Goal: Information Seeking & Learning: Learn about a topic

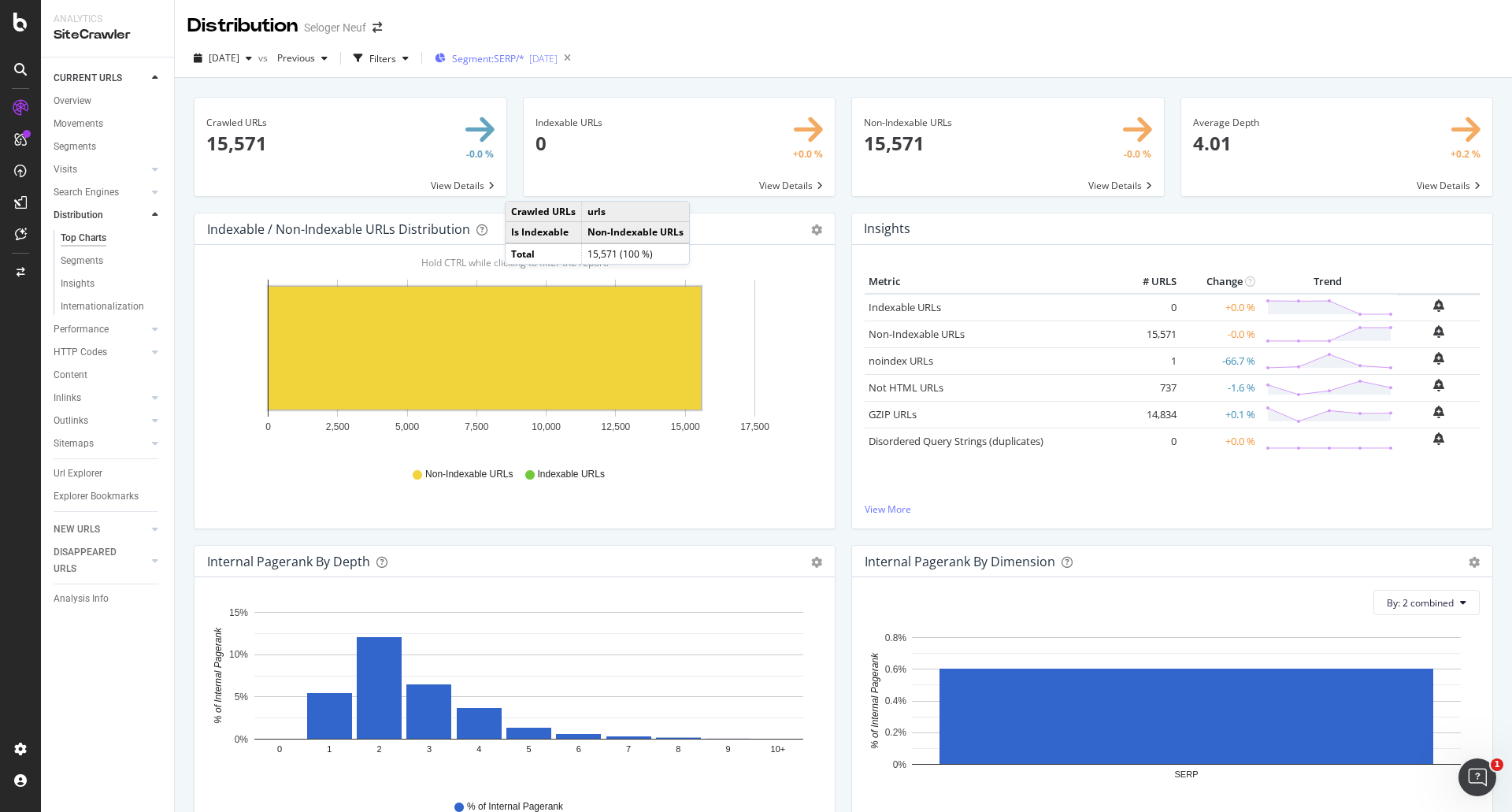
click at [523, 53] on span "Segment: SERP/*" at bounding box center [488, 58] width 72 height 13
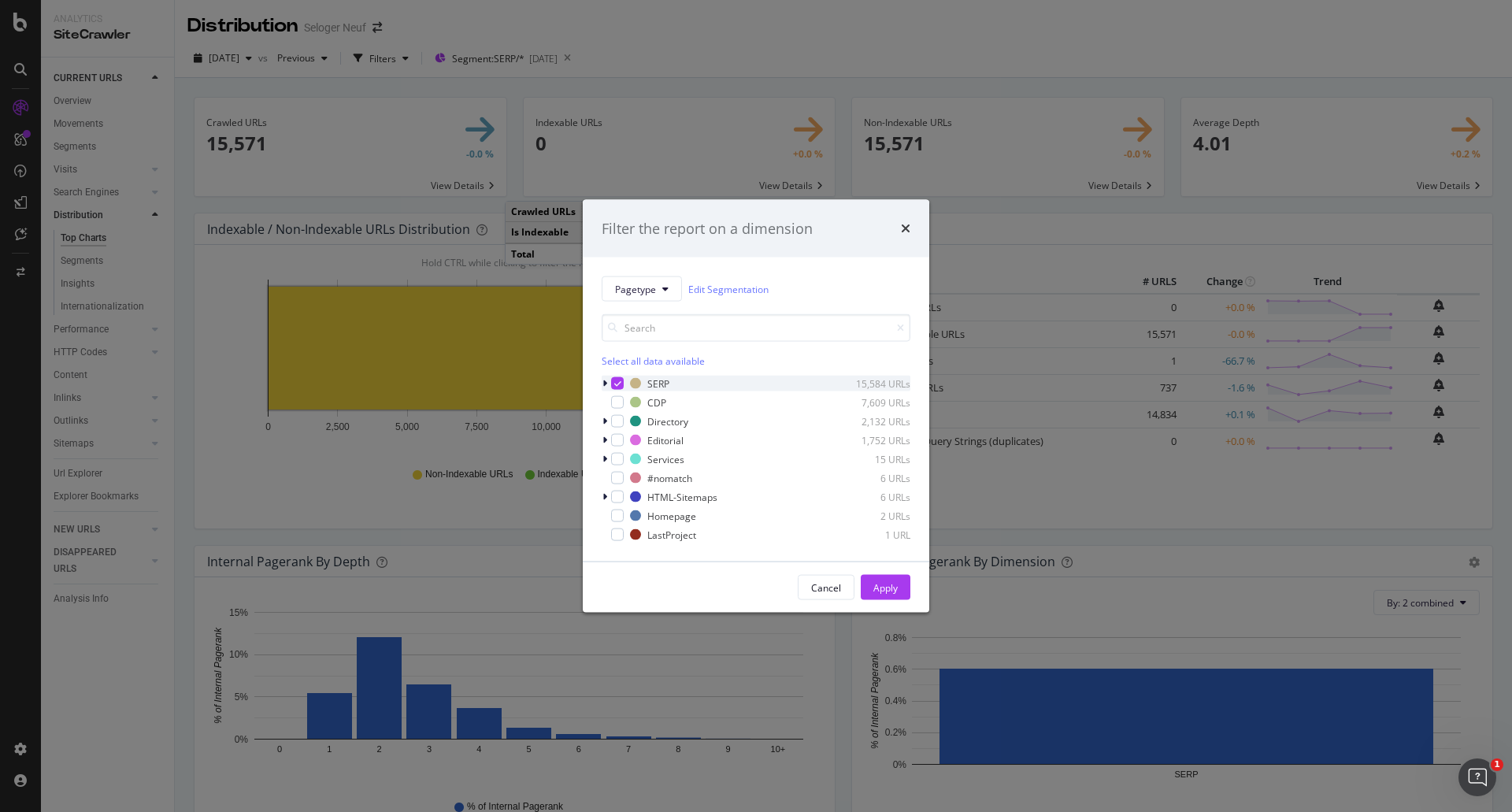
click at [605, 382] on icon "modal" at bounding box center [604, 383] width 5 height 9
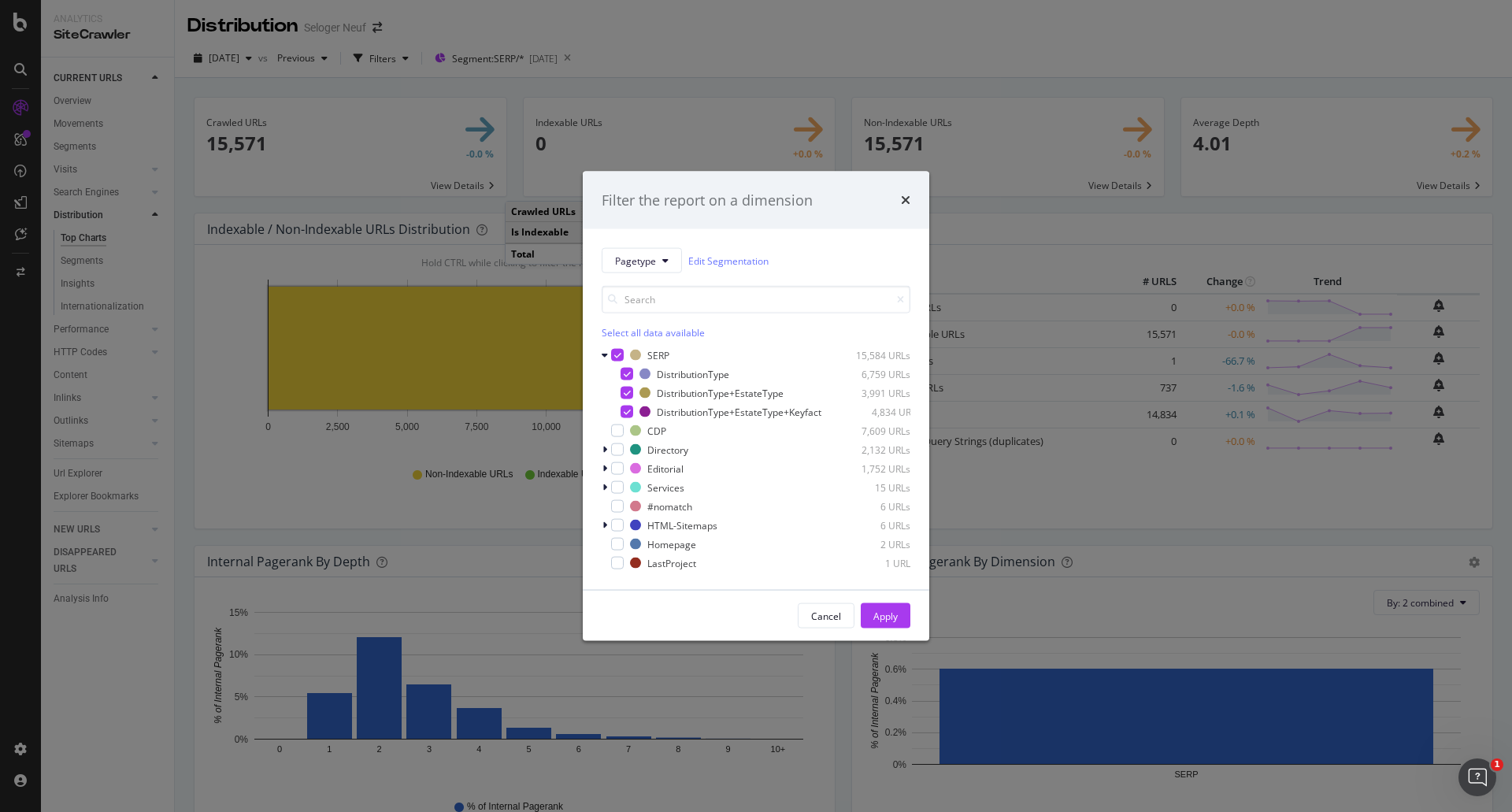
click at [822, 31] on div "Filter the report on a dimension Pagetype Edit Segmentation Select all data ava…" at bounding box center [756, 406] width 1512 height 812
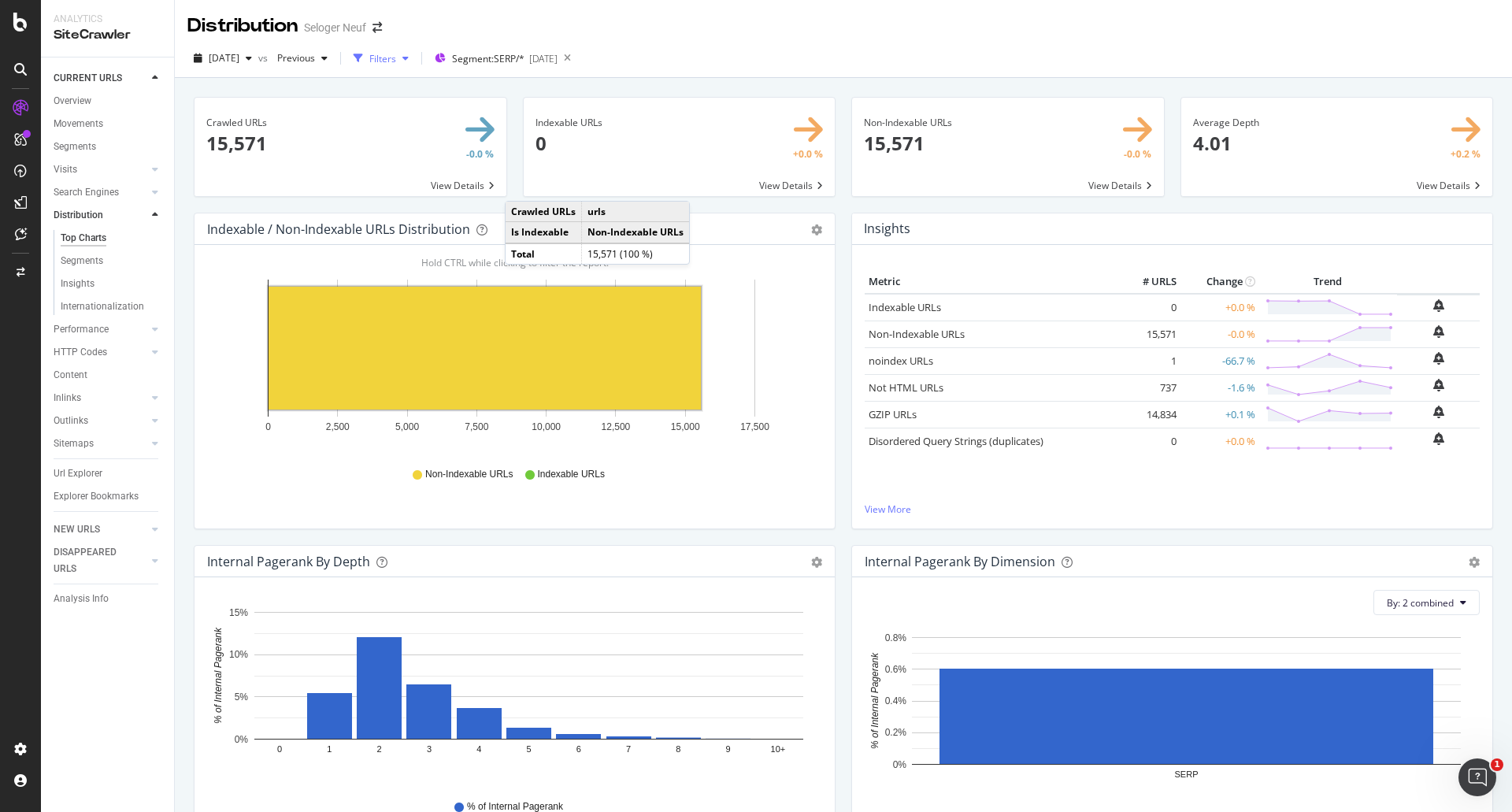
click at [396, 60] on div "Filters" at bounding box center [383, 58] width 27 height 13
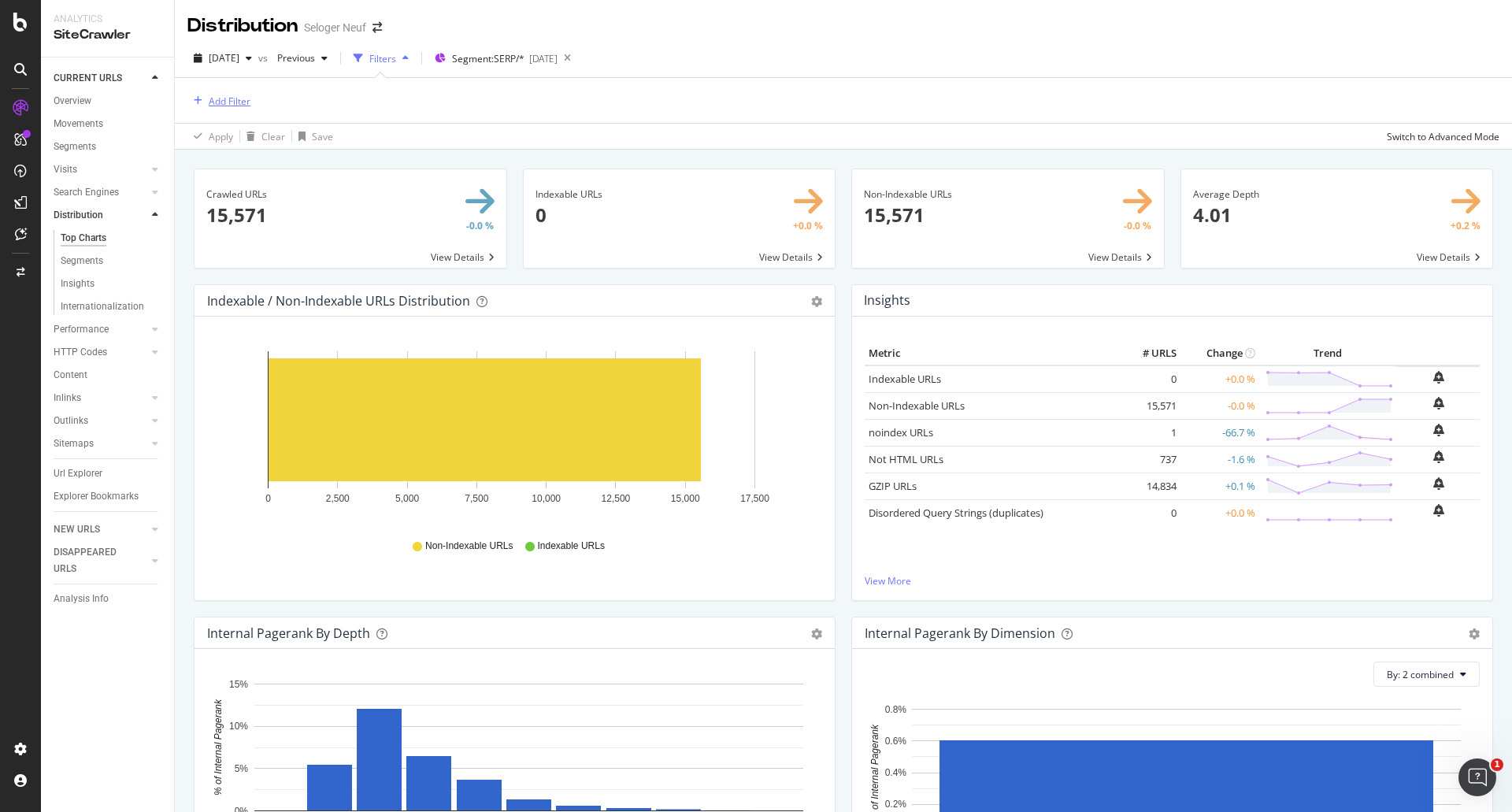
click at [226, 92] on div "Add Filter" at bounding box center [219, 100] width 63 height 17
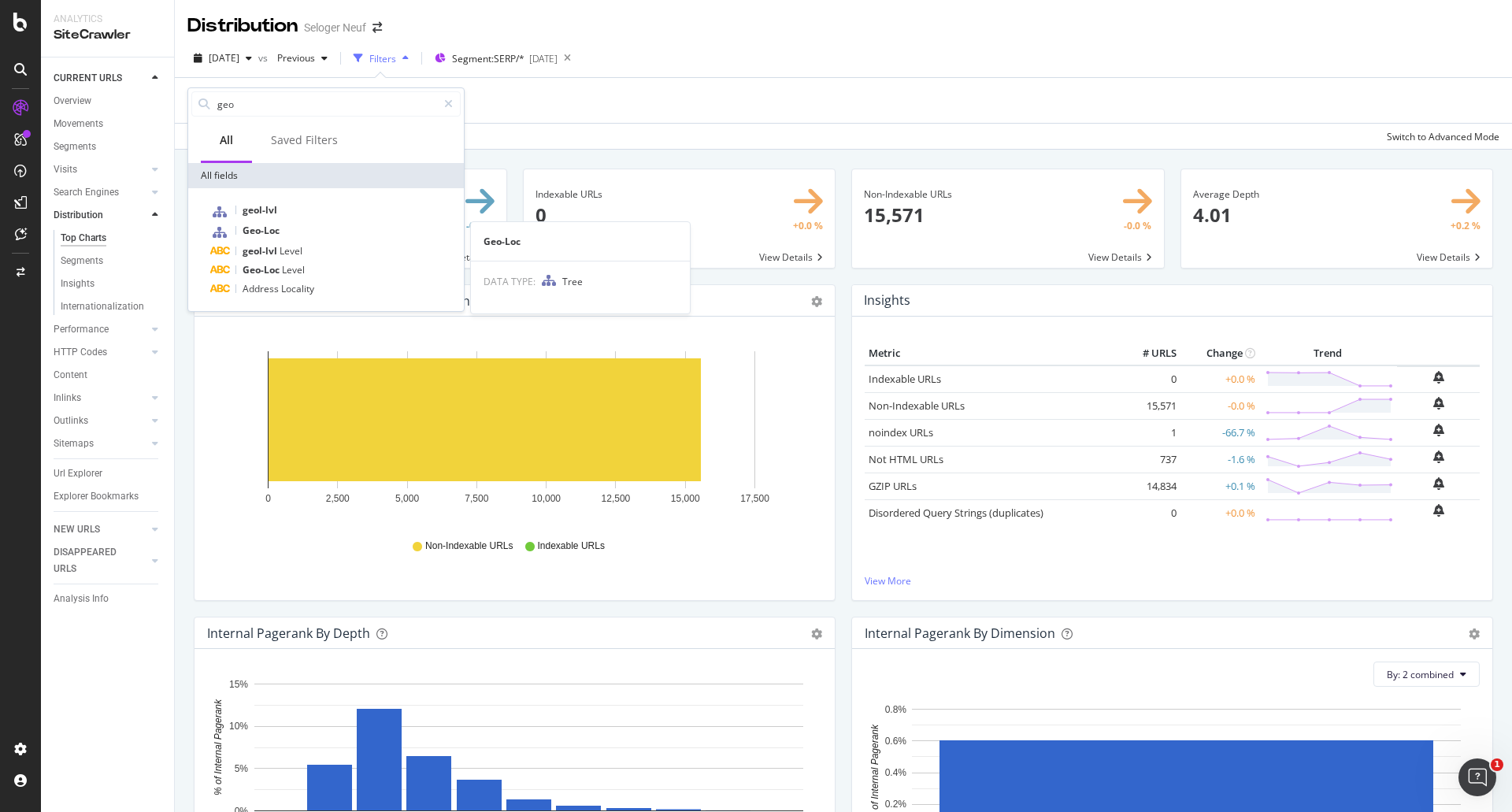
type input "geo"
click at [282, 223] on div "Geo-Loc" at bounding box center [335, 232] width 250 height 21
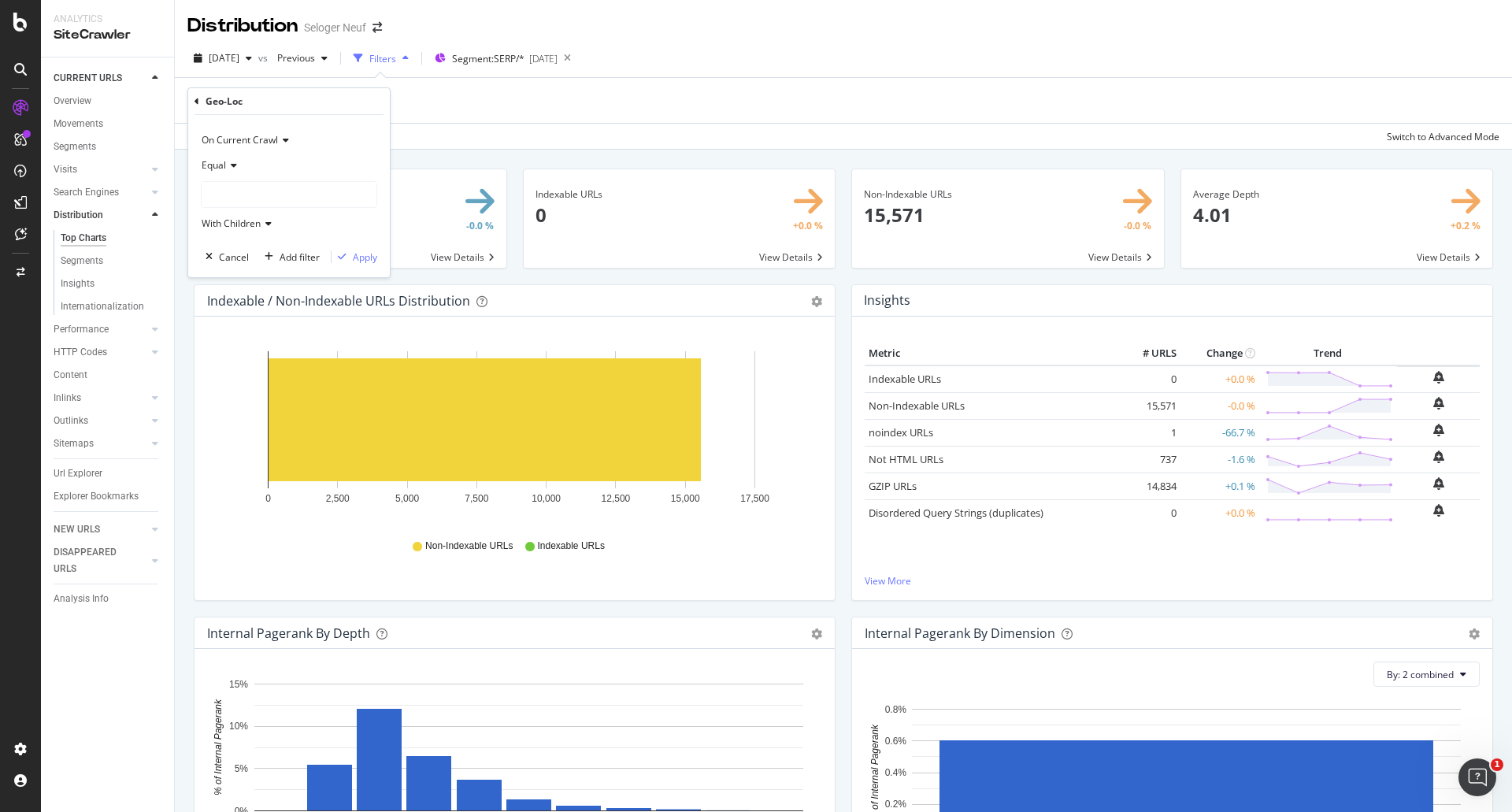
click at [488, 105] on div "Add Filter" at bounding box center [843, 100] width 1312 height 45
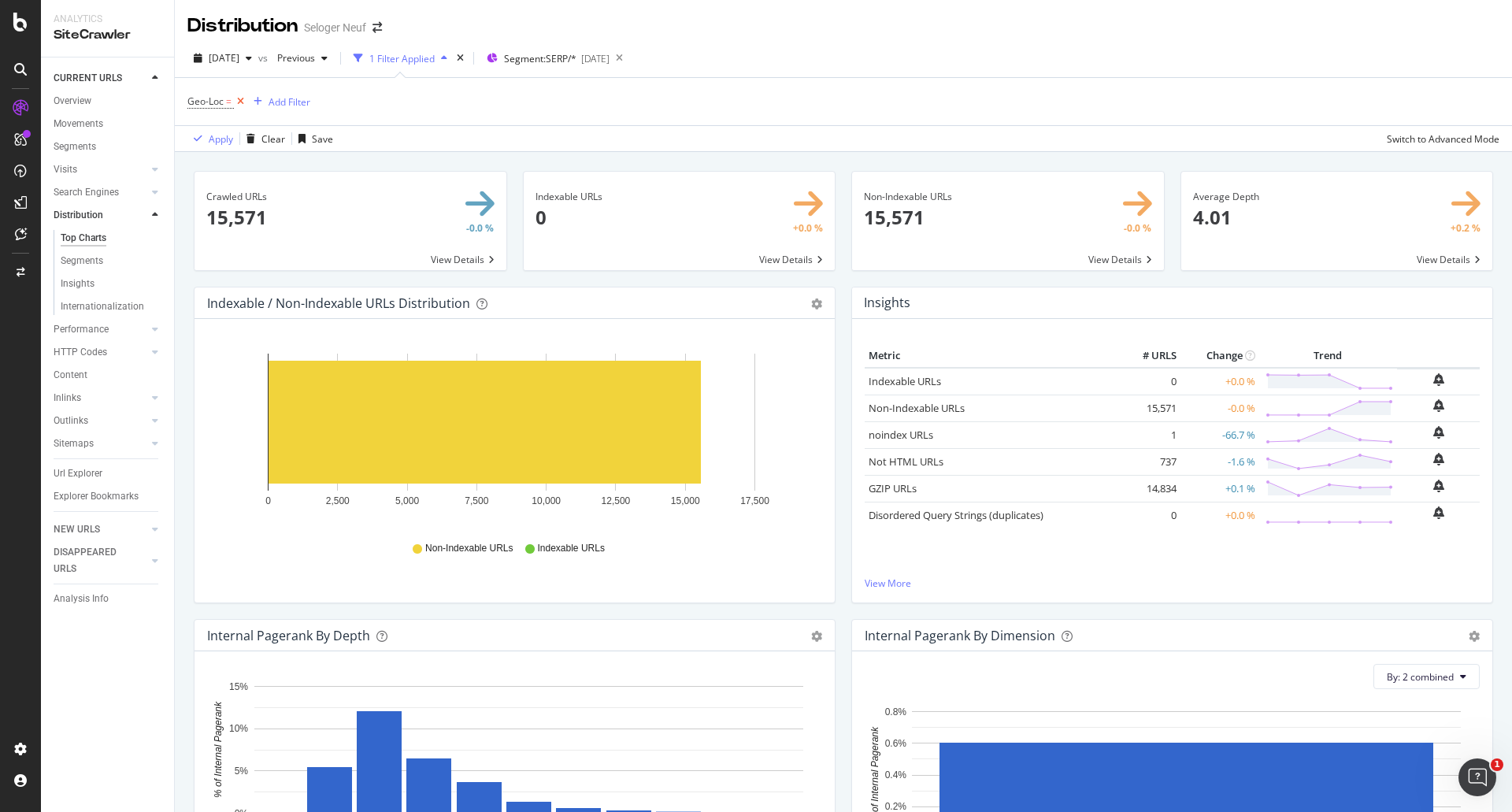
click at [238, 100] on icon at bounding box center [240, 101] width 13 height 16
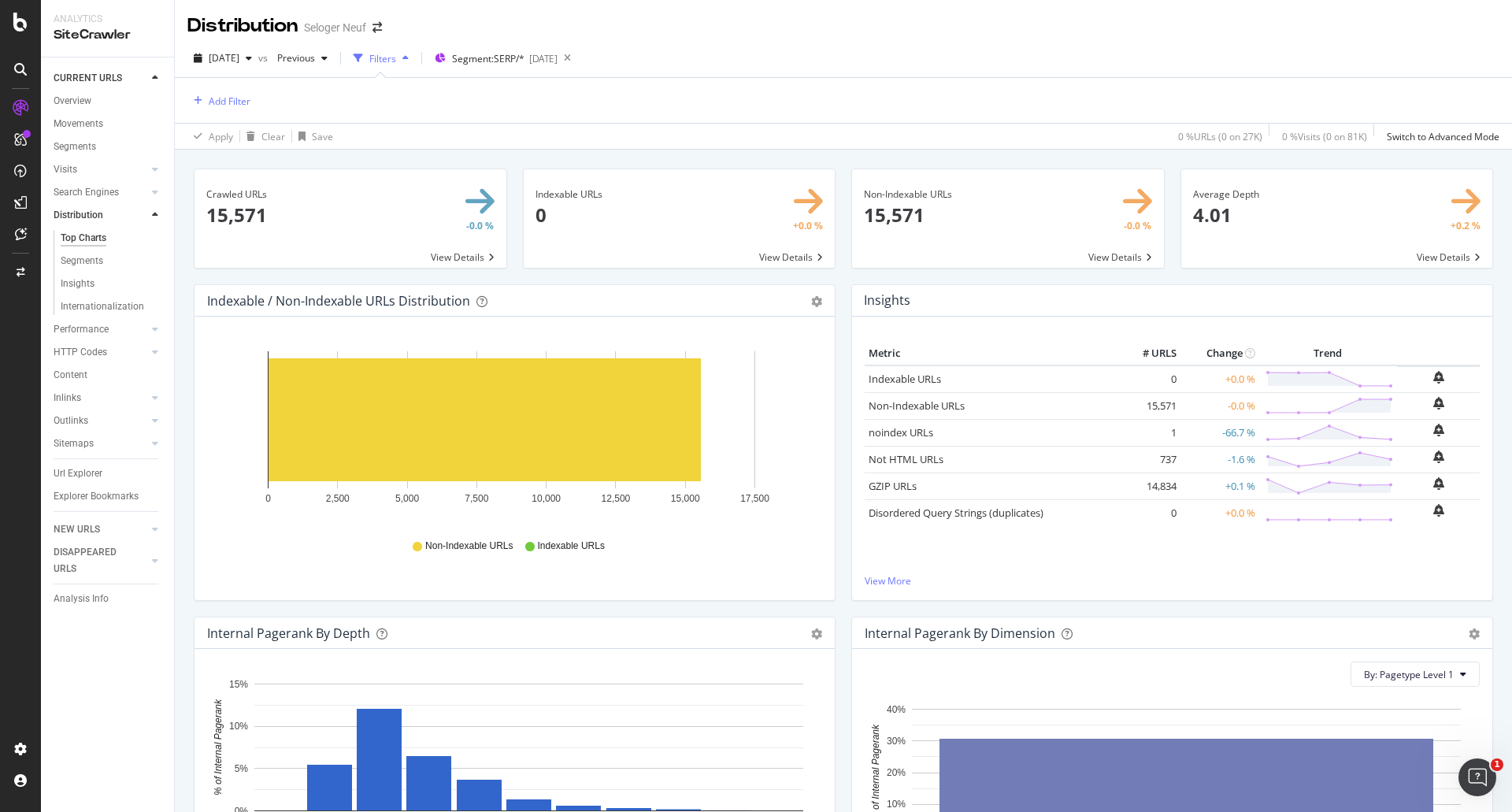
scroll to position [394, 0]
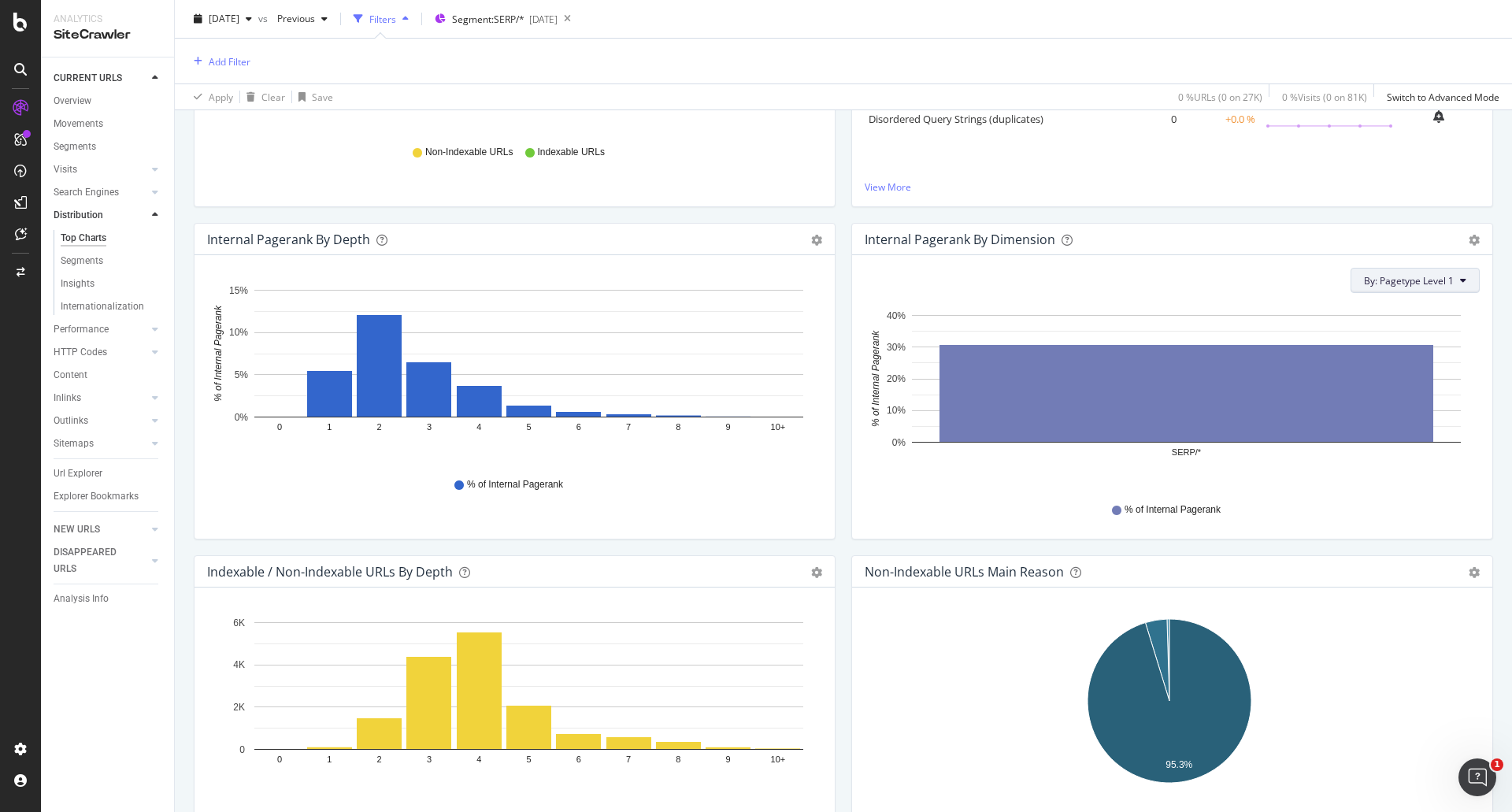
click at [1408, 271] on button "By: Pagetype Level 1" at bounding box center [1415, 279] width 129 height 25
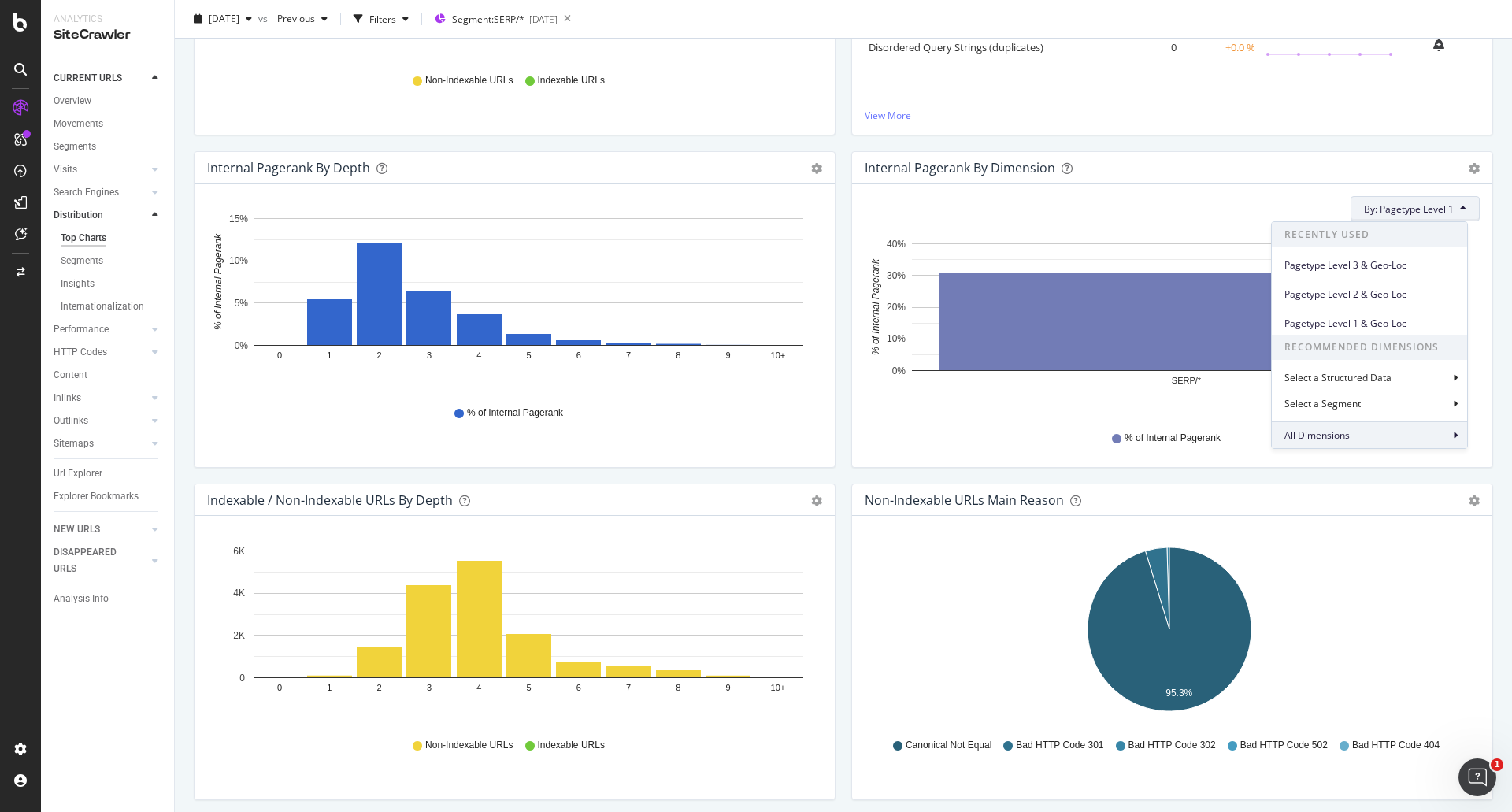
click at [1324, 433] on span "All Dimensions" at bounding box center [1317, 435] width 66 height 13
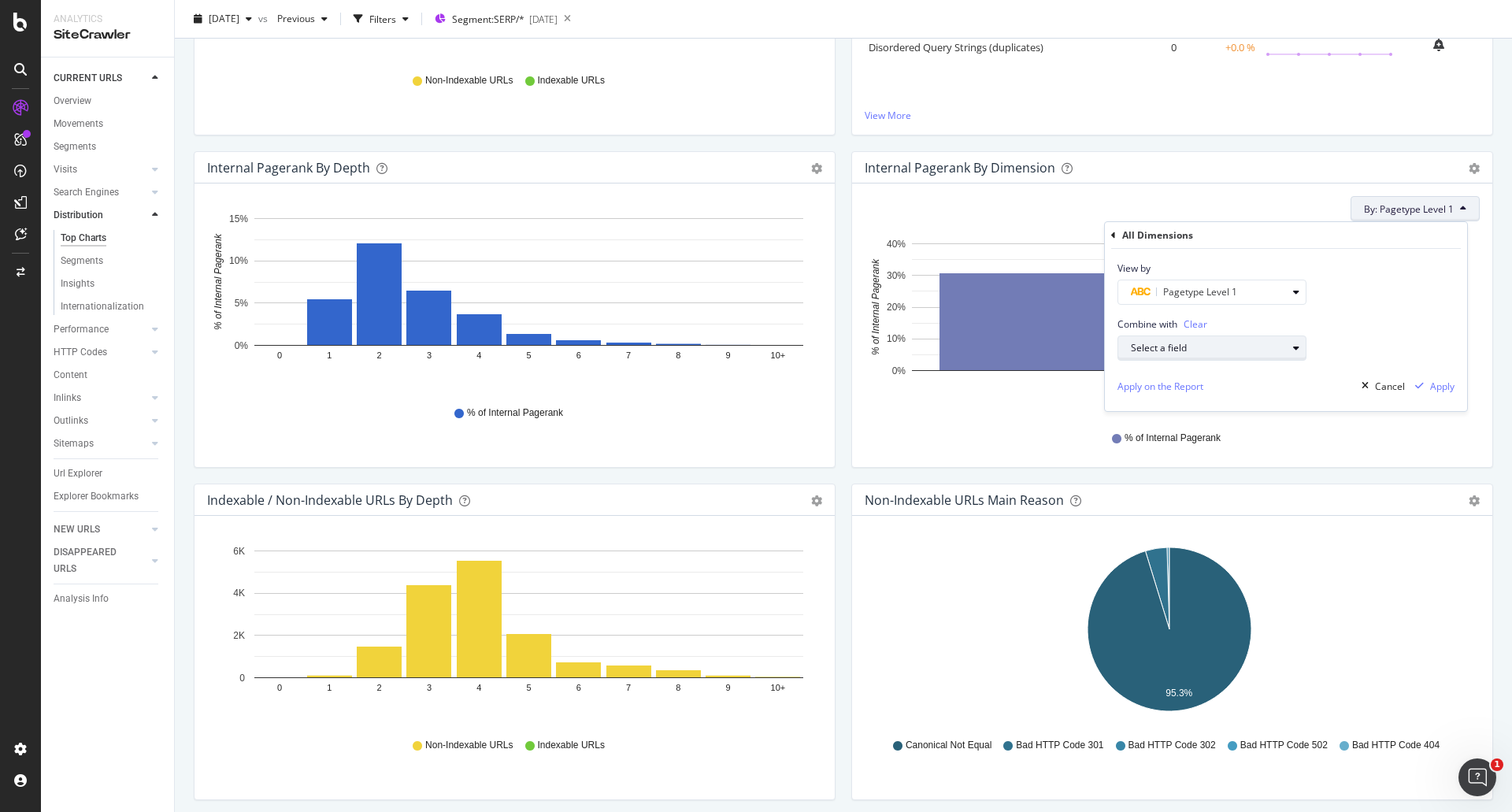
click at [1198, 347] on div "Select a field" at bounding box center [1209, 348] width 156 height 9
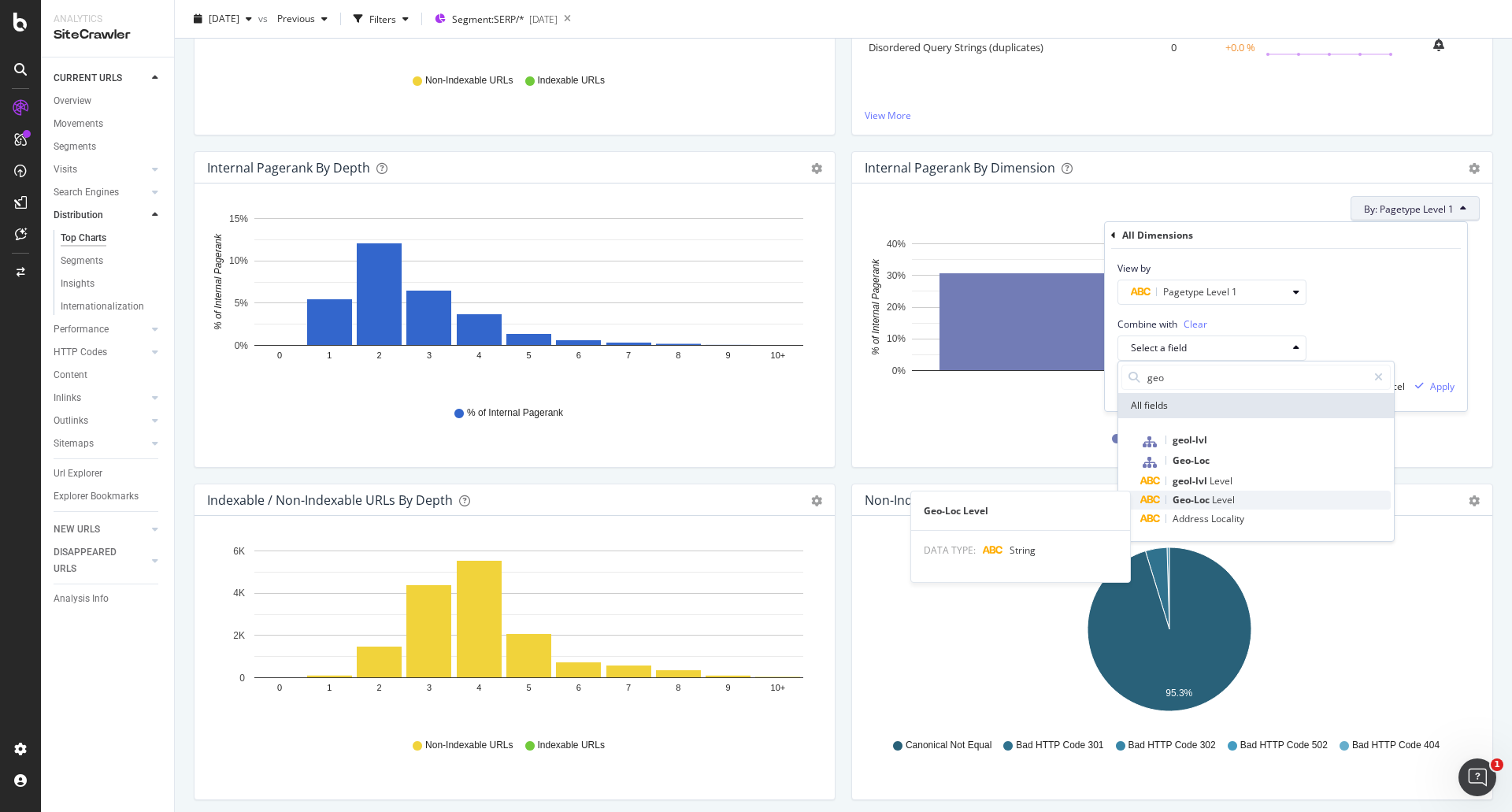
type input "geo"
click at [1242, 499] on div "Geo-Loc Level" at bounding box center [1265, 500] width 250 height 19
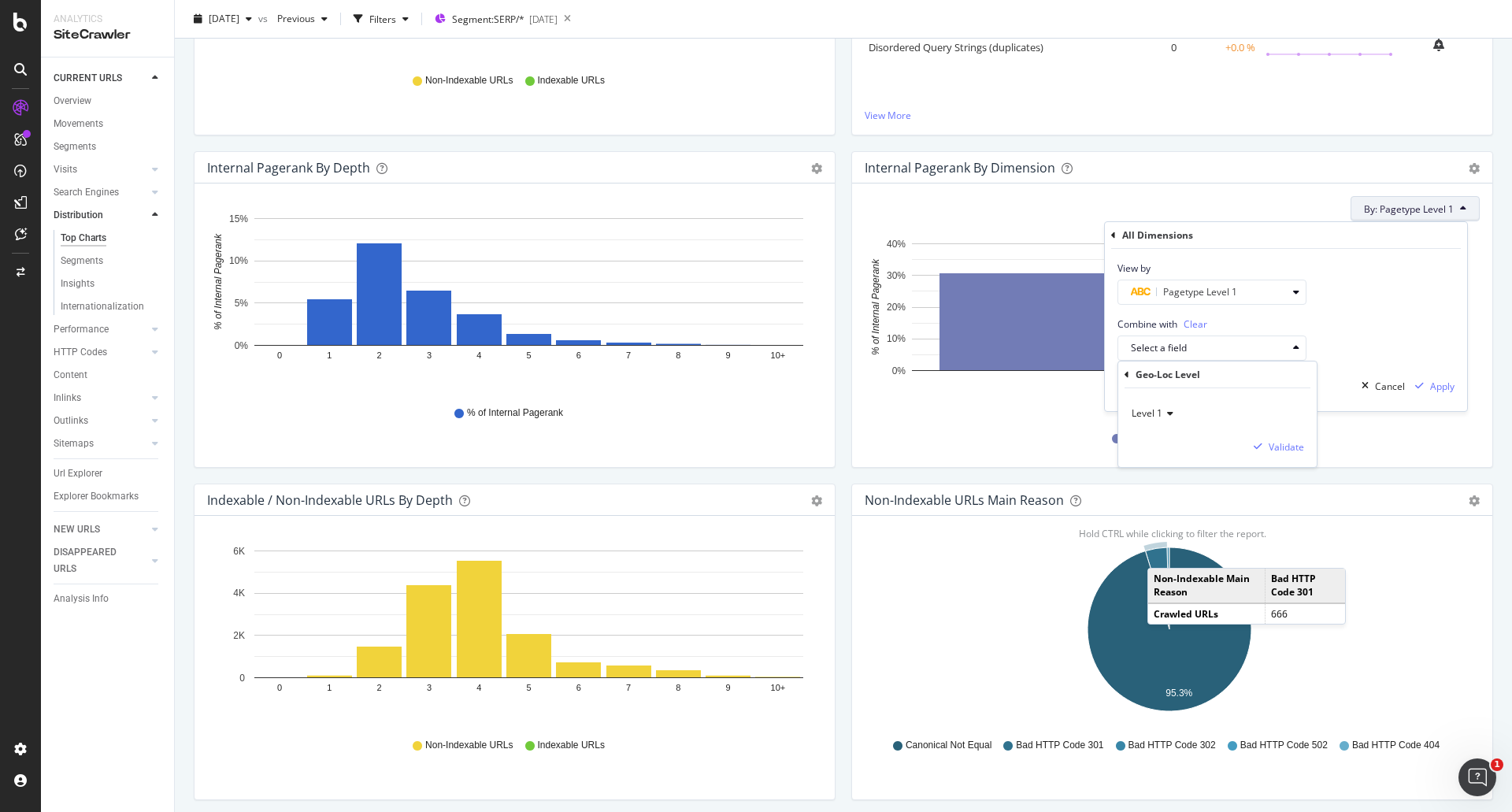
click at [1159, 410] on span "Level 1" at bounding box center [1146, 413] width 31 height 13
click at [1159, 462] on span "Level 2" at bounding box center [1154, 466] width 31 height 13
click at [1285, 448] on div "Validate" at bounding box center [1286, 446] width 36 height 13
click at [1449, 388] on div "Apply" at bounding box center [1443, 386] width 24 height 13
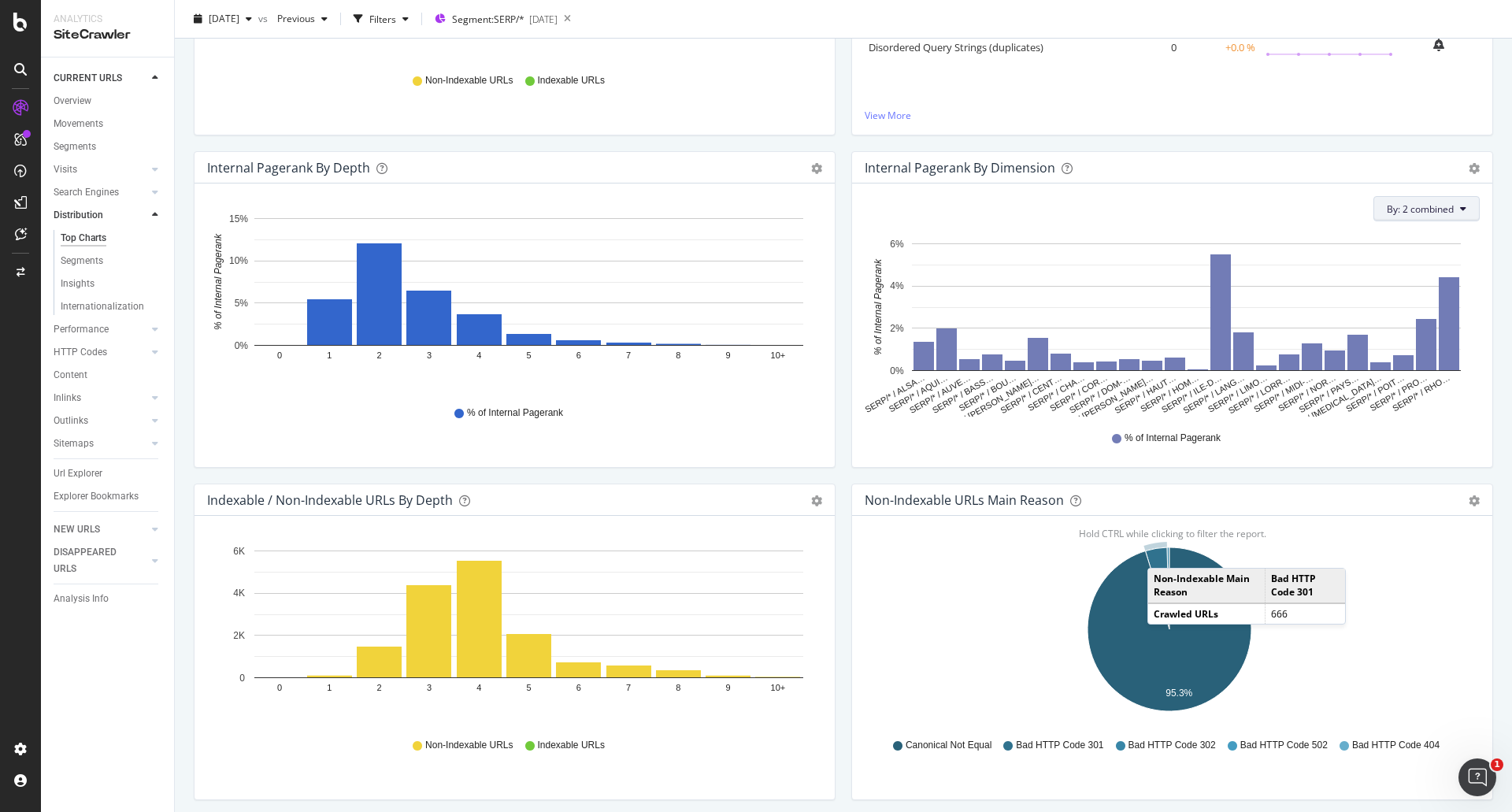
click at [1411, 212] on span "By: 2 combined" at bounding box center [1419, 209] width 67 height 13
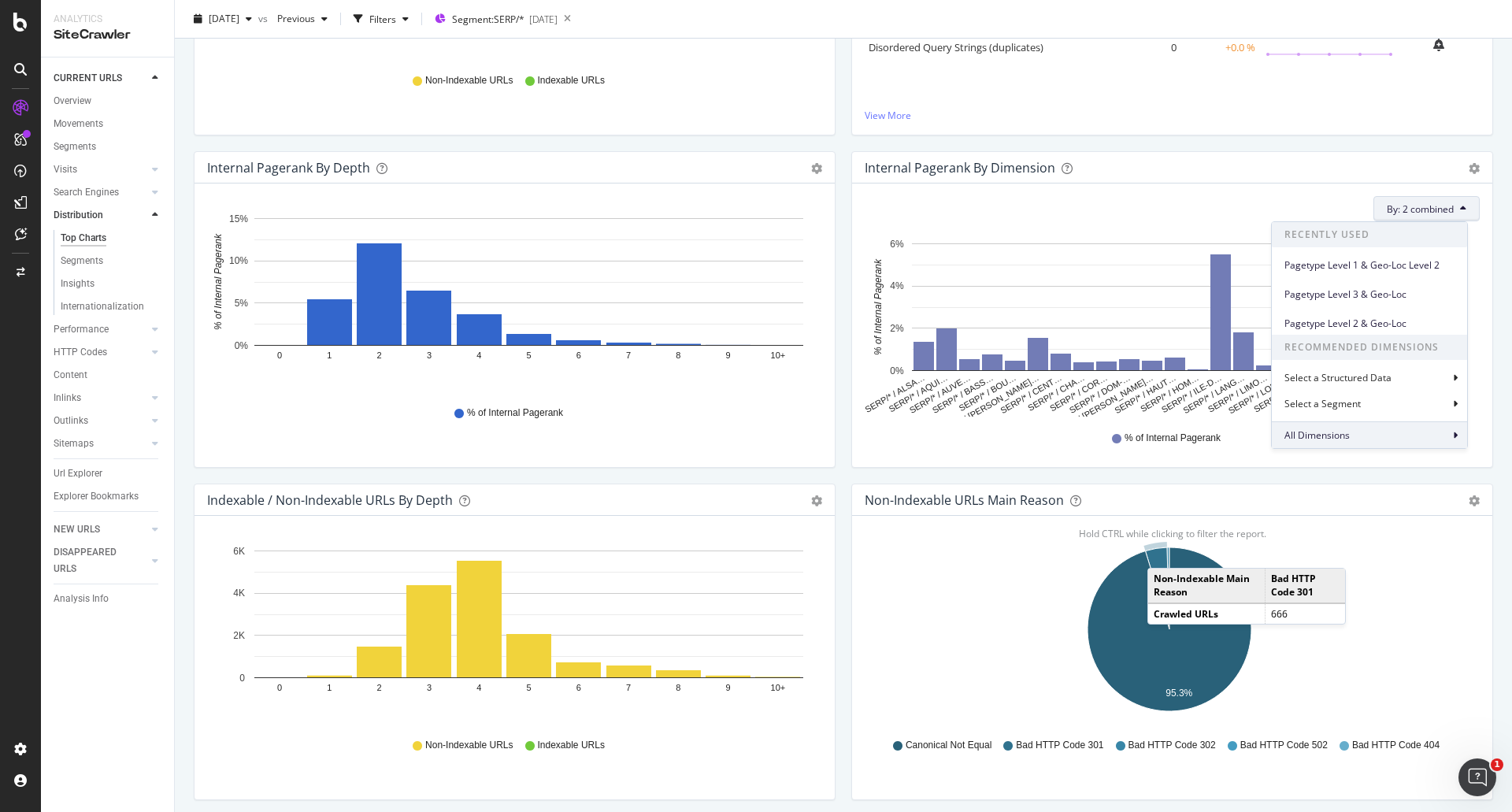
click at [1346, 443] on div "All Dimensions" at bounding box center [1369, 434] width 195 height 27
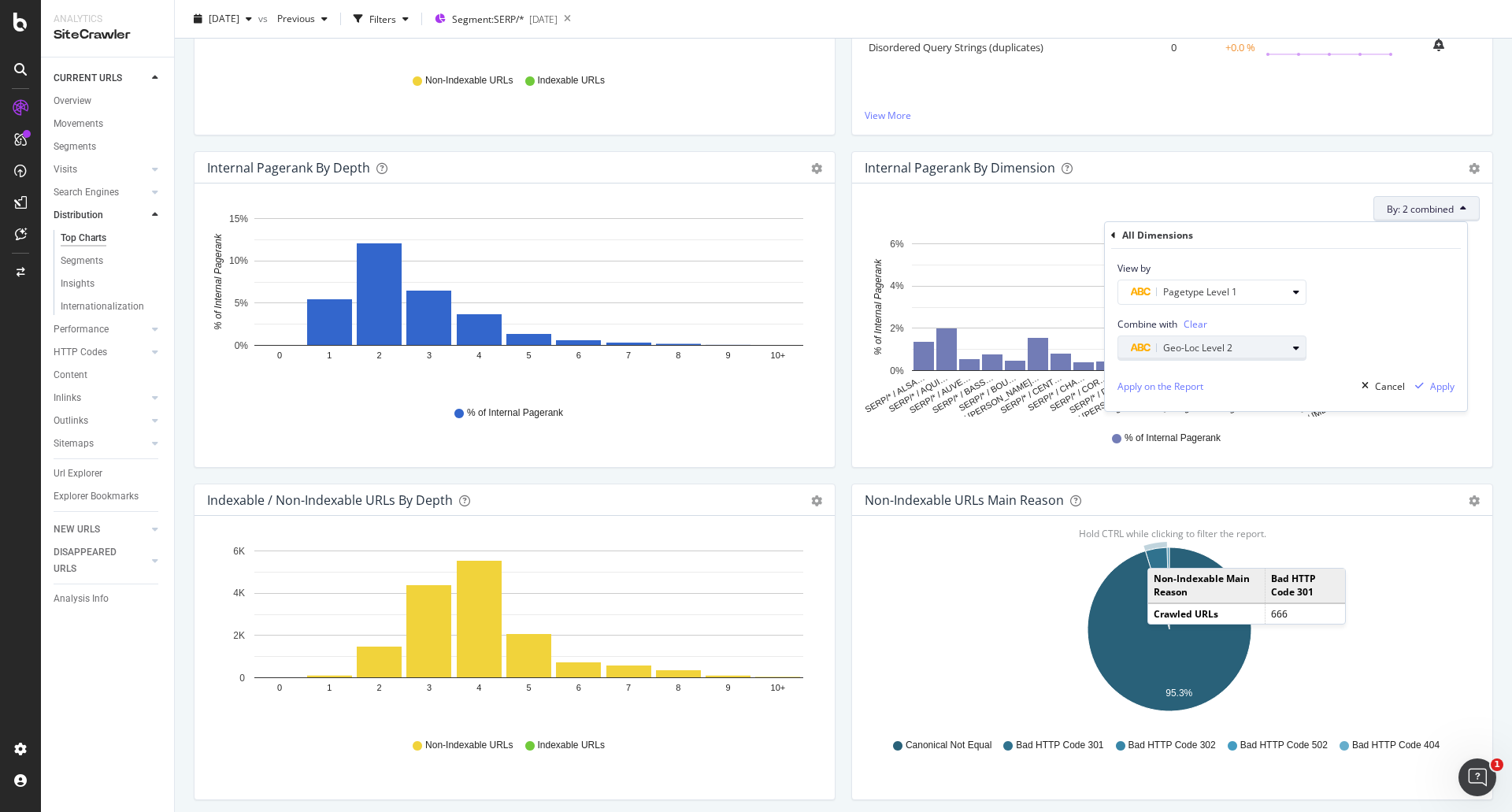
click at [1232, 341] on span "Geo-Loc Level 2" at bounding box center [1198, 348] width 69 height 13
click at [1216, 184] on div "Internal Pagerank By Dimension Bar (by Value) Bar (by Percentage) Table Export …" at bounding box center [1172, 308] width 642 height 316
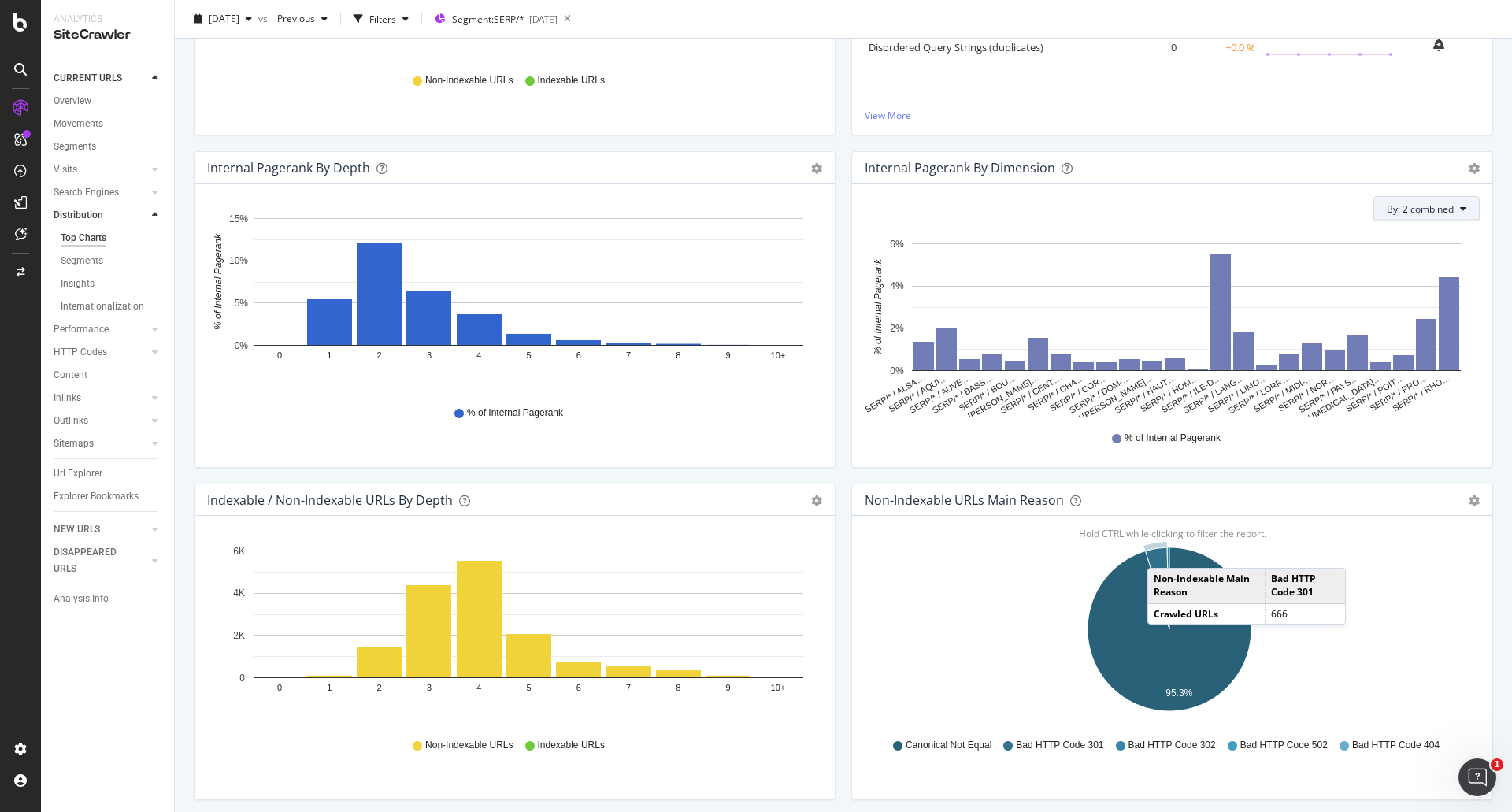
click at [1446, 201] on button "By: 2 combined" at bounding box center [1426, 208] width 106 height 25
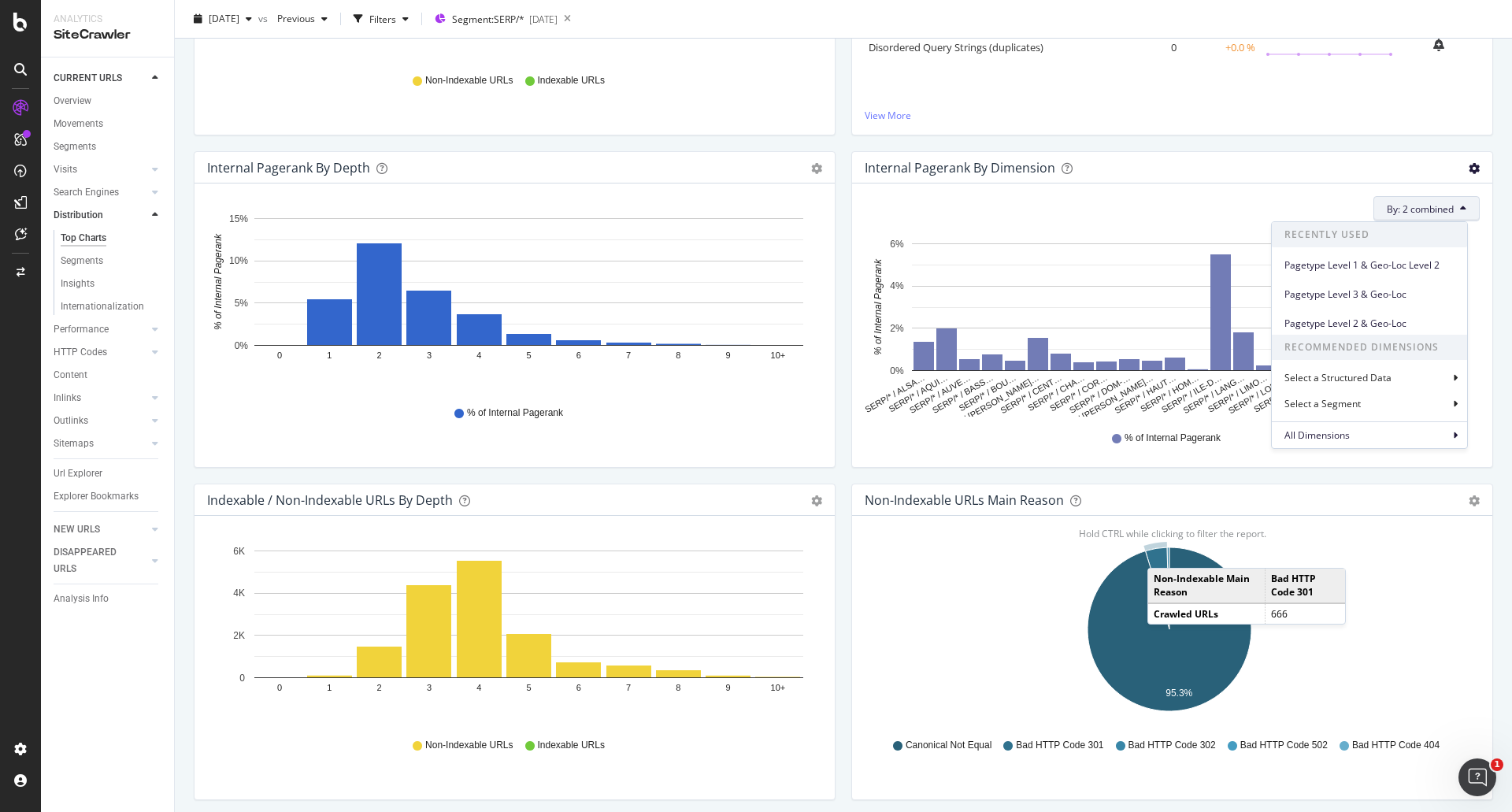
click at [1469, 163] on icon "gear" at bounding box center [1474, 169] width 11 height 11
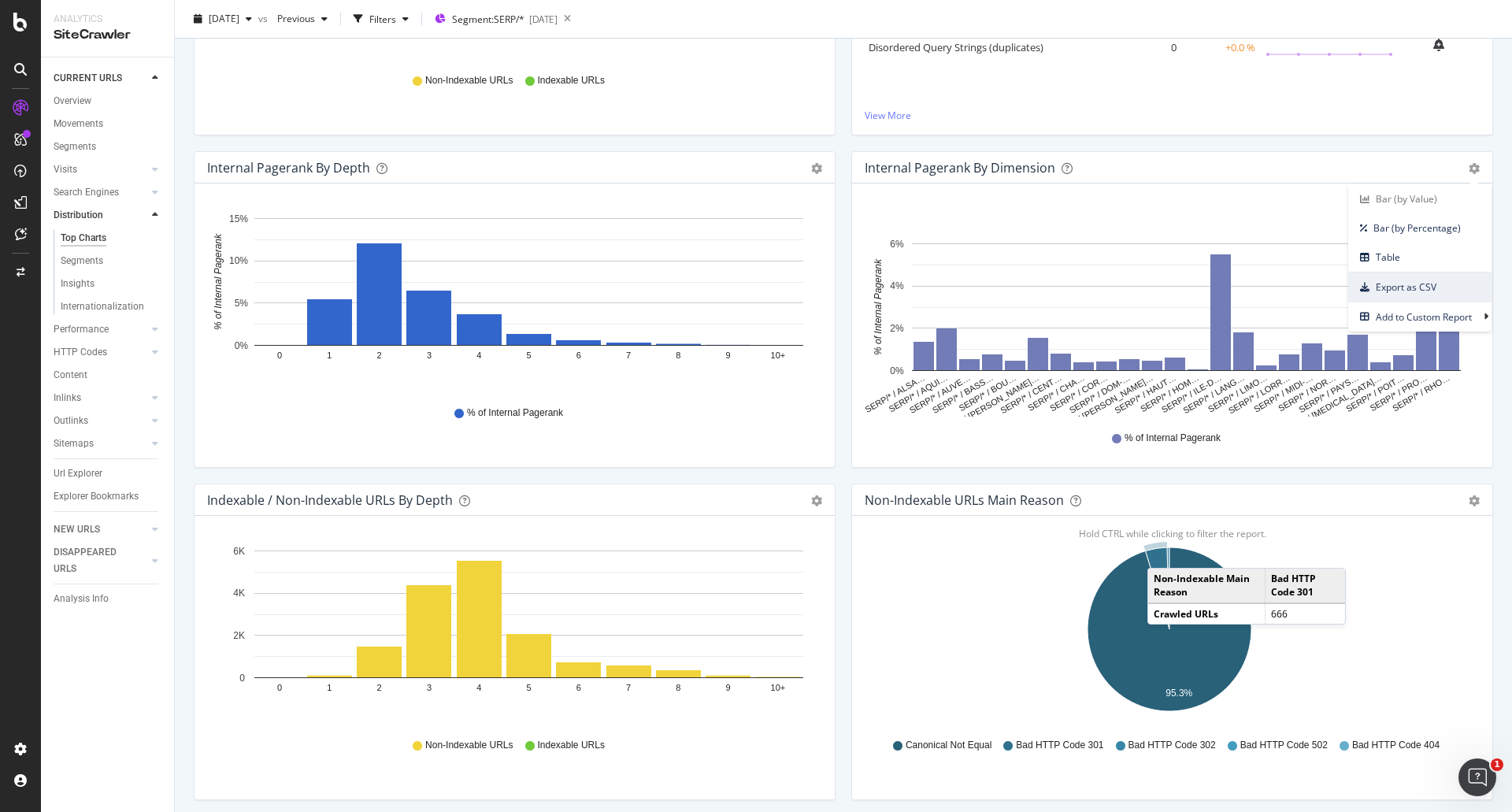
click at [1411, 290] on span "Export as CSV" at bounding box center [1419, 287] width 144 height 22
click at [1469, 166] on icon "gear" at bounding box center [1474, 169] width 11 height 11
click at [1414, 282] on span "Export as CSV" at bounding box center [1419, 287] width 144 height 22
drag, startPoint x: 1444, startPoint y: 210, endPoint x: 1455, endPoint y: 211, distance: 11.0
click at [1444, 210] on button "By: 2 combined" at bounding box center [1426, 208] width 106 height 25
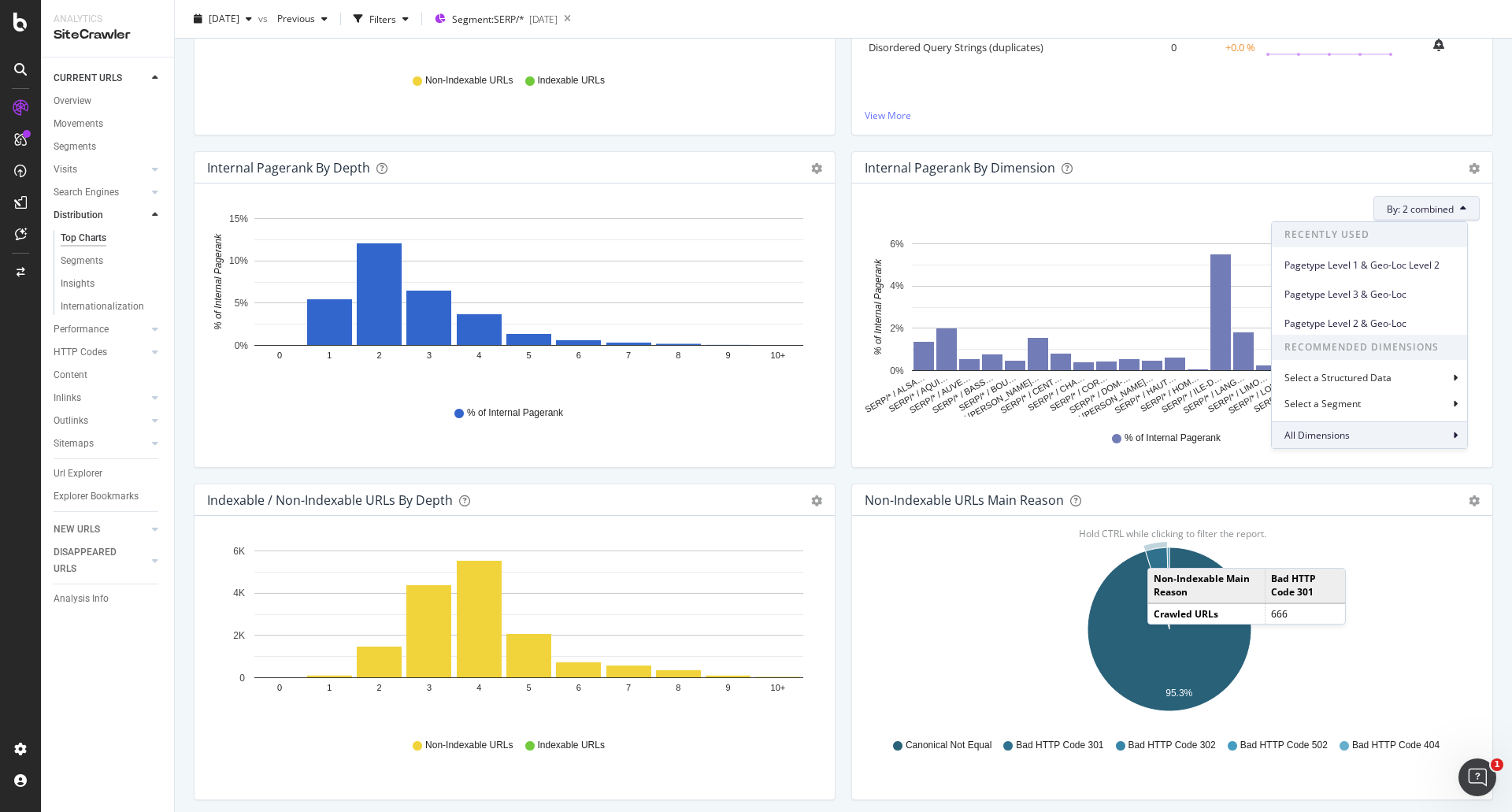
click at [1347, 429] on span "All Dimensions" at bounding box center [1317, 435] width 66 height 13
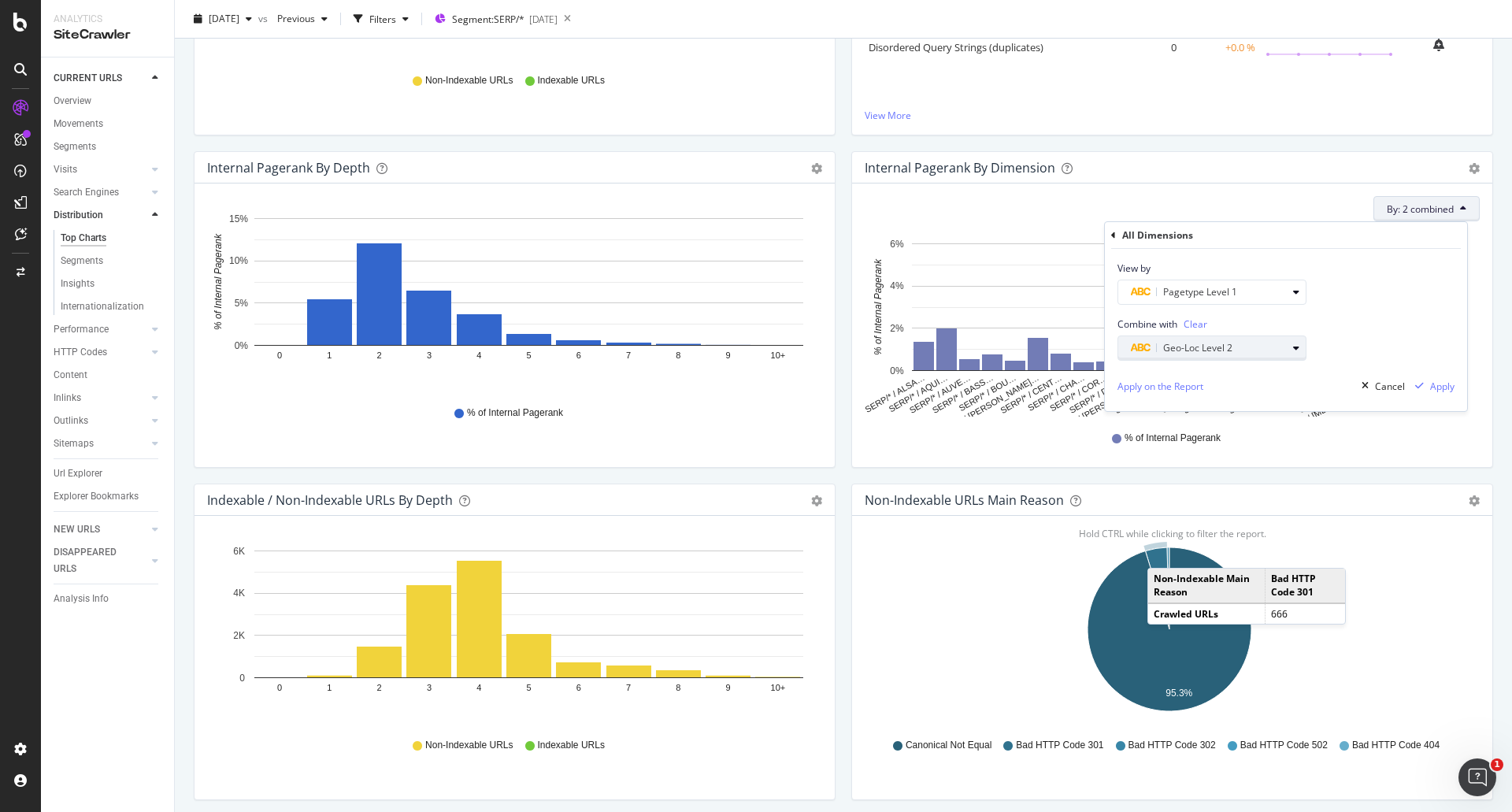
click at [1209, 342] on span "Geo-Loc Level 2" at bounding box center [1198, 348] width 69 height 13
click at [1159, 489] on span "Level 3" at bounding box center [1154, 487] width 31 height 13
click at [1284, 446] on div "Validate" at bounding box center [1286, 446] width 36 height 13
click at [1434, 388] on div "Apply" at bounding box center [1443, 386] width 24 height 13
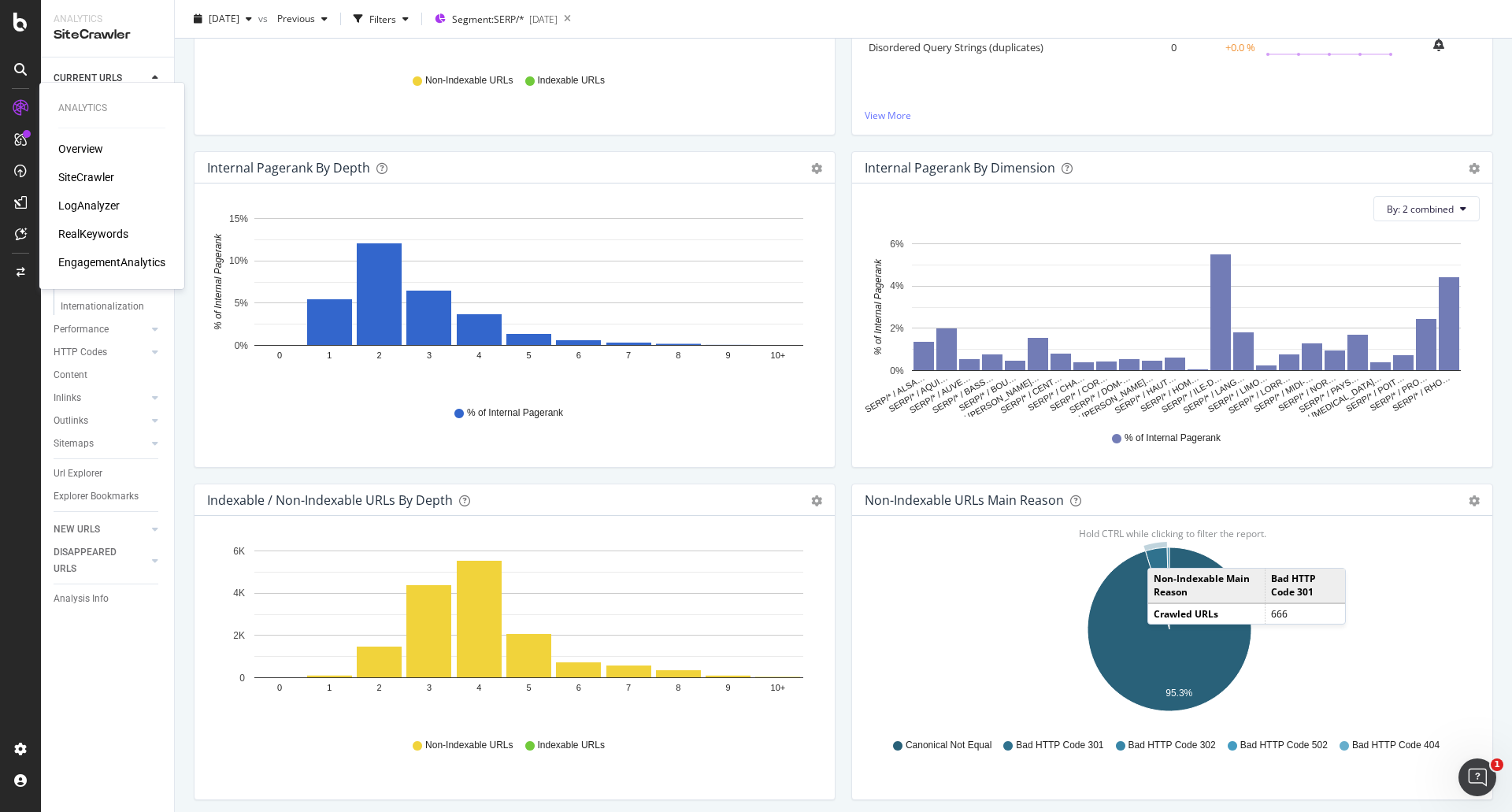
drag, startPoint x: 80, startPoint y: 210, endPoint x: 86, endPoint y: 189, distance: 21.8
click at [80, 210] on div "LogAnalyzer" at bounding box center [88, 205] width 61 height 16
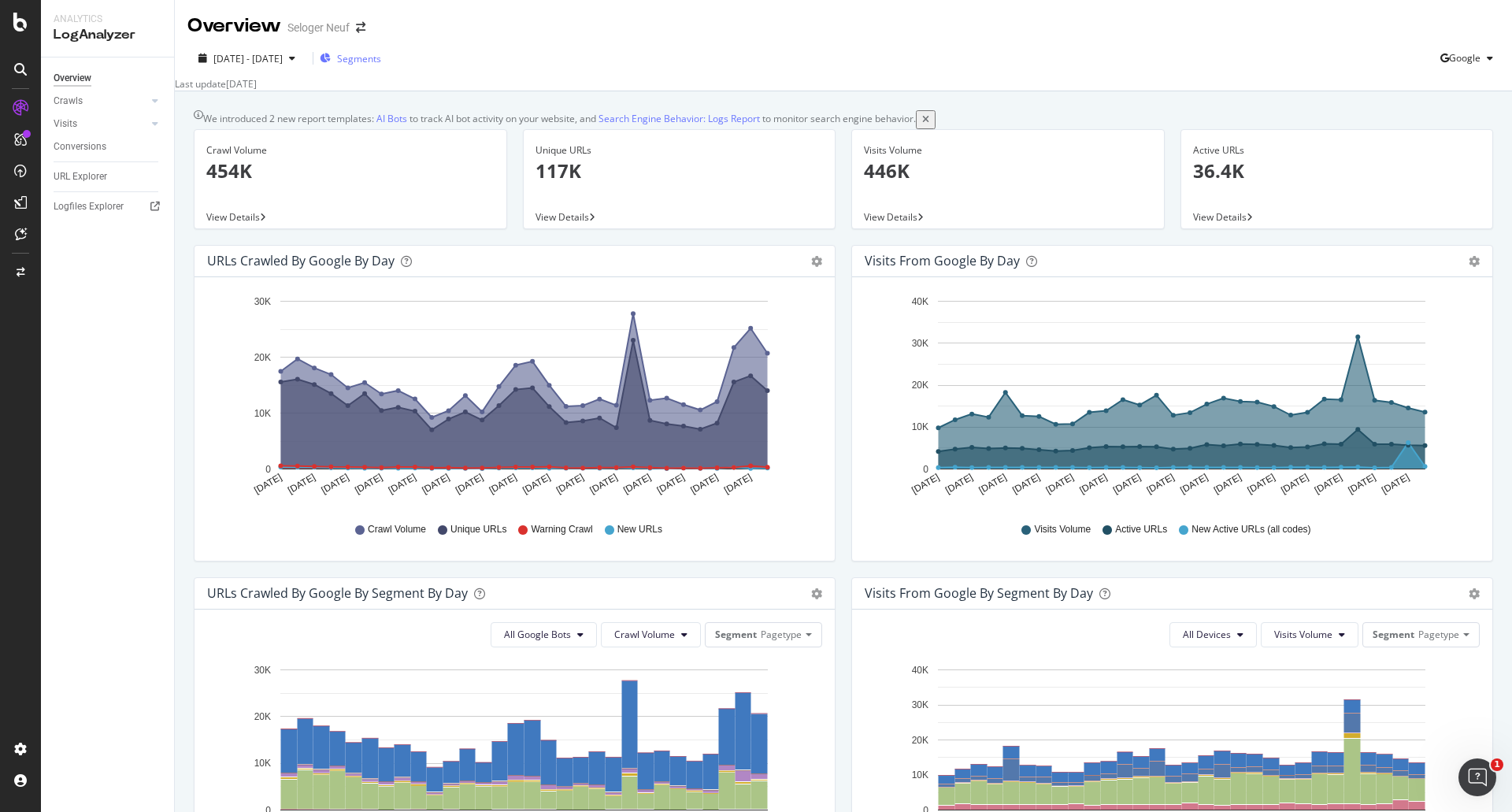
click at [381, 59] on span "Segments" at bounding box center [358, 58] width 44 height 13
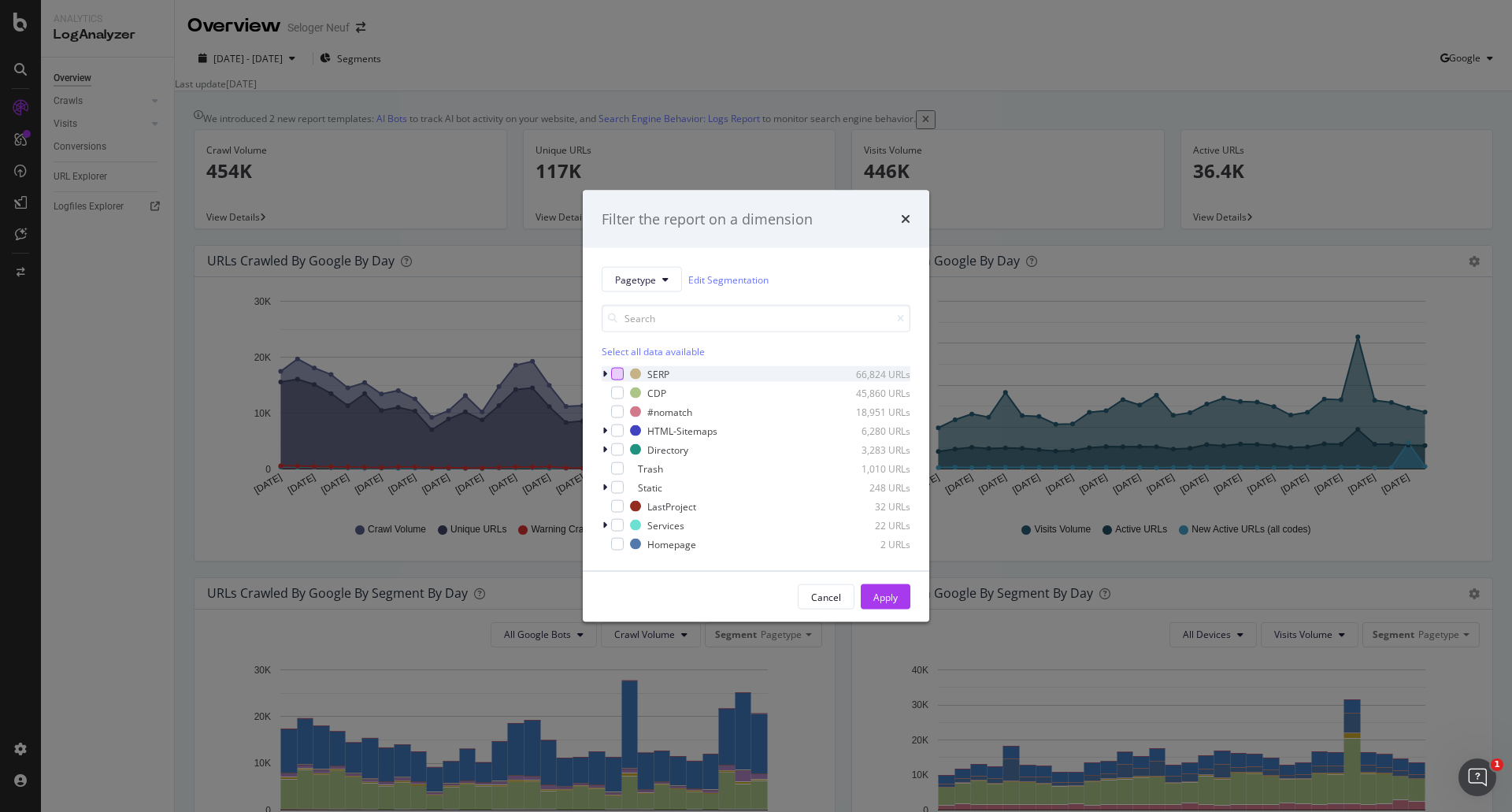
click at [620, 380] on div "modal" at bounding box center [616, 373] width 12 height 12
click at [892, 586] on div "Apply" at bounding box center [885, 596] width 24 height 23
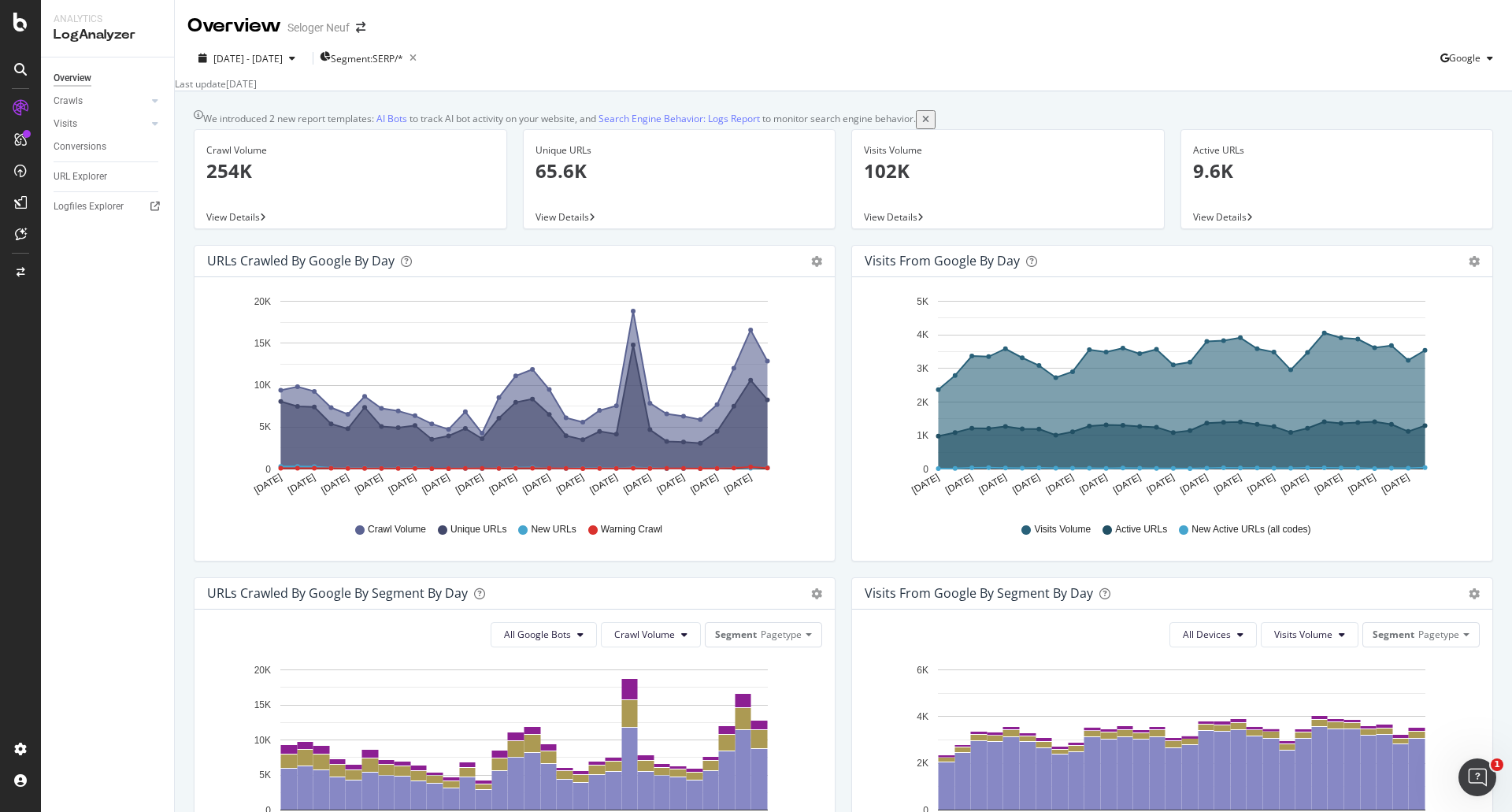
click at [280, 184] on p "254K" at bounding box center [350, 171] width 288 height 27
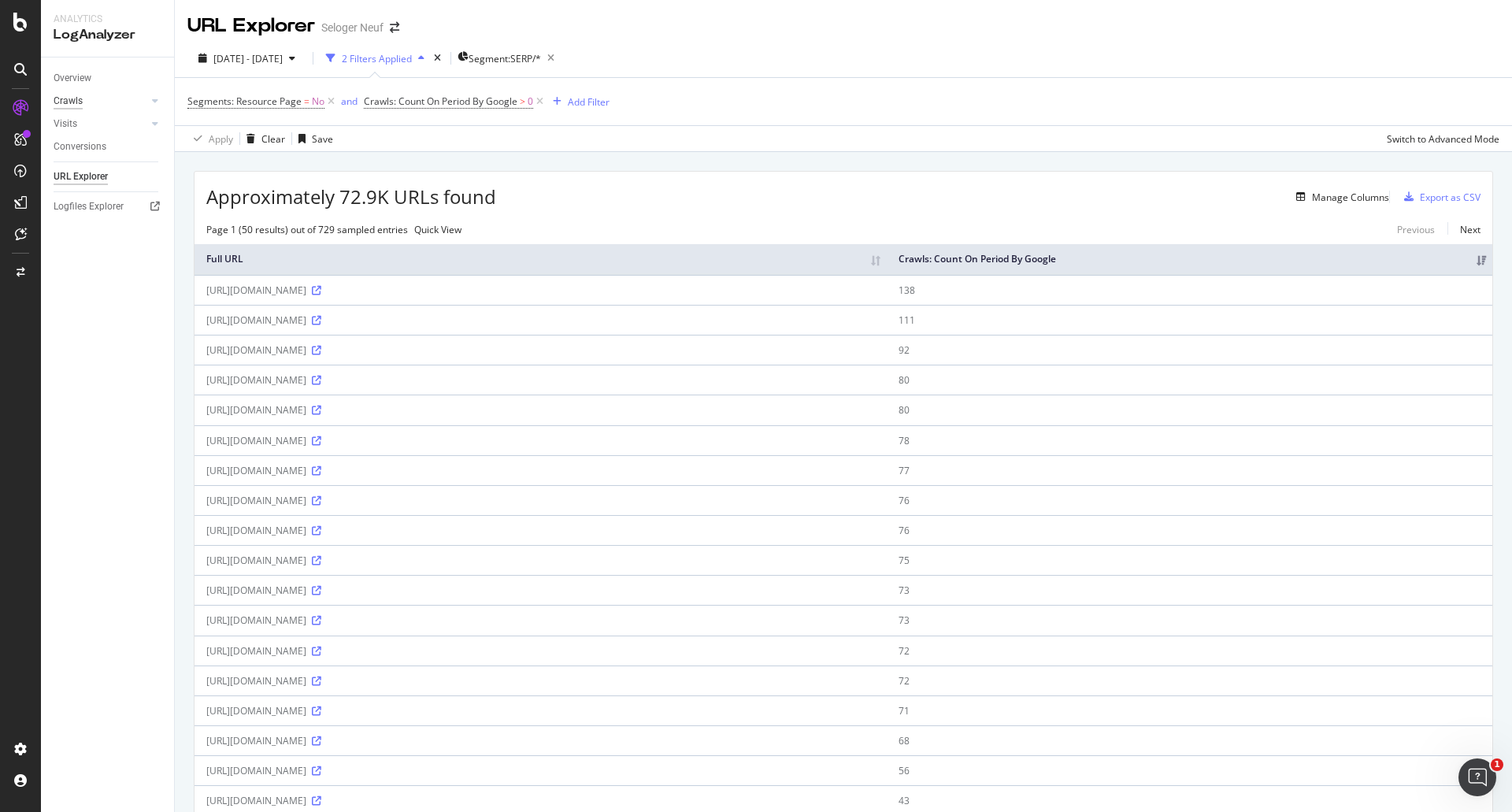
click at [77, 100] on div "Crawls" at bounding box center [68, 101] width 29 height 17
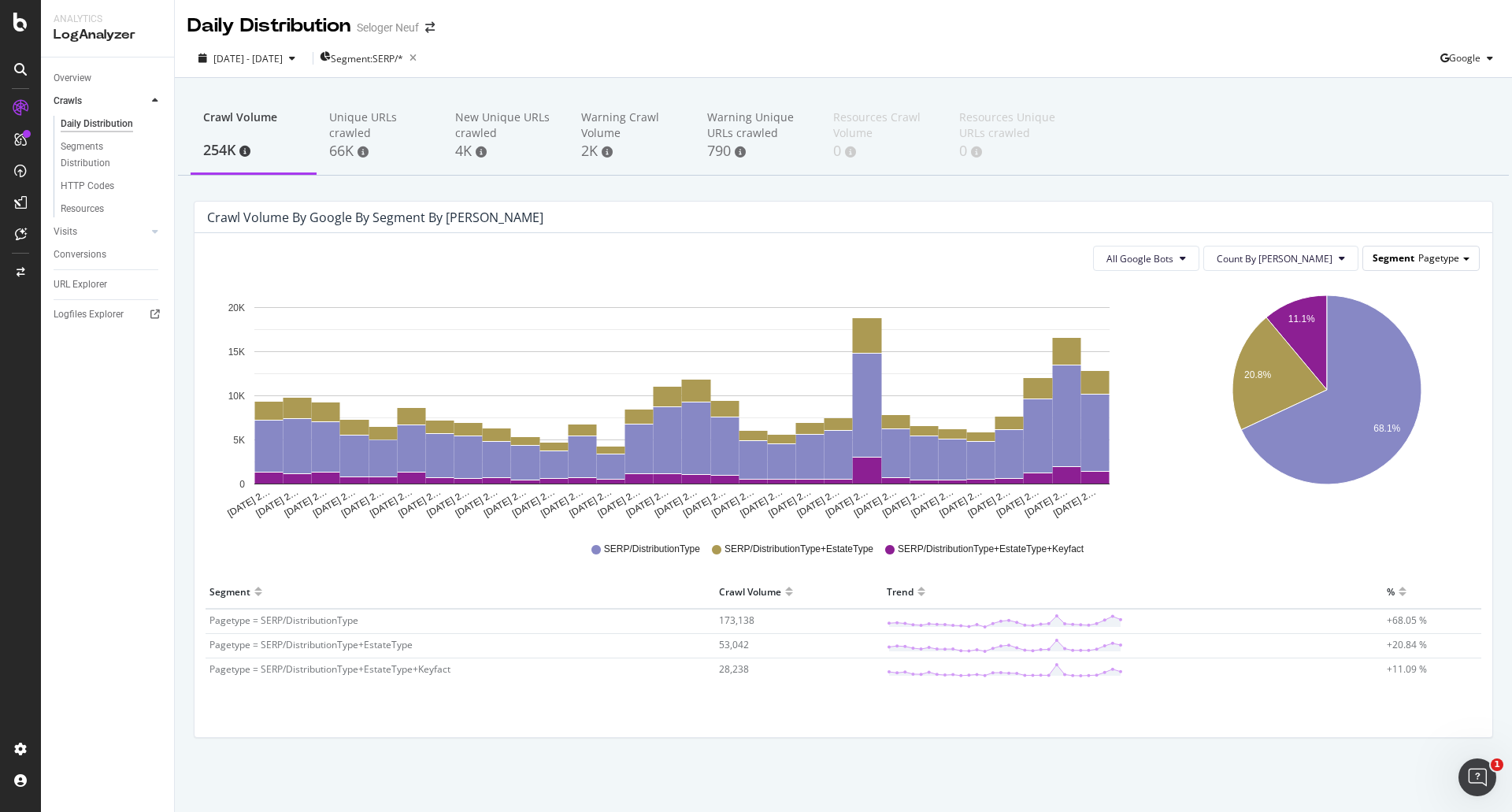
click at [1411, 254] on span "Segment" at bounding box center [1393, 258] width 41 height 13
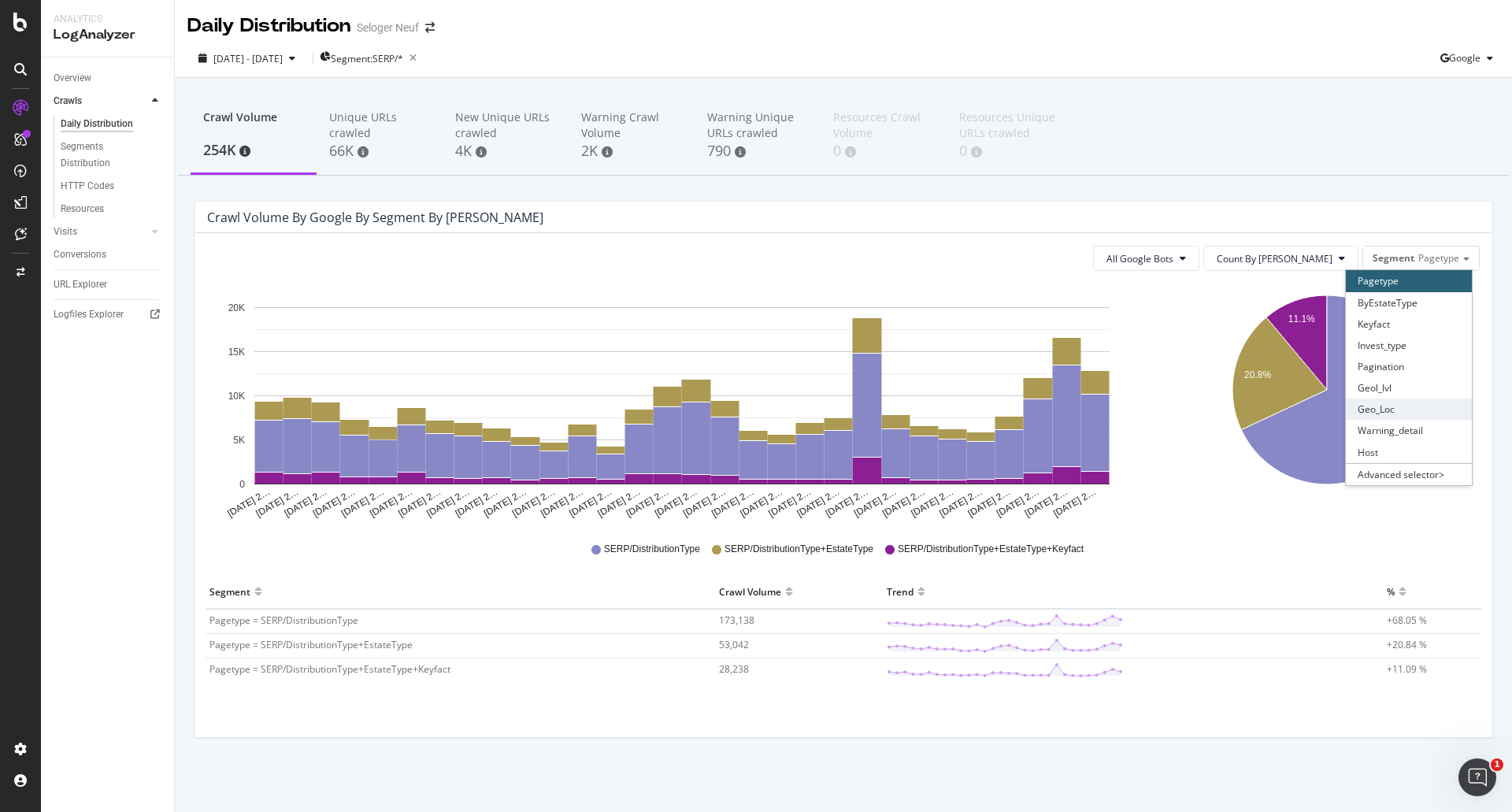
click at [1429, 407] on div "Geo_Loc" at bounding box center [1409, 409] width 126 height 22
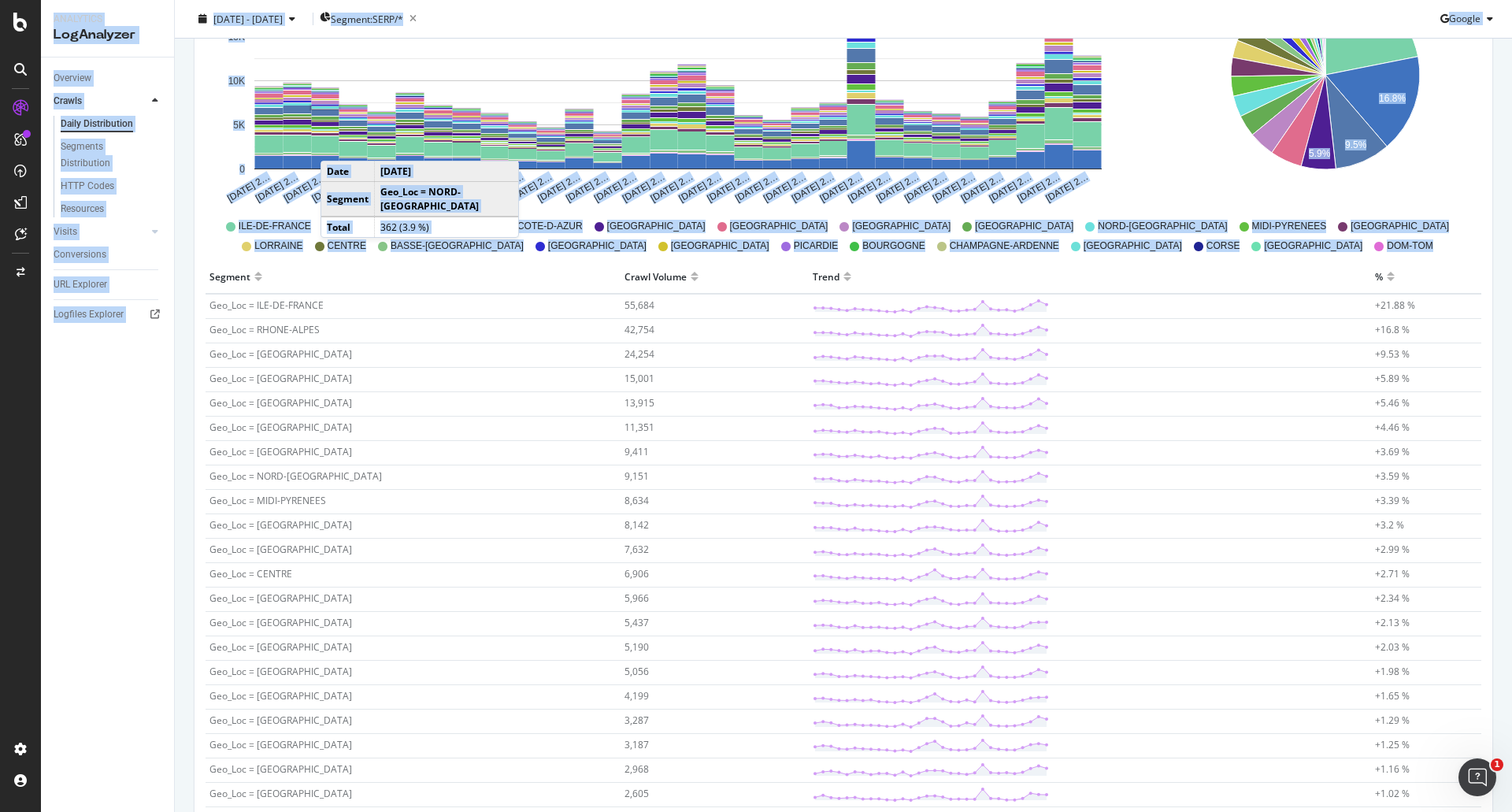
scroll to position [509, 0]
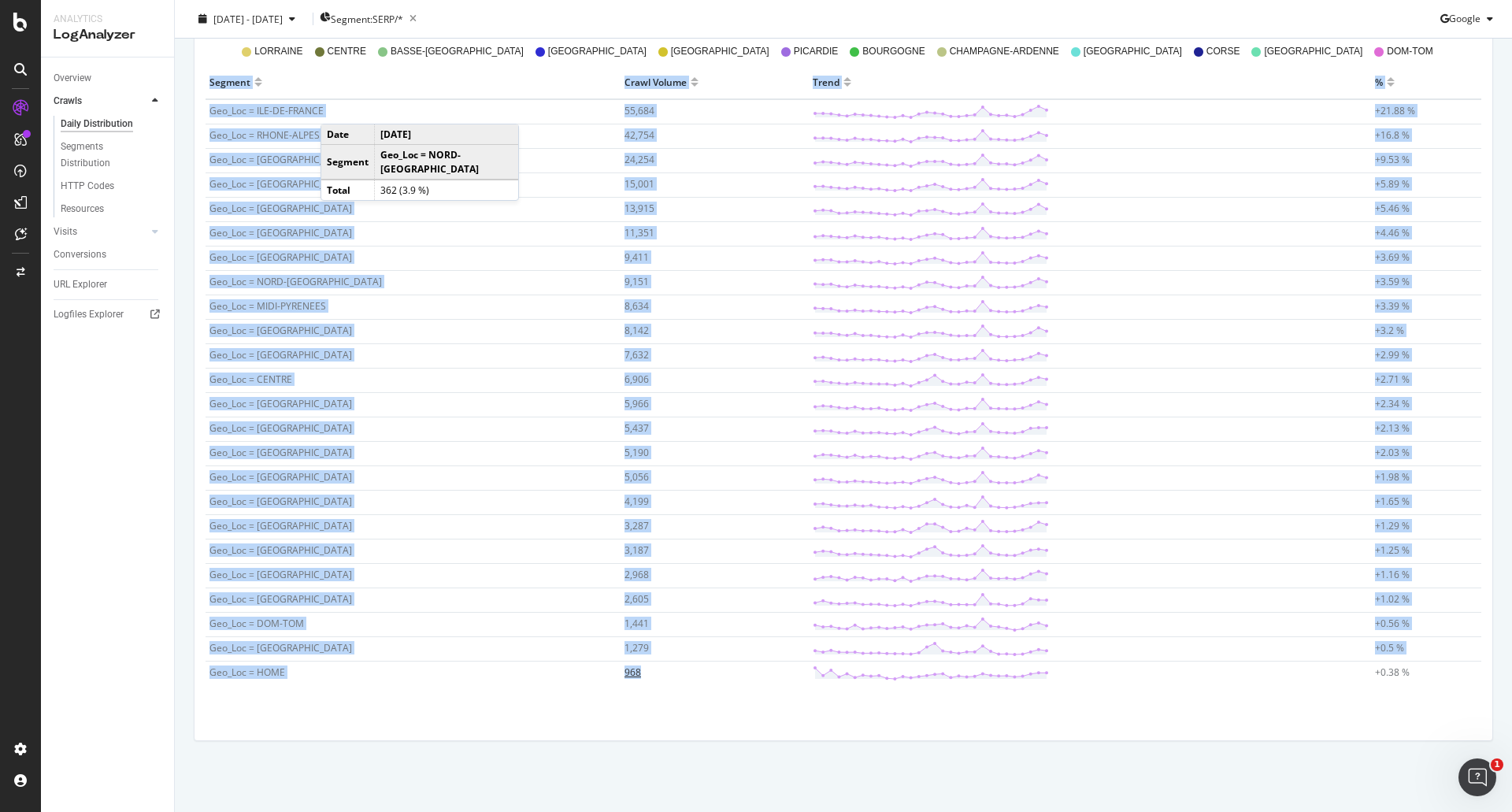
drag, startPoint x: 202, startPoint y: 302, endPoint x: 694, endPoint y: 683, distance: 622.3
click at [694, 683] on div "Segment Crawl Volume Trend % Geo_Loc = ILE-DE-FRANCE 55,684 +21.88 % Geo_Loc = …" at bounding box center [842, 383] width 1288 height 635
copy table "Segment Crawl Volume Trend % Geo_Loc = ILE-DE-FRANCE 55,684 +21.88 % Geo_Loc = …"
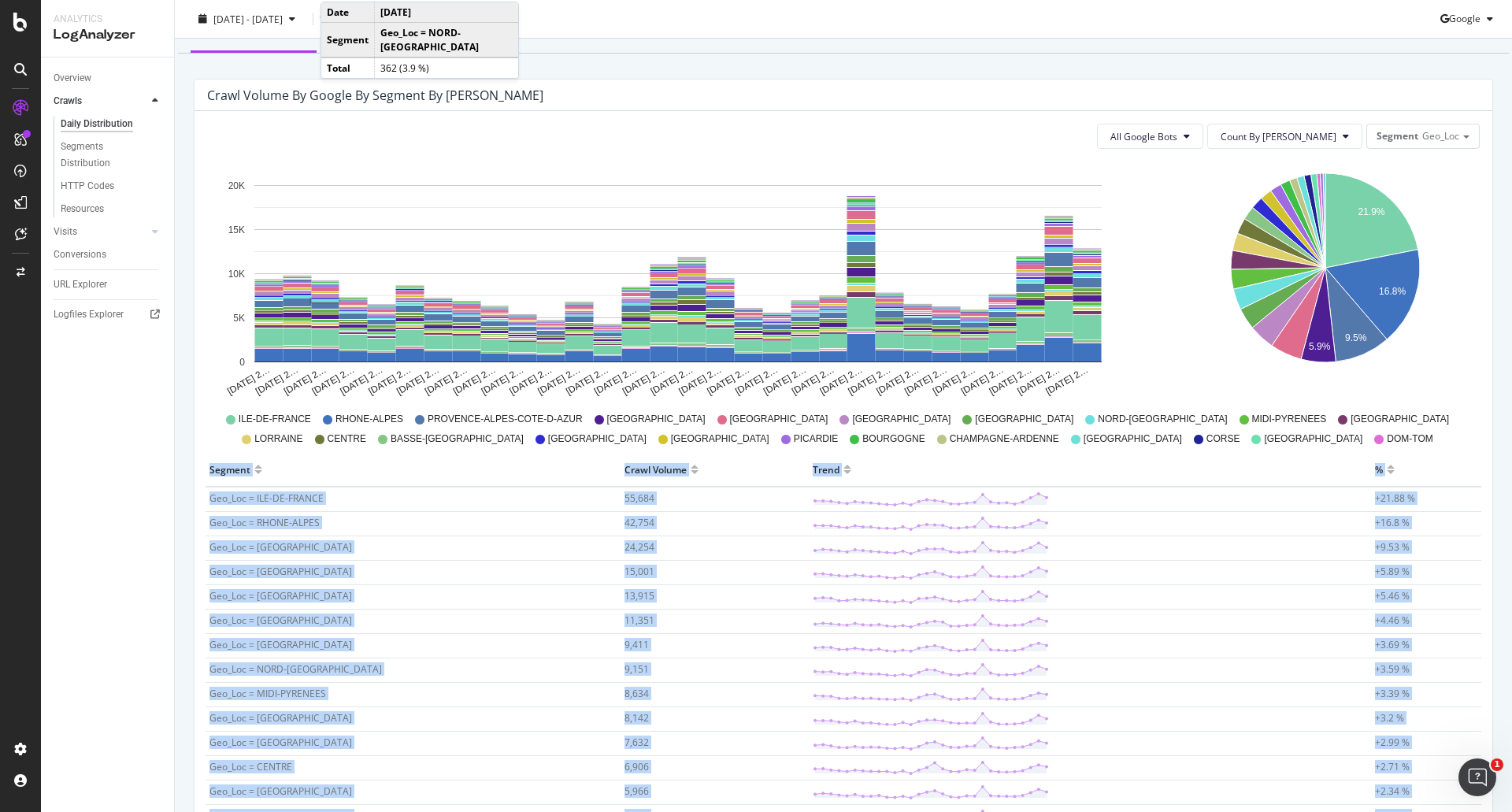
scroll to position [0, 0]
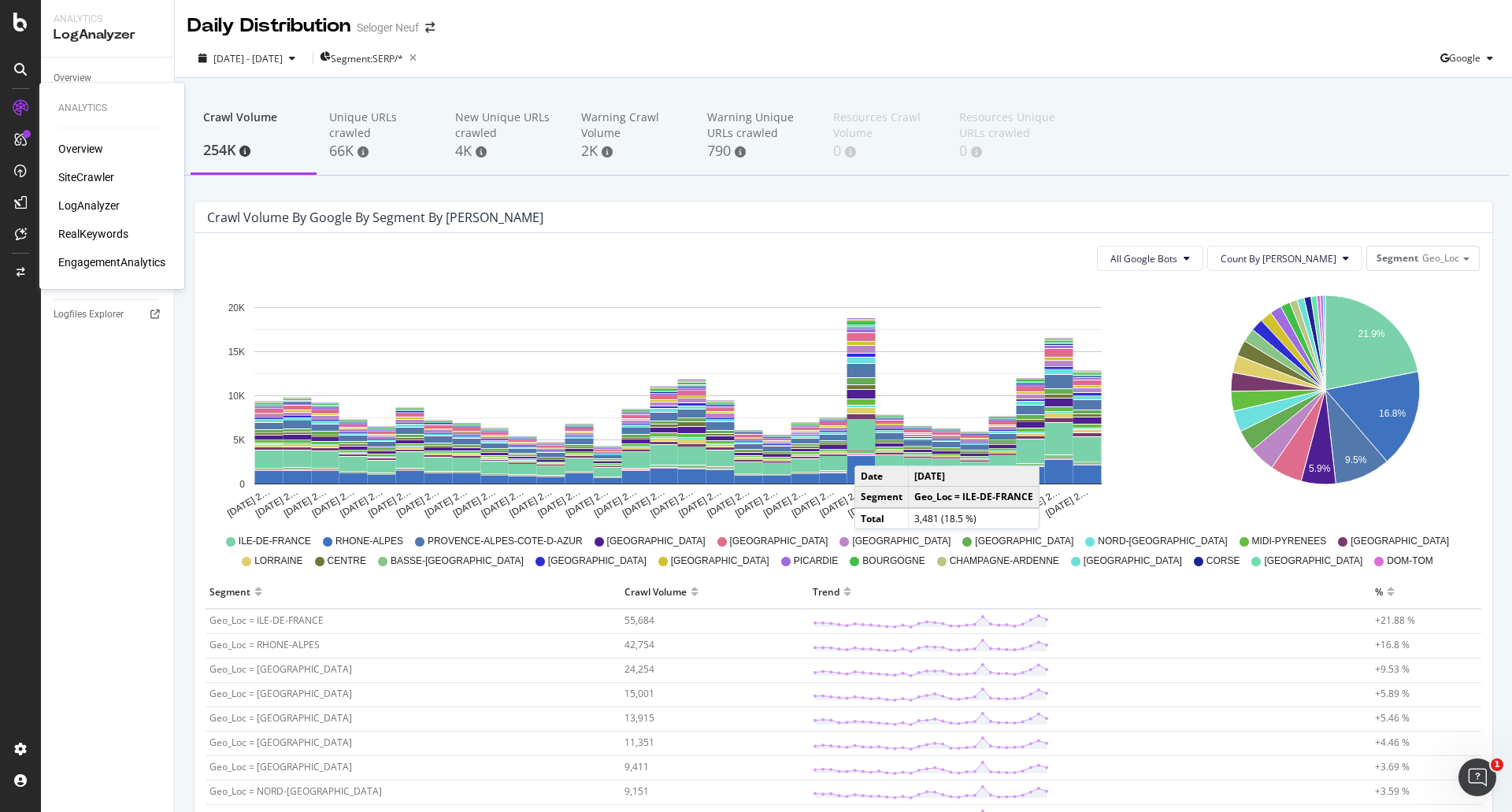
click at [86, 162] on div "Overview SiteCrawler LogAnalyzer RealKeywords EngagementAnalytics" at bounding box center [112, 205] width 107 height 129
click at [83, 176] on div "SiteCrawler" at bounding box center [86, 176] width 56 height 16
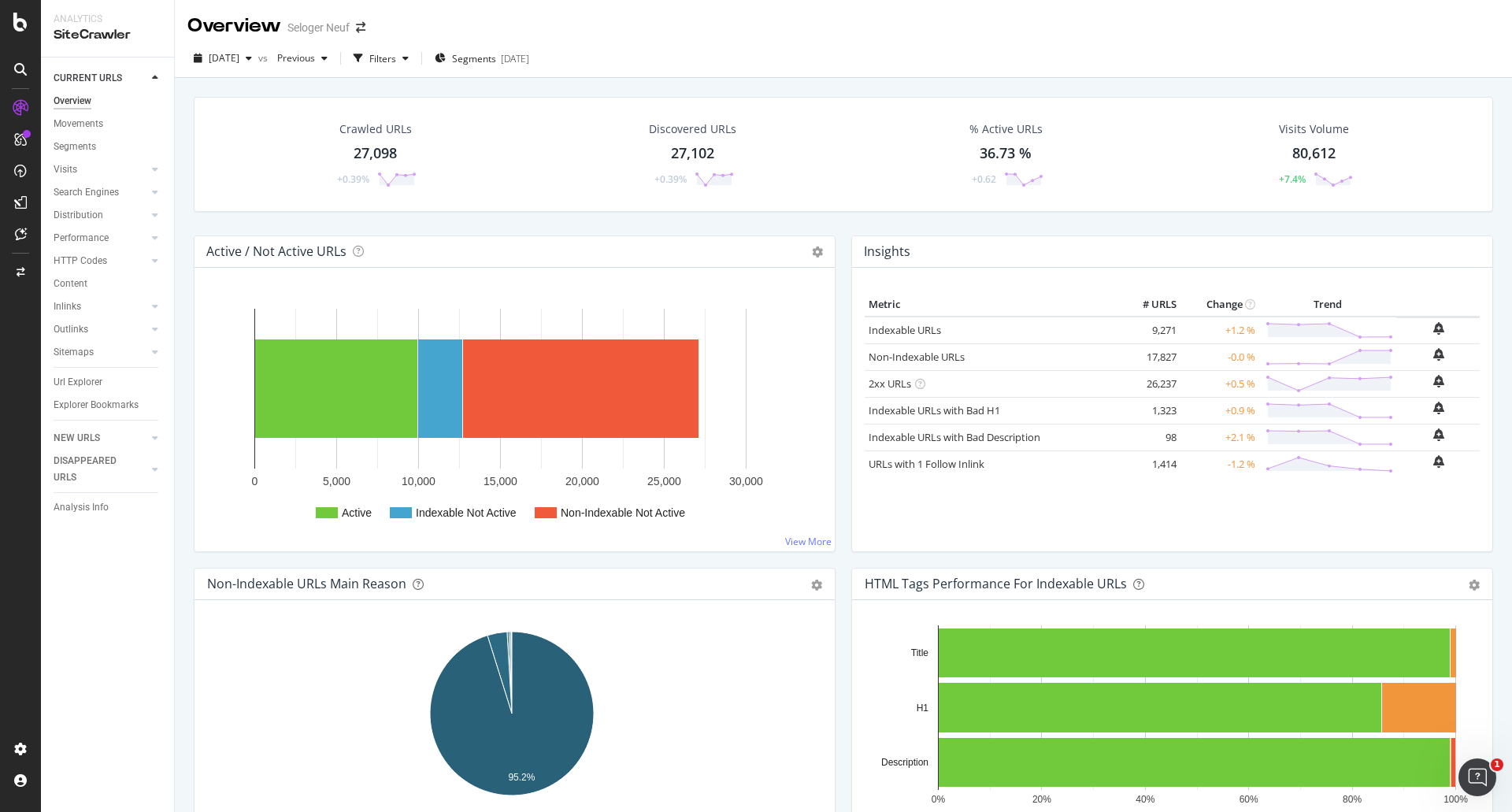
drag, startPoint x: 86, startPoint y: 217, endPoint x: 333, endPoint y: 264, distance: 251.4
click at [86, 217] on div "Distribution" at bounding box center [78, 216] width 50 height 17
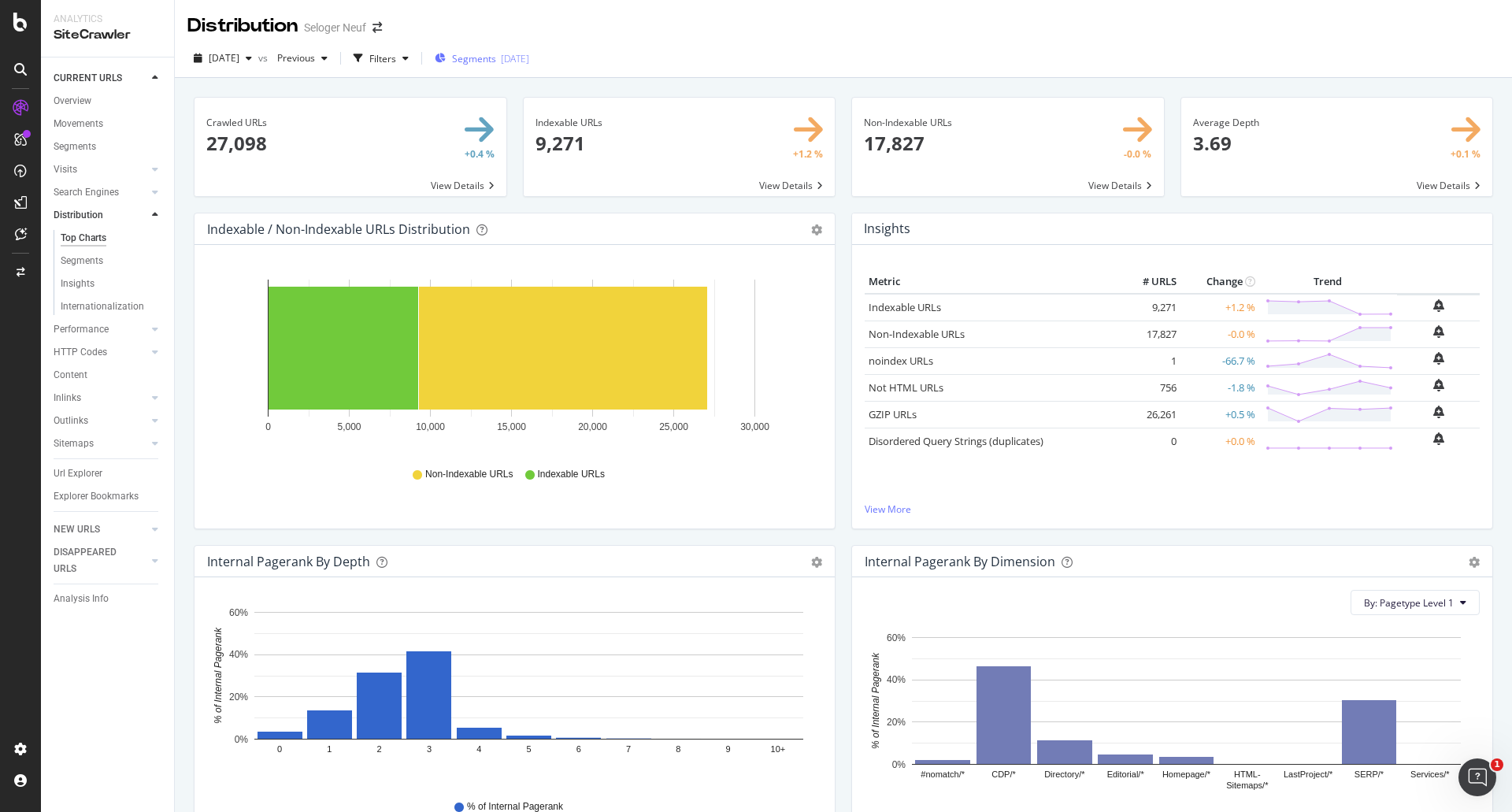
click at [496, 56] on span "Segments" at bounding box center [474, 58] width 44 height 13
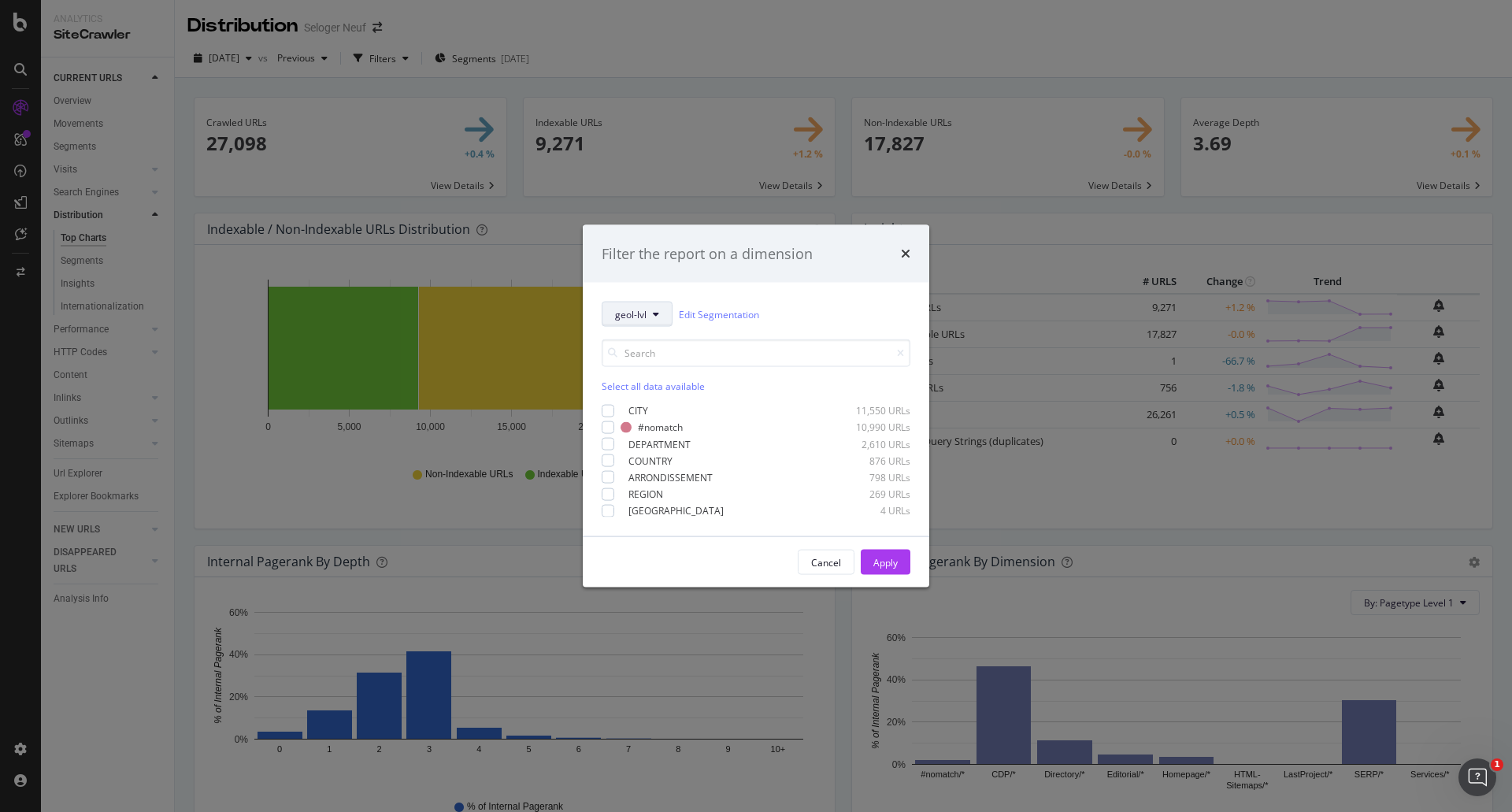
click at [645, 311] on span "geol-lvl" at bounding box center [631, 313] width 32 height 13
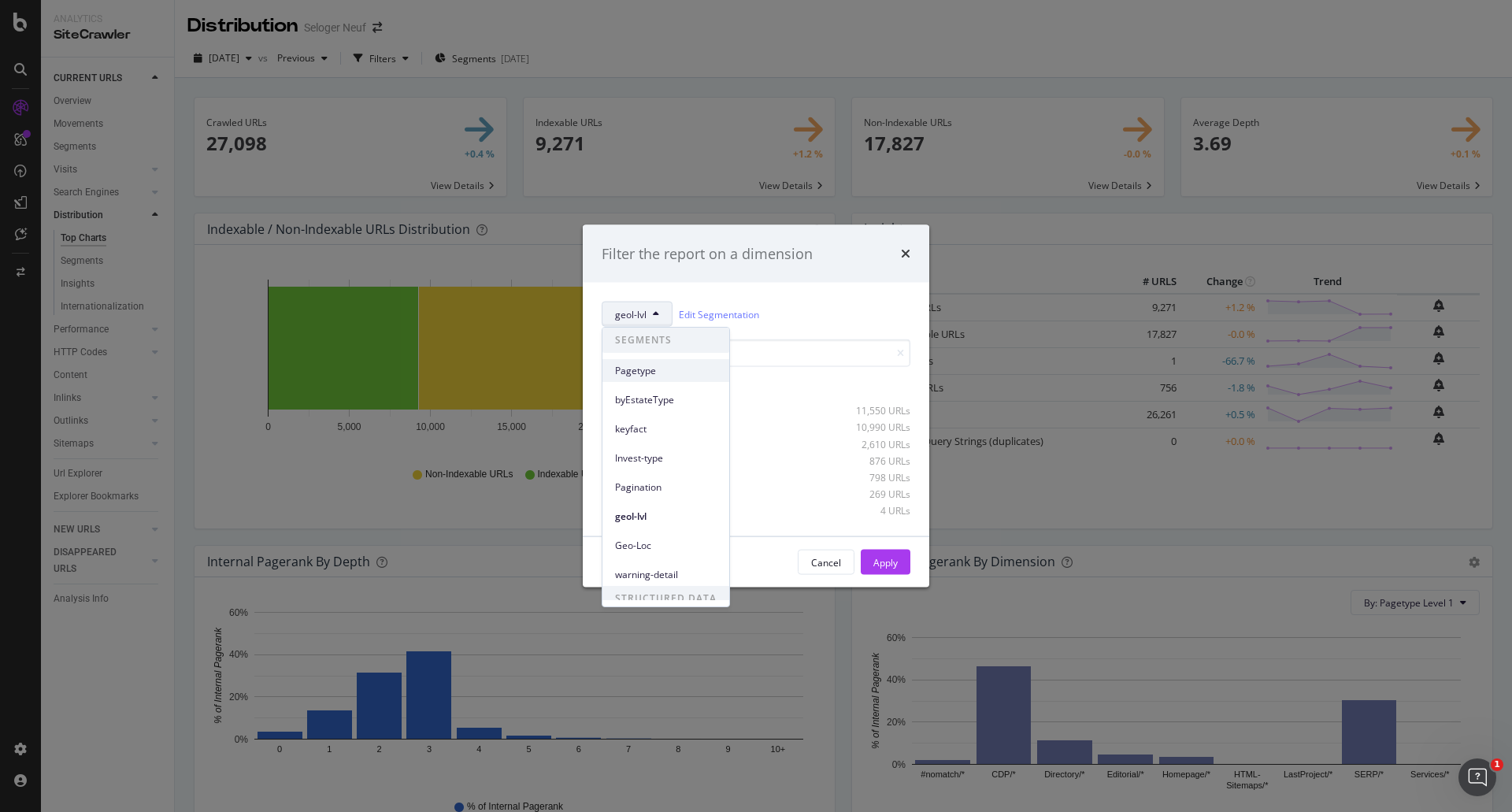
click at [663, 366] on span "Pagetype" at bounding box center [666, 370] width 101 height 14
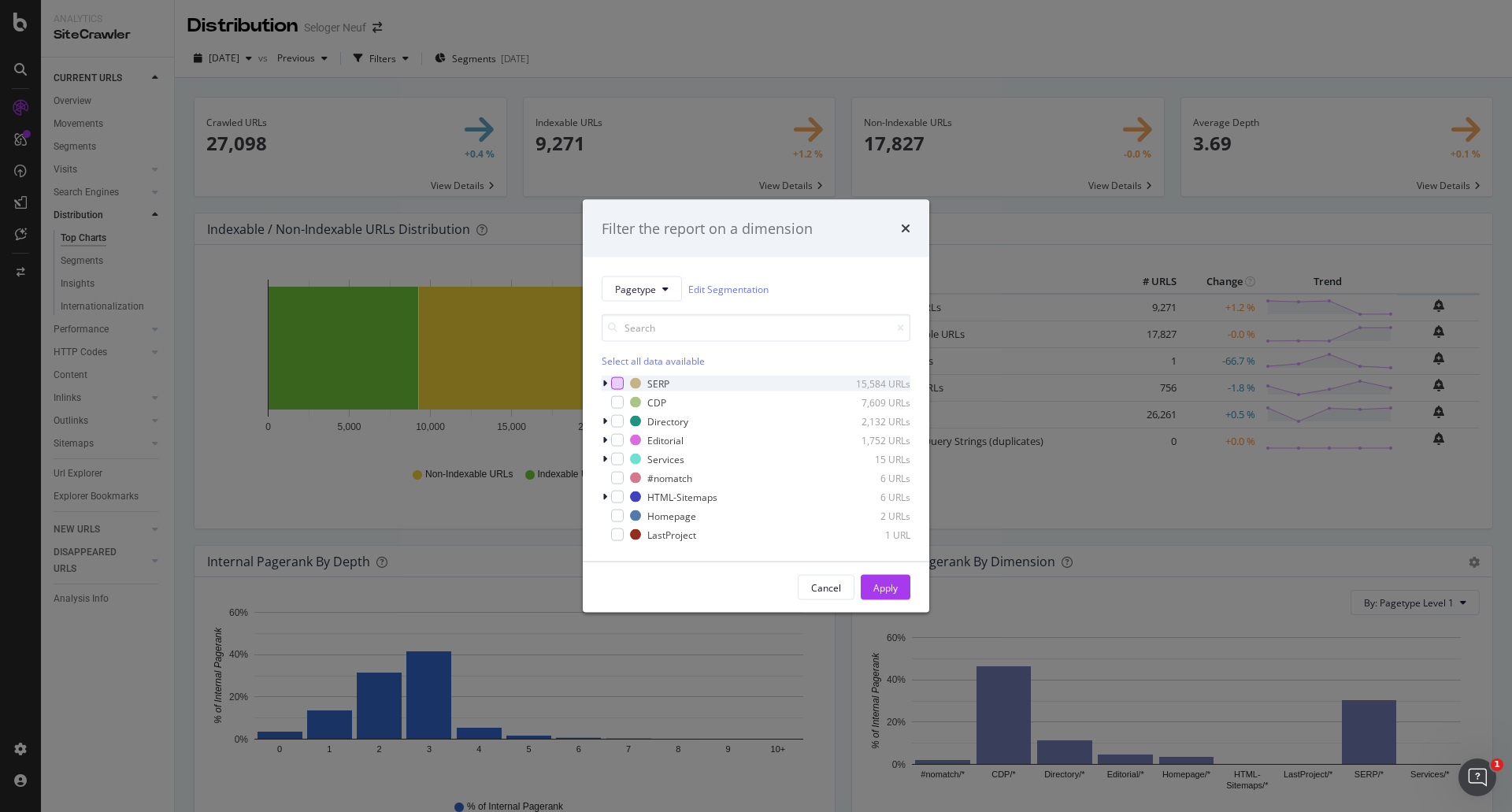
click at [616, 385] on div "modal" at bounding box center [616, 383] width 12 height 12
click at [886, 586] on div "Apply" at bounding box center [885, 587] width 24 height 13
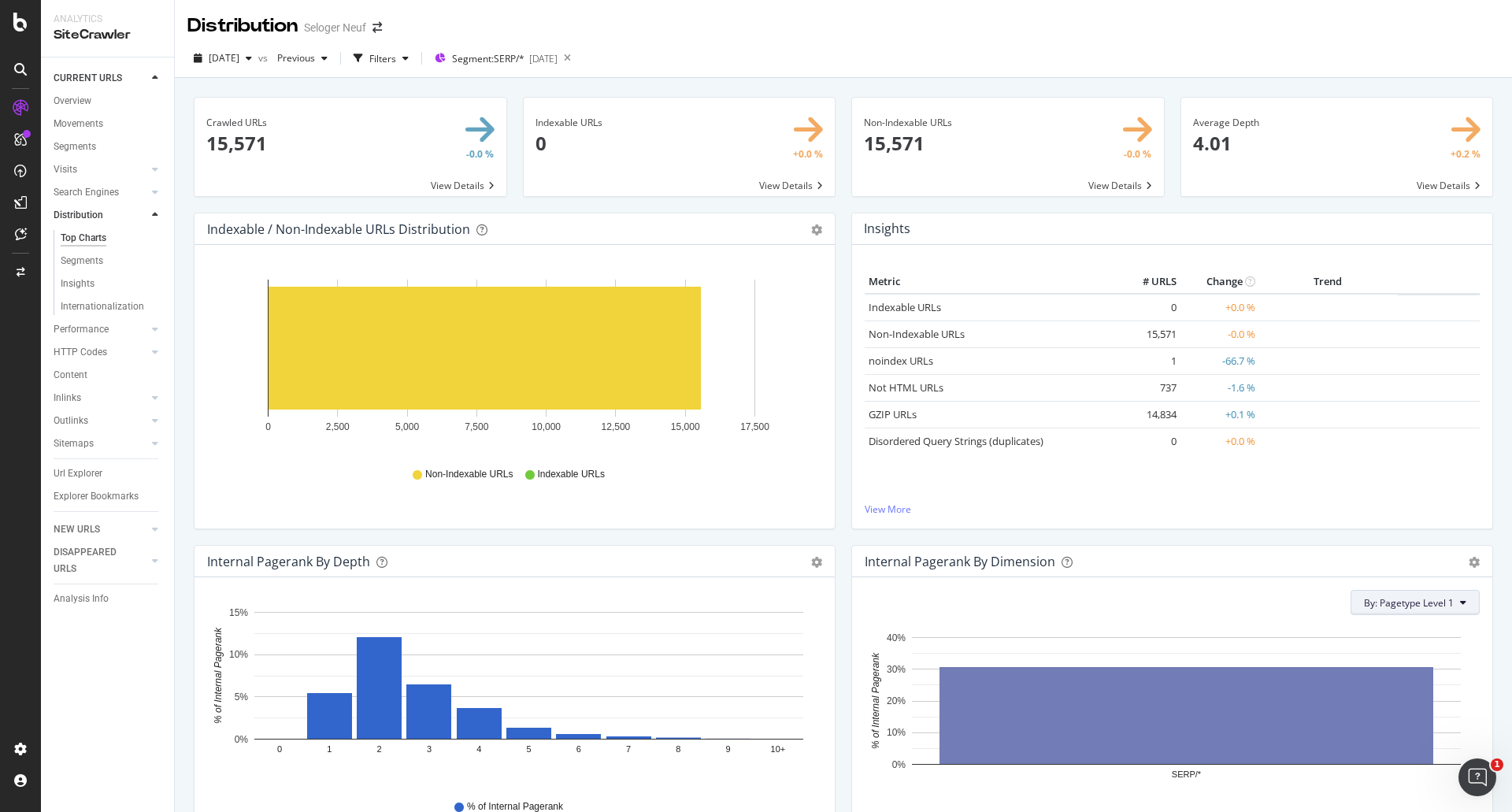
click at [1405, 605] on span "By: Pagetype Level 1" at bounding box center [1409, 603] width 90 height 13
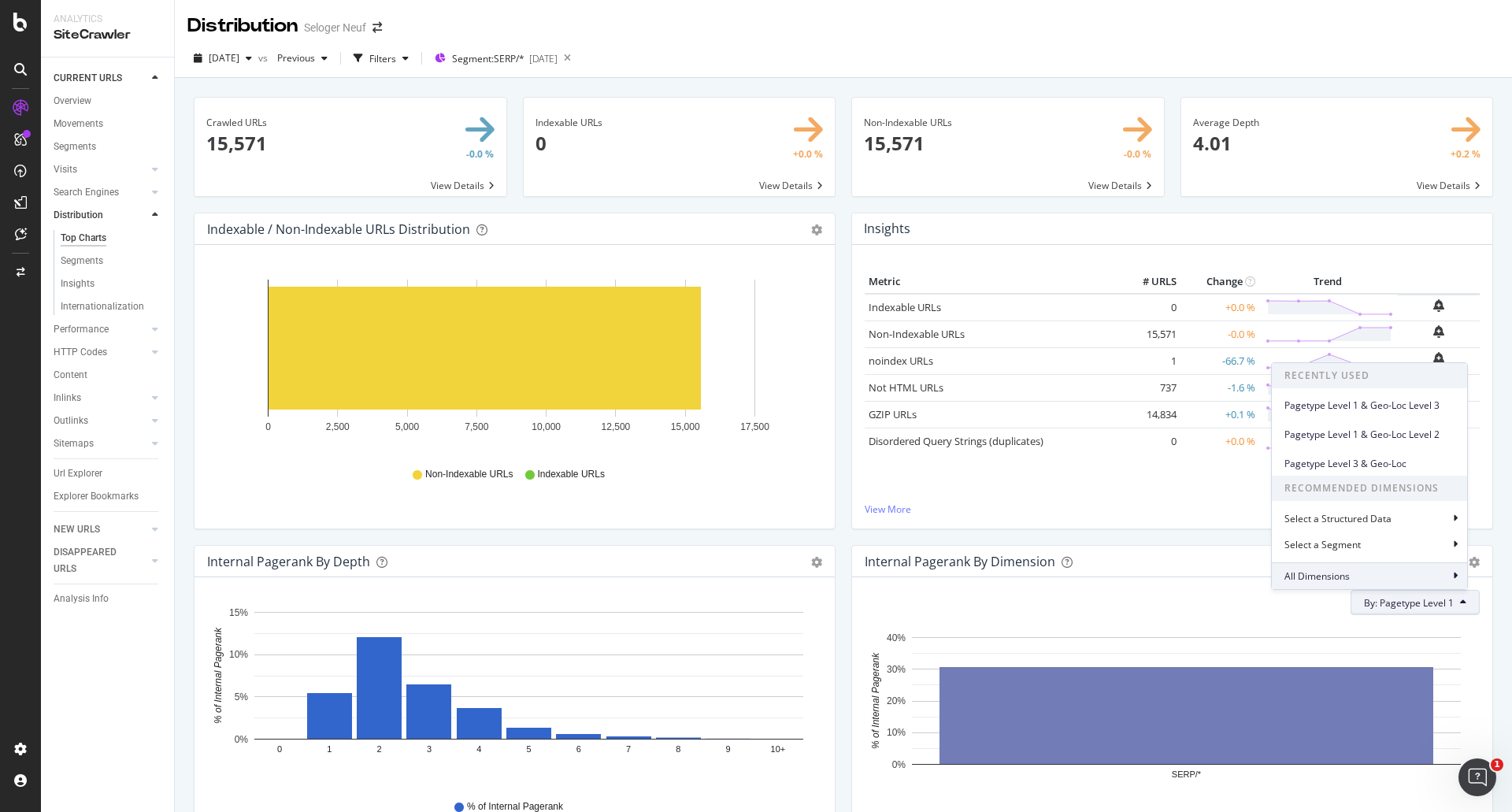
click at [1340, 575] on span "All Dimensions" at bounding box center [1317, 576] width 66 height 13
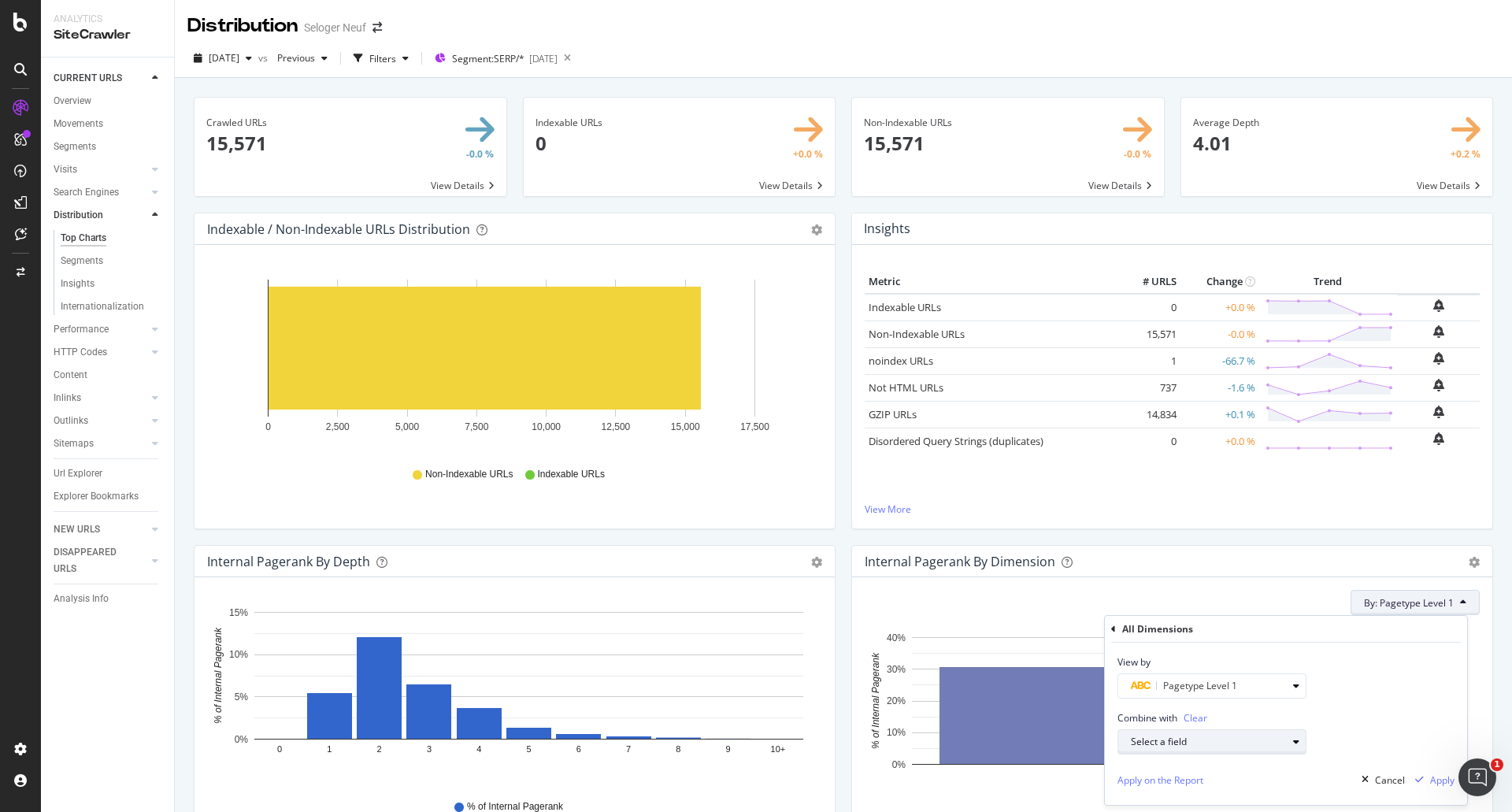
click at [1208, 739] on div "Select a field" at bounding box center [1209, 742] width 156 height 9
click at [1432, 682] on div "View by Pagetype Level 1" at bounding box center [1286, 670] width 362 height 56
click at [1232, 690] on span "Pagetype Level 1" at bounding box center [1200, 685] width 74 height 13
click at [1174, 805] on div "Level 2" at bounding box center [1219, 804] width 169 height 21
click at [1288, 792] on button "Validate" at bounding box center [1276, 784] width 56 height 16
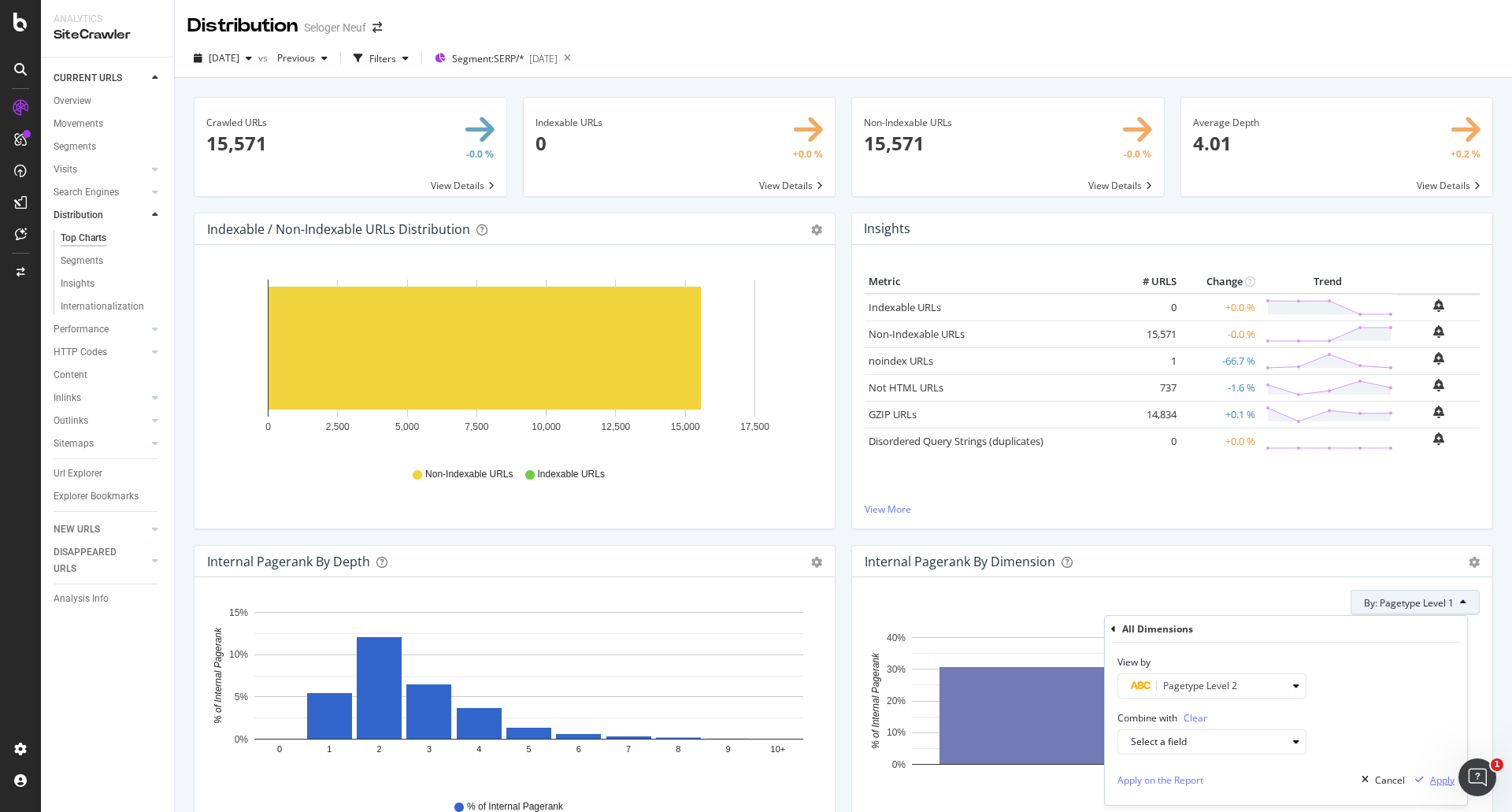
click at [1438, 778] on div "Apply" at bounding box center [1443, 779] width 24 height 13
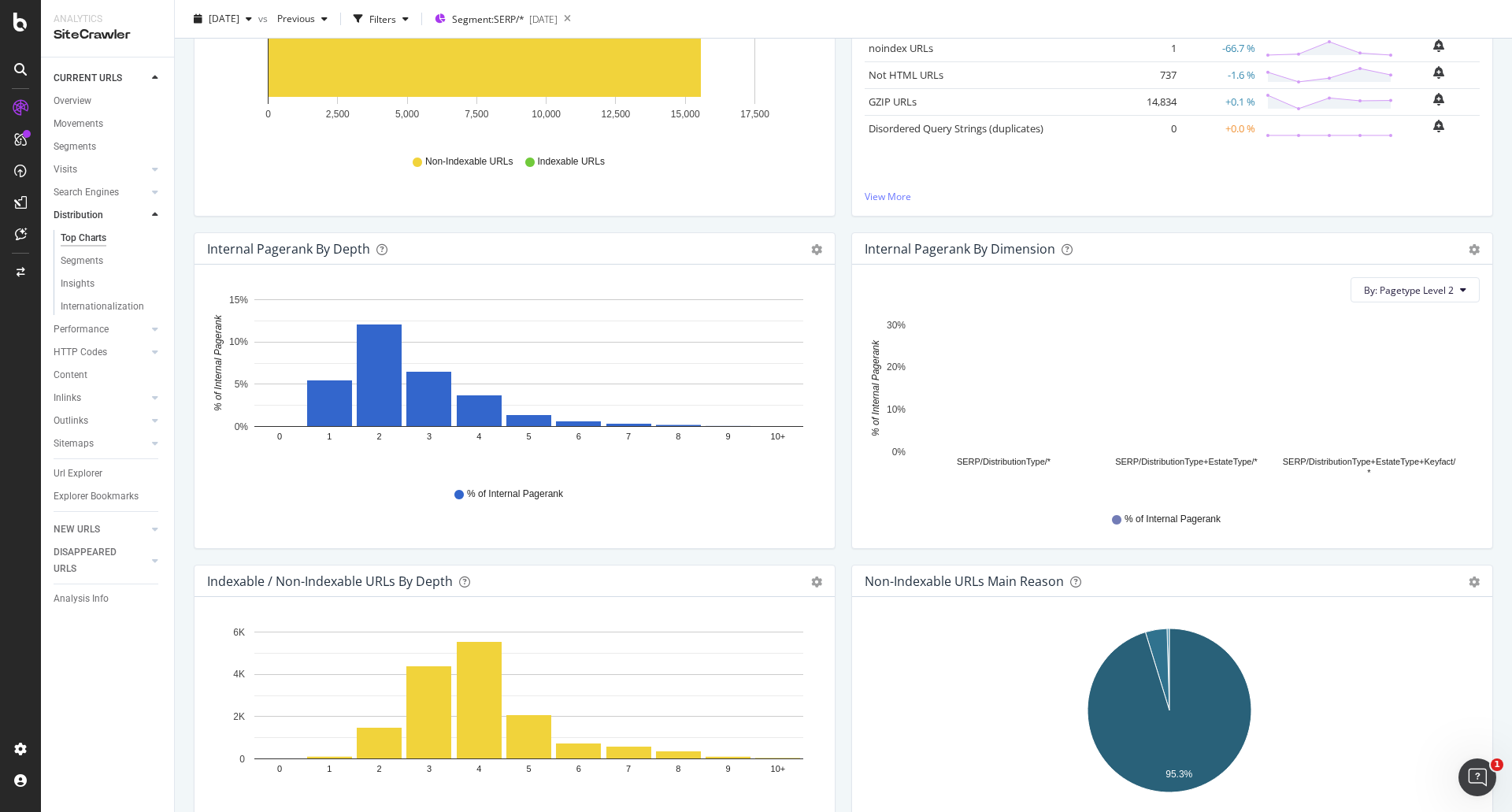
scroll to position [315, 0]
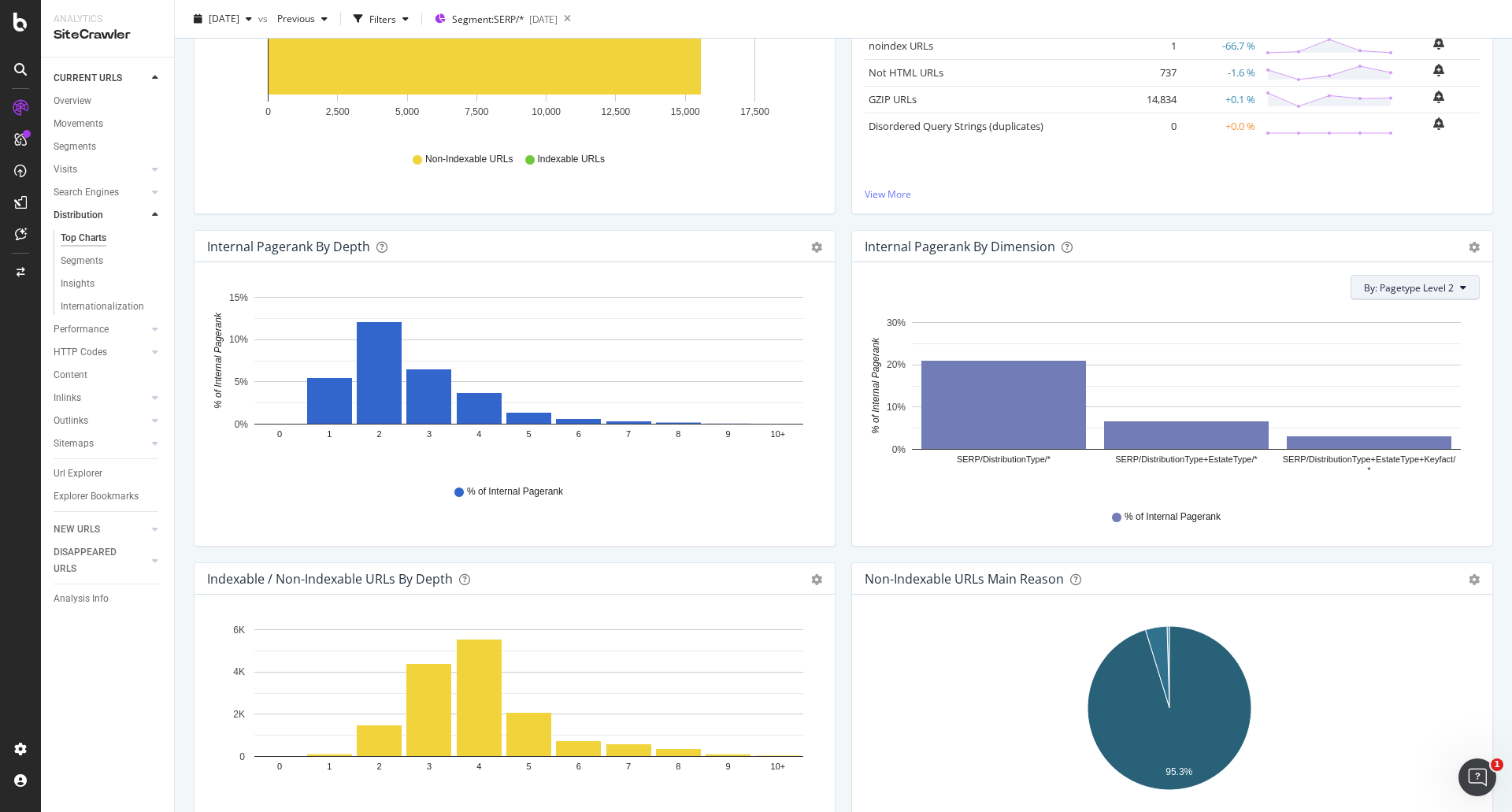
click at [1419, 283] on span "By: Pagetype Level 2" at bounding box center [1409, 288] width 90 height 13
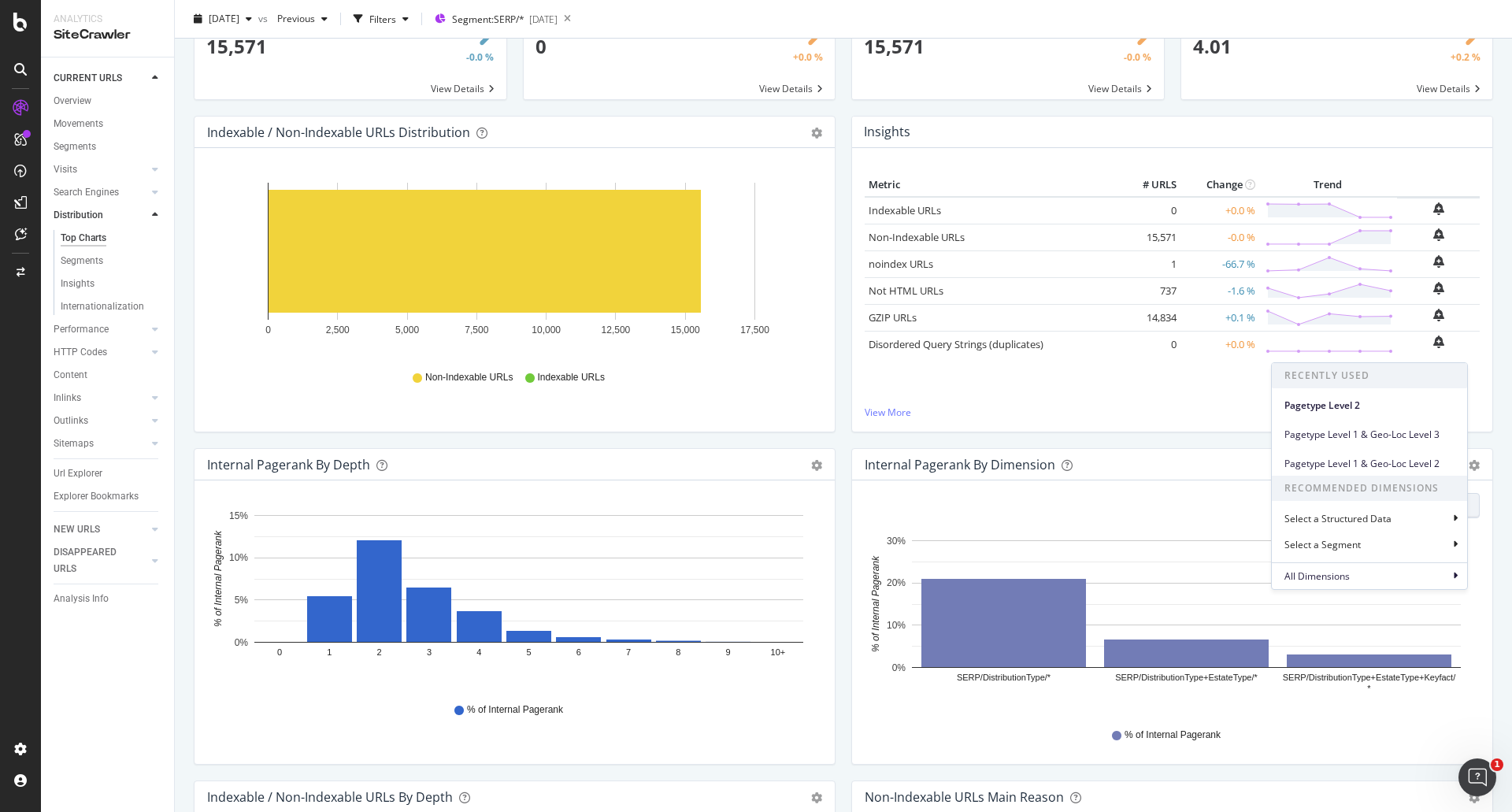
scroll to position [0, 0]
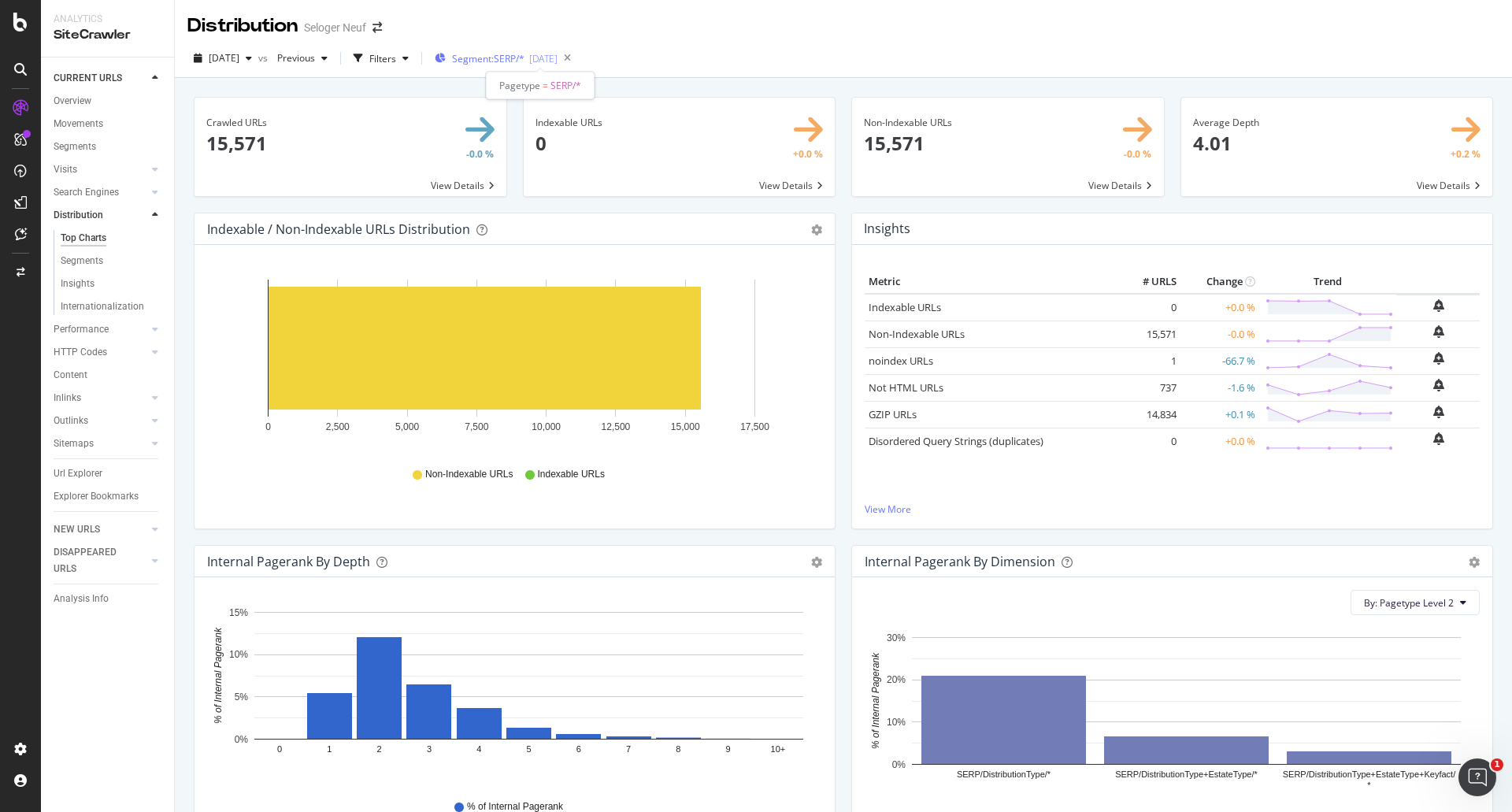
click at [504, 61] on span "Segment: SERP/*" at bounding box center [488, 58] width 72 height 13
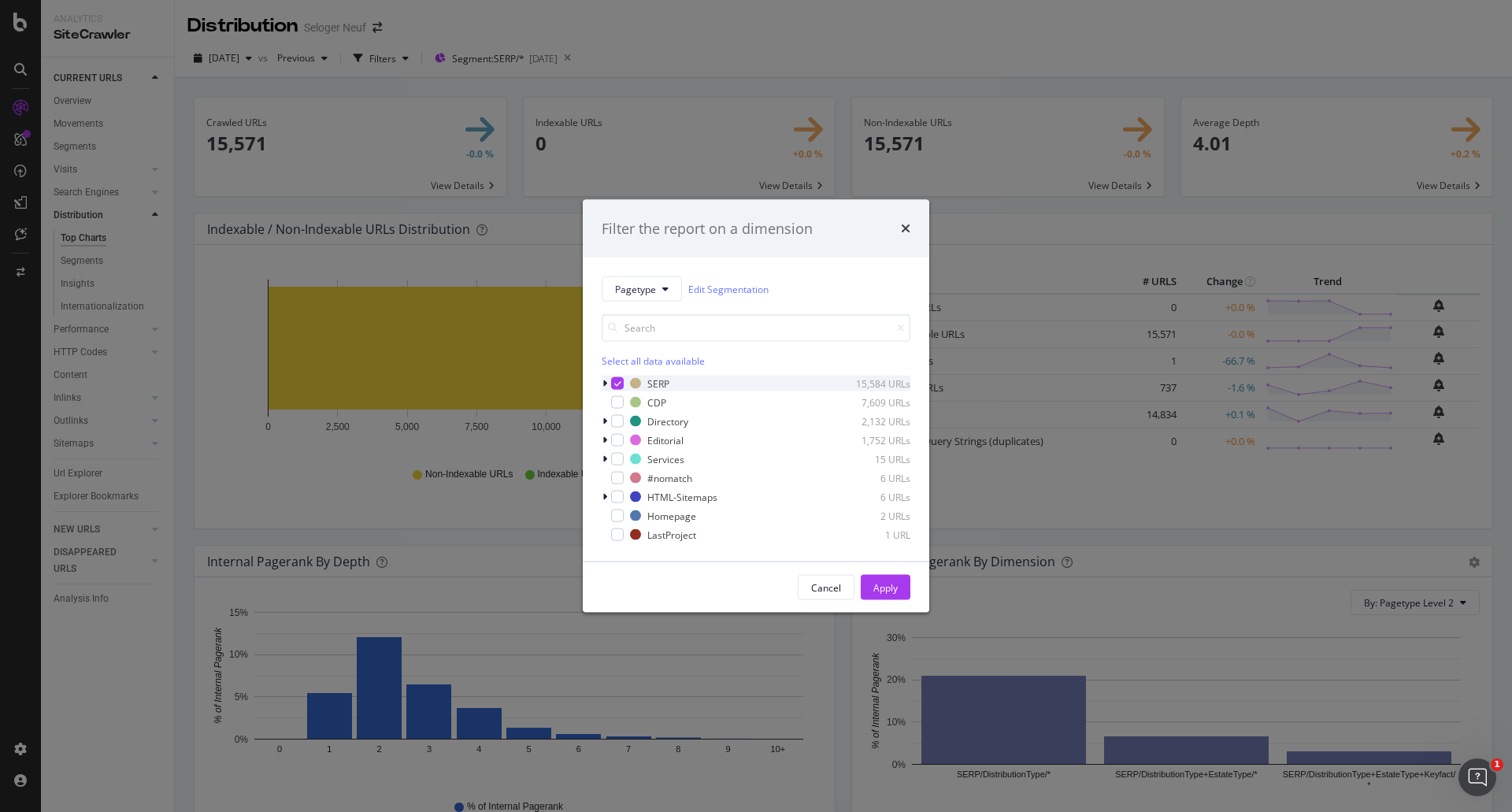
click at [601, 380] on div "modal" at bounding box center [606, 383] width 9 height 16
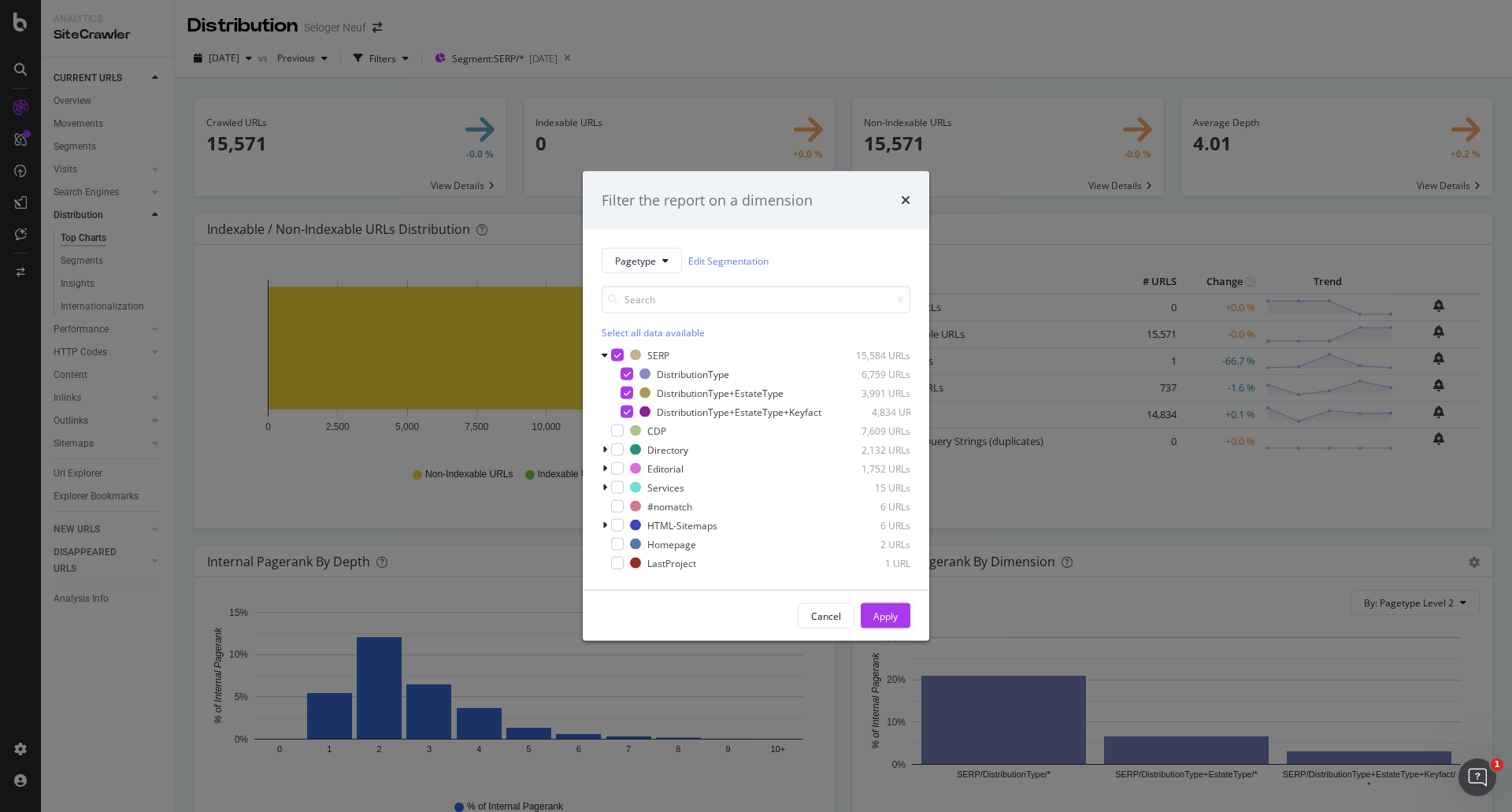
click at [1345, 207] on div "Filter the report on a dimension Pagetype Edit Segmentation Select all data ava…" at bounding box center [756, 406] width 1512 height 812
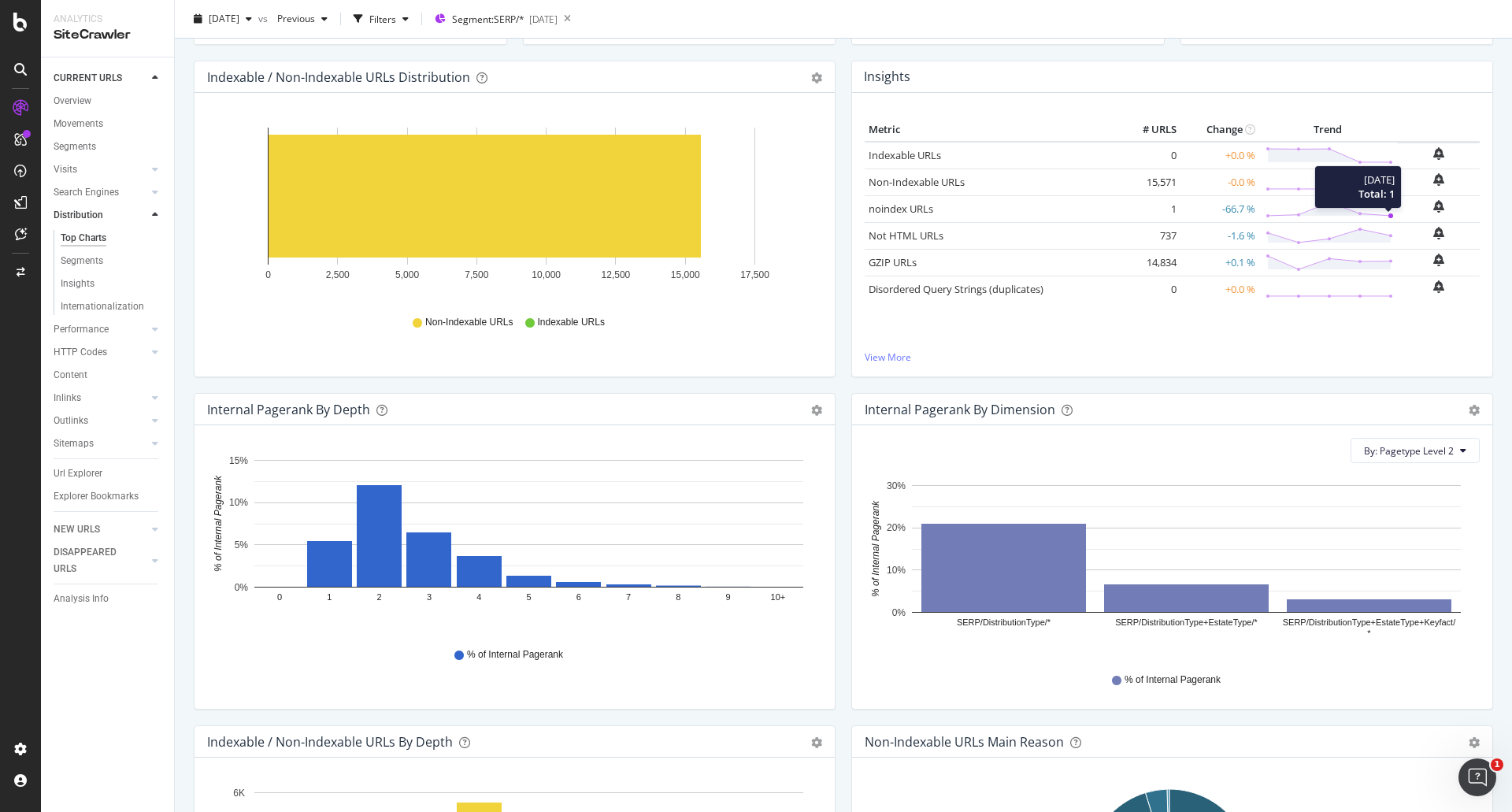
scroll to position [315, 0]
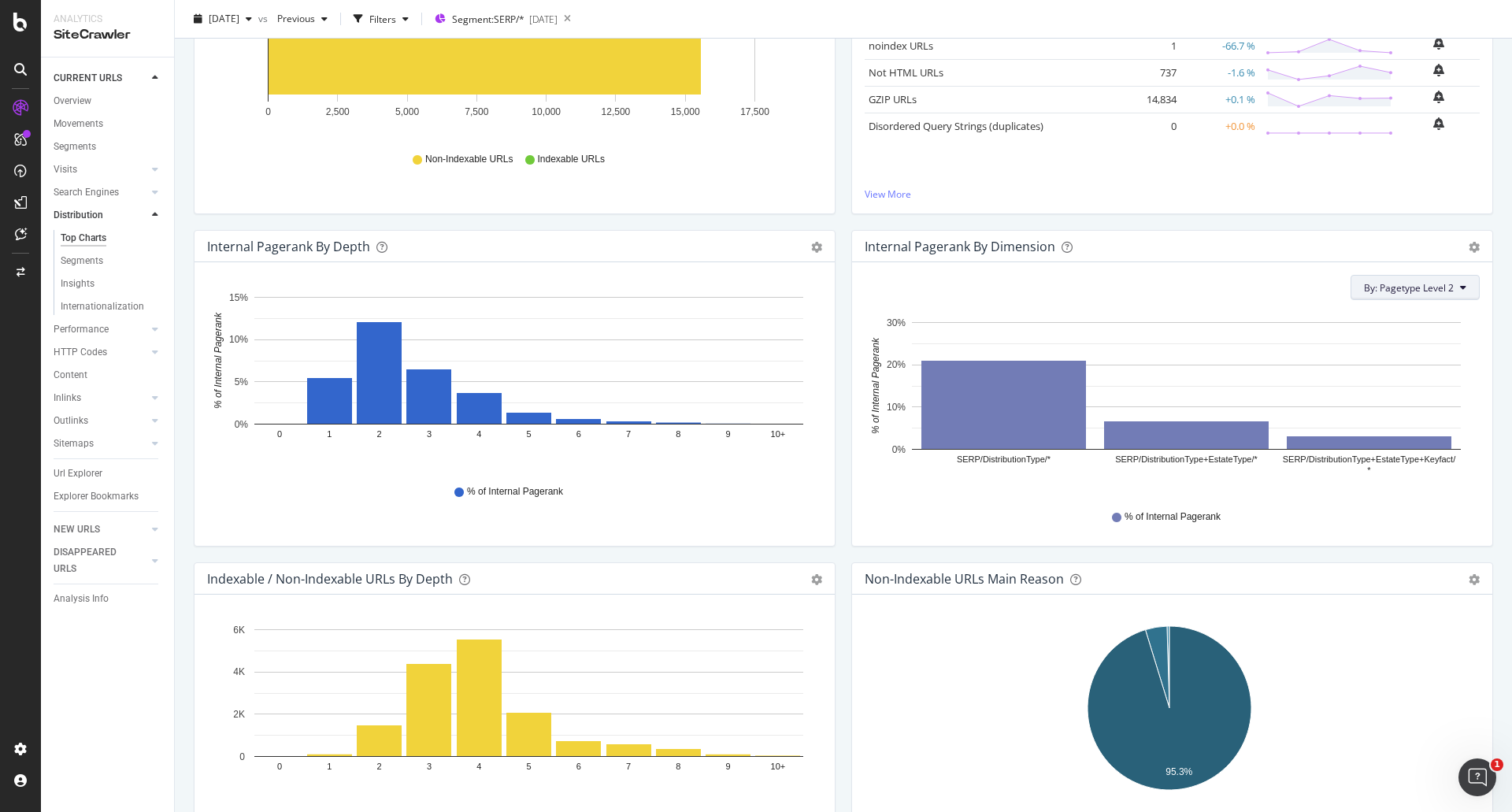
click at [1398, 290] on span "By: Pagetype Level 2" at bounding box center [1409, 288] width 90 height 13
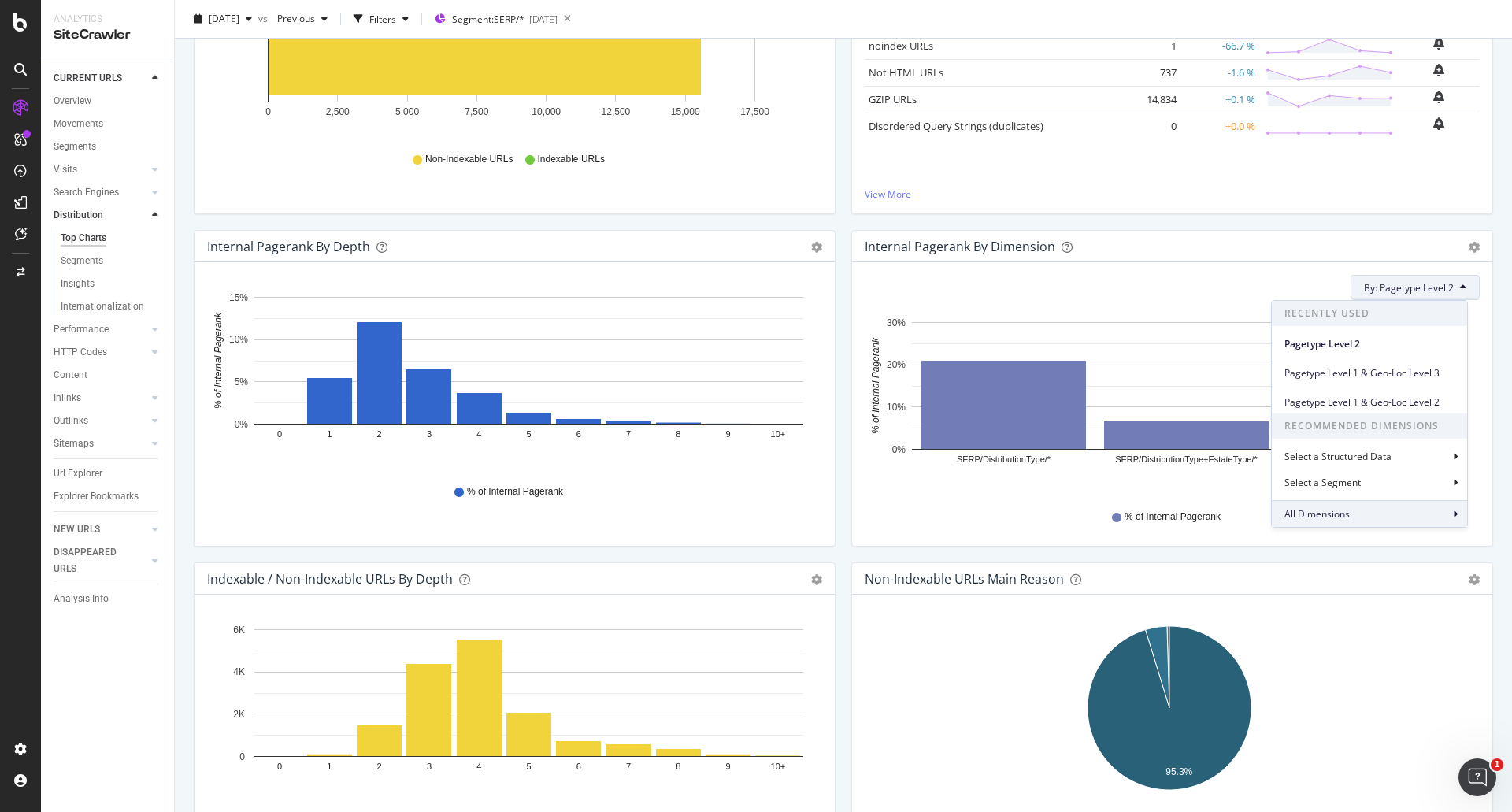
click at [1316, 518] on span "All Dimensions" at bounding box center [1317, 514] width 66 height 13
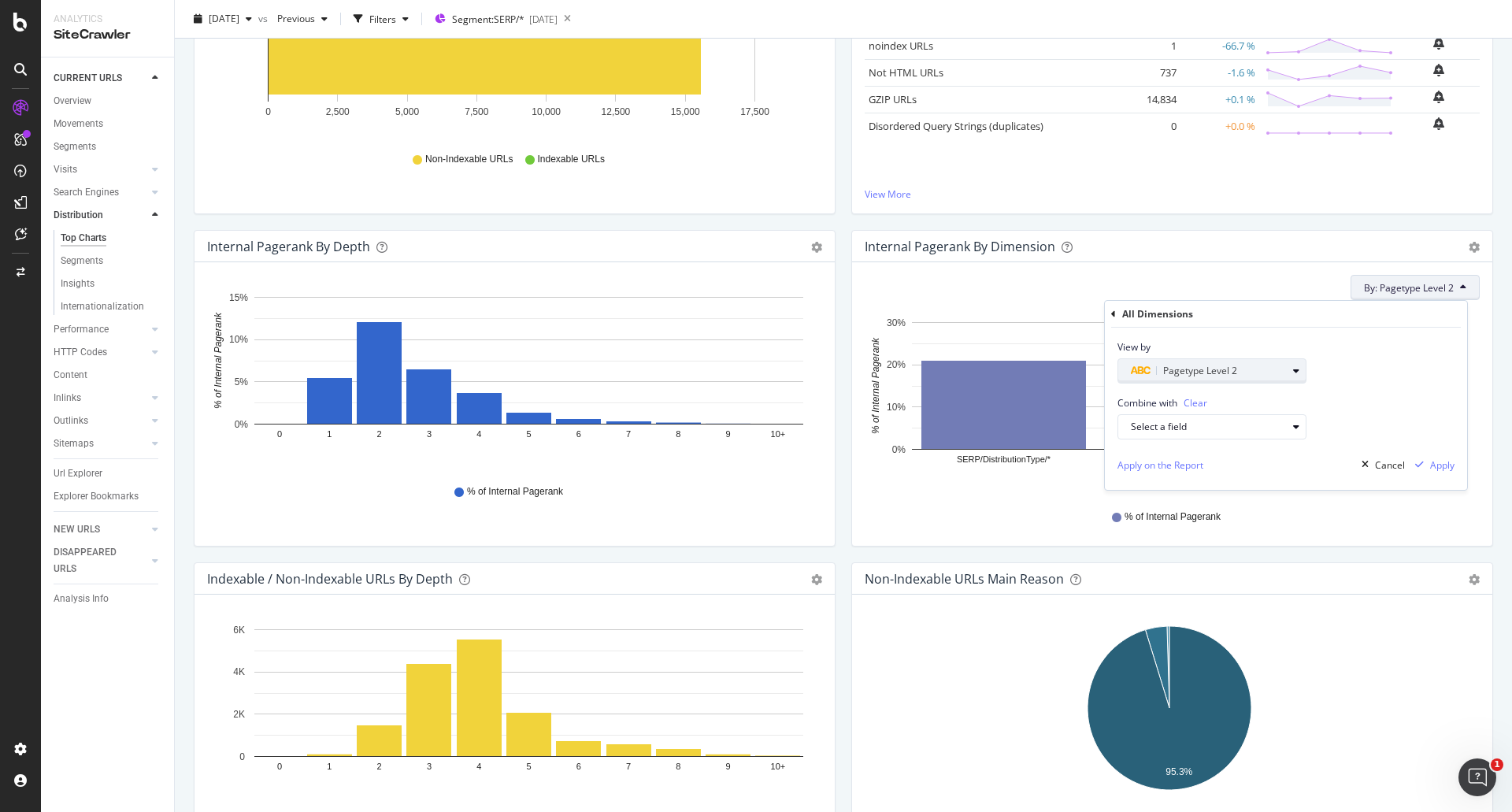
click at [1193, 367] on span "Pagetype Level 2" at bounding box center [1200, 370] width 74 height 13
click at [1174, 510] on div "Level 3" at bounding box center [1219, 509] width 169 height 21
click at [1274, 467] on div "Validate" at bounding box center [1286, 470] width 36 height 13
click at [1440, 464] on div "Apply" at bounding box center [1443, 465] width 24 height 13
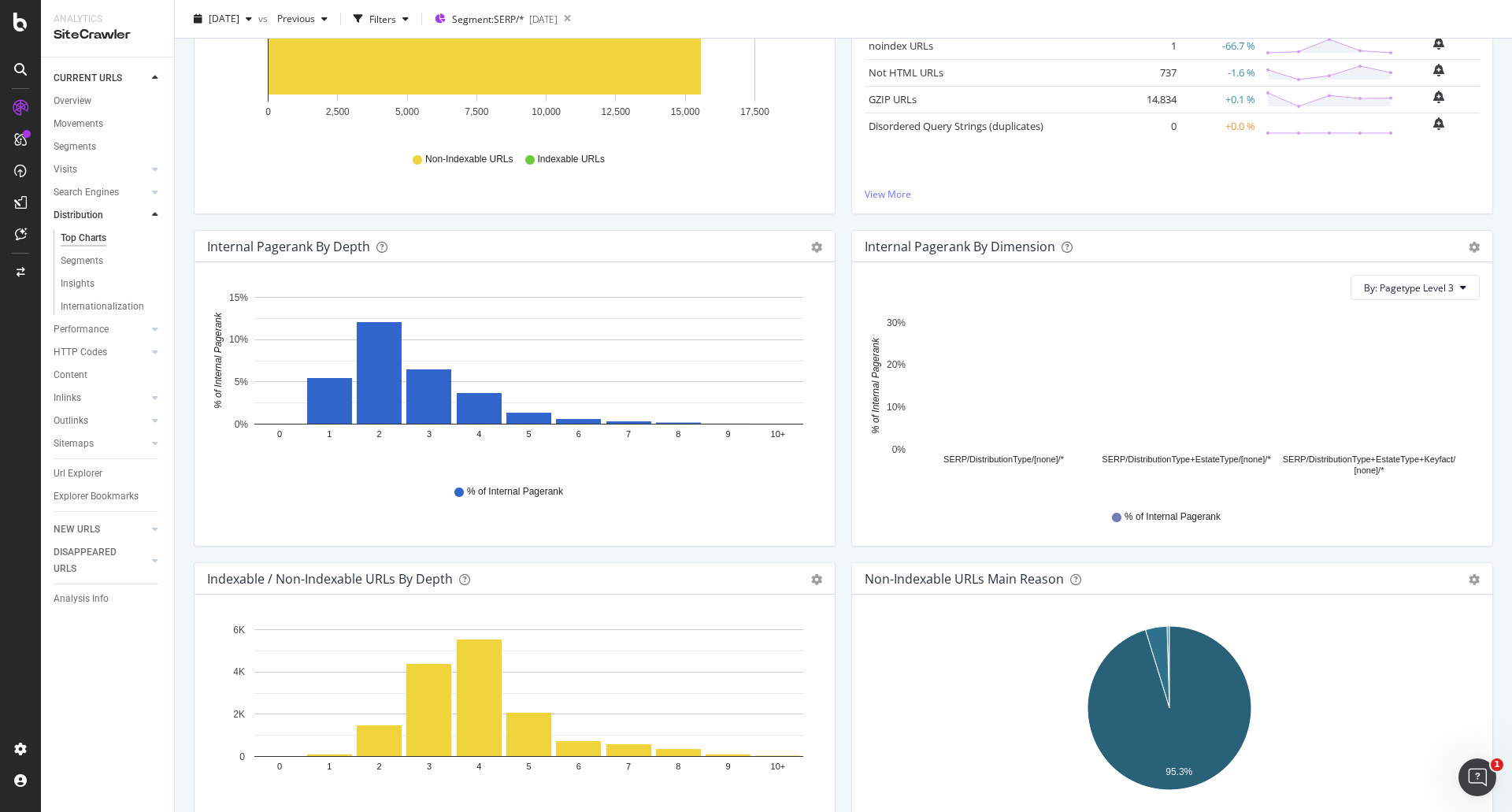
scroll to position [0, 0]
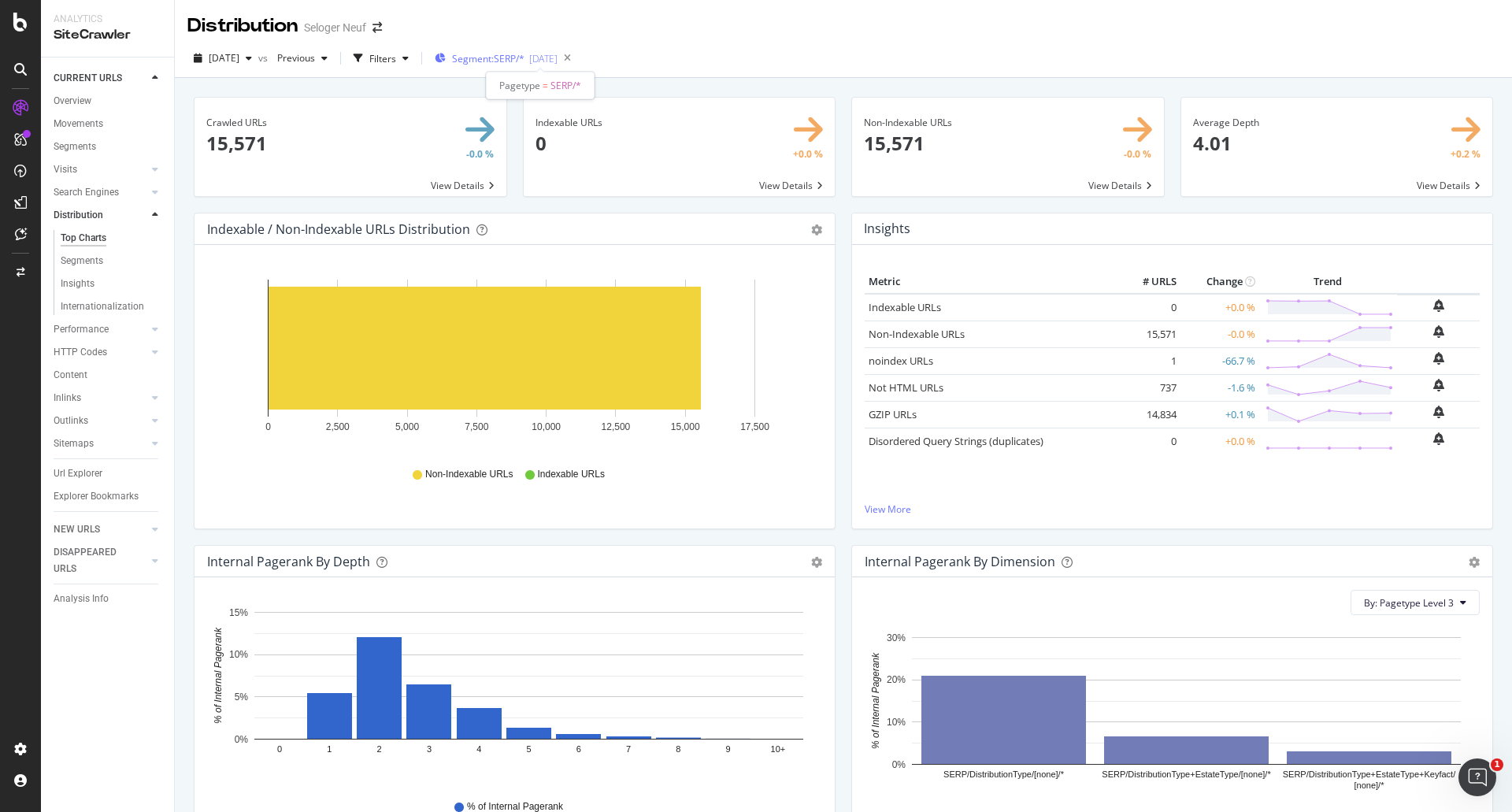
click at [509, 61] on span "Segment: SERP/*" at bounding box center [488, 58] width 72 height 13
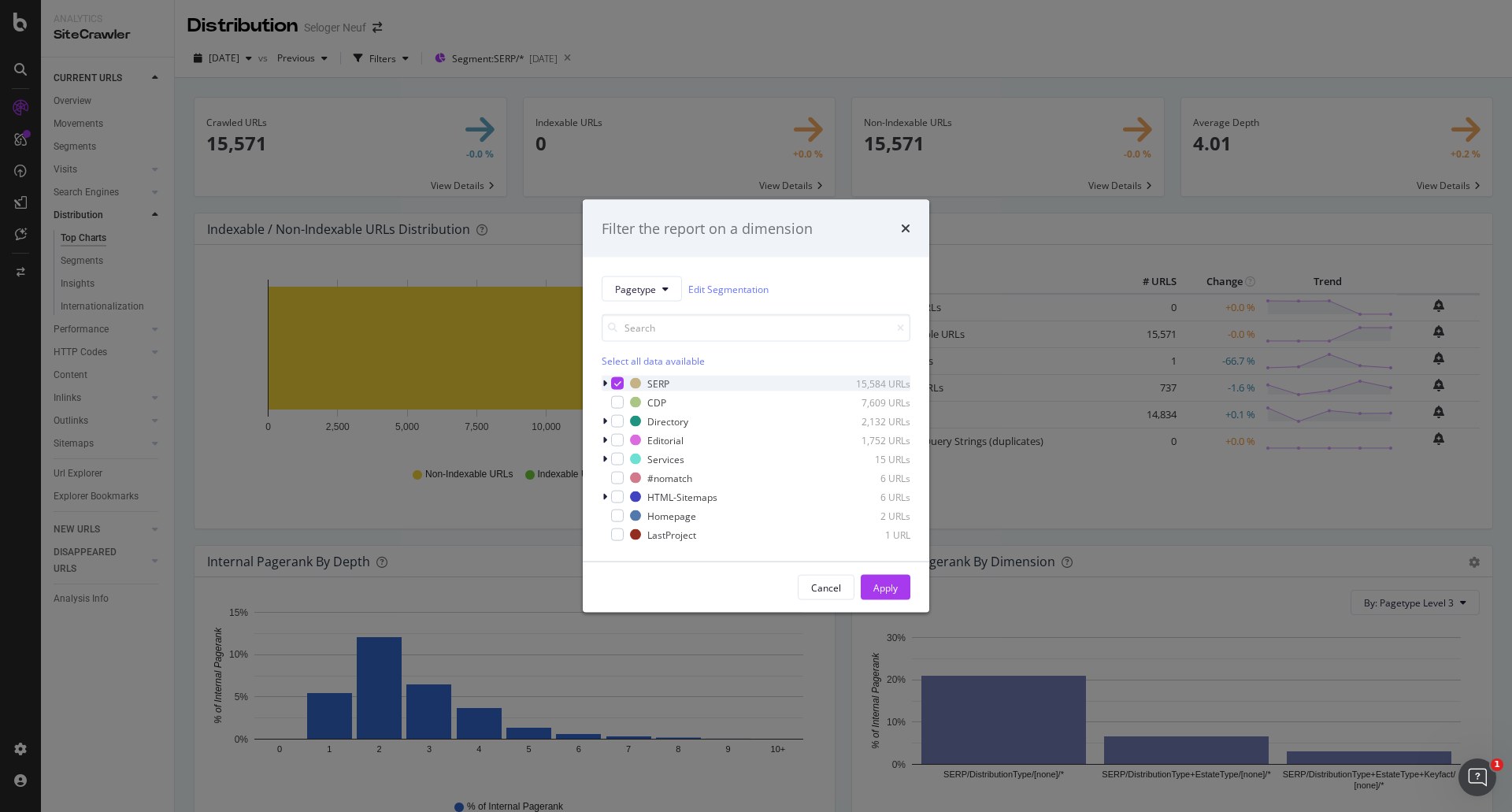
click at [614, 380] on icon "modal" at bounding box center [618, 383] width 8 height 8
click at [643, 293] on span "Pagetype" at bounding box center [636, 289] width 41 height 13
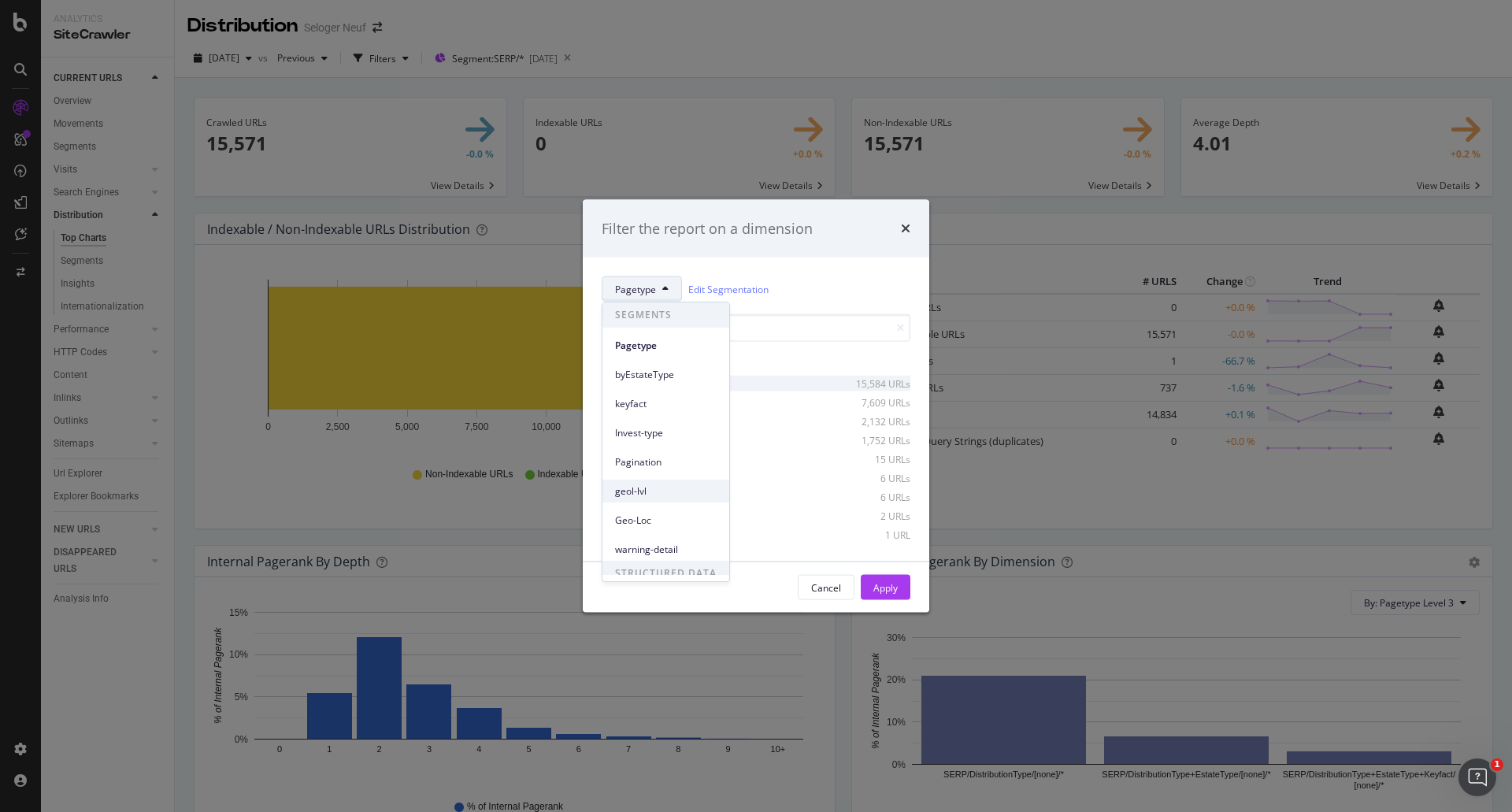
click at [642, 491] on span "geol-lvl" at bounding box center [666, 490] width 101 height 14
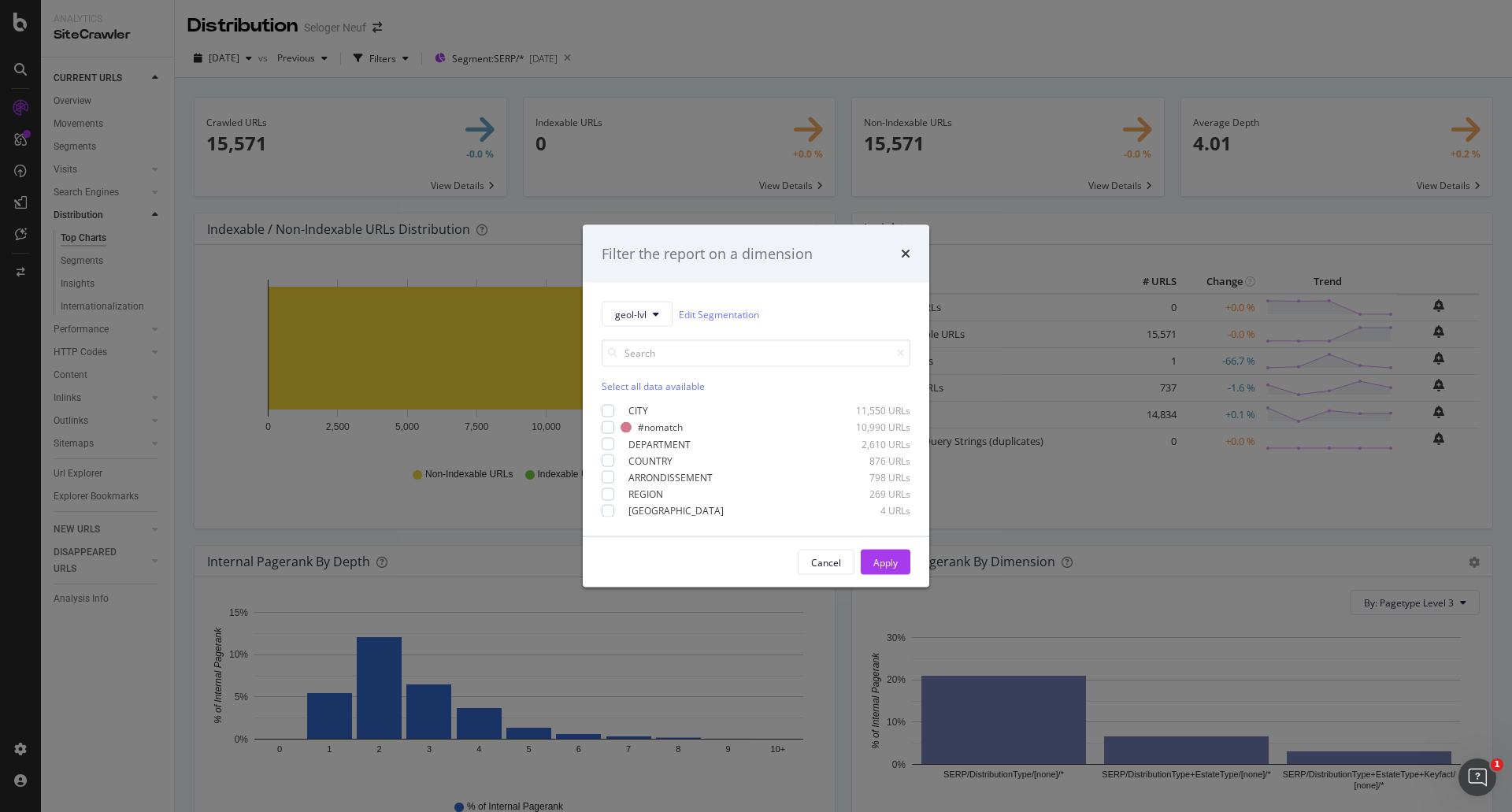
click at [613, 383] on div "Select all data available" at bounding box center [755, 386] width 309 height 13
click at [605, 422] on div "modal" at bounding box center [607, 427] width 12 height 12
click at [610, 510] on icon "modal" at bounding box center [609, 510] width 8 height 8
click at [867, 557] on button "Apply" at bounding box center [885, 562] width 50 height 25
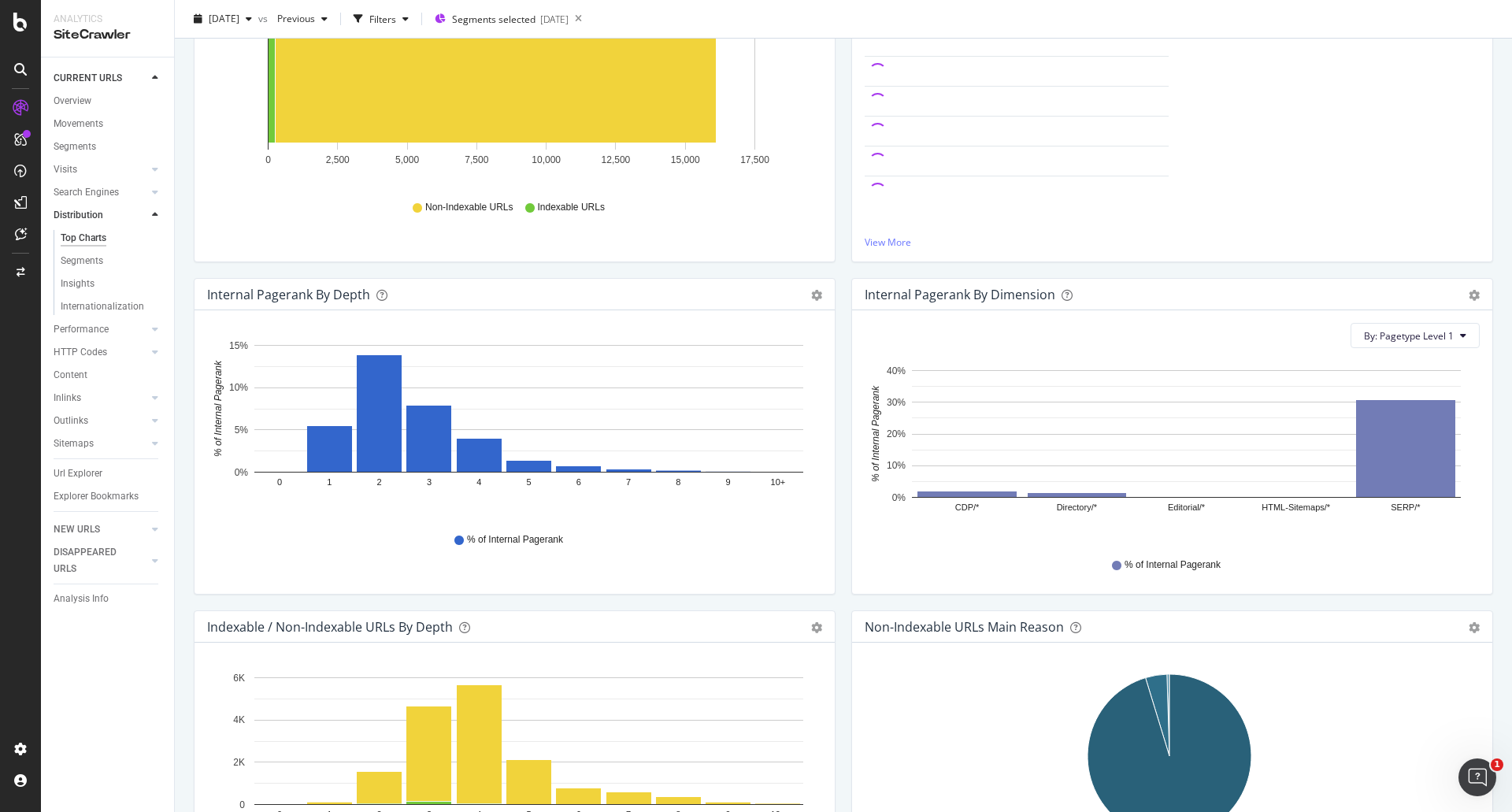
scroll to position [394, 0]
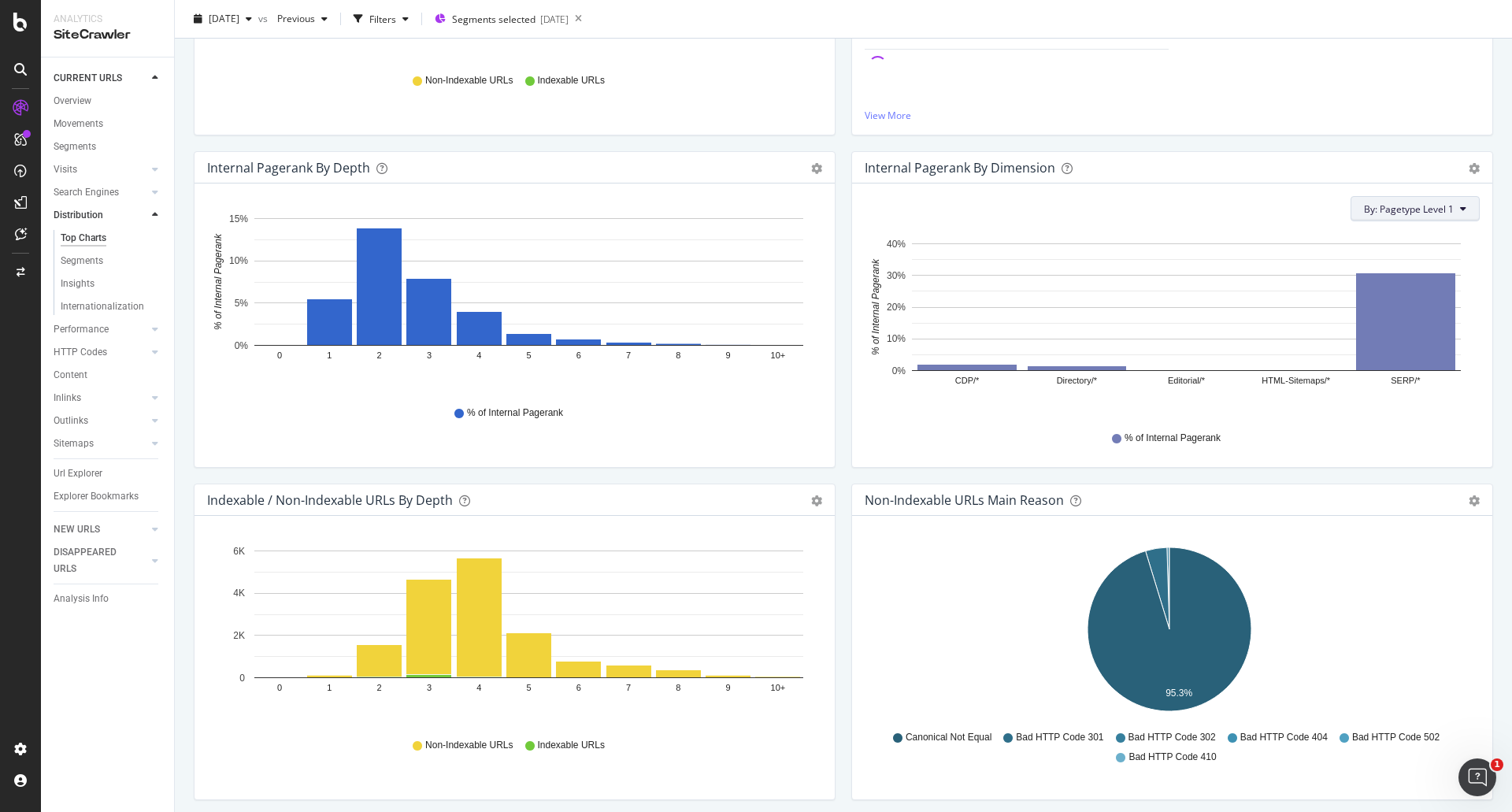
click at [1420, 203] on span "By: Pagetype Level 1" at bounding box center [1409, 209] width 90 height 13
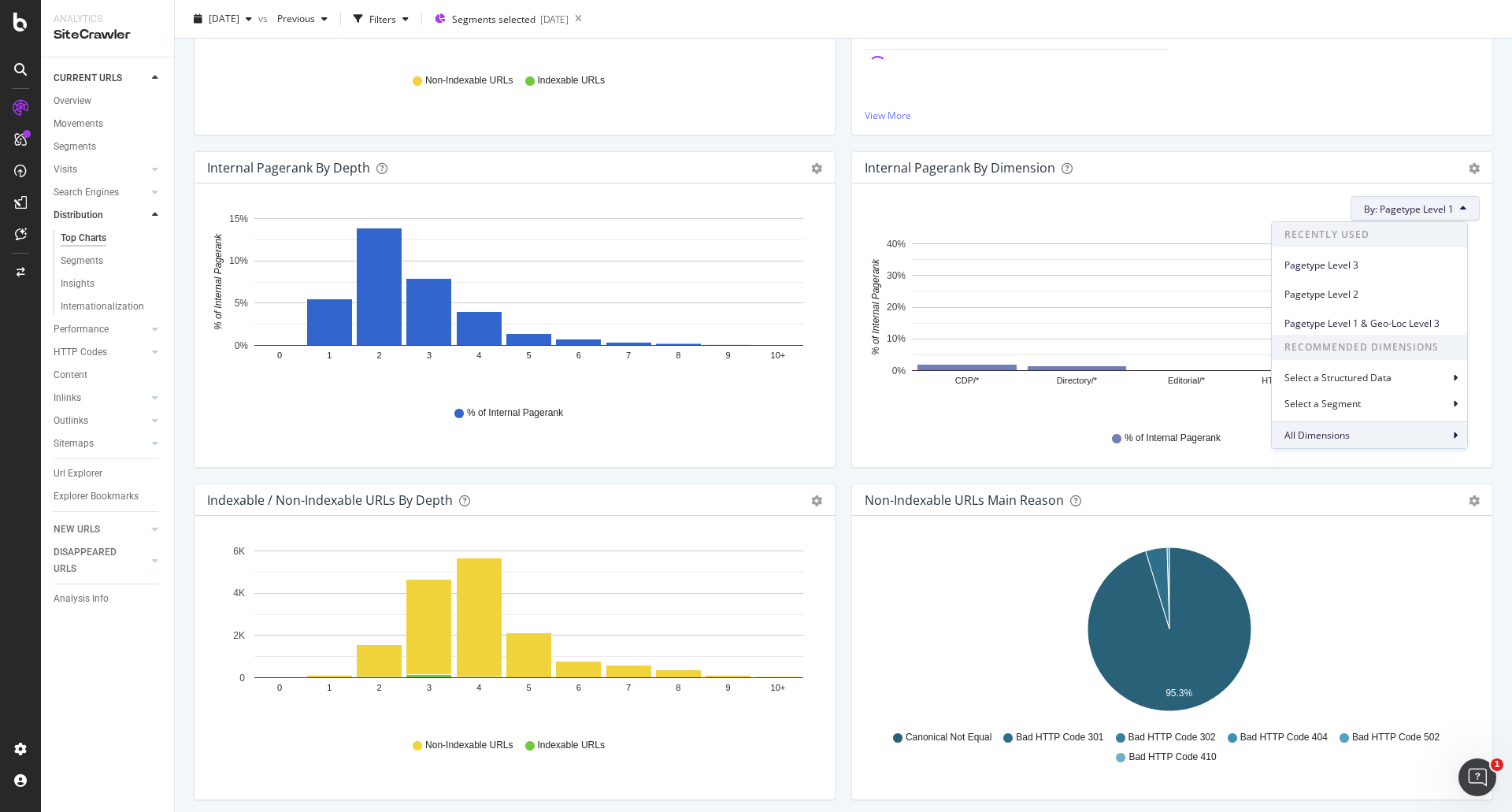
click at [1319, 442] on span "All Dimensions" at bounding box center [1317, 435] width 66 height 13
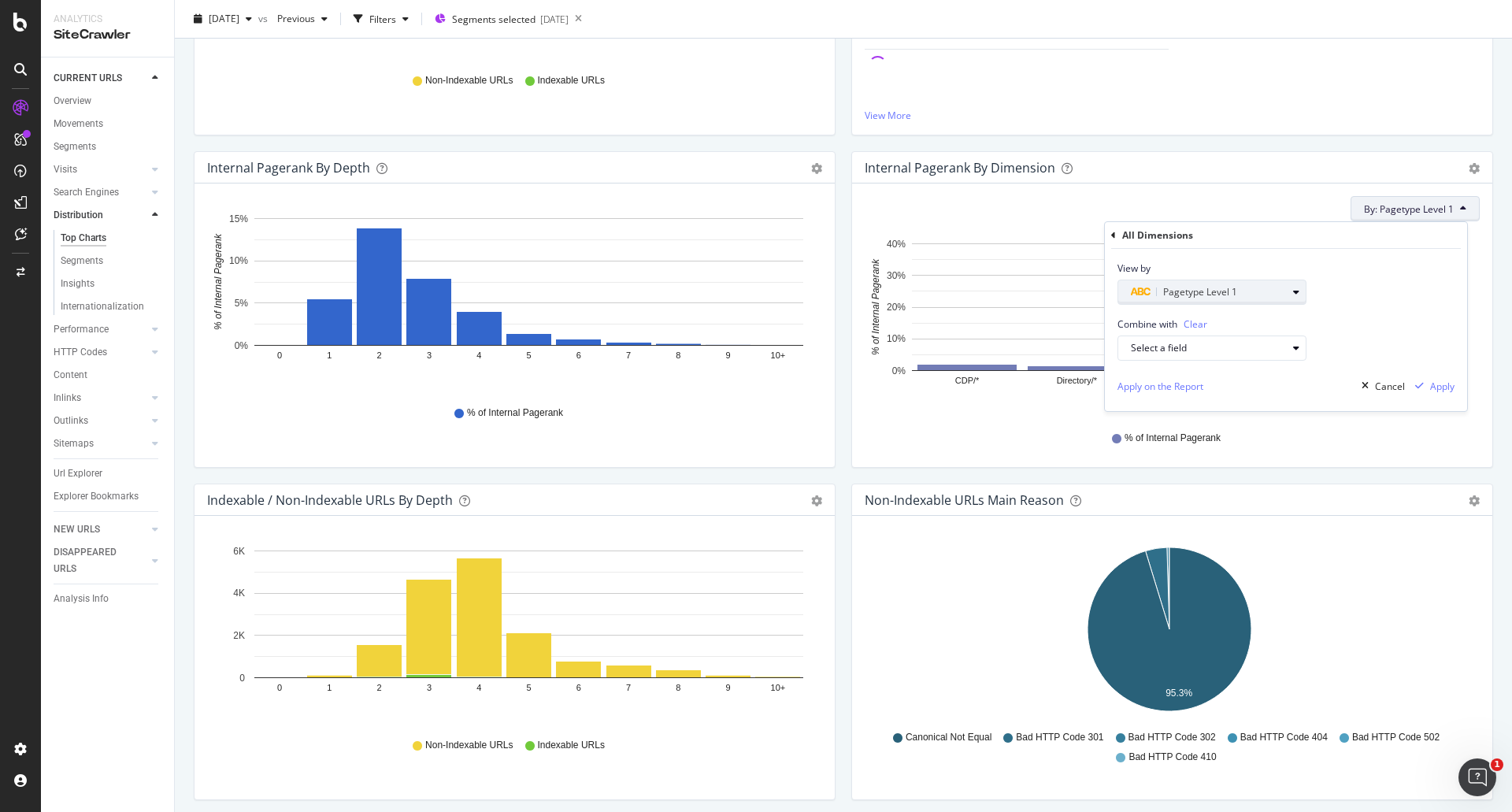
click at [1202, 294] on span "Pagetype Level 1" at bounding box center [1200, 292] width 74 height 13
click at [1177, 407] on div "Level 2" at bounding box center [1219, 410] width 169 height 21
click at [1291, 390] on div "Validate" at bounding box center [1286, 391] width 36 height 13
click at [1437, 386] on div "Apply" at bounding box center [1443, 386] width 24 height 13
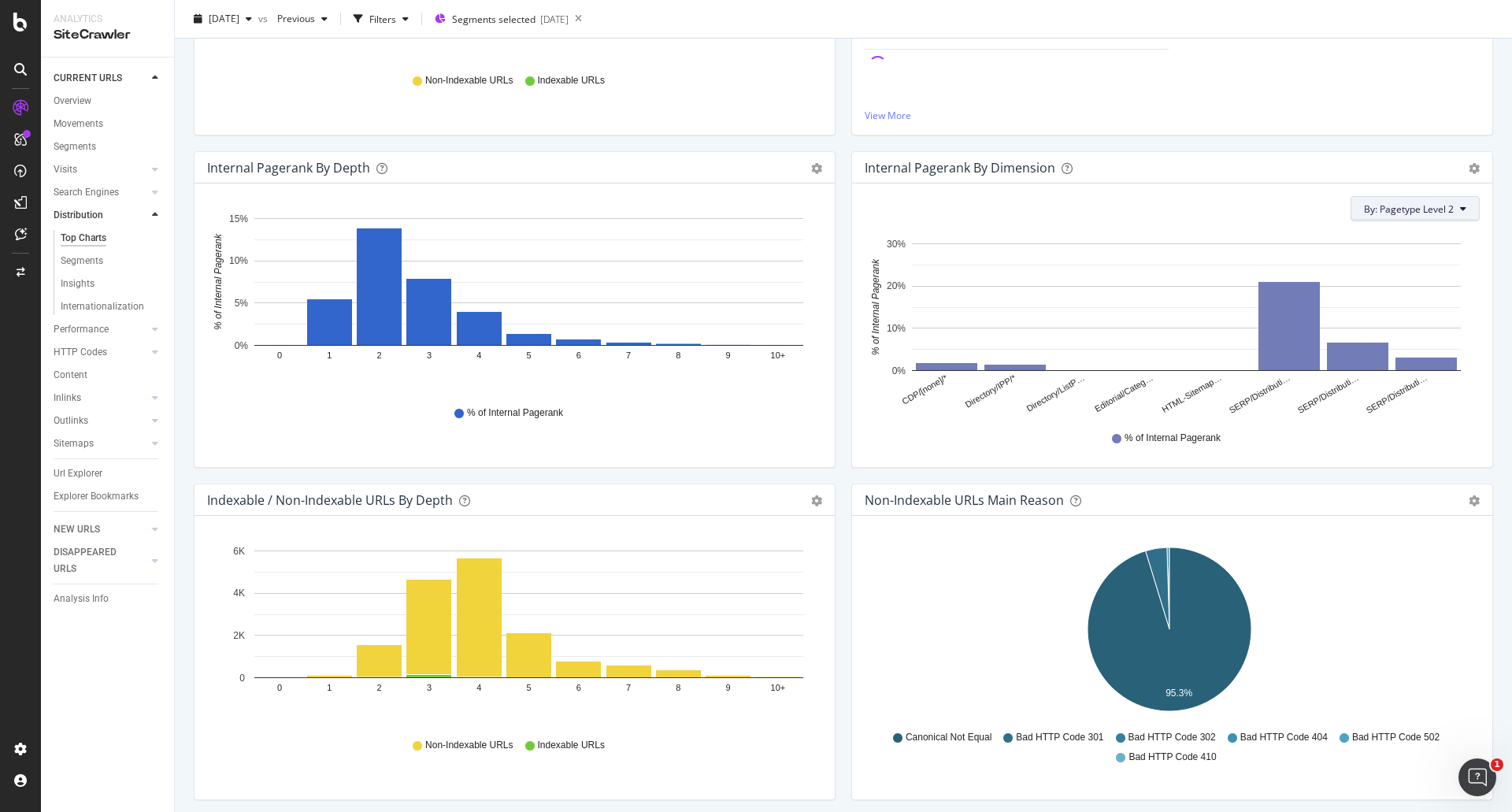
click at [1395, 204] on span "By: Pagetype Level 2" at bounding box center [1409, 209] width 90 height 13
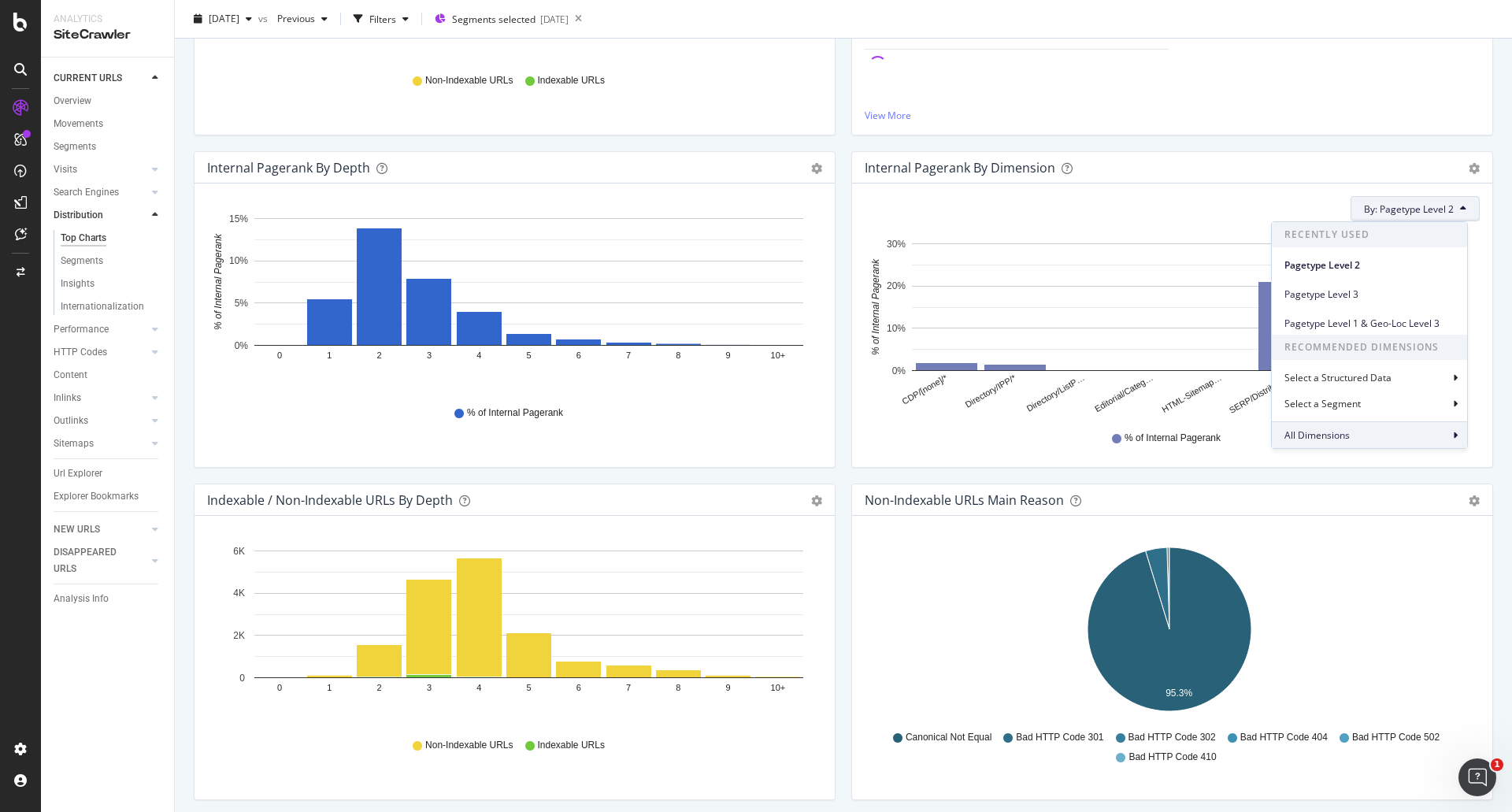
click at [1368, 439] on div "All Dimensions" at bounding box center [1369, 434] width 195 height 27
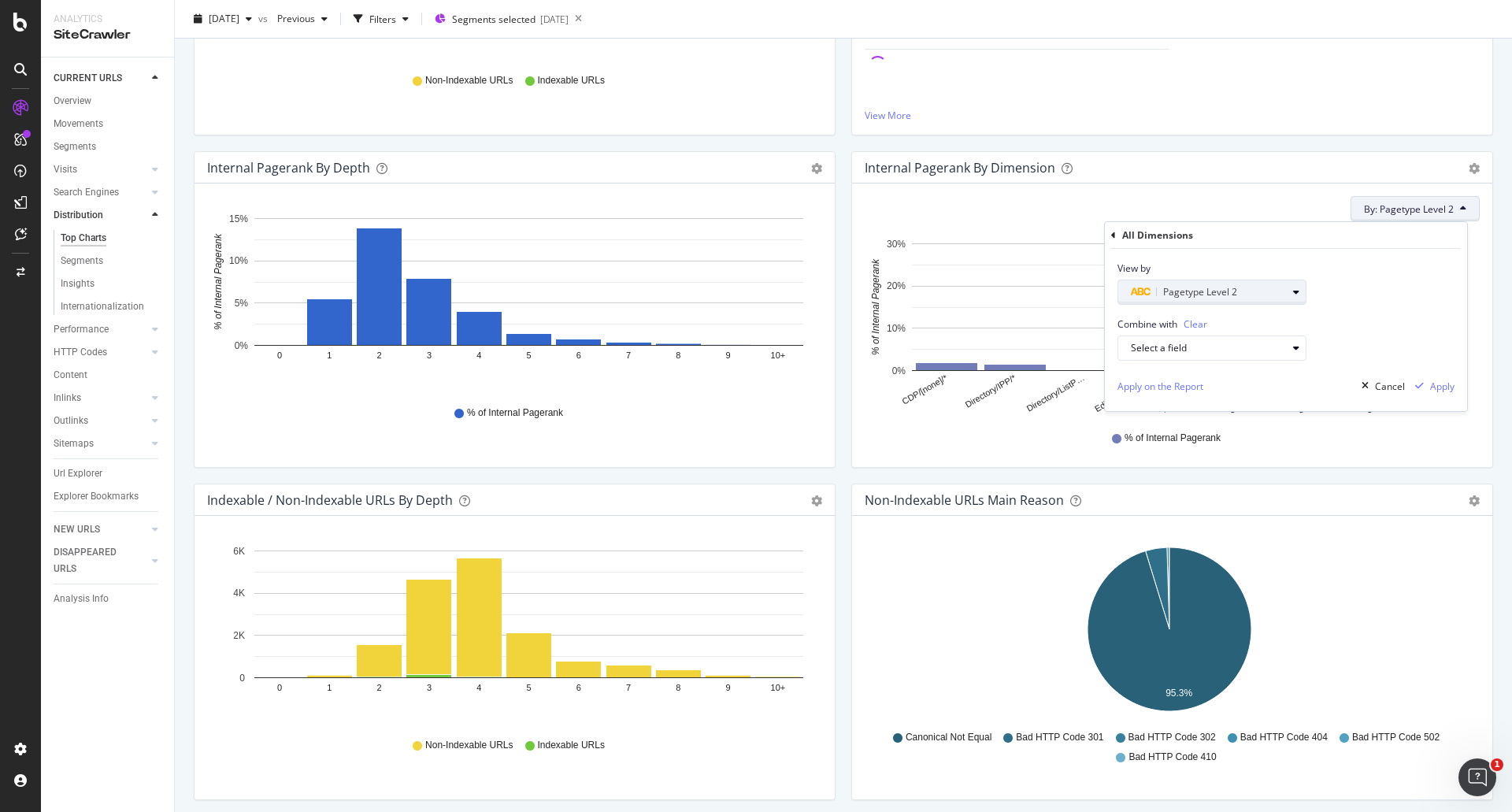
click at [1233, 291] on span "Pagetype Level 2" at bounding box center [1200, 292] width 74 height 13
click at [1164, 431] on span "Level 3" at bounding box center [1154, 431] width 31 height 13
click at [1288, 390] on div "Validate" at bounding box center [1286, 391] width 36 height 13
click at [1448, 385] on div "Apply" at bounding box center [1443, 386] width 24 height 13
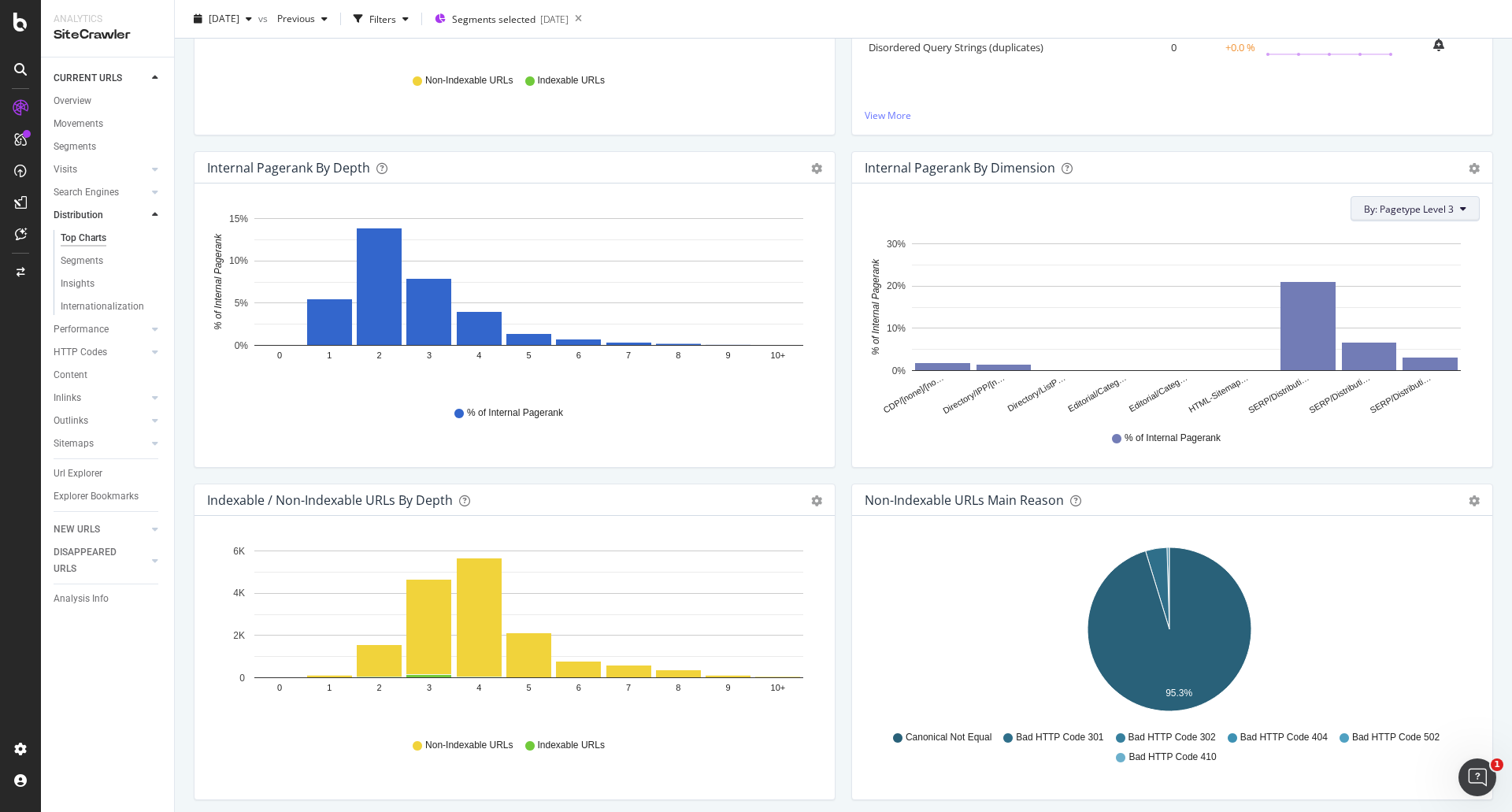
click at [1426, 208] on span "By: Pagetype Level 3" at bounding box center [1409, 209] width 90 height 13
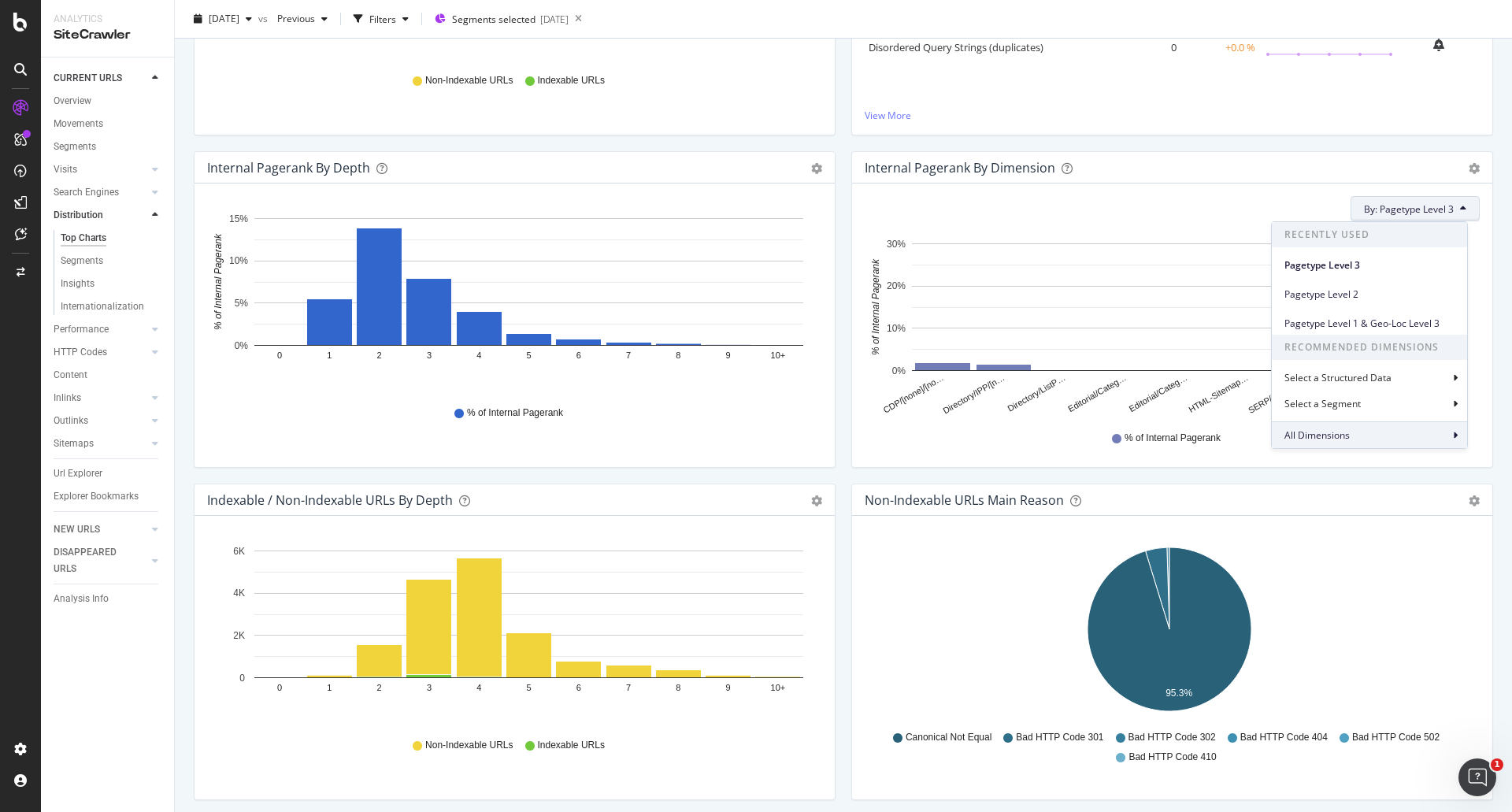
click at [1338, 430] on span "All Dimensions" at bounding box center [1317, 435] width 66 height 13
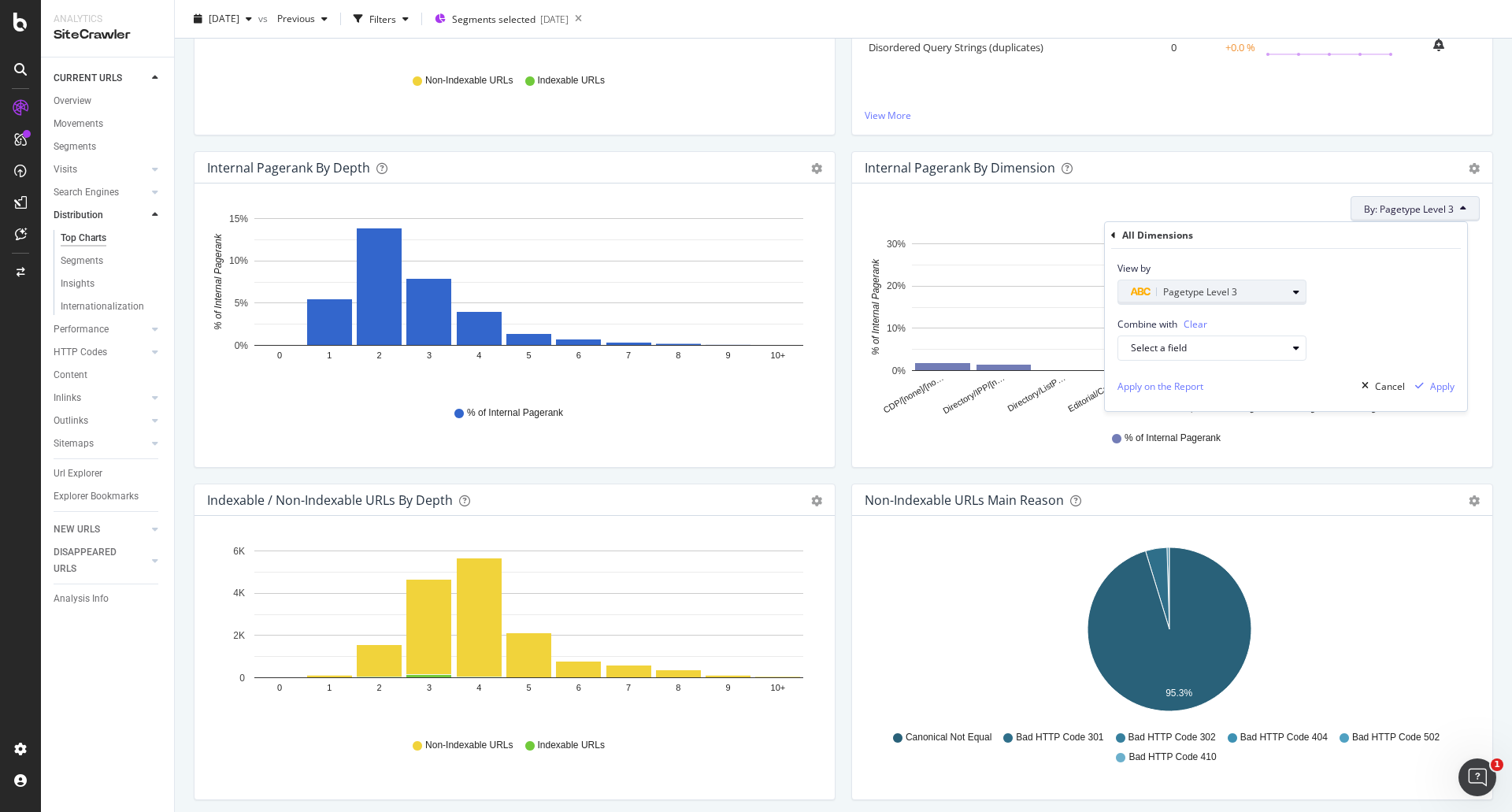
click at [1221, 287] on span "Pagetype Level 3" at bounding box center [1200, 292] width 74 height 13
click at [1177, 414] on div "Level 2" at bounding box center [1219, 410] width 169 height 21
click at [1278, 391] on div "Validate" at bounding box center [1286, 391] width 36 height 13
click at [1216, 351] on div "Select a field" at bounding box center [1209, 348] width 156 height 9
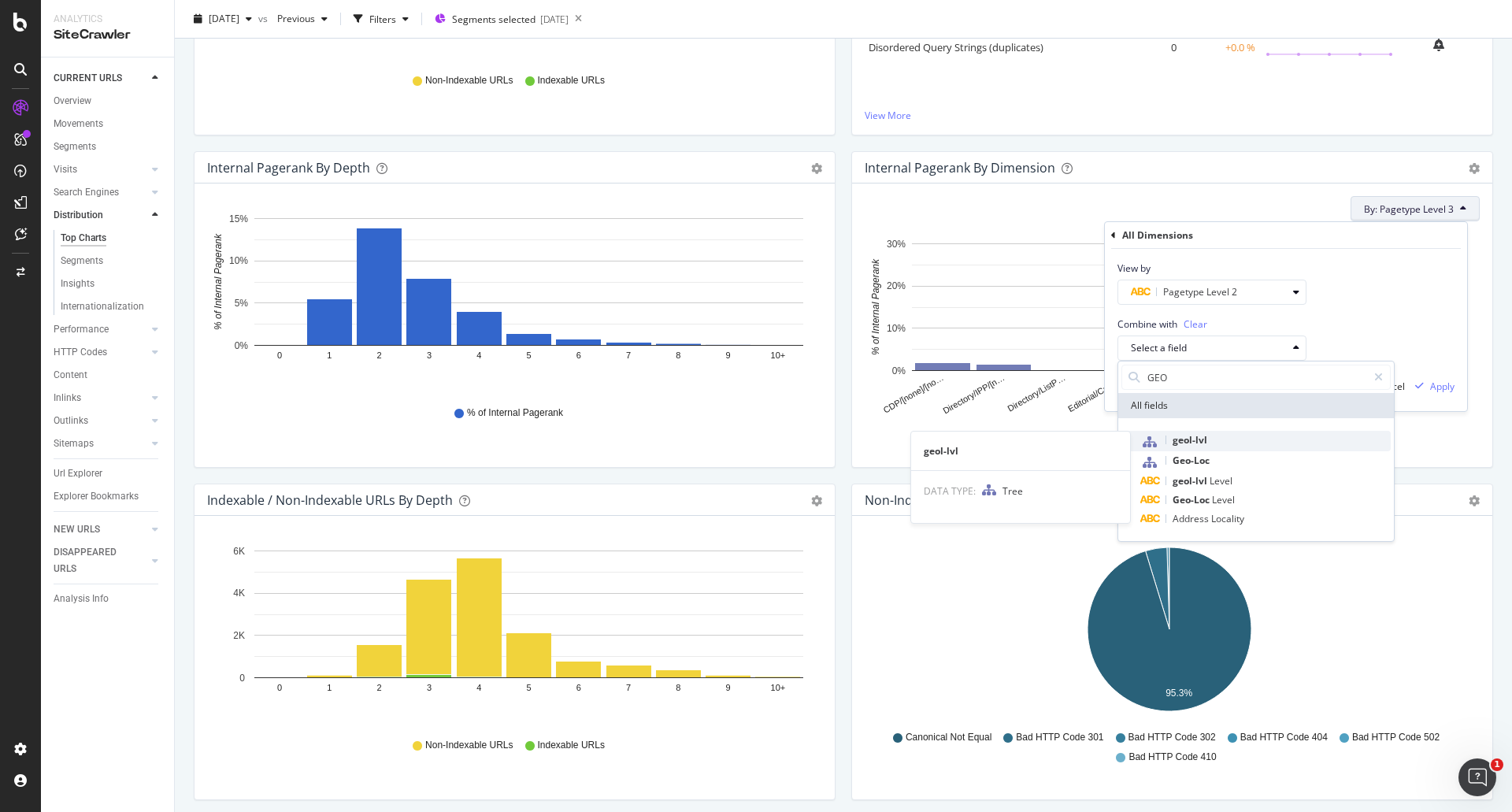
type input "GEO"
click at [1216, 444] on div "geol-lvl" at bounding box center [1265, 441] width 250 height 21
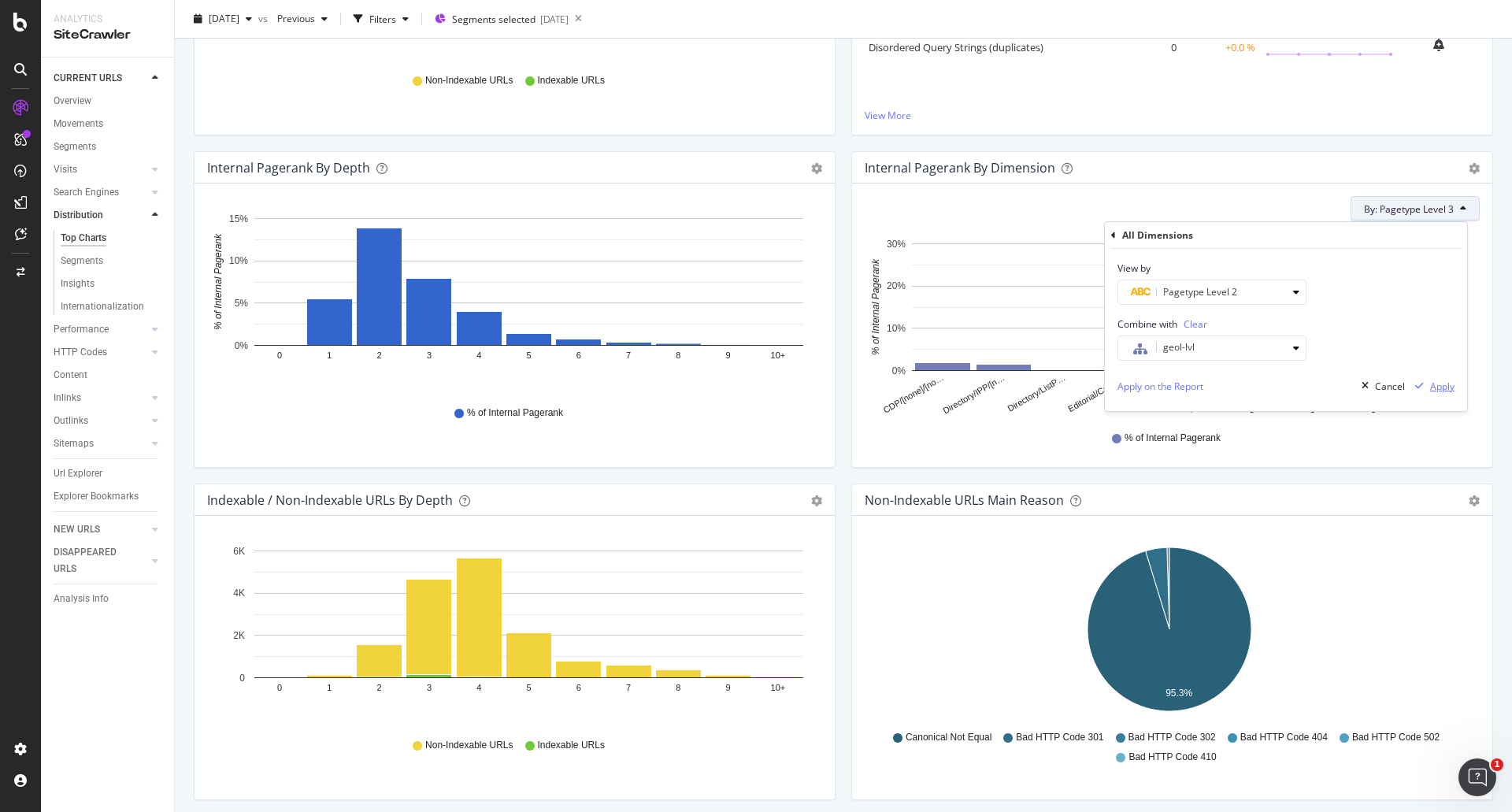
click at [1439, 383] on div "Apply" at bounding box center [1443, 386] width 24 height 13
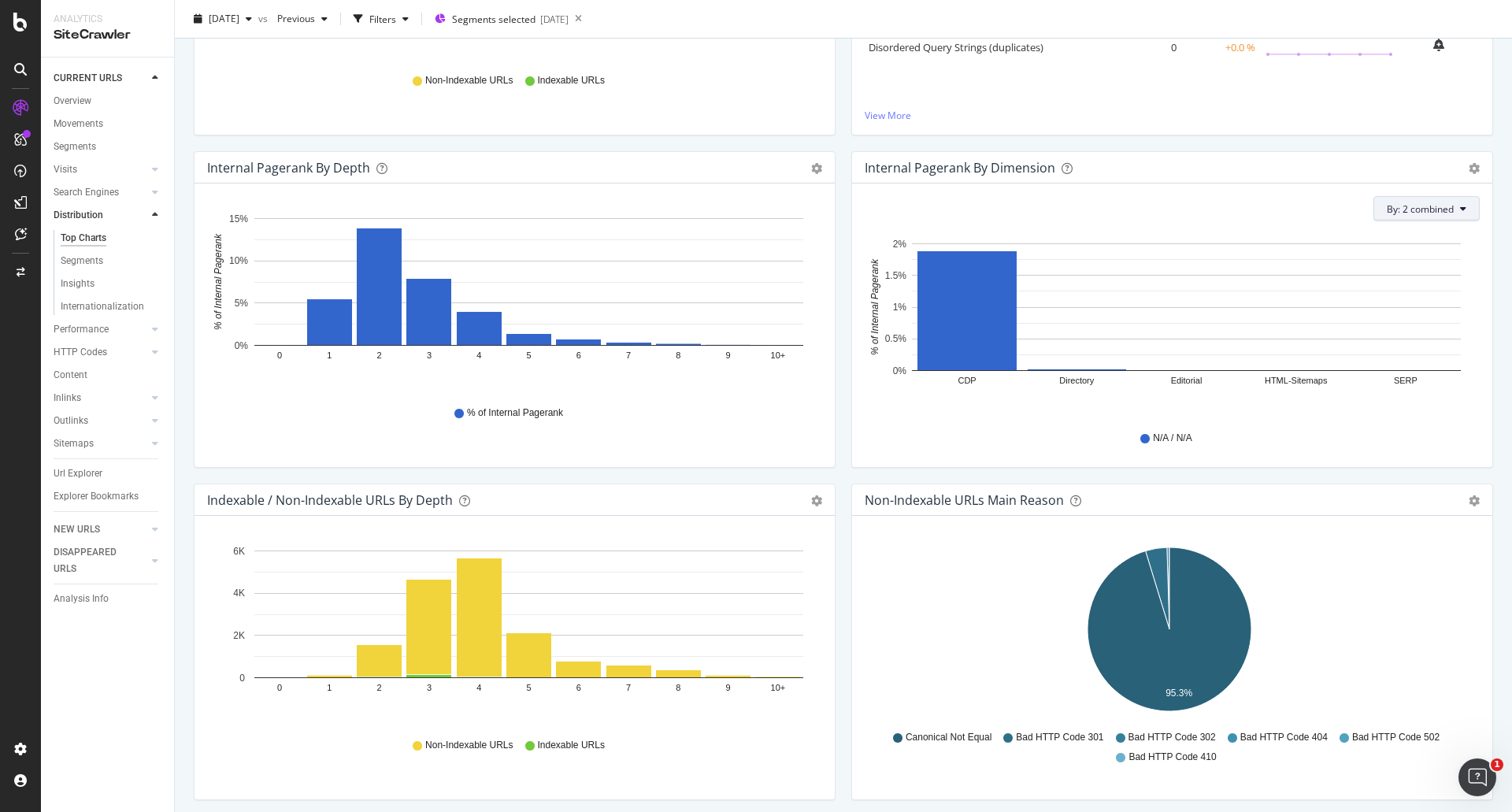
click at [1424, 210] on span "By: 2 combined" at bounding box center [1419, 209] width 67 height 13
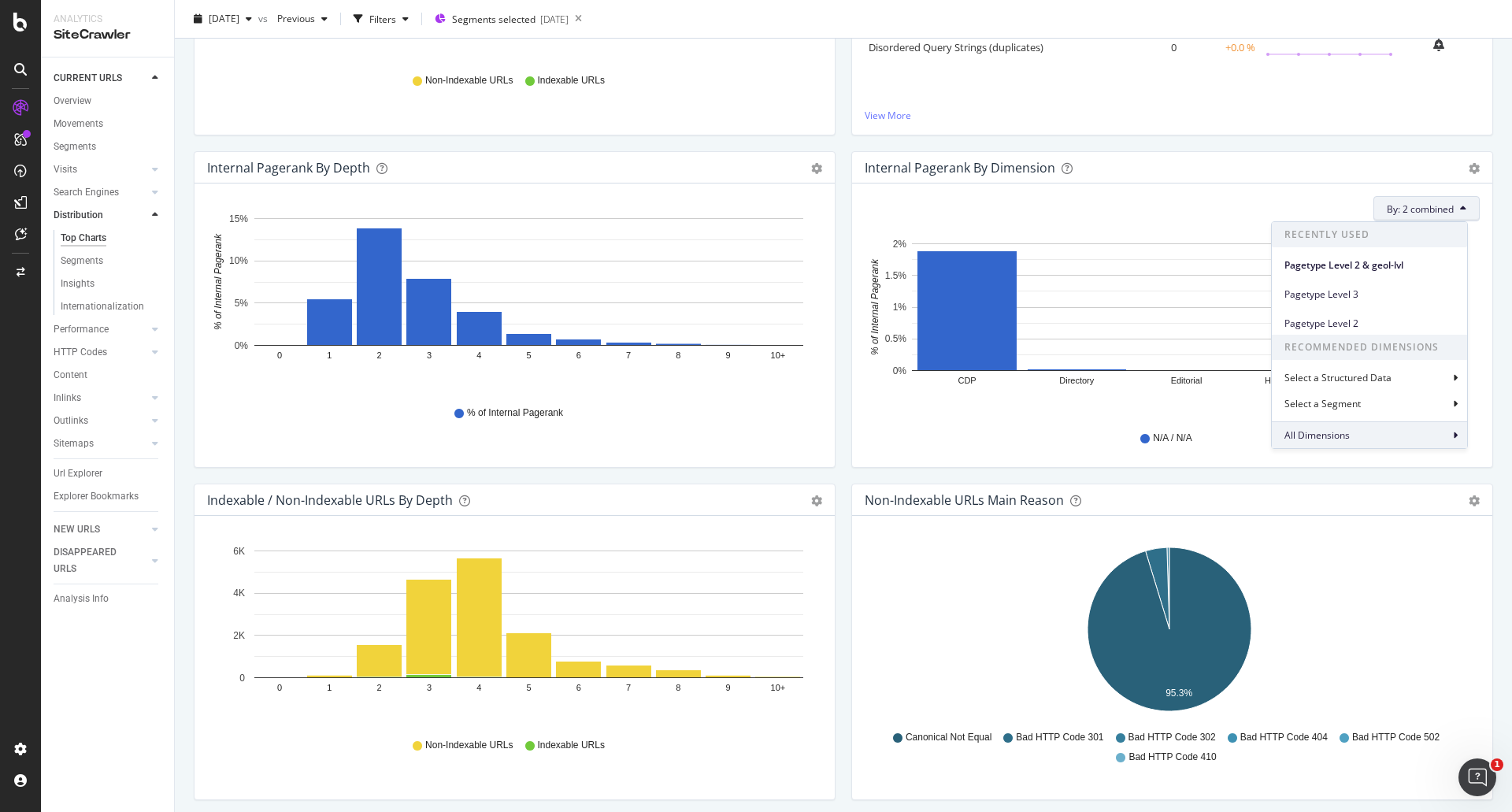
click at [1350, 426] on div "All Dimensions" at bounding box center [1369, 434] width 195 height 27
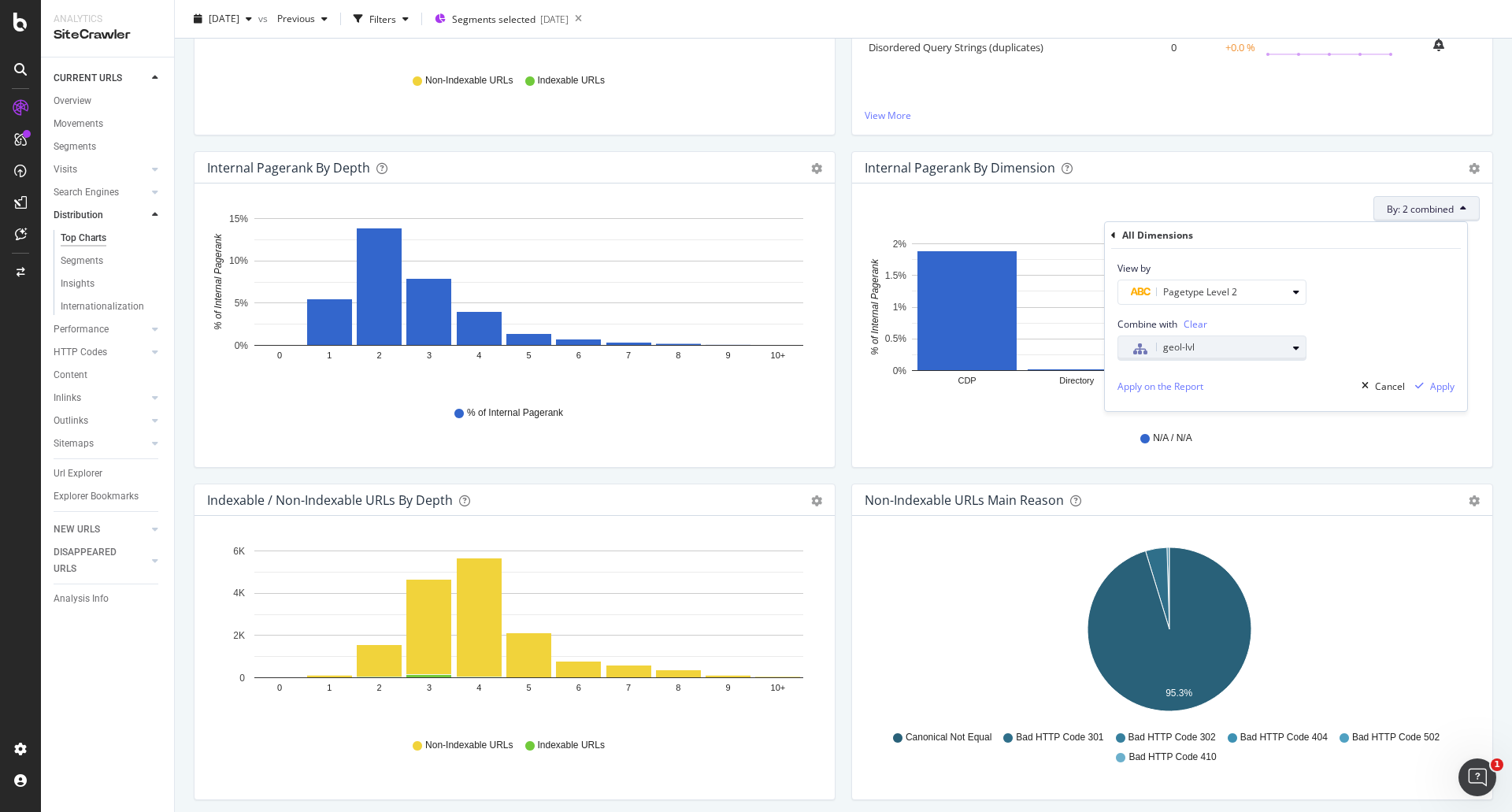
click at [1207, 341] on div "geol-lvl" at bounding box center [1209, 348] width 156 height 21
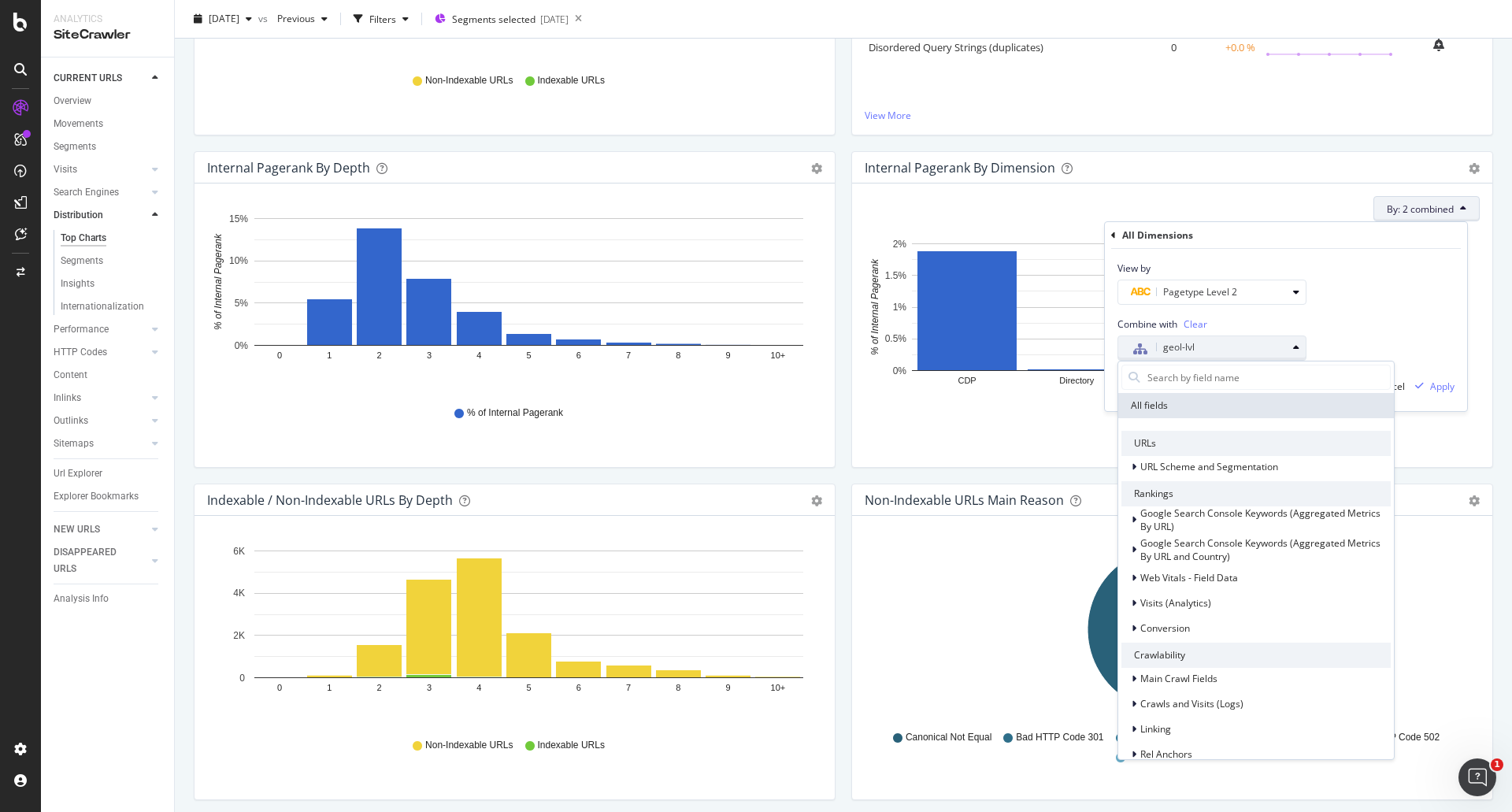
type input "P"
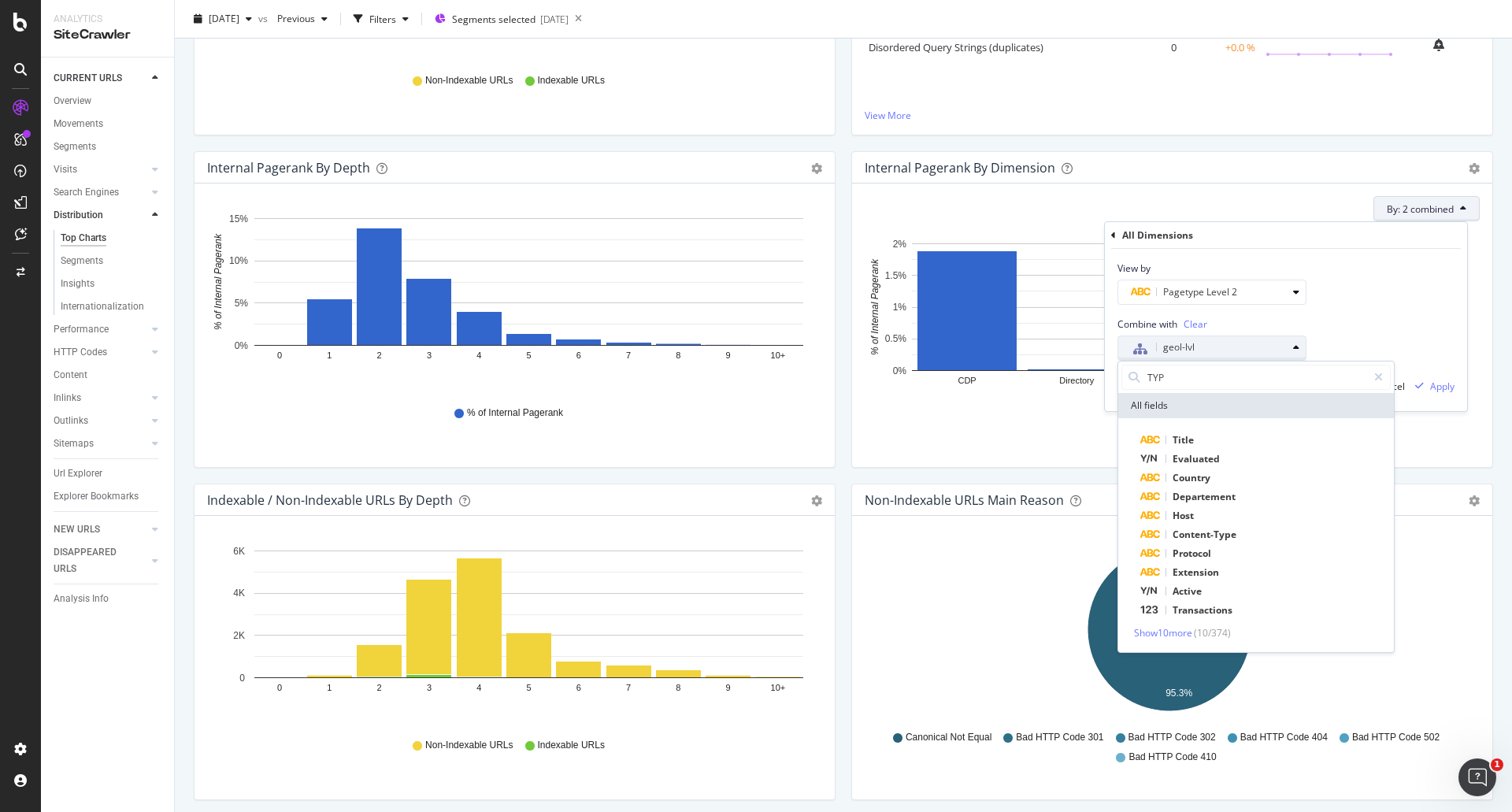
type input "TYPE"
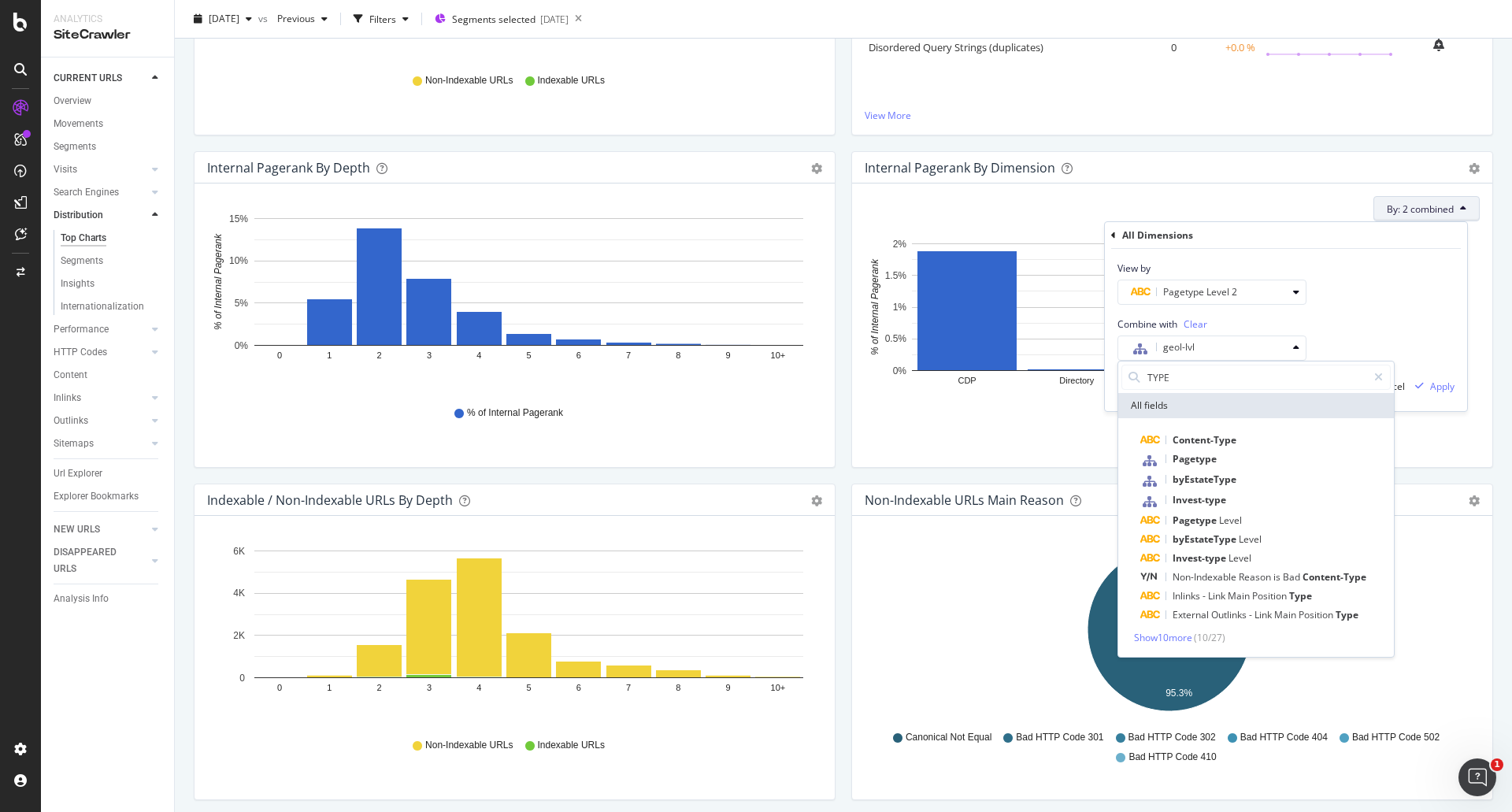
click at [1426, 279] on div "View by Pagetype Level 2" at bounding box center [1286, 277] width 362 height 56
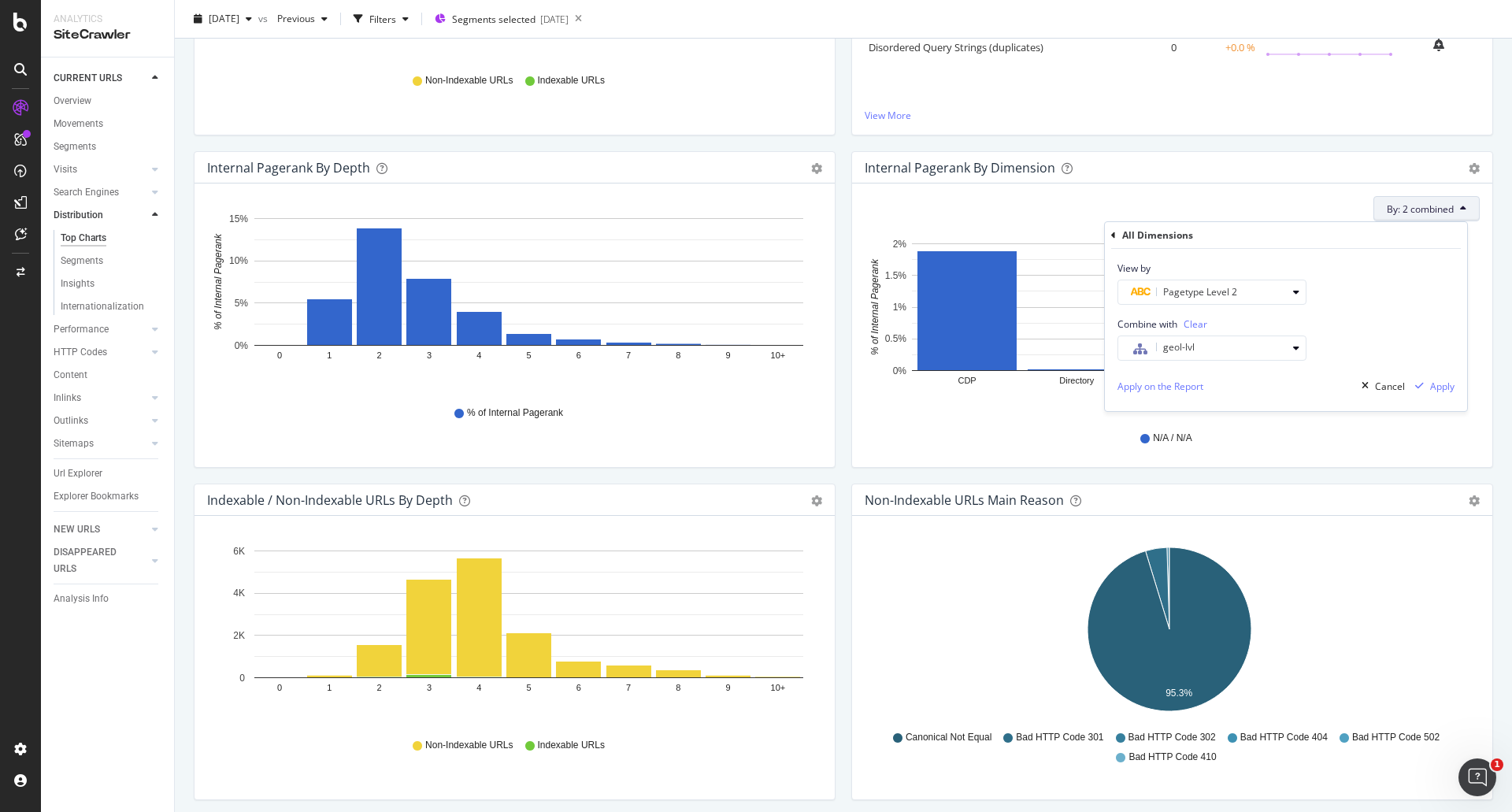
click at [959, 419] on div "N/A / N/A" at bounding box center [1172, 436] width 615 height 39
click at [1419, 203] on span "By: 2 combined" at bounding box center [1419, 209] width 67 height 13
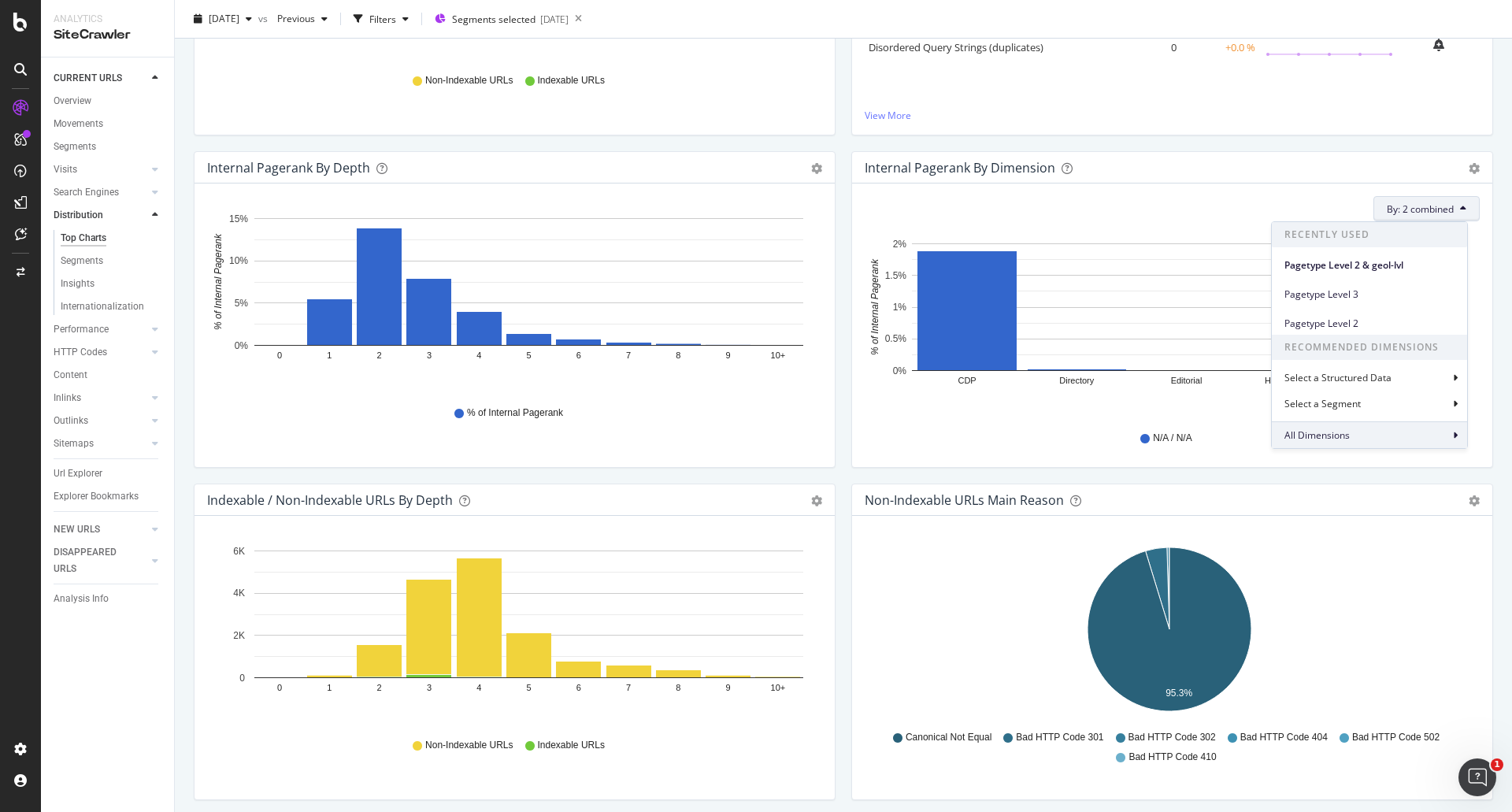
click at [1317, 442] on span "All Dimensions" at bounding box center [1317, 435] width 66 height 13
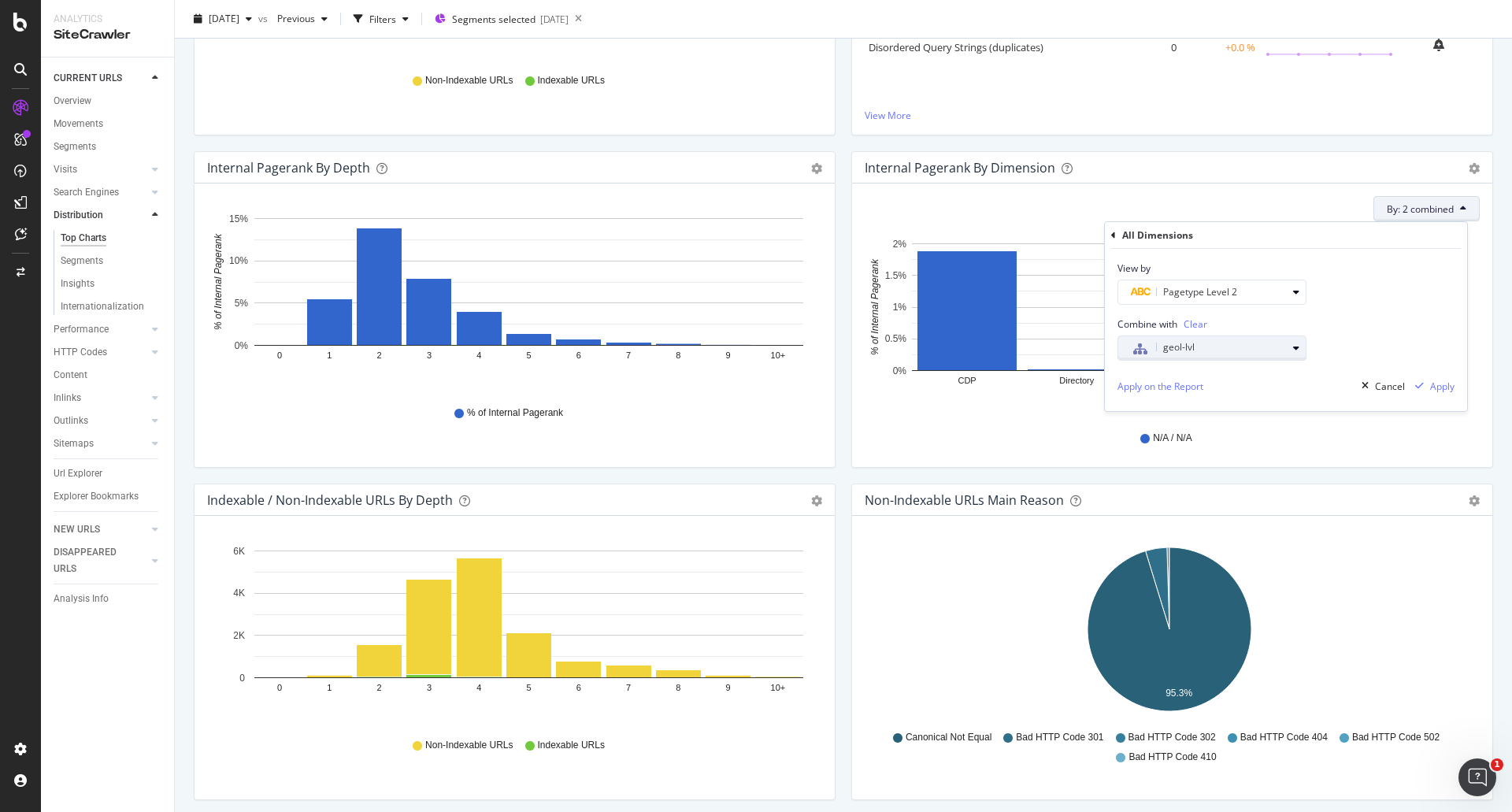
click at [1254, 351] on div "geol-lvl" at bounding box center [1209, 348] width 156 height 21
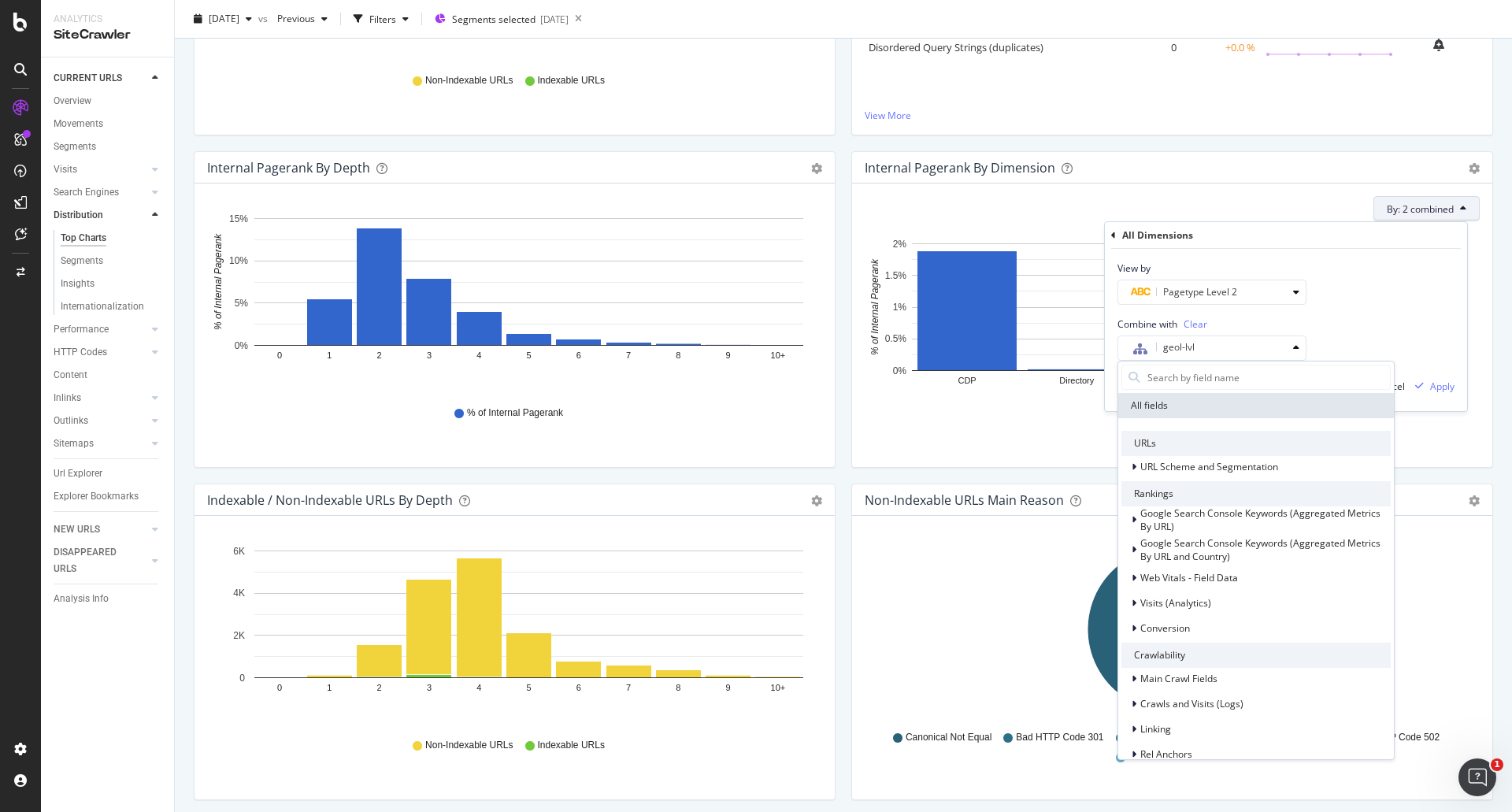
click at [1468, 332] on icon "CDP Directory Editorial HTML-Sitemaps SERP 0% 0.5% 1% 1.5% 2% % of Internal Pag…" at bounding box center [1170, 324] width 610 height 183
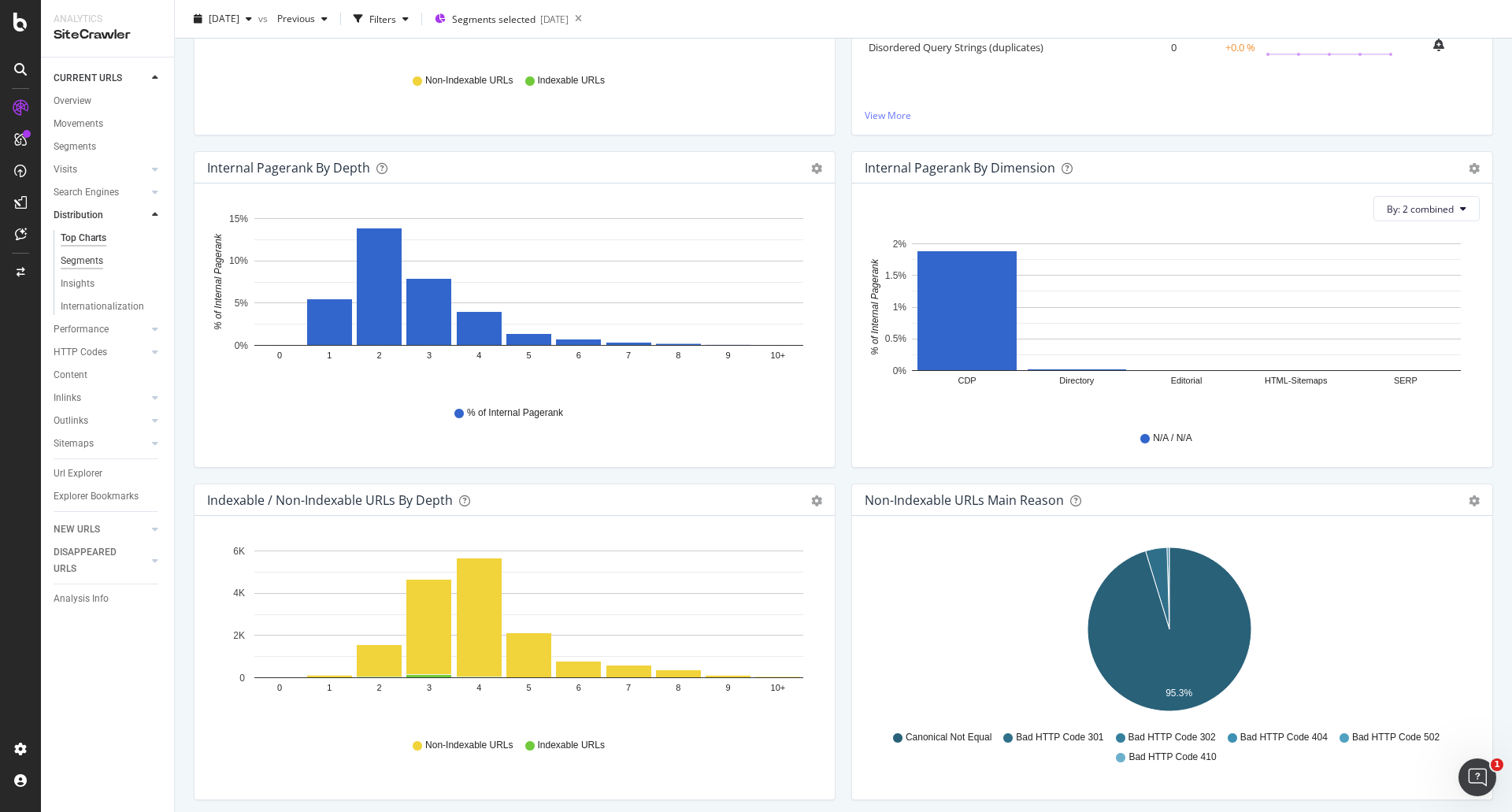
click at [92, 263] on div "Segments" at bounding box center [82, 261] width 42 height 17
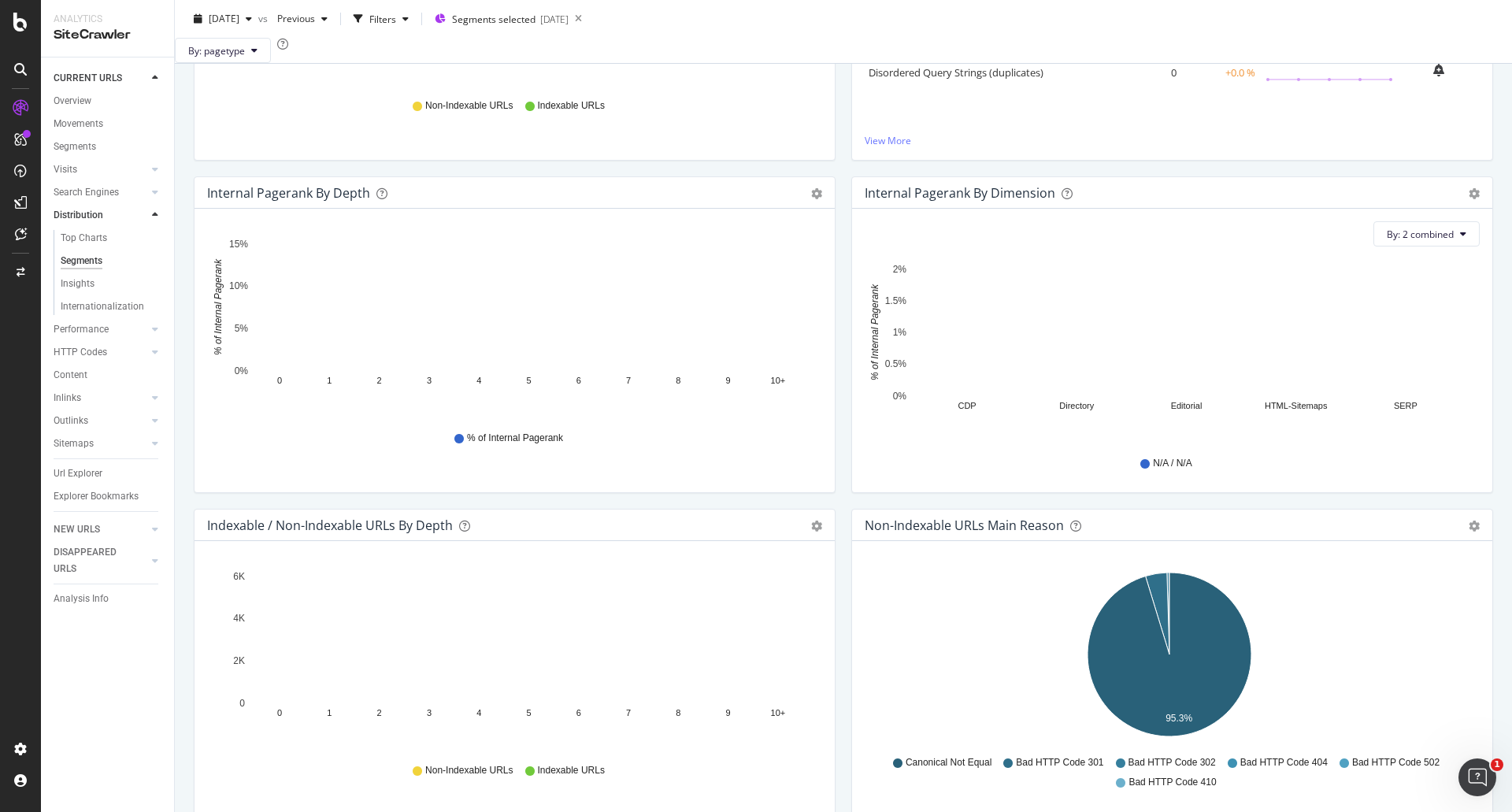
scroll to position [444, 0]
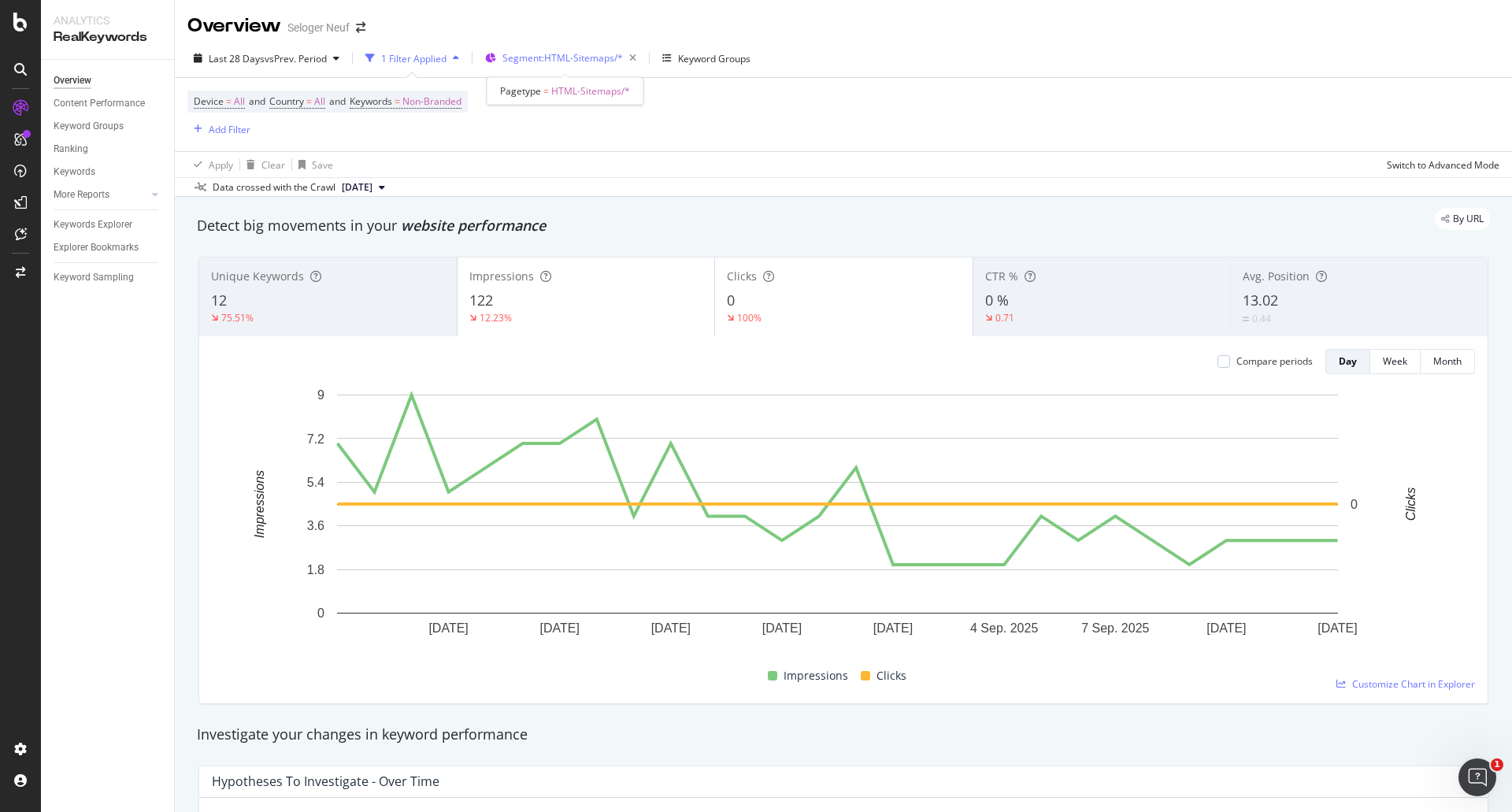
click at [567, 62] on span "Segment: HTML-Sitemaps/*" at bounding box center [563, 58] width 120 height 13
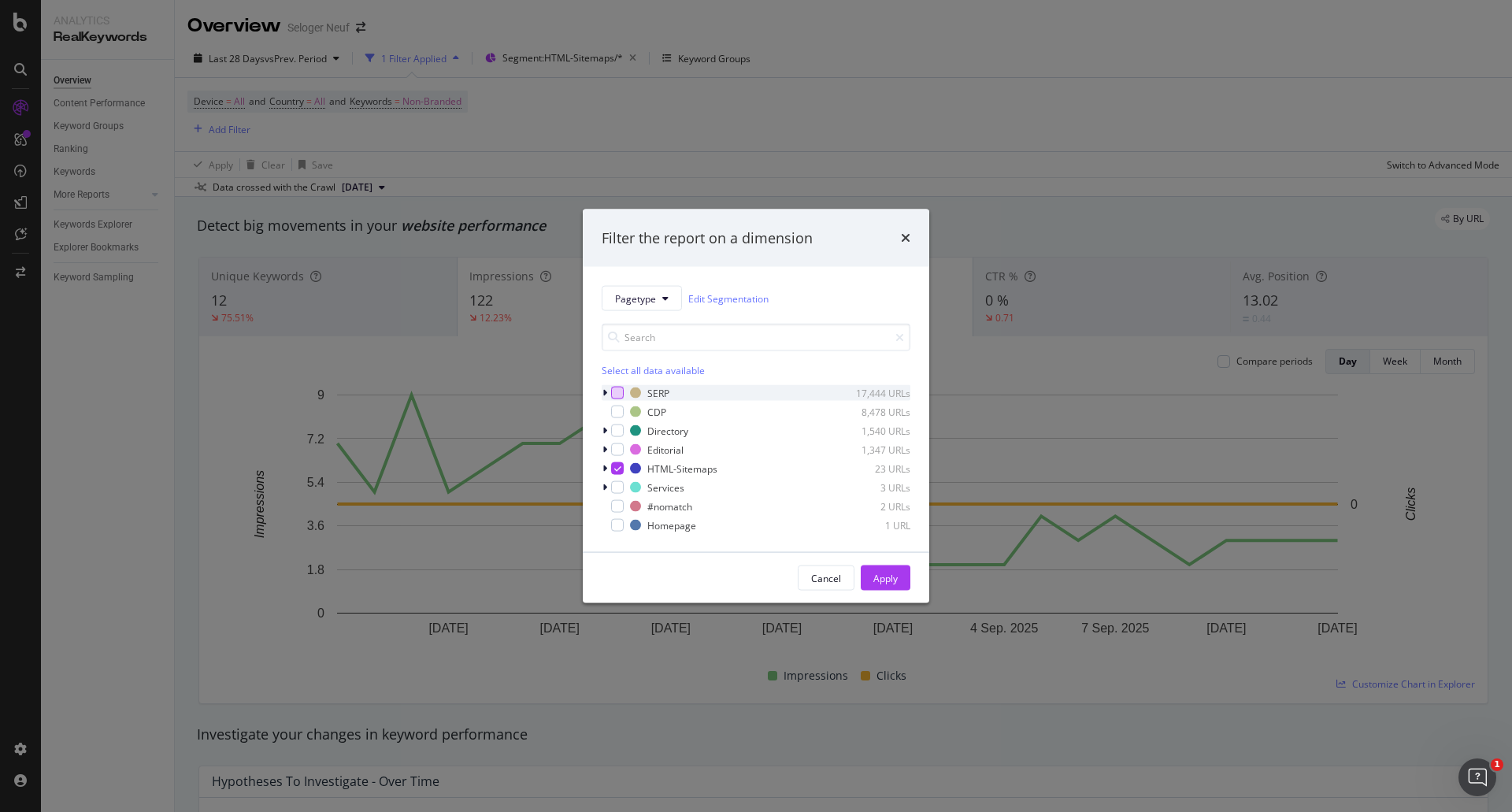
click at [616, 394] on div "modal" at bounding box center [616, 392] width 12 height 12
click at [606, 394] on icon "modal" at bounding box center [604, 393] width 5 height 9
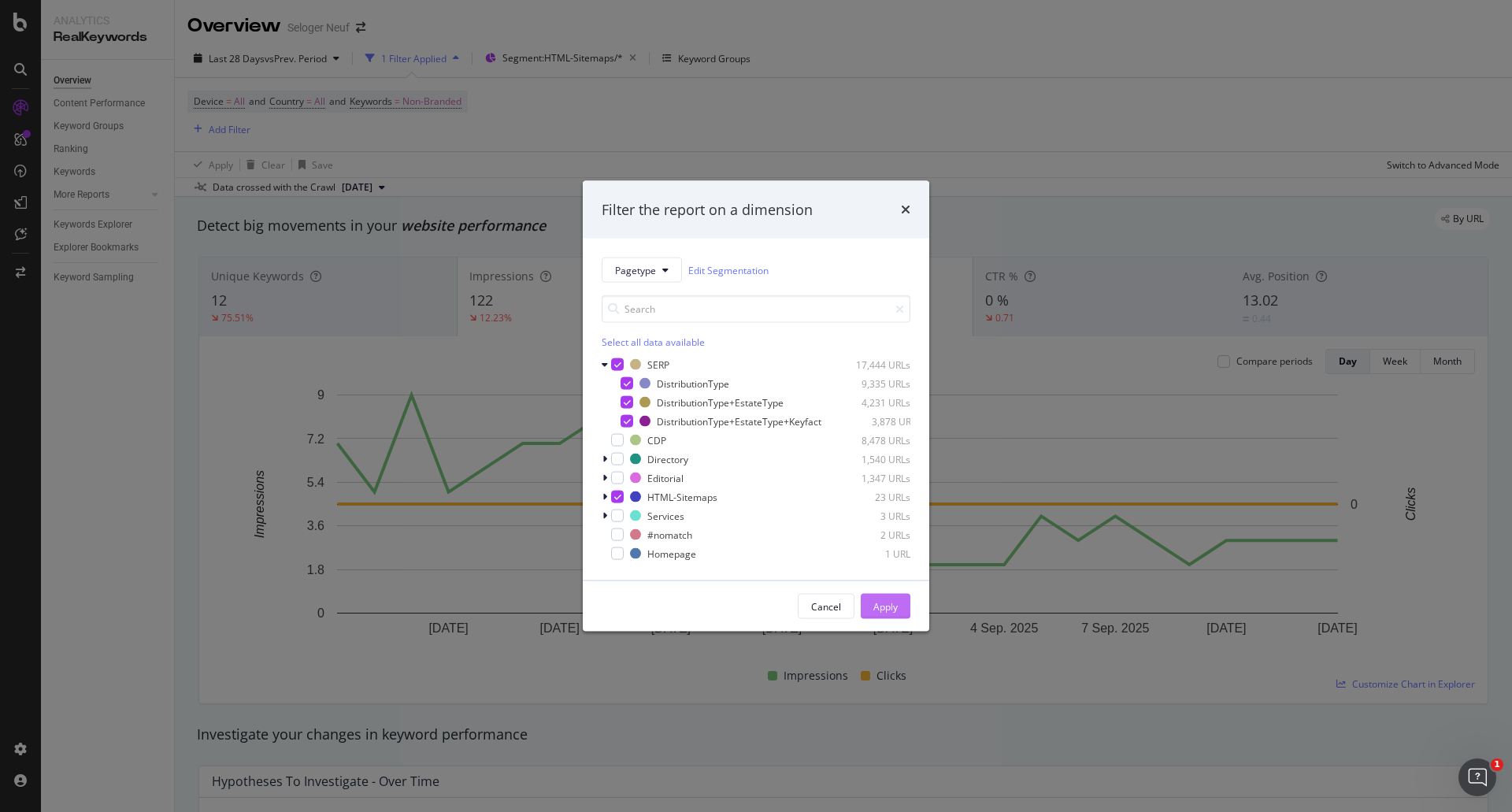
click at [896, 612] on div "Apply" at bounding box center [885, 606] width 24 height 13
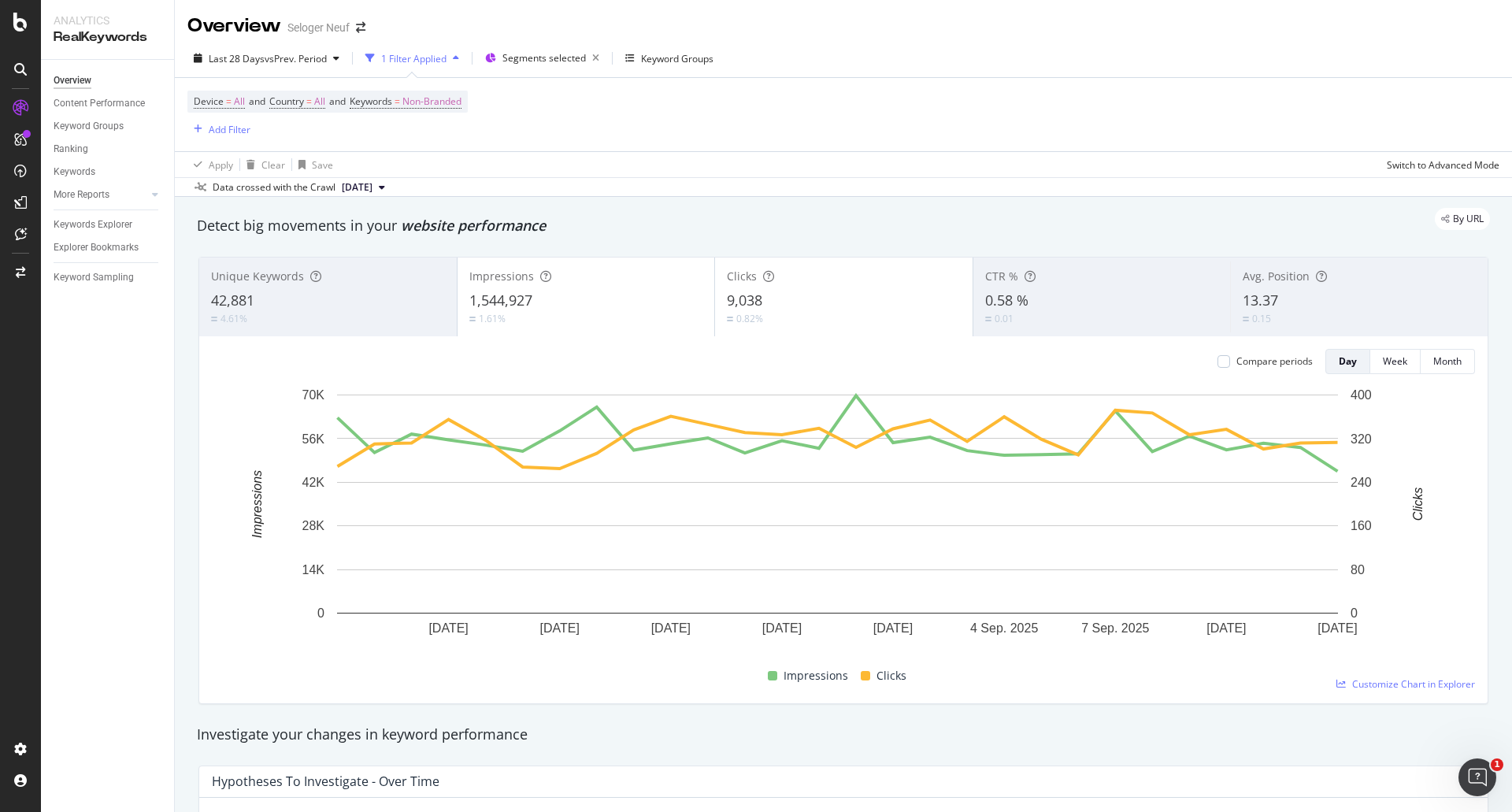
click at [425, 57] on div "1 Filter Applied" at bounding box center [414, 58] width 66 height 13
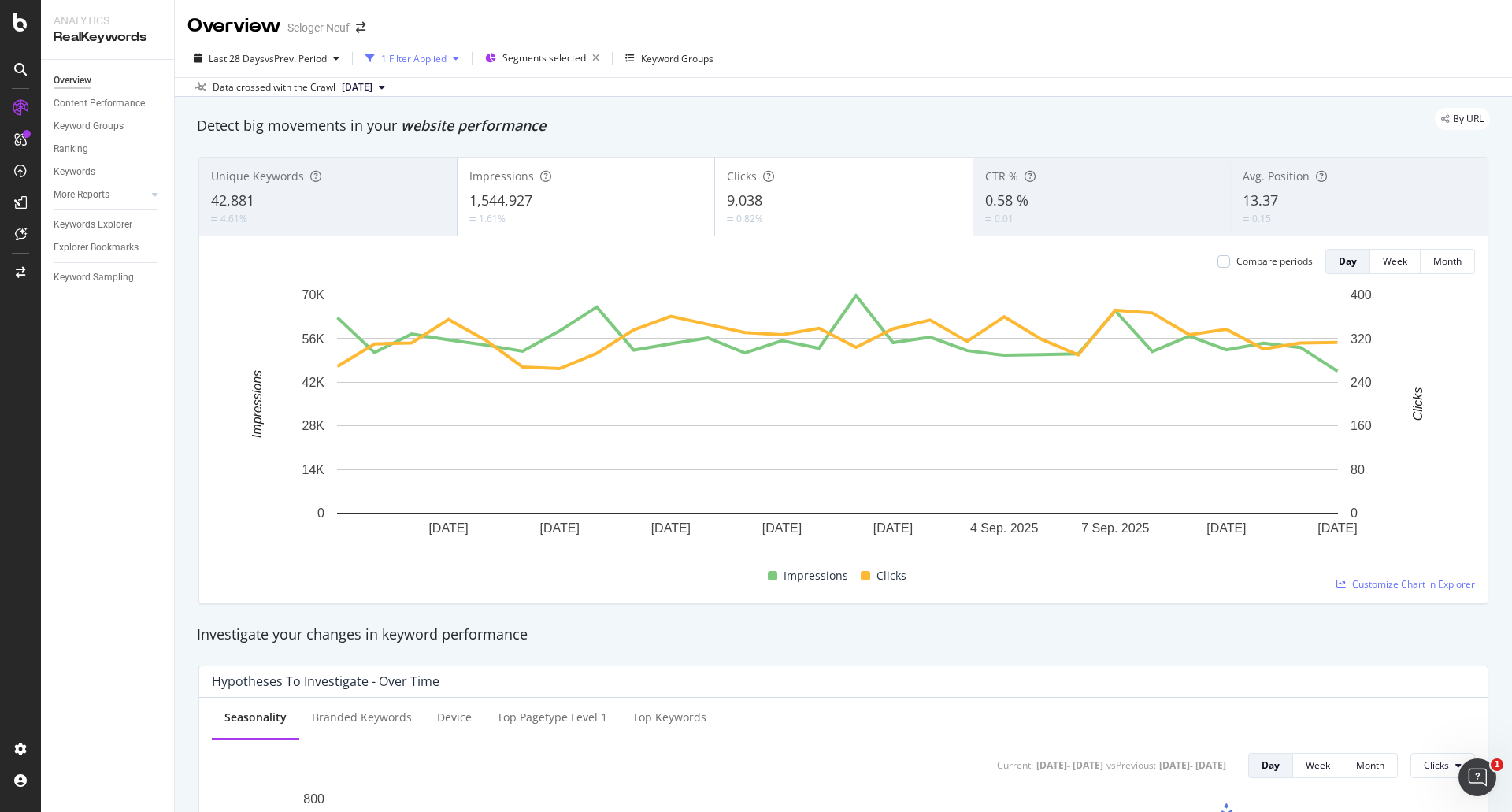
click at [430, 57] on div "1 Filter Applied" at bounding box center [414, 58] width 66 height 13
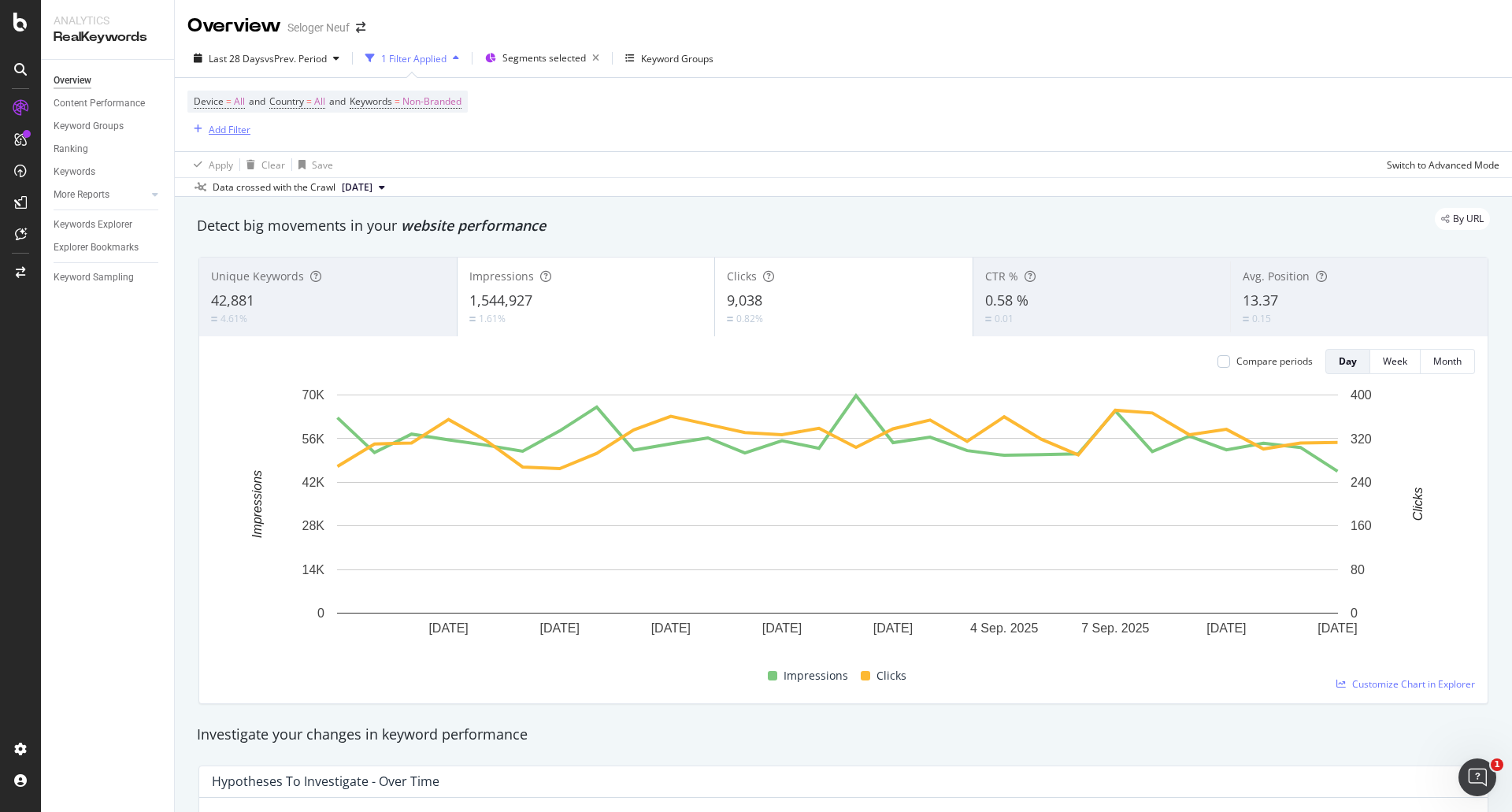
click at [214, 130] on div "Add Filter" at bounding box center [229, 129] width 41 height 13
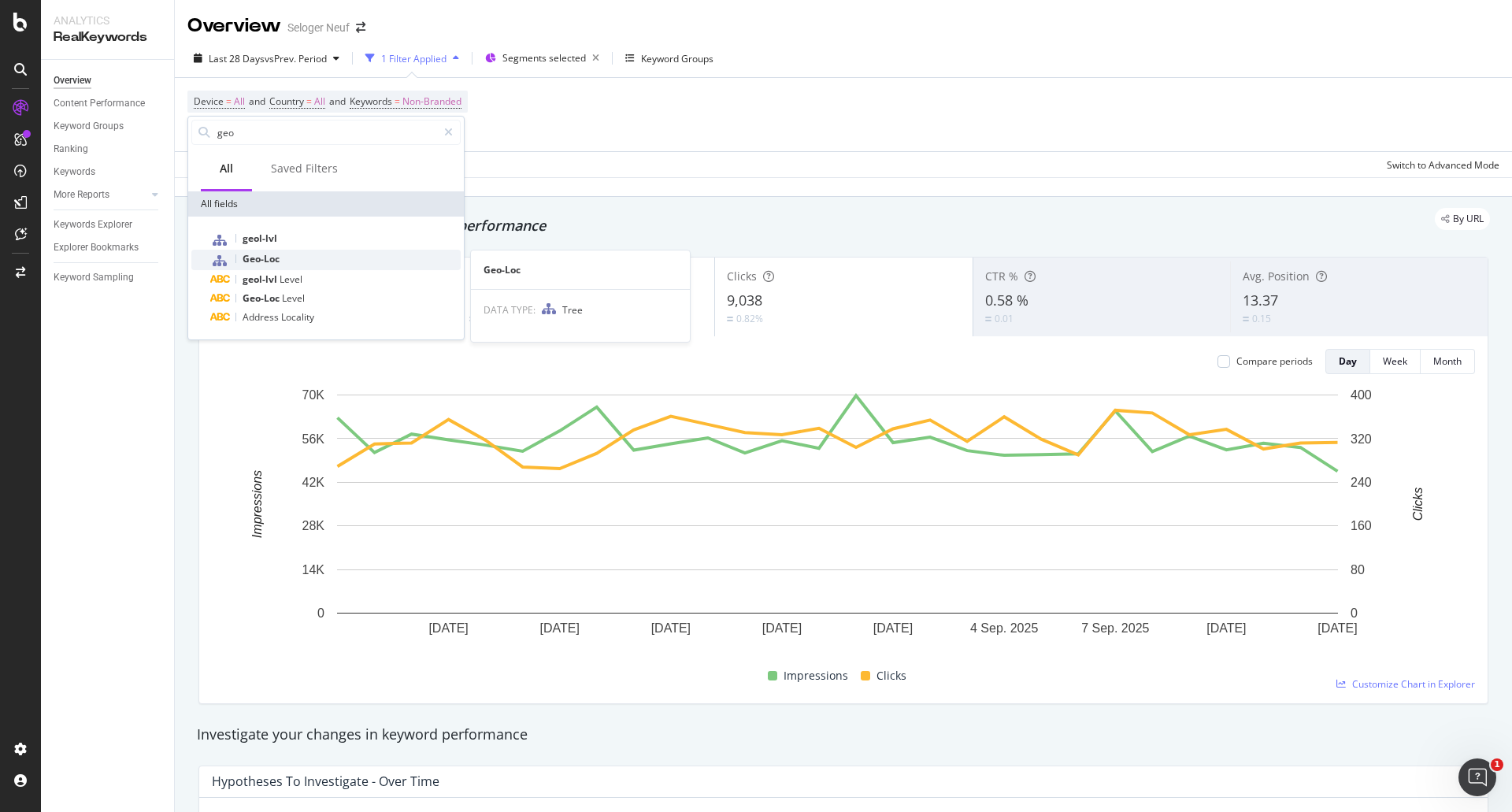
type input "geo"
click at [305, 259] on div "Geo-Loc" at bounding box center [335, 260] width 250 height 21
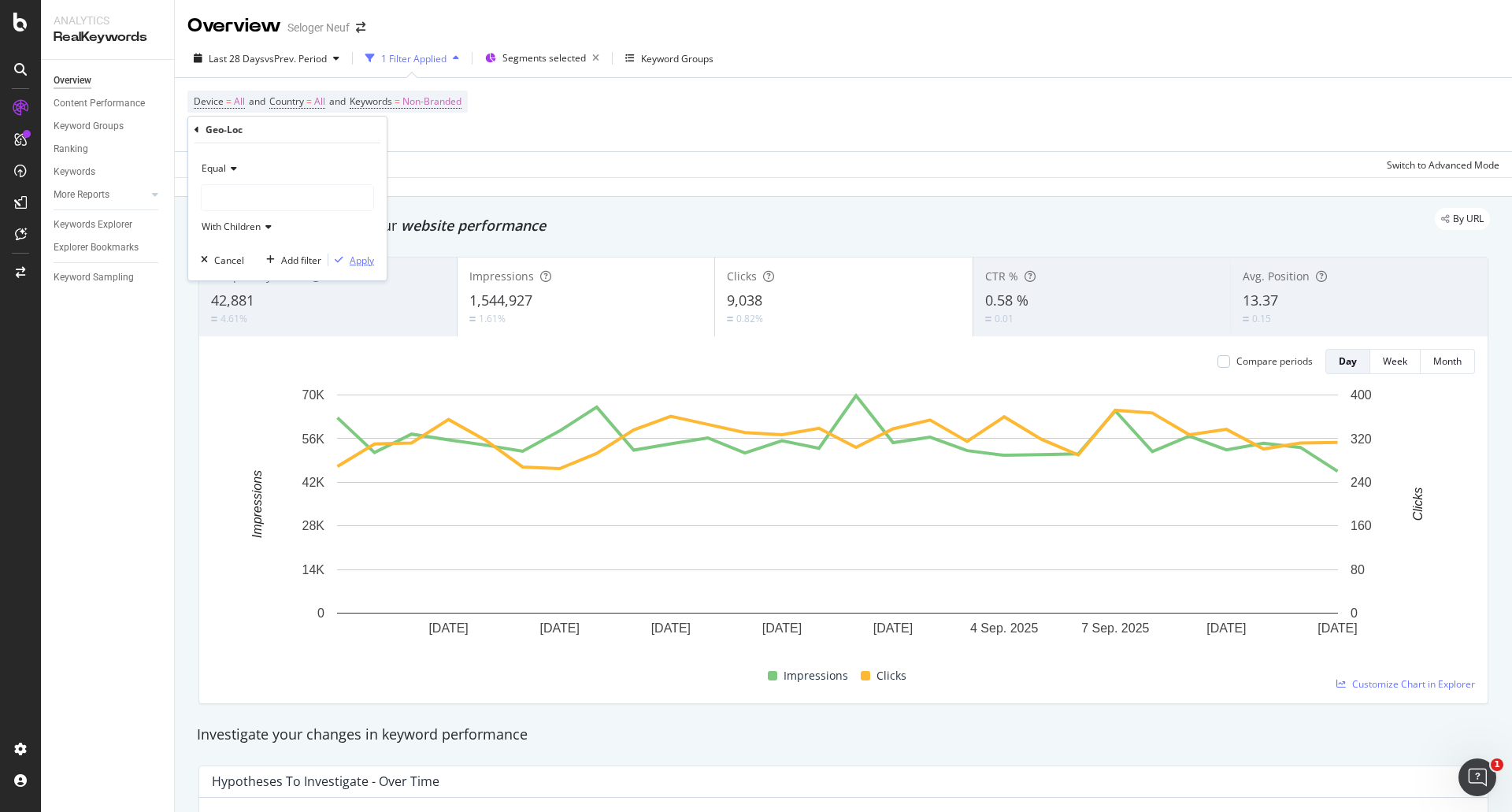
click at [369, 261] on div "Apply" at bounding box center [362, 260] width 24 height 13
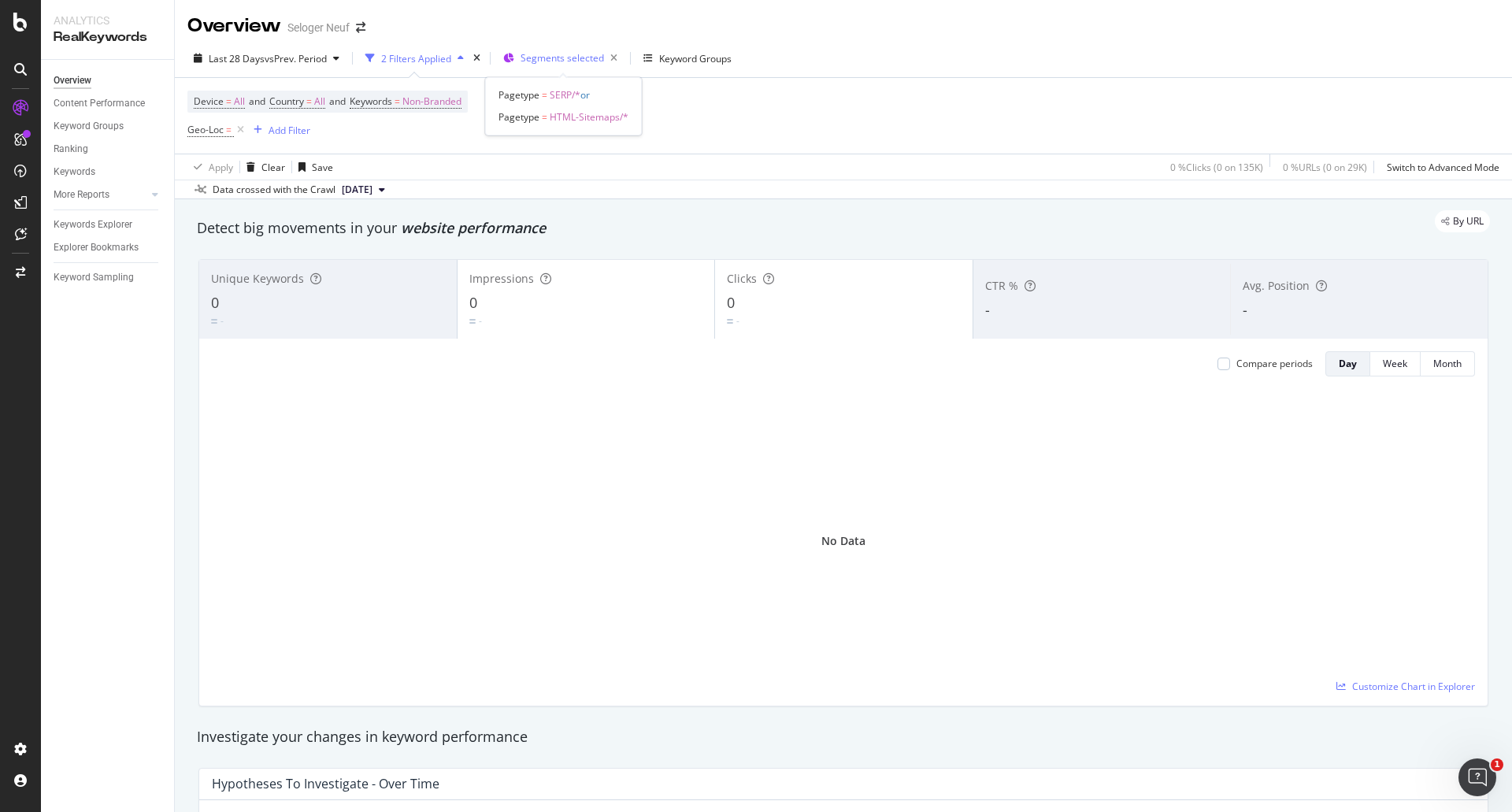
click at [552, 57] on span "Segments selected" at bounding box center [562, 58] width 83 height 13
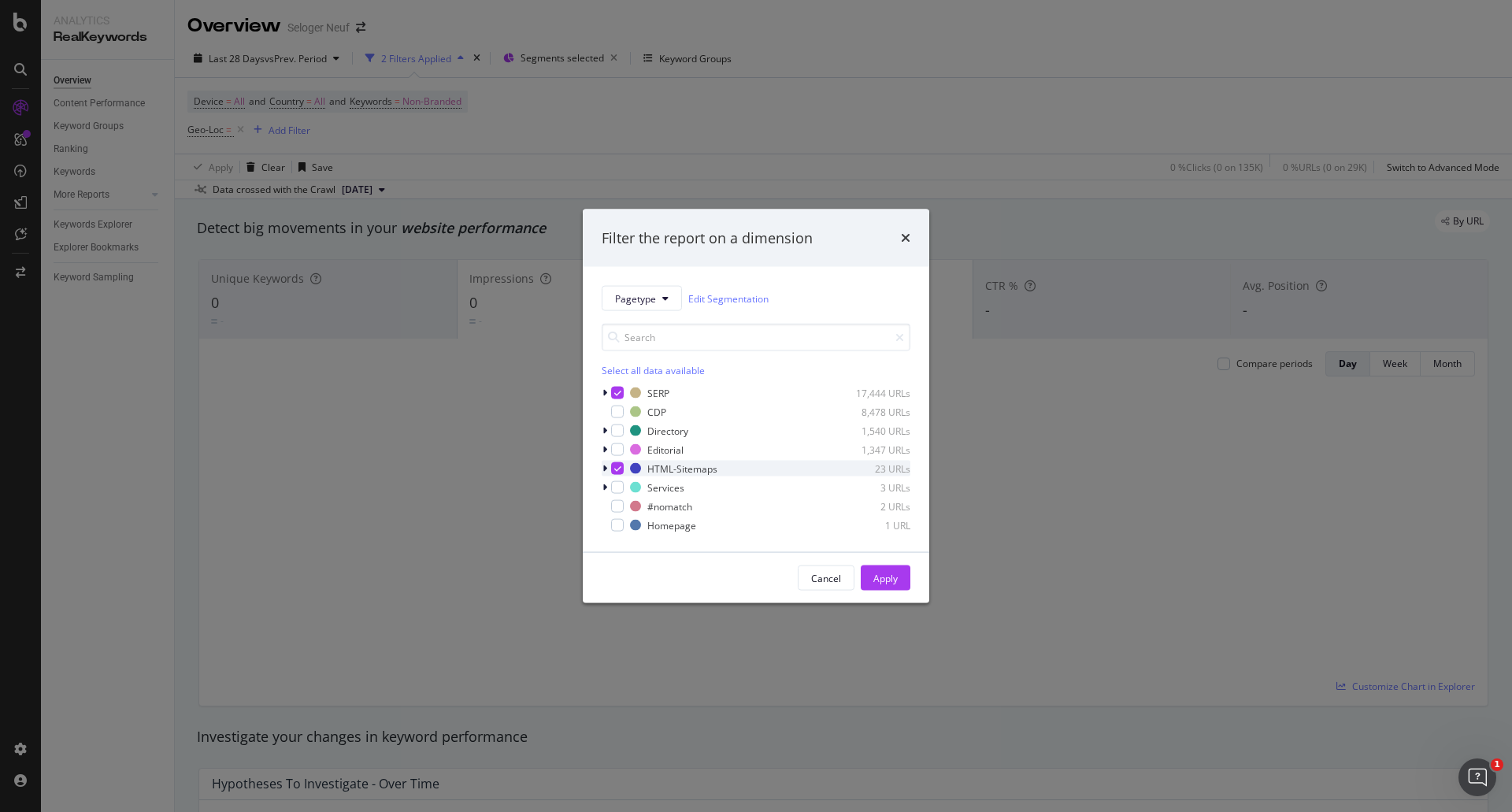
click at [618, 470] on icon "modal" at bounding box center [618, 468] width 8 height 8
click at [895, 577] on div "Apply" at bounding box center [885, 578] width 24 height 13
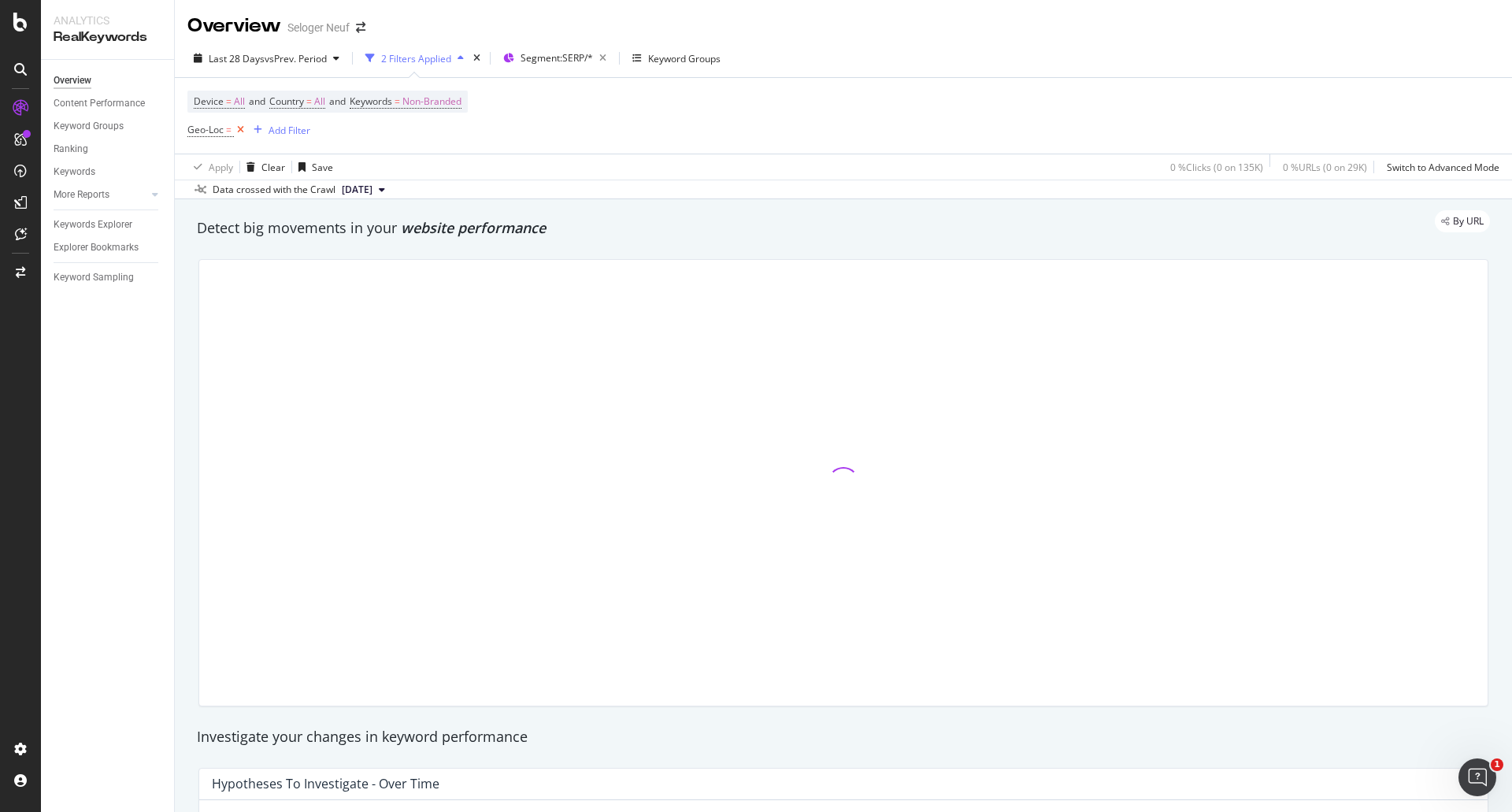
click at [239, 128] on icon at bounding box center [240, 129] width 13 height 16
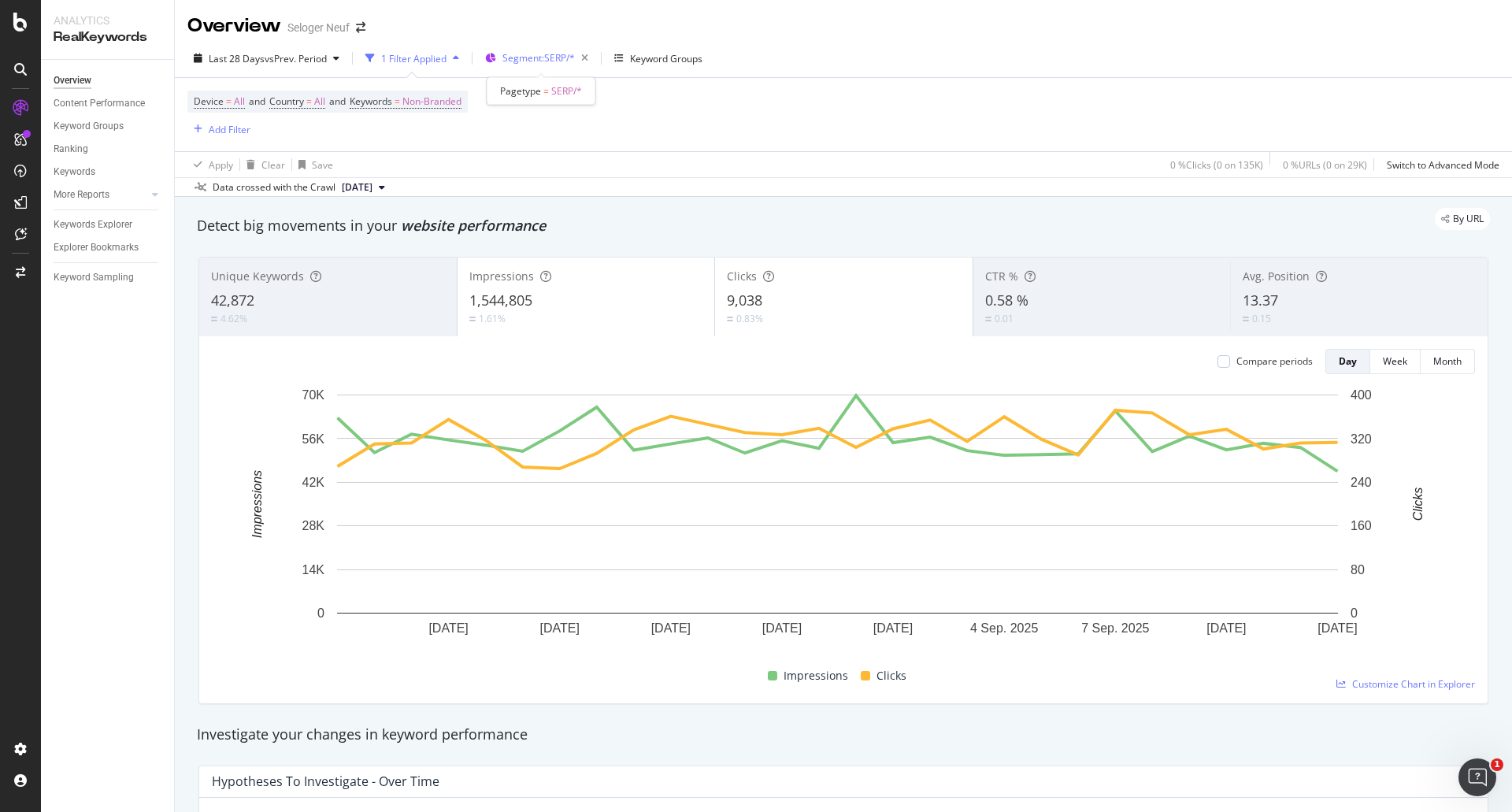
click at [575, 53] on span "Segment: SERP/*" at bounding box center [538, 58] width 72 height 13
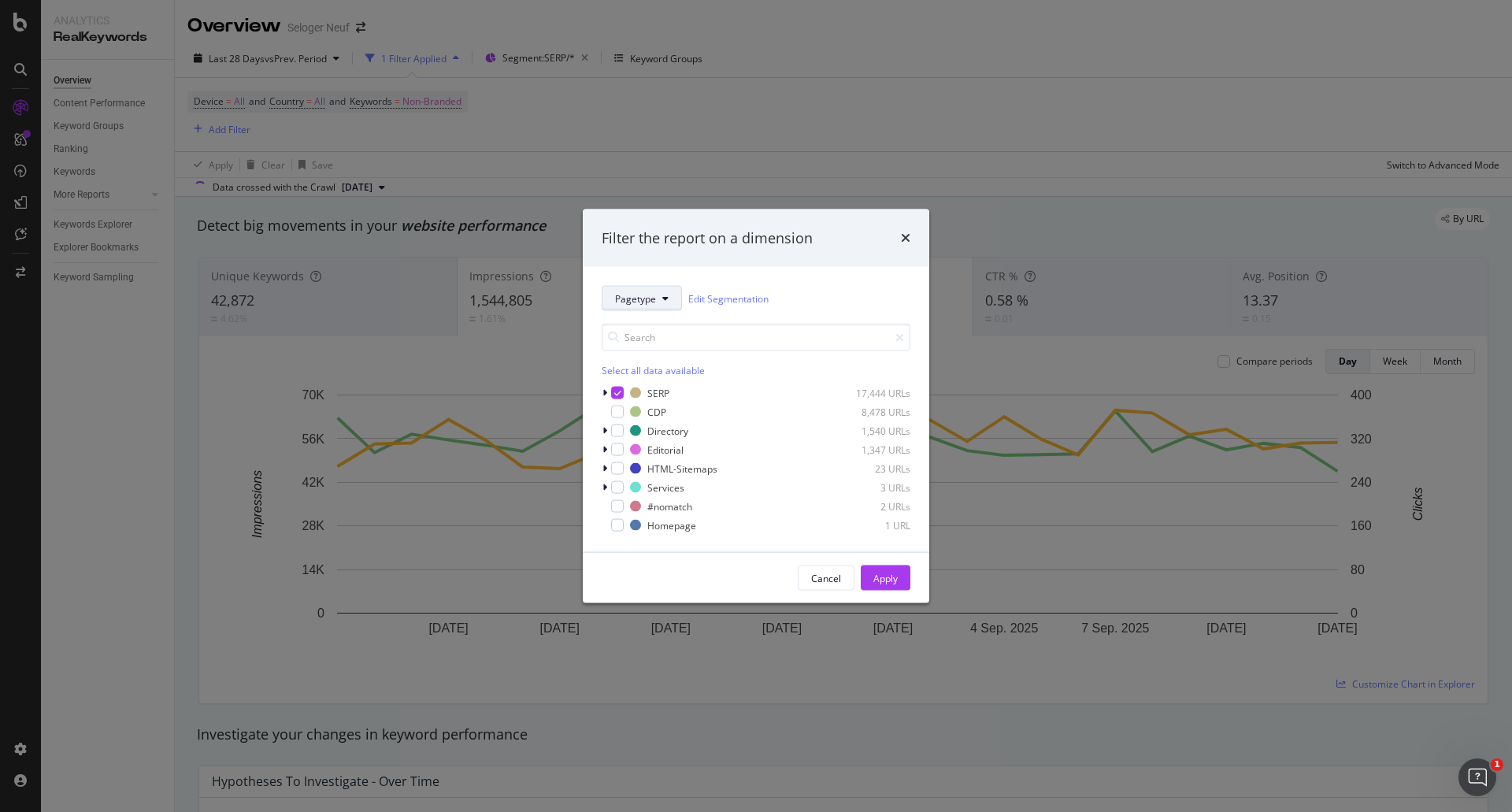
click at [643, 300] on span "Pagetype" at bounding box center [636, 298] width 41 height 13
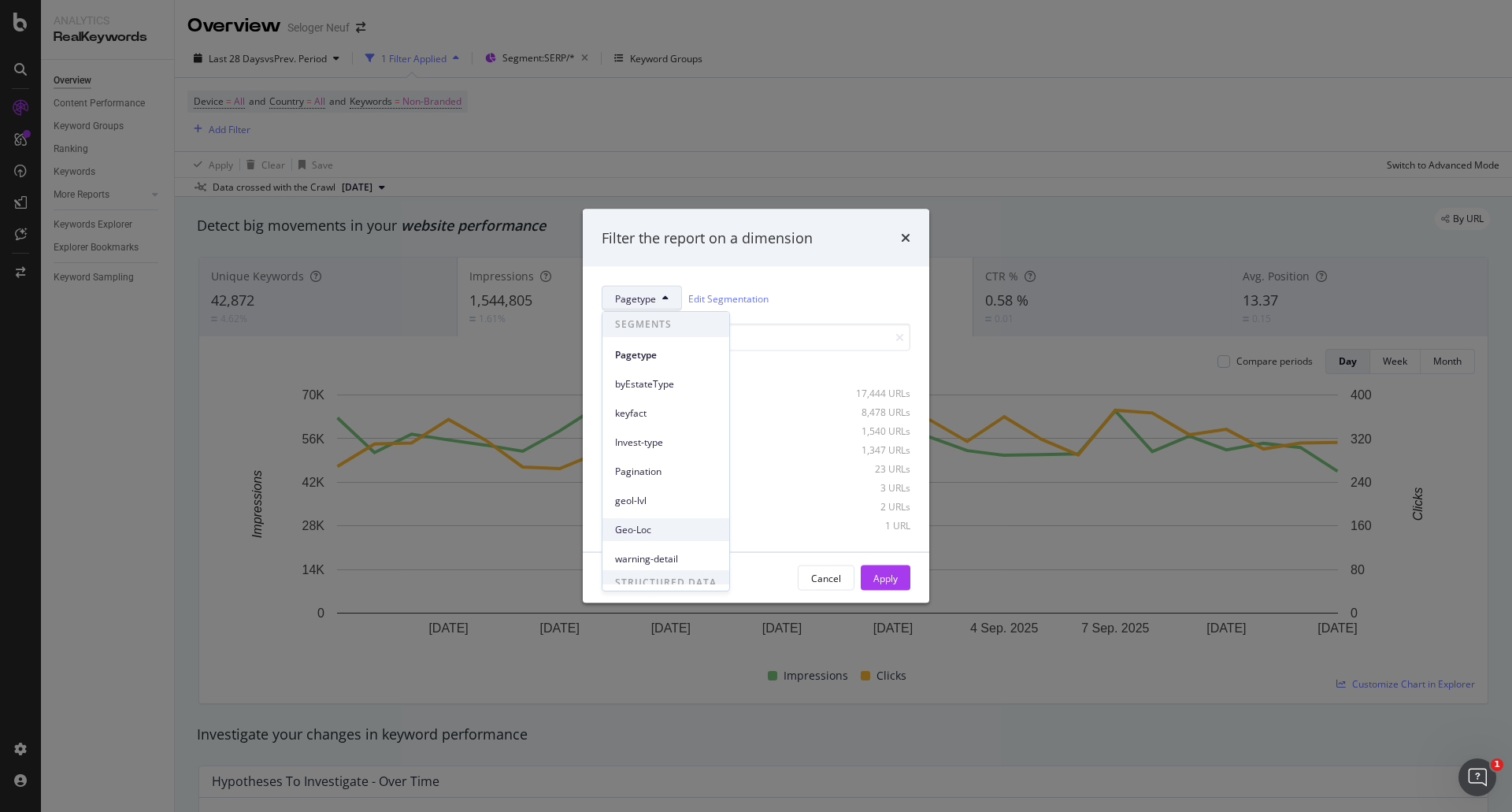
click at [632, 529] on span "Geo-Loc" at bounding box center [666, 529] width 101 height 14
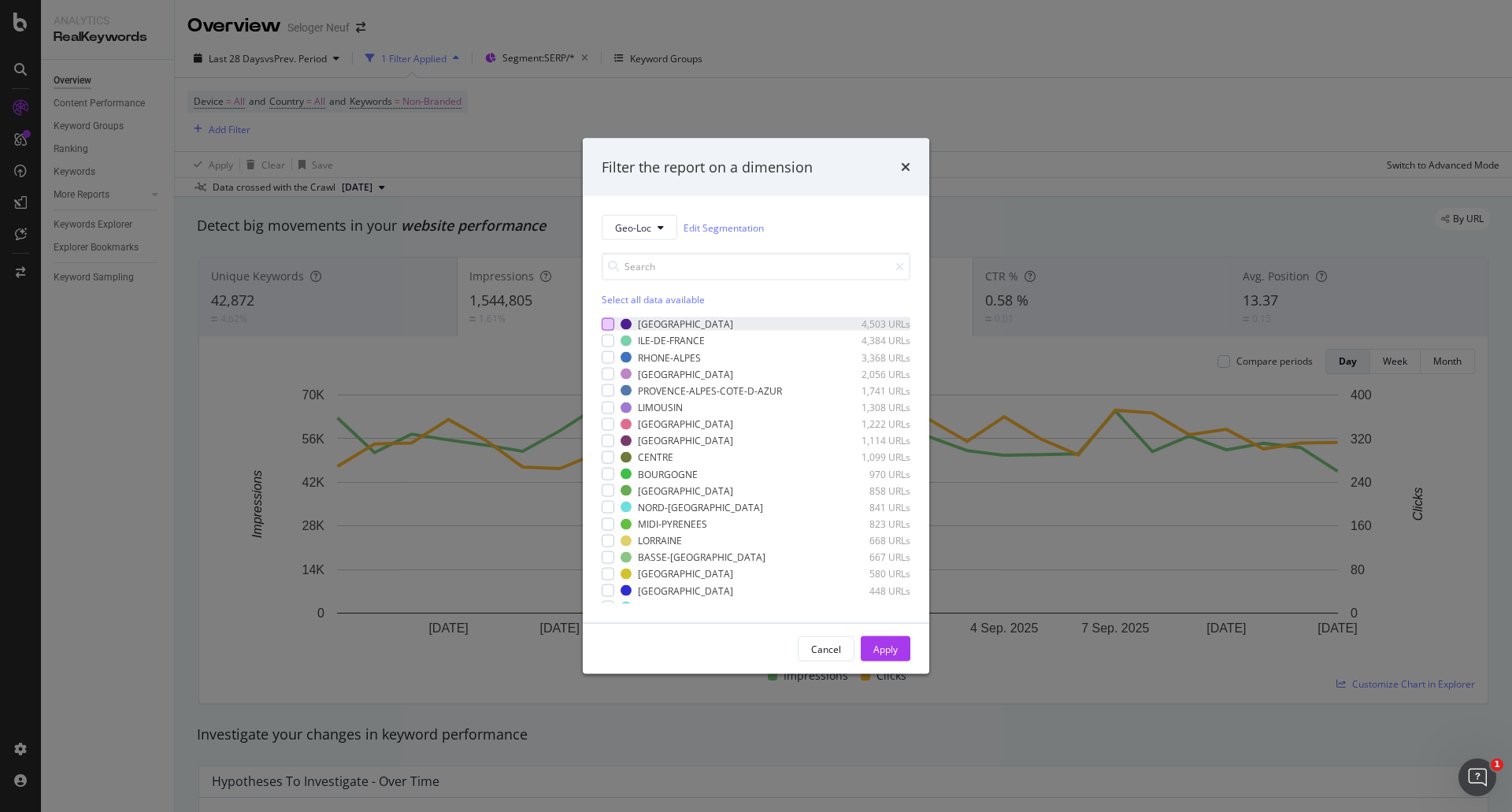
click at [610, 330] on div "modal" at bounding box center [607, 323] width 12 height 12
click at [891, 654] on div "Apply" at bounding box center [885, 648] width 24 height 13
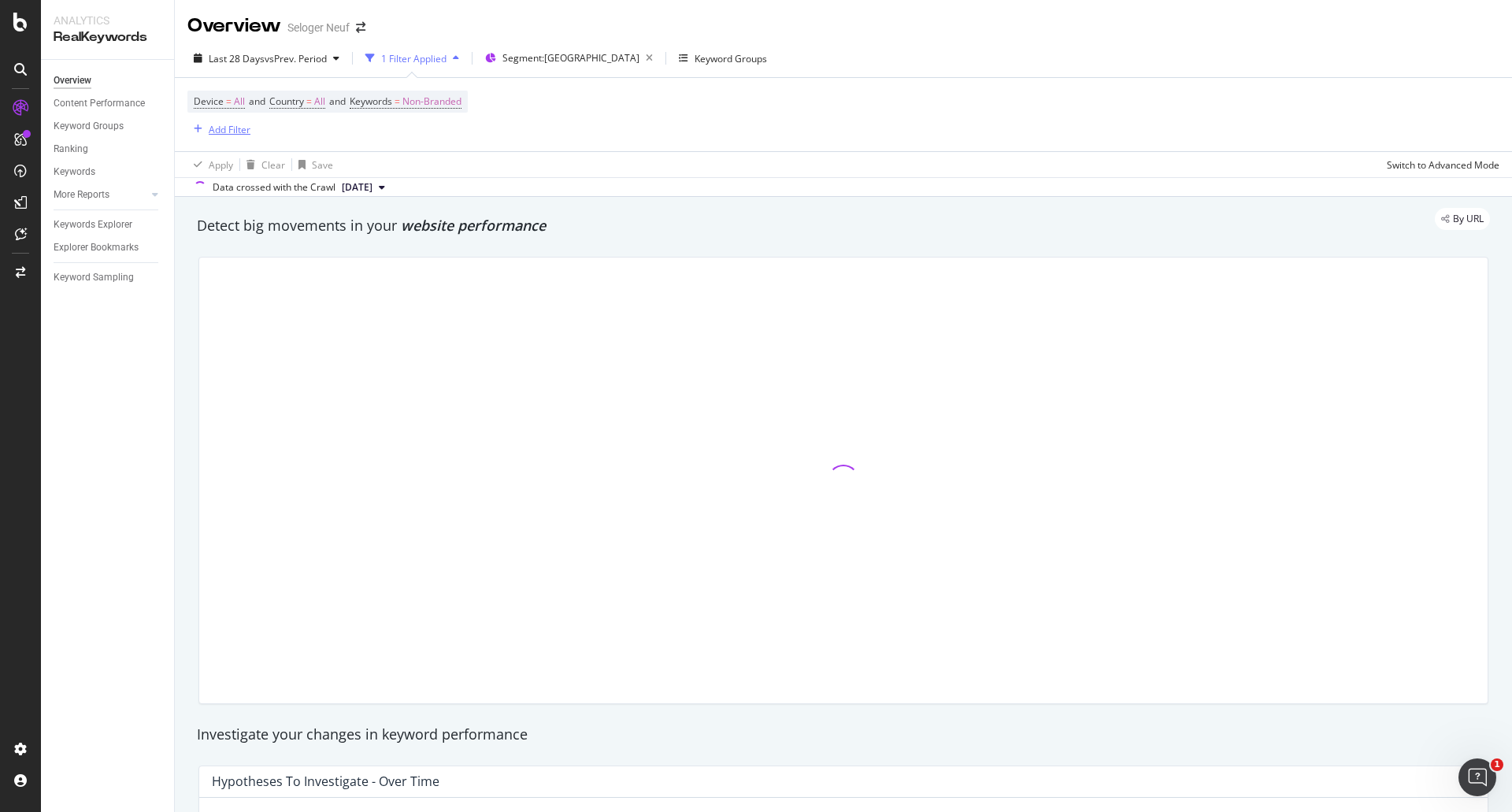
click at [231, 125] on div "Add Filter" at bounding box center [229, 129] width 41 height 13
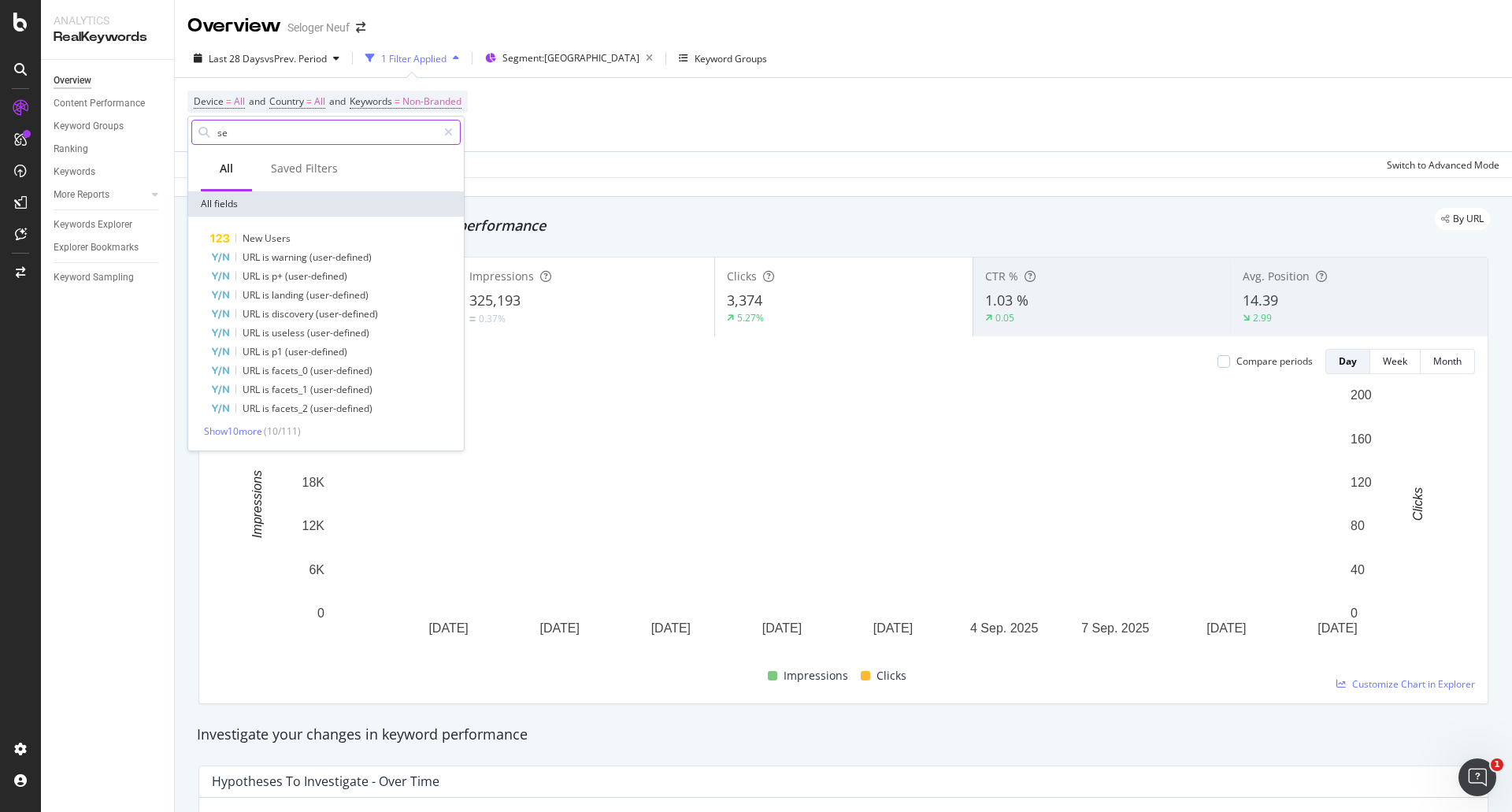
type input "s"
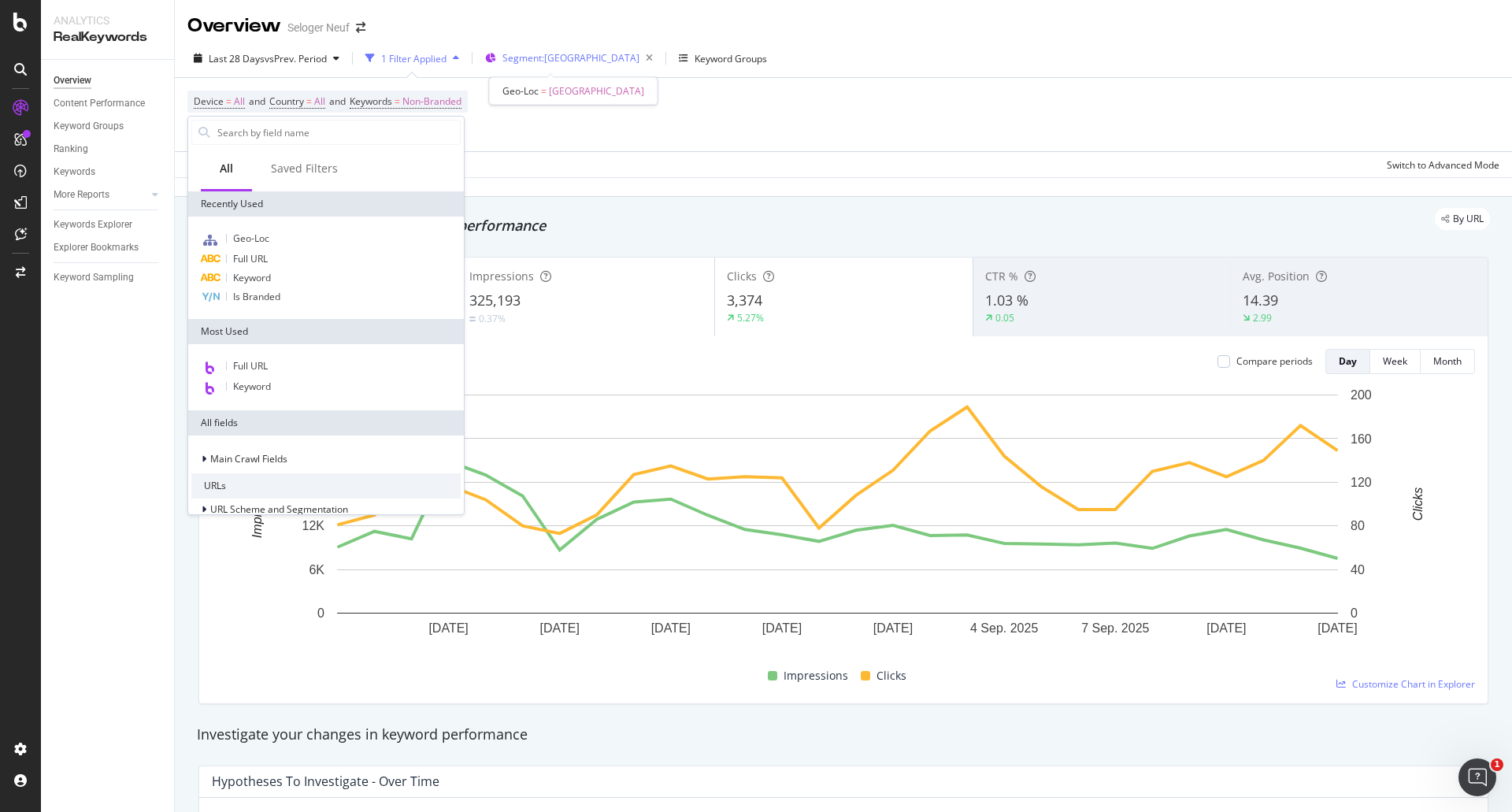
click at [544, 60] on span "Segment: AQUITAINE" at bounding box center [571, 58] width 137 height 13
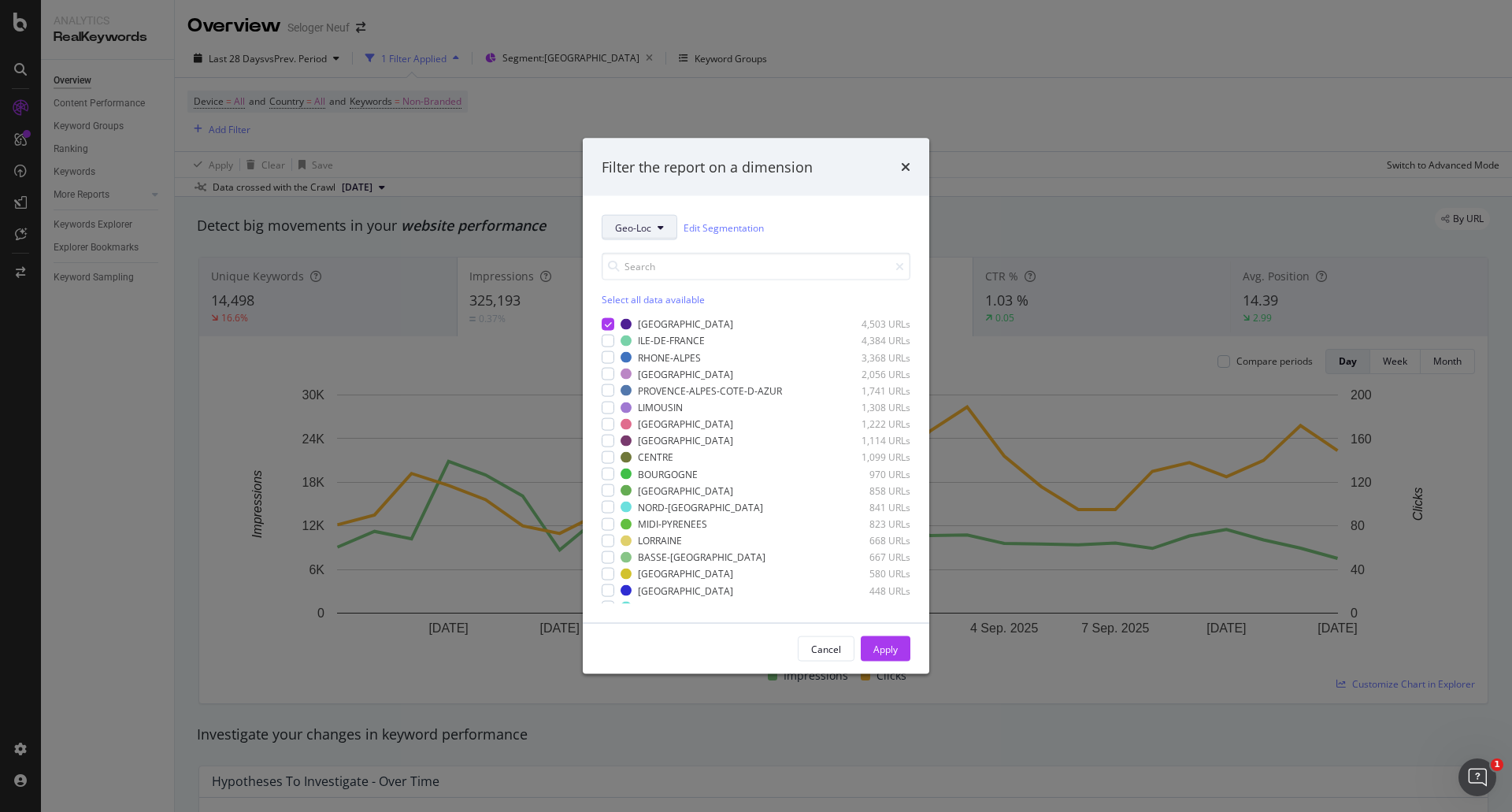
click at [658, 223] on icon "modal" at bounding box center [660, 228] width 7 height 9
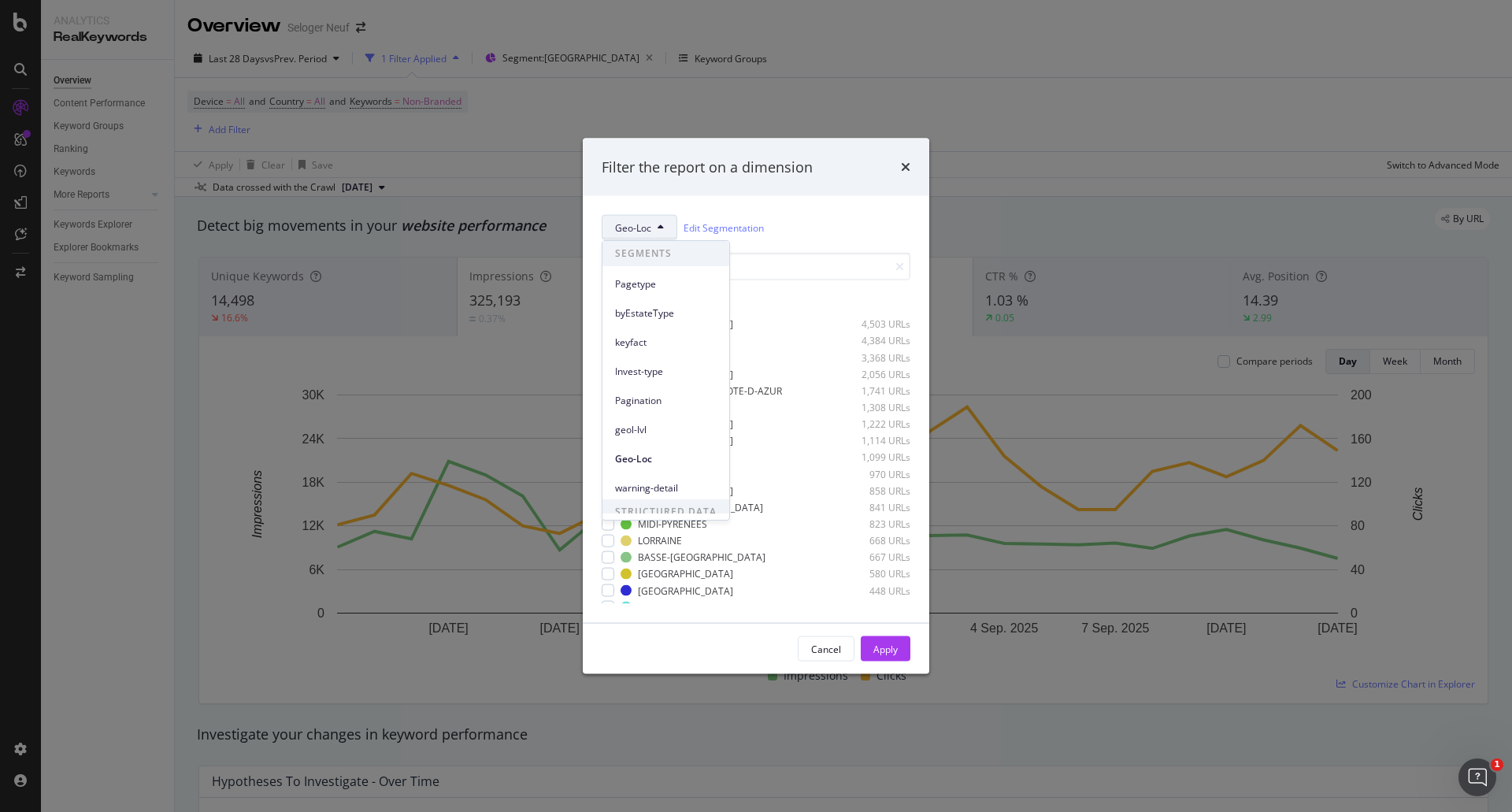
click at [798, 13] on div "Filter the report on a dimension Geo-Loc Edit Segmentation Select all data avai…" at bounding box center [756, 406] width 1512 height 812
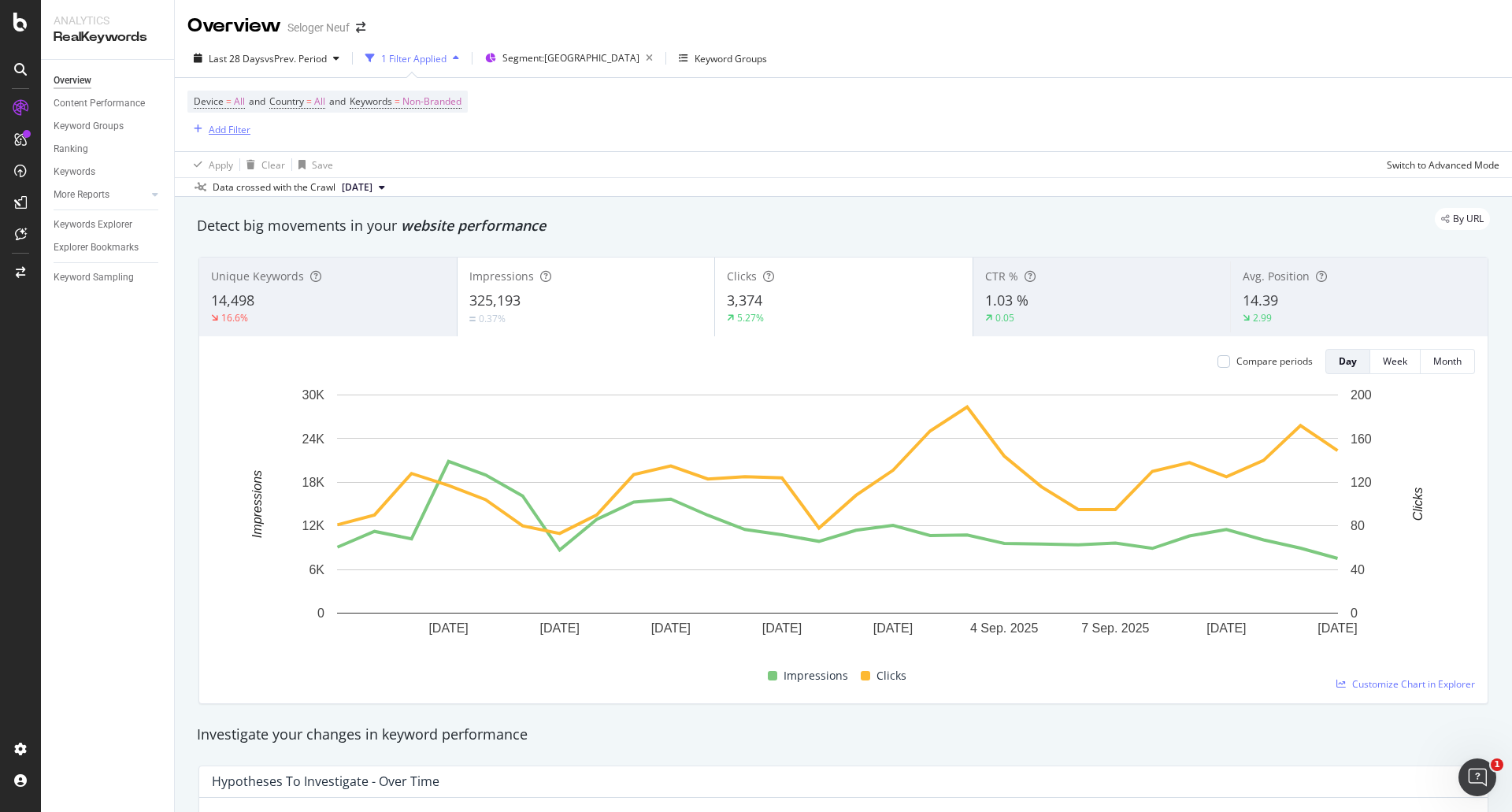
click at [226, 125] on div "Add Filter" at bounding box center [229, 129] width 41 height 13
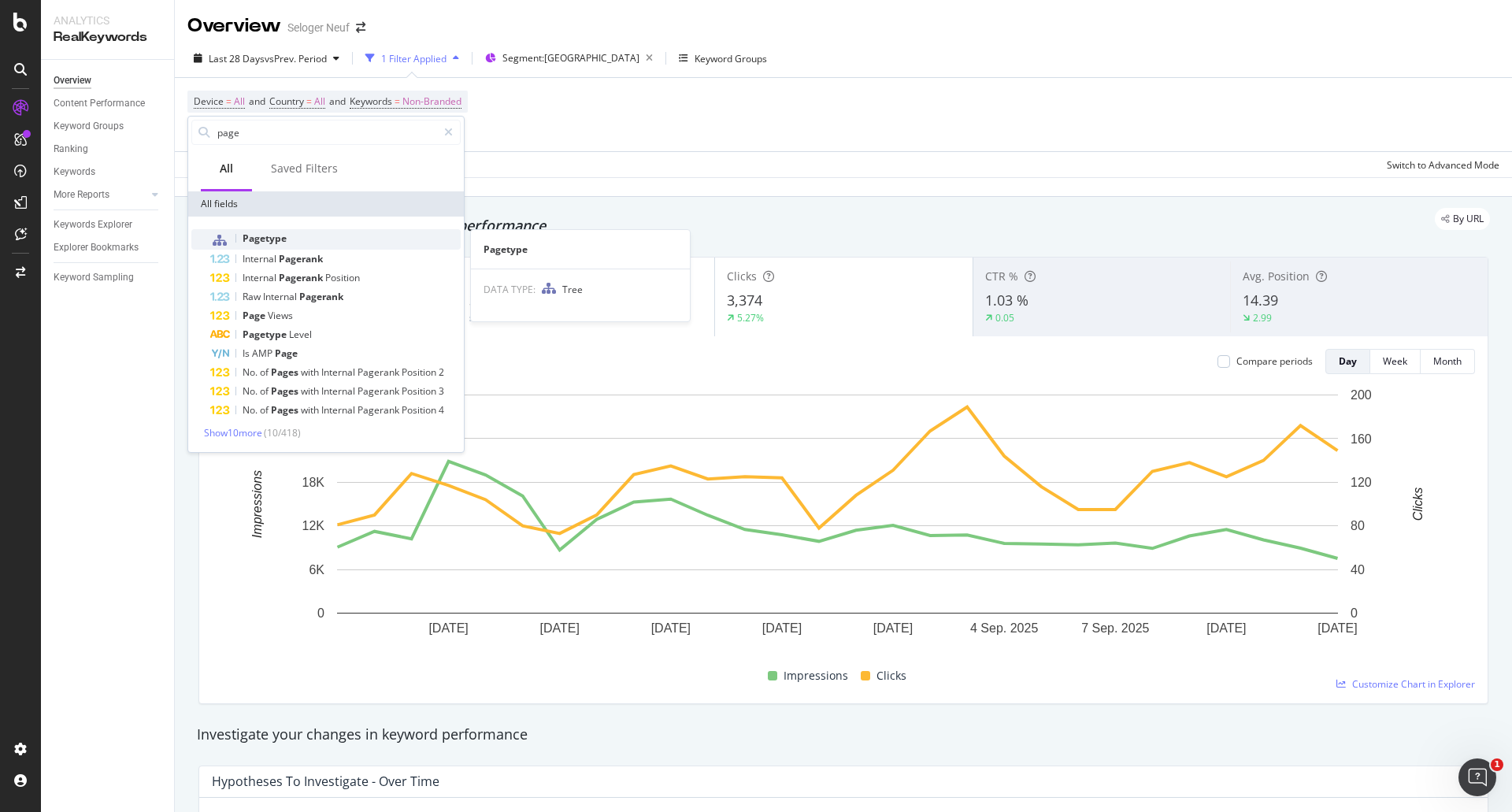
type input "page"
click at [269, 242] on span "Pagetype" at bounding box center [265, 238] width 44 height 13
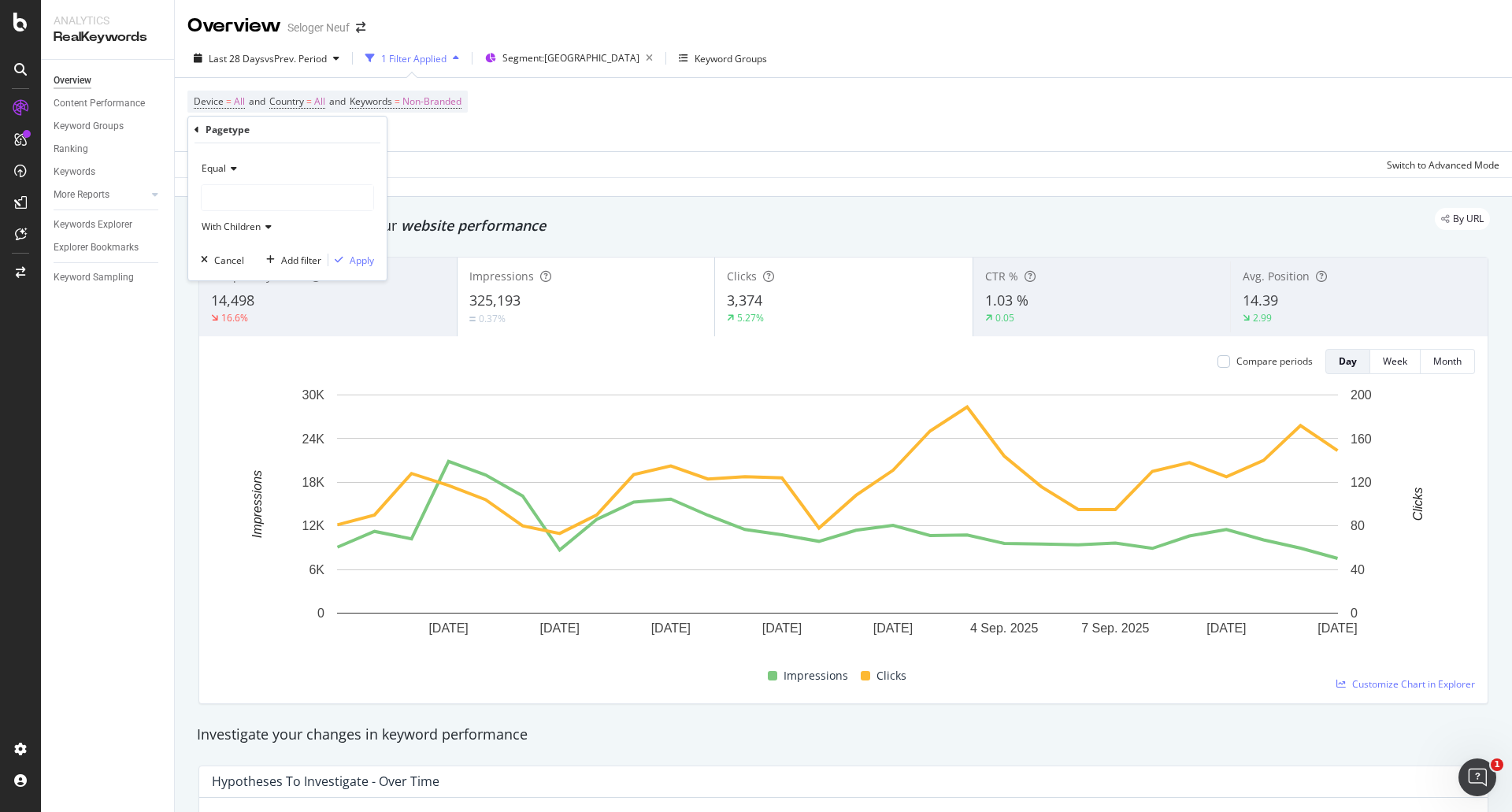
click at [255, 193] on div at bounding box center [287, 197] width 172 height 25
click at [277, 223] on span "17,444 URLS" at bounding box center [272, 228] width 59 height 13
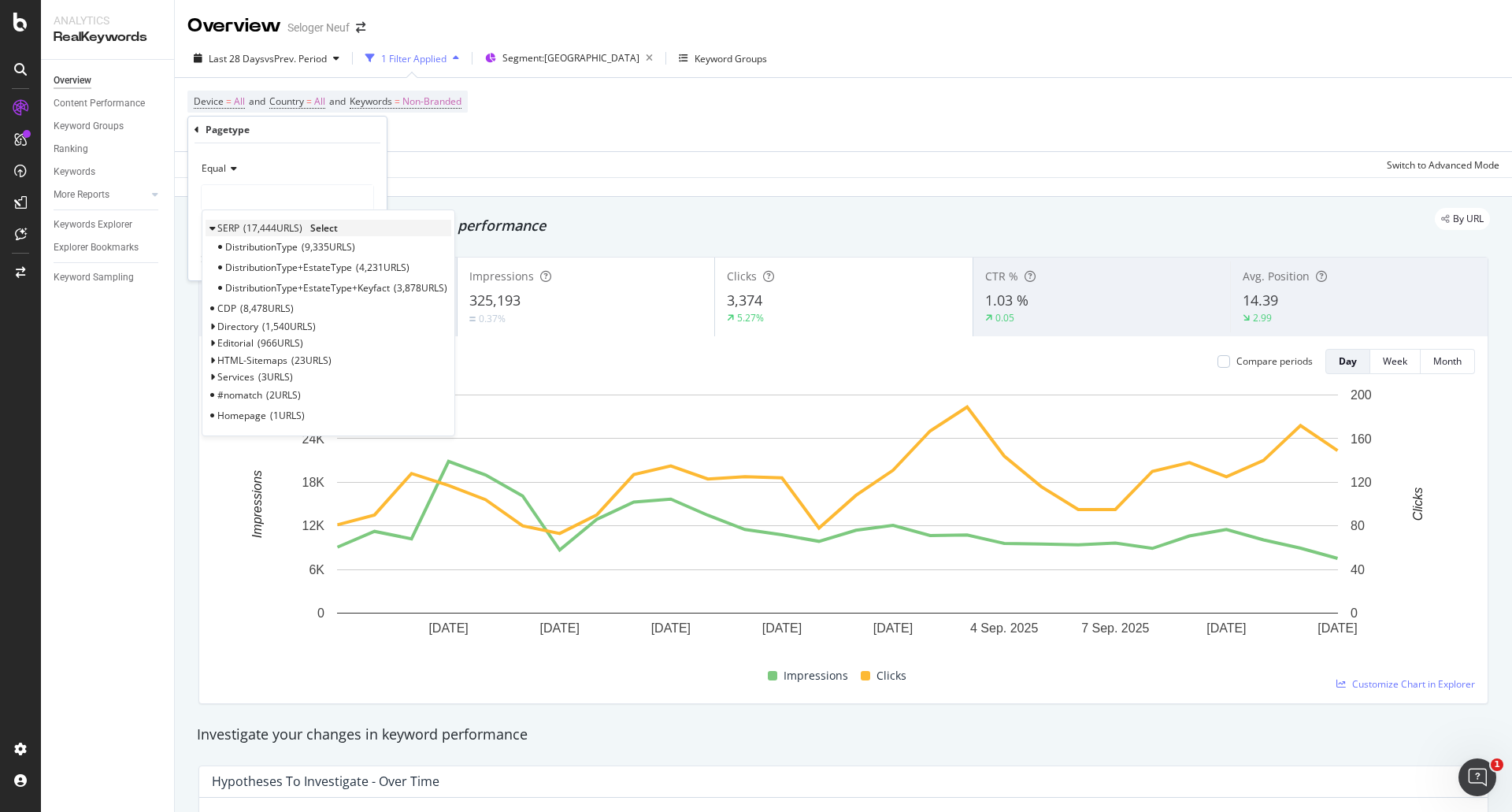
click at [251, 223] on span "17,444 URLS" at bounding box center [272, 228] width 59 height 13
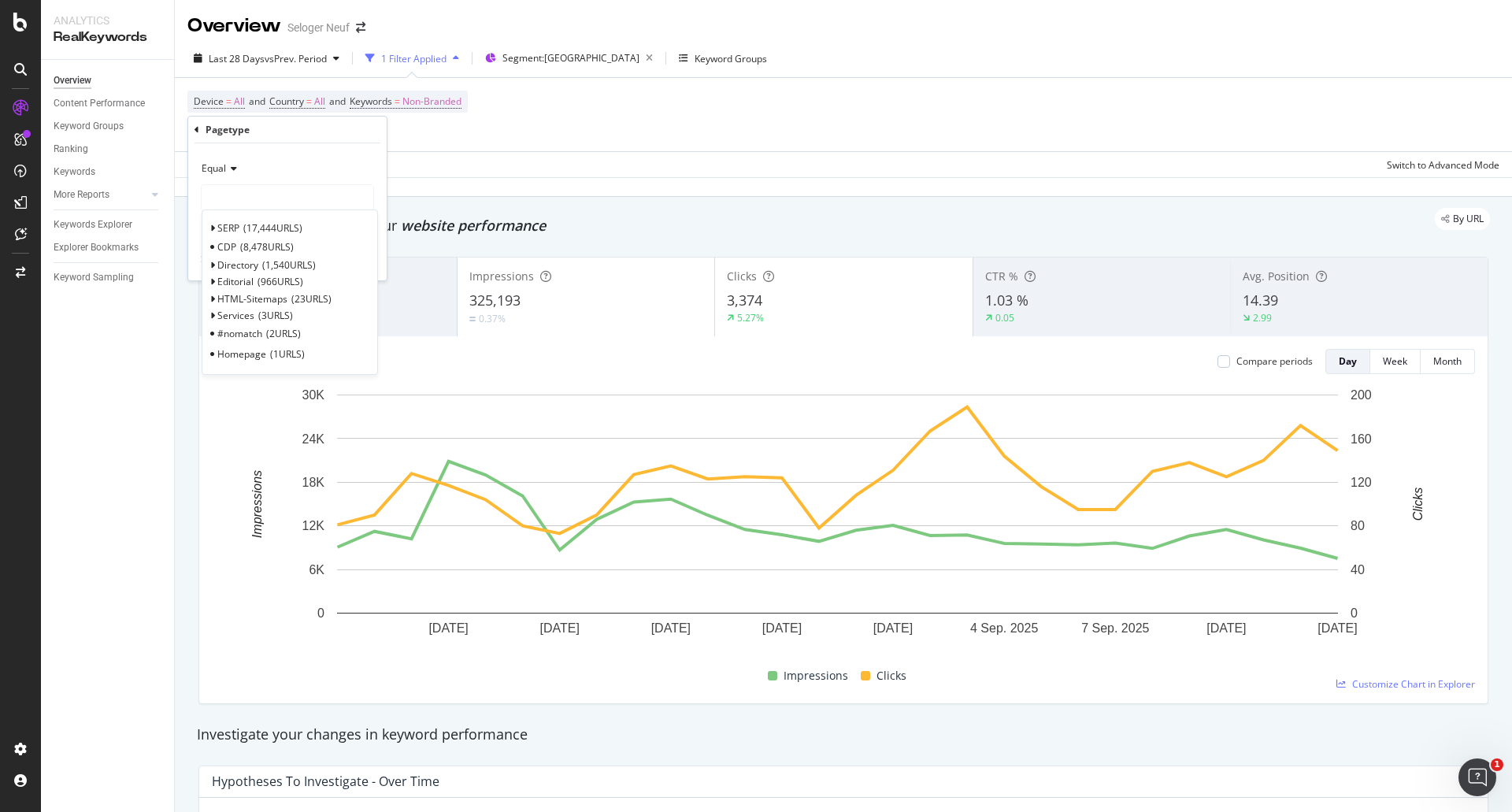
click at [0, 0] on span "Select" at bounding box center [0, 0] width 0 height 0
click at [358, 259] on div "Apply" at bounding box center [362, 260] width 24 height 13
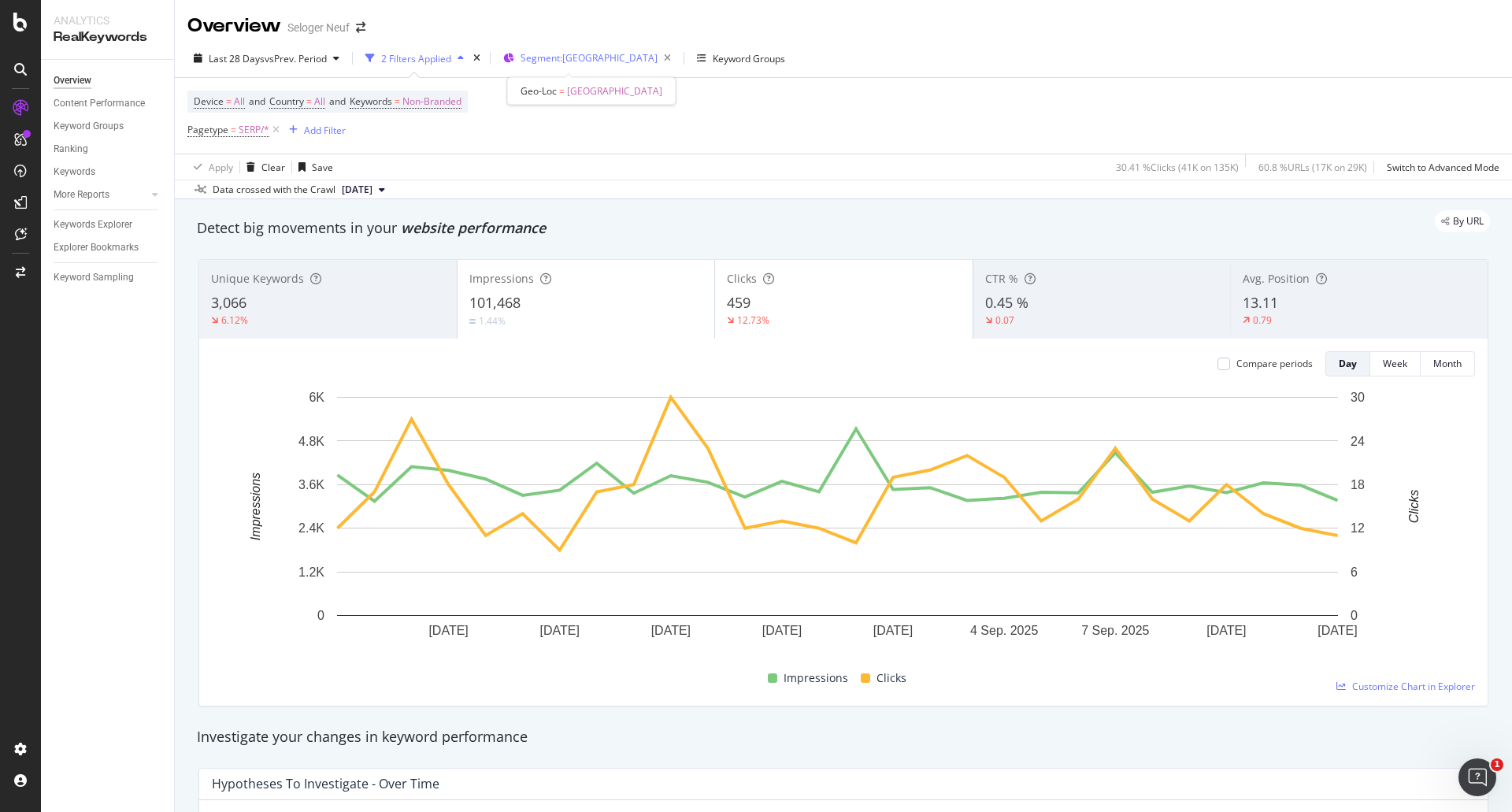
click at [550, 57] on span "Segment: AQUITAINE" at bounding box center [589, 58] width 137 height 13
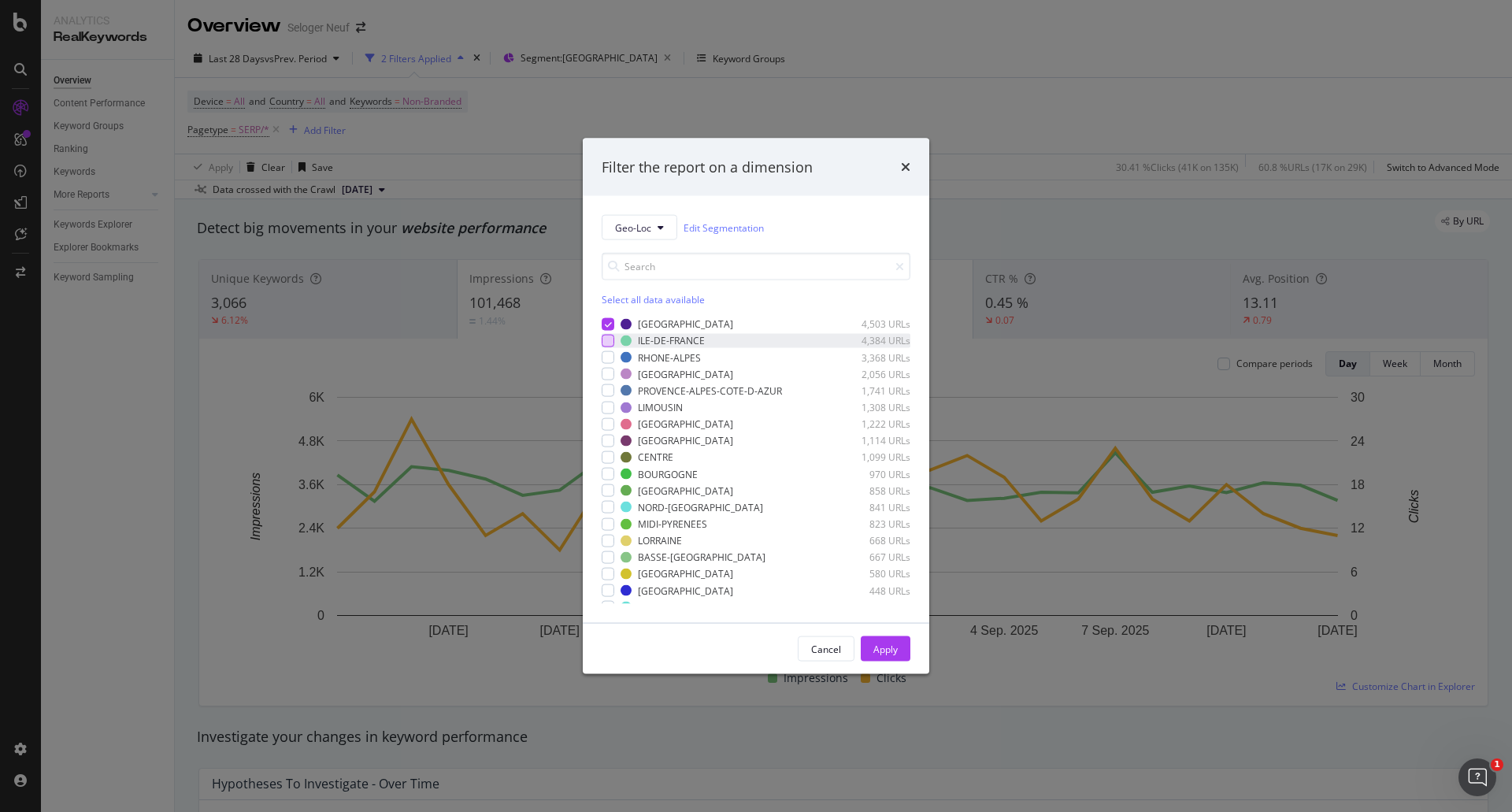
click at [611, 341] on div "modal" at bounding box center [607, 340] width 12 height 12
click at [608, 316] on div "AQUITAINE 4,503 URLs ILE-DE-FRANCE 4,384 URLs RHONE-ALPES 3,368 URLs BRETAGNE 2…" at bounding box center [755, 459] width 309 height 290
click at [612, 323] on div "modal" at bounding box center [607, 323] width 12 height 12
click at [873, 647] on div "Apply" at bounding box center [885, 648] width 24 height 13
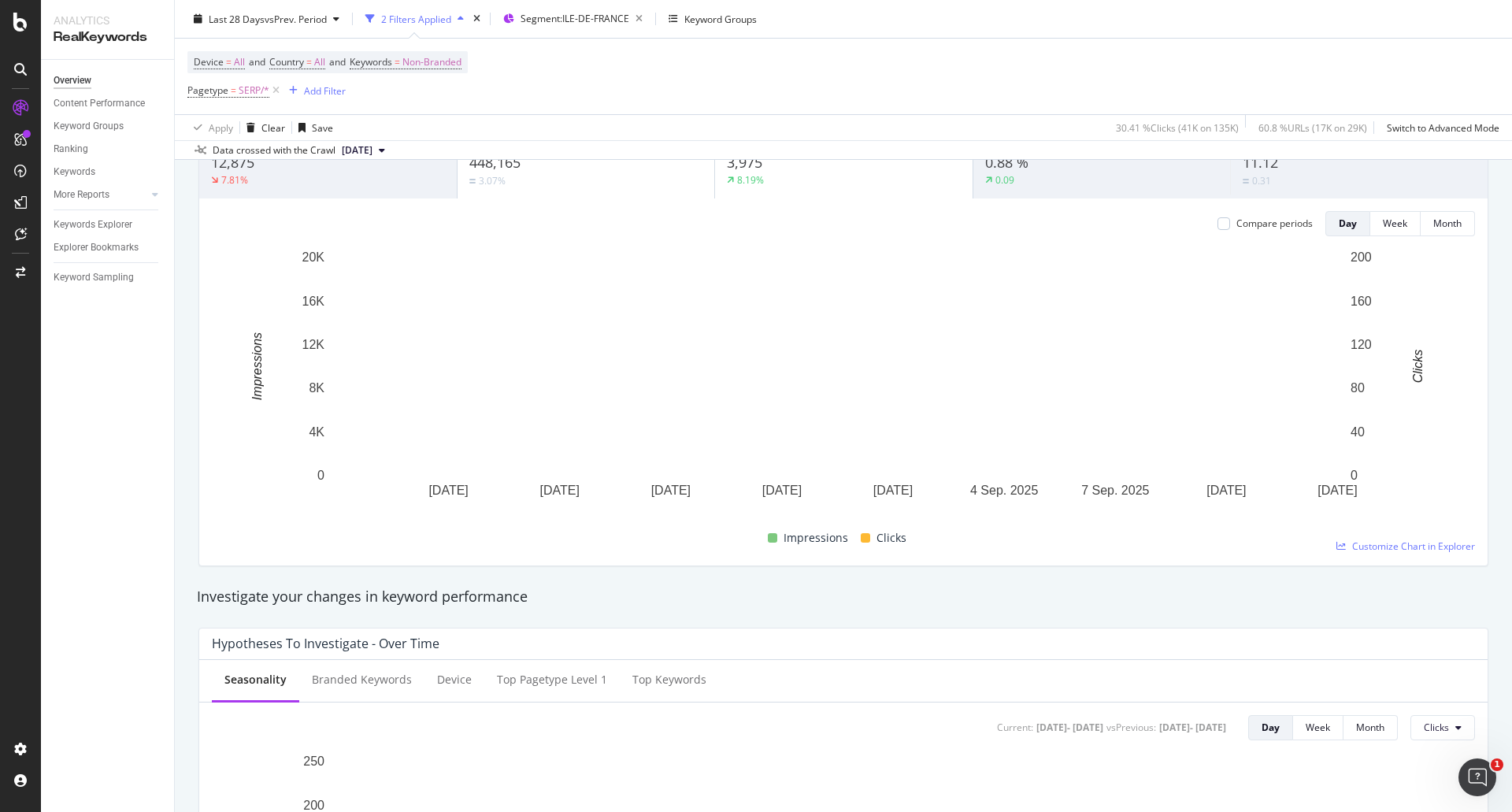
scroll to position [79, 0]
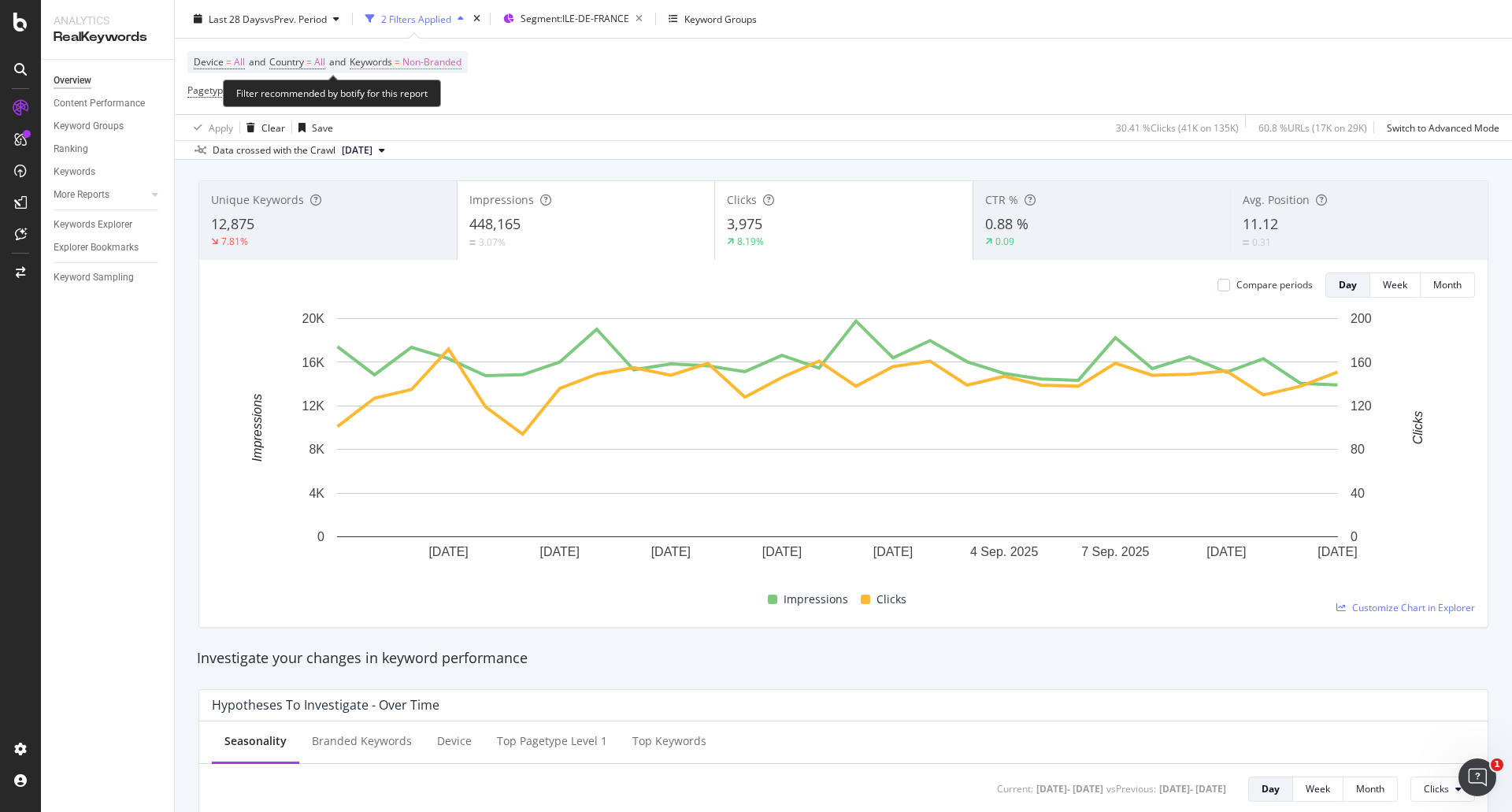
click at [446, 64] on span "Non-Branded" at bounding box center [431, 63] width 59 height 23
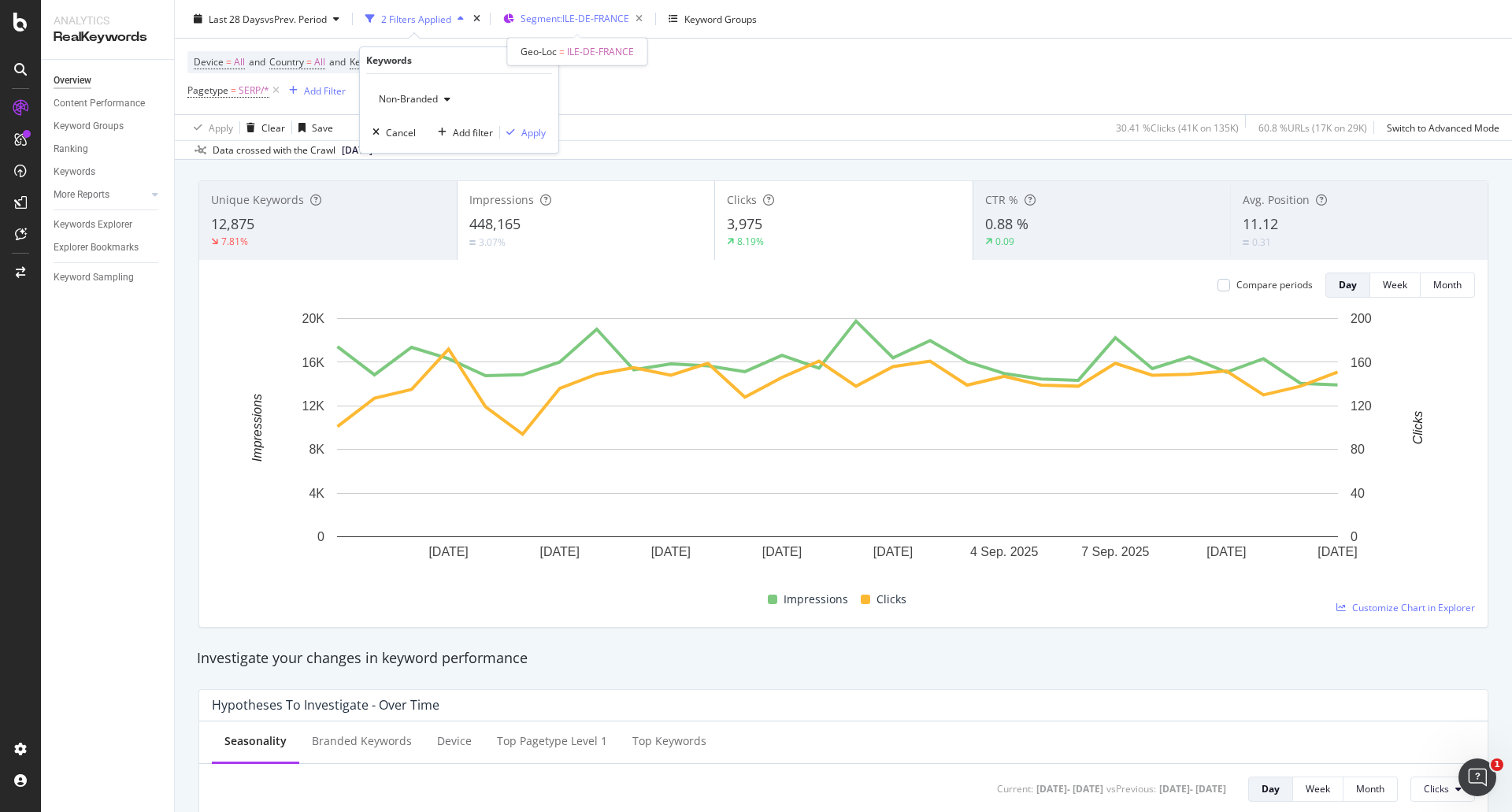
click at [575, 23] on span "Segment: ILE-DE-FRANCE" at bounding box center [575, 19] width 109 height 13
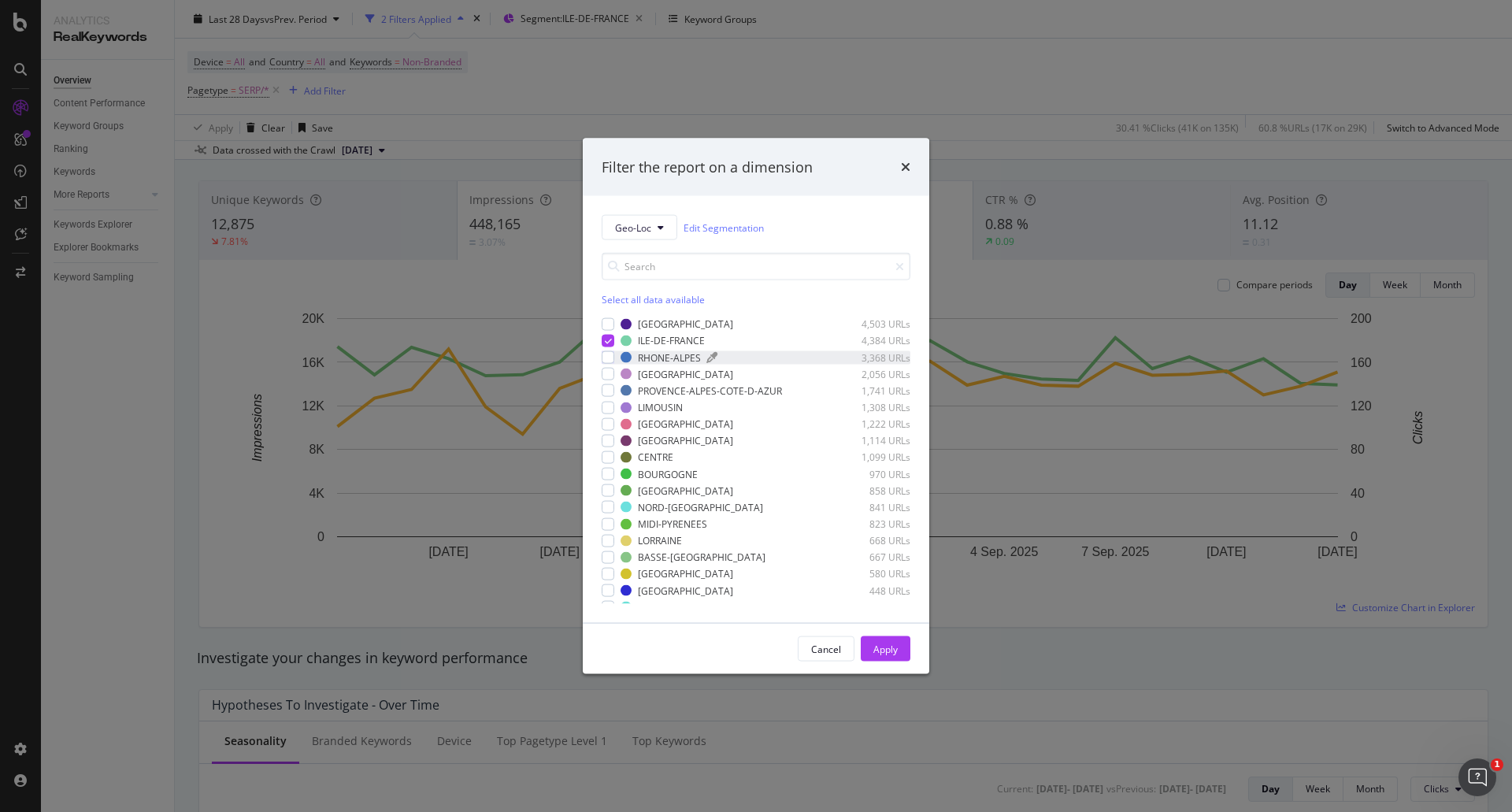
click at [669, 359] on div "RHONE-ALPES" at bounding box center [669, 357] width 63 height 13
click at [647, 337] on div "ILE-DE-FRANCE" at bounding box center [671, 340] width 67 height 13
click at [890, 634] on div "Cancel Apply" at bounding box center [755, 649] width 346 height 51
click at [905, 650] on button "Apply" at bounding box center [885, 648] width 50 height 25
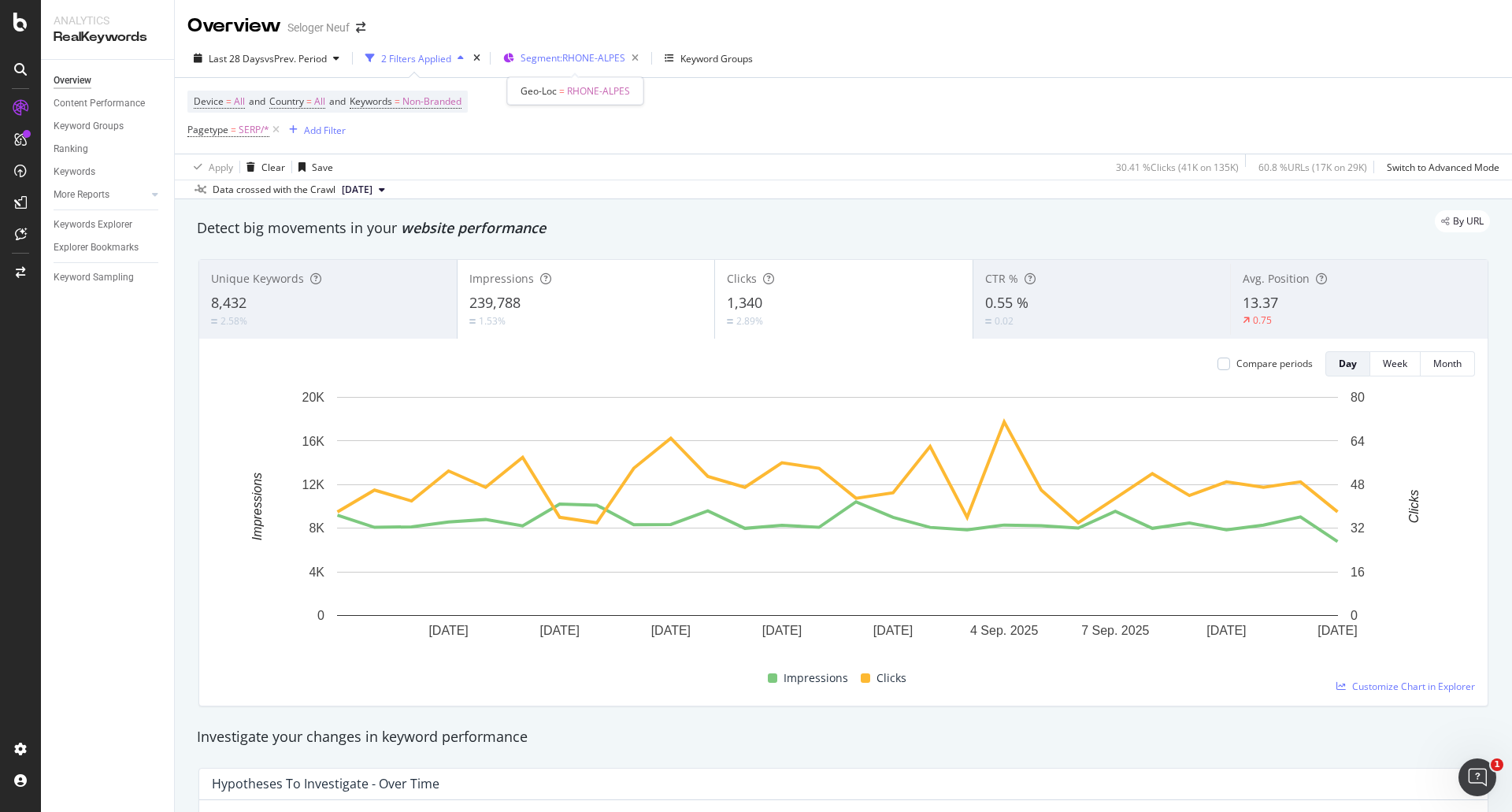
click at [538, 61] on span "Segment: RHONE-ALPES" at bounding box center [573, 58] width 105 height 13
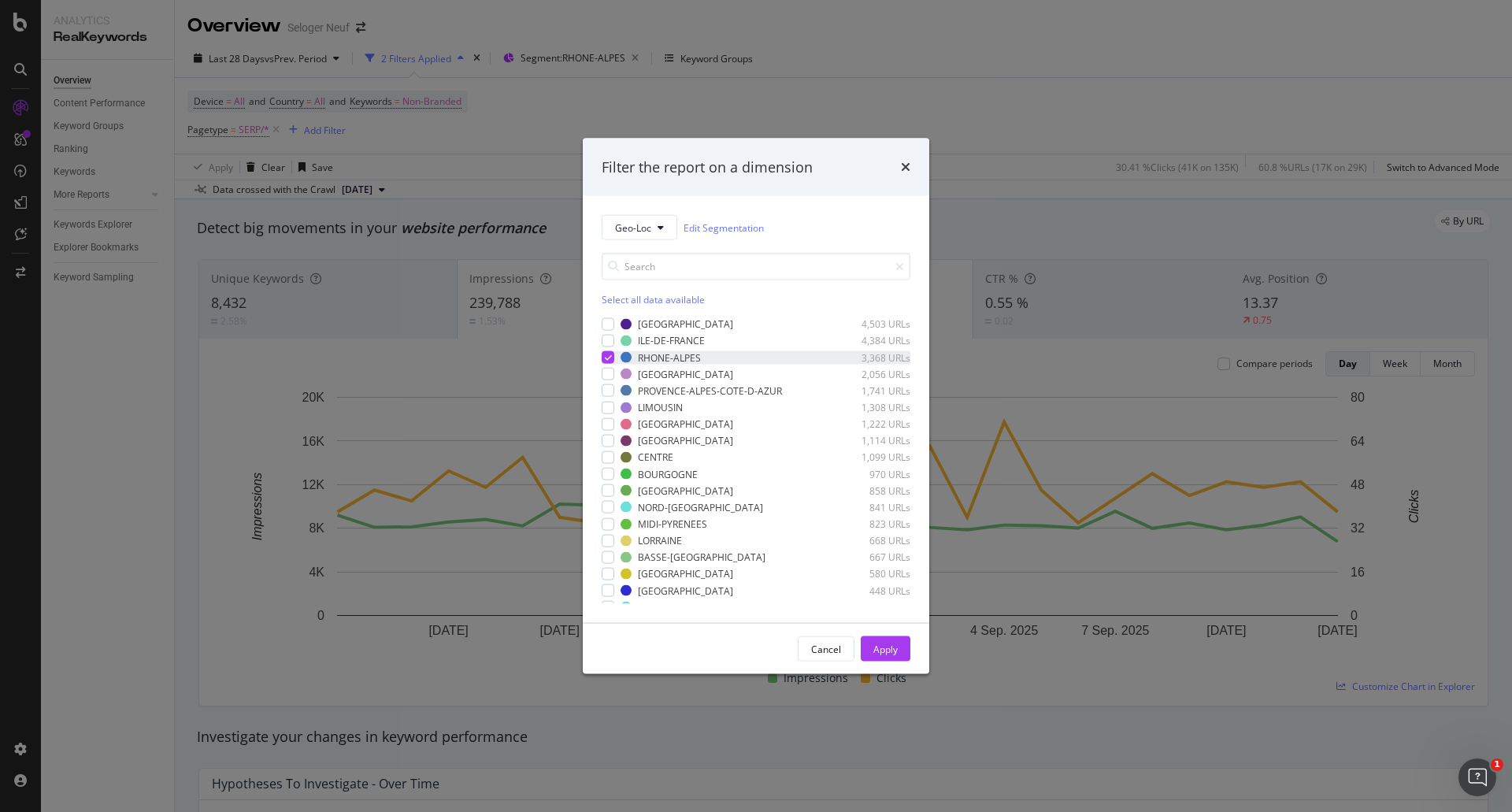
click at [611, 360] on icon "modal" at bounding box center [609, 357] width 8 height 8
click at [611, 374] on div "modal" at bounding box center [607, 373] width 12 height 12
click at [879, 645] on div "Apply" at bounding box center [885, 648] width 24 height 13
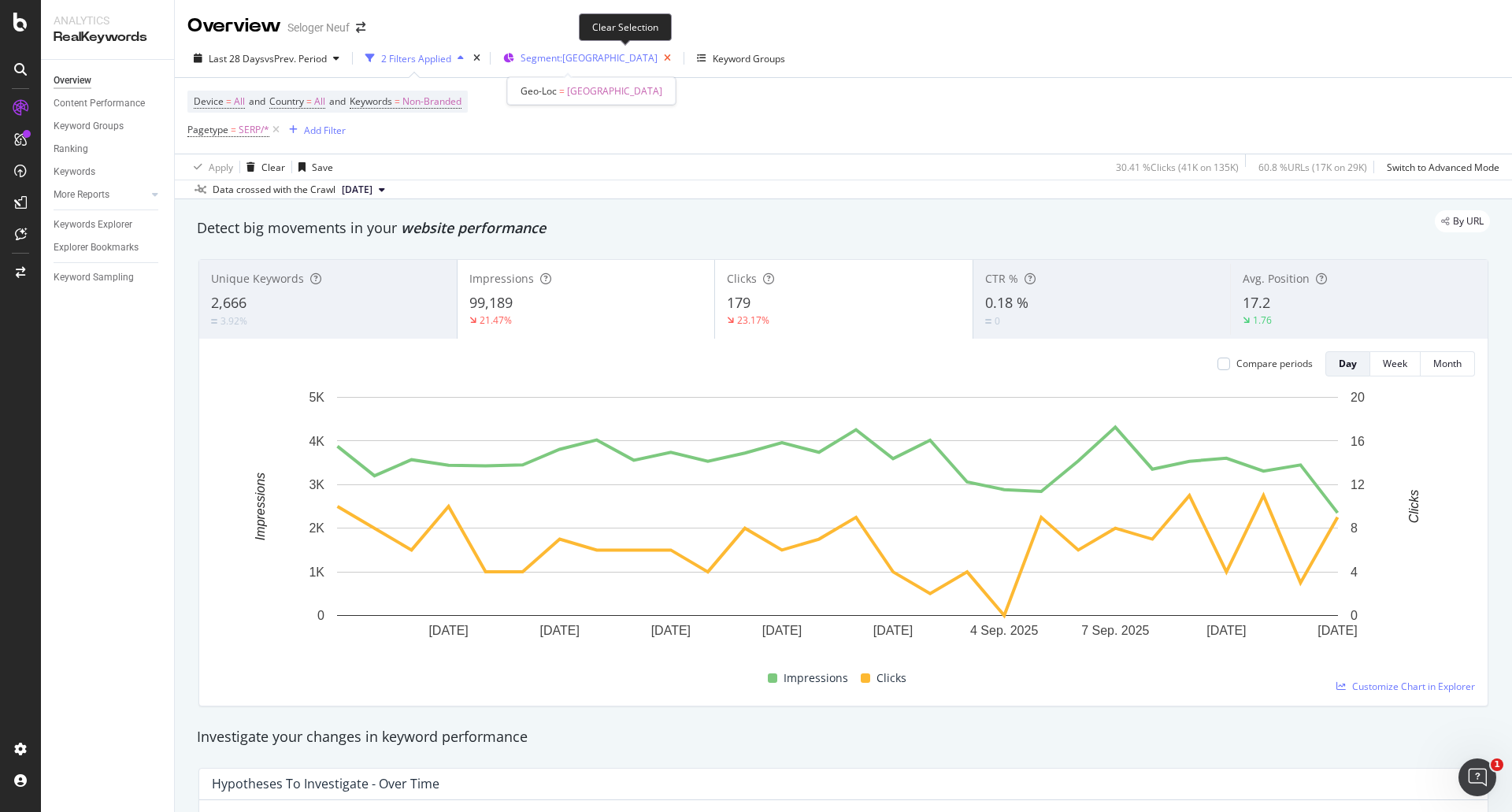
click at [658, 58] on icon "button" at bounding box center [667, 58] width 20 height 23
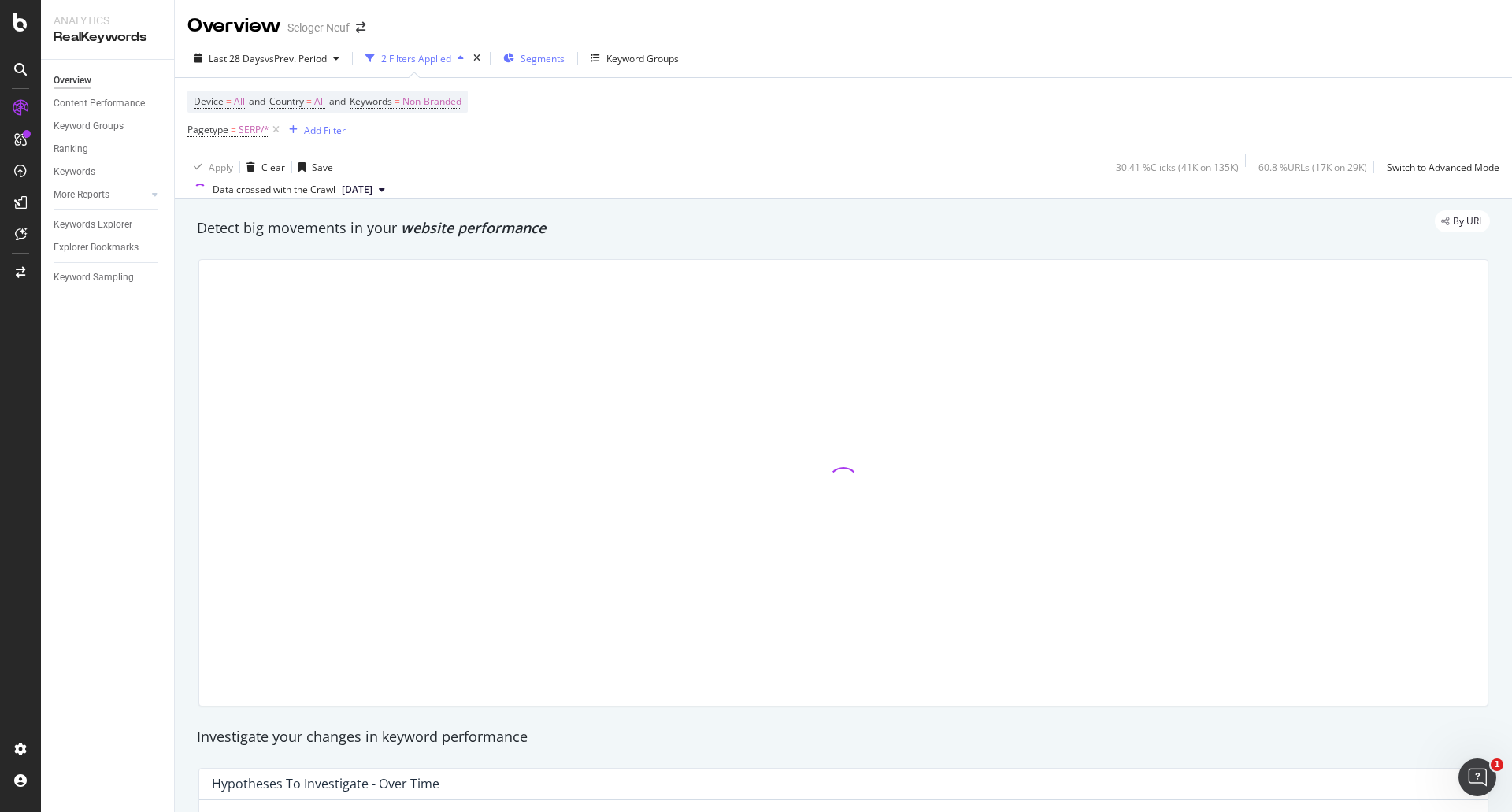
click at [520, 52] on div "Segments" at bounding box center [533, 58] width 61 height 23
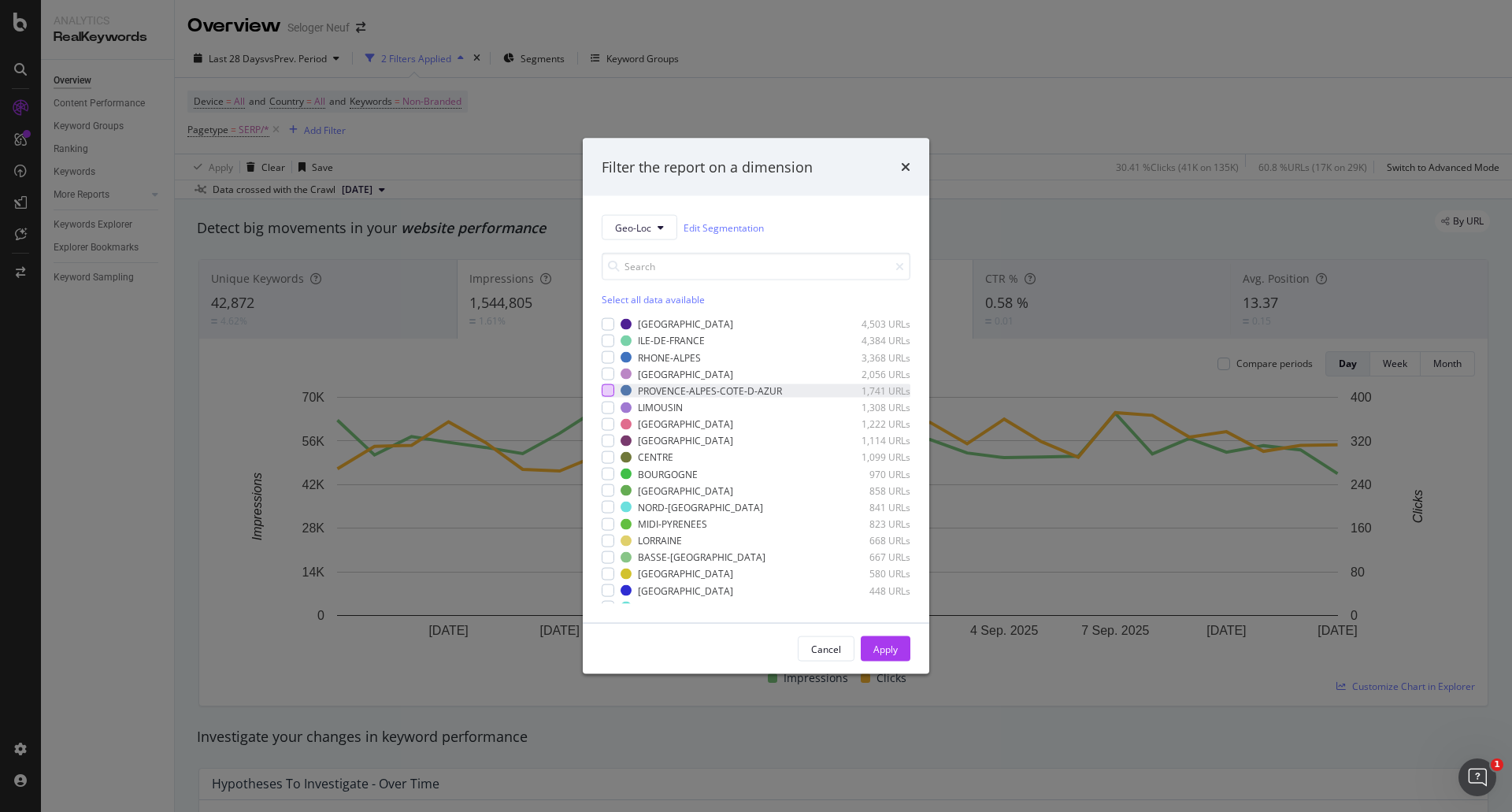
click at [607, 390] on div "modal" at bounding box center [607, 390] width 12 height 12
click at [898, 640] on button "Apply" at bounding box center [885, 648] width 50 height 25
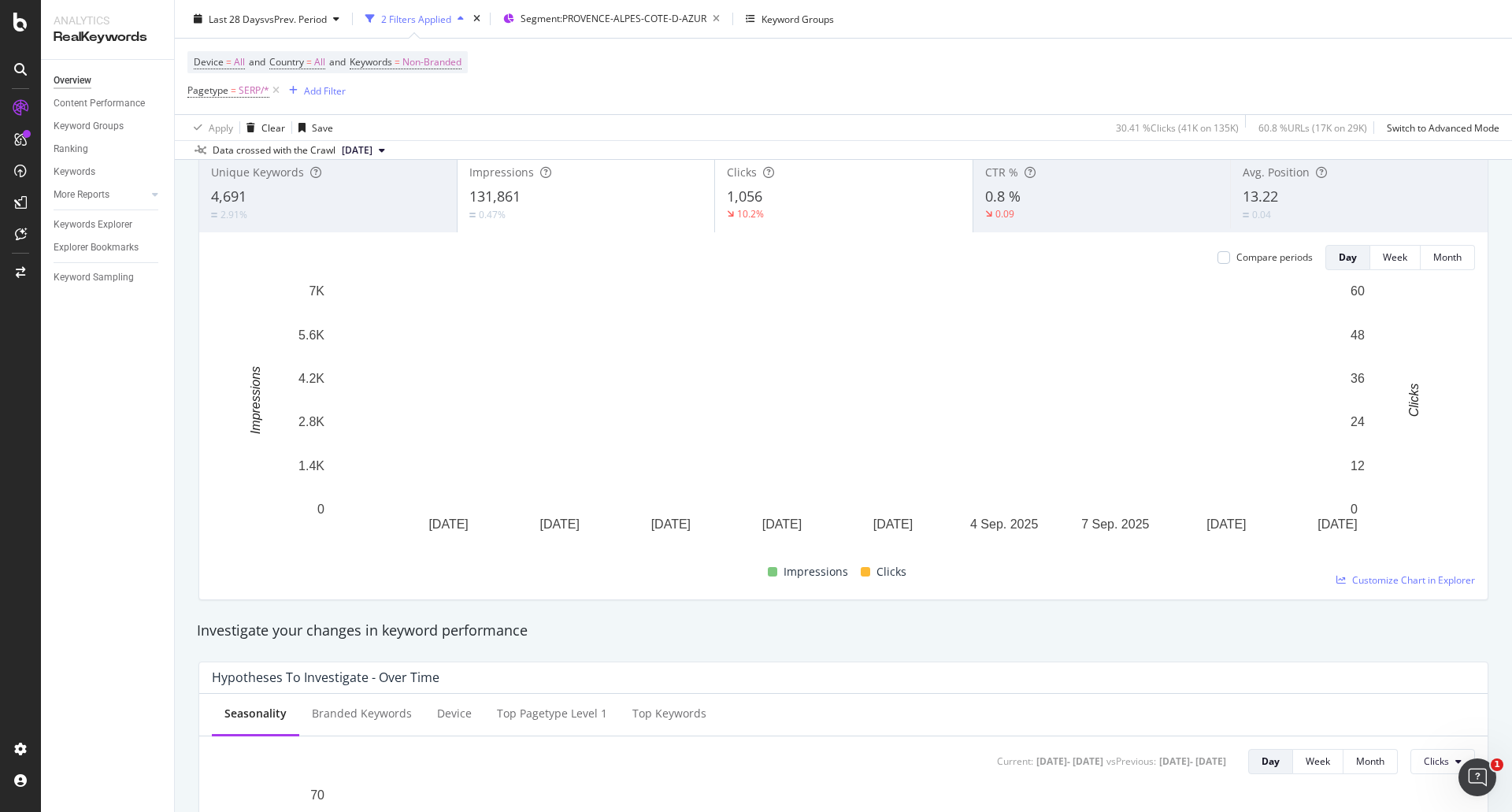
scroll to position [79, 0]
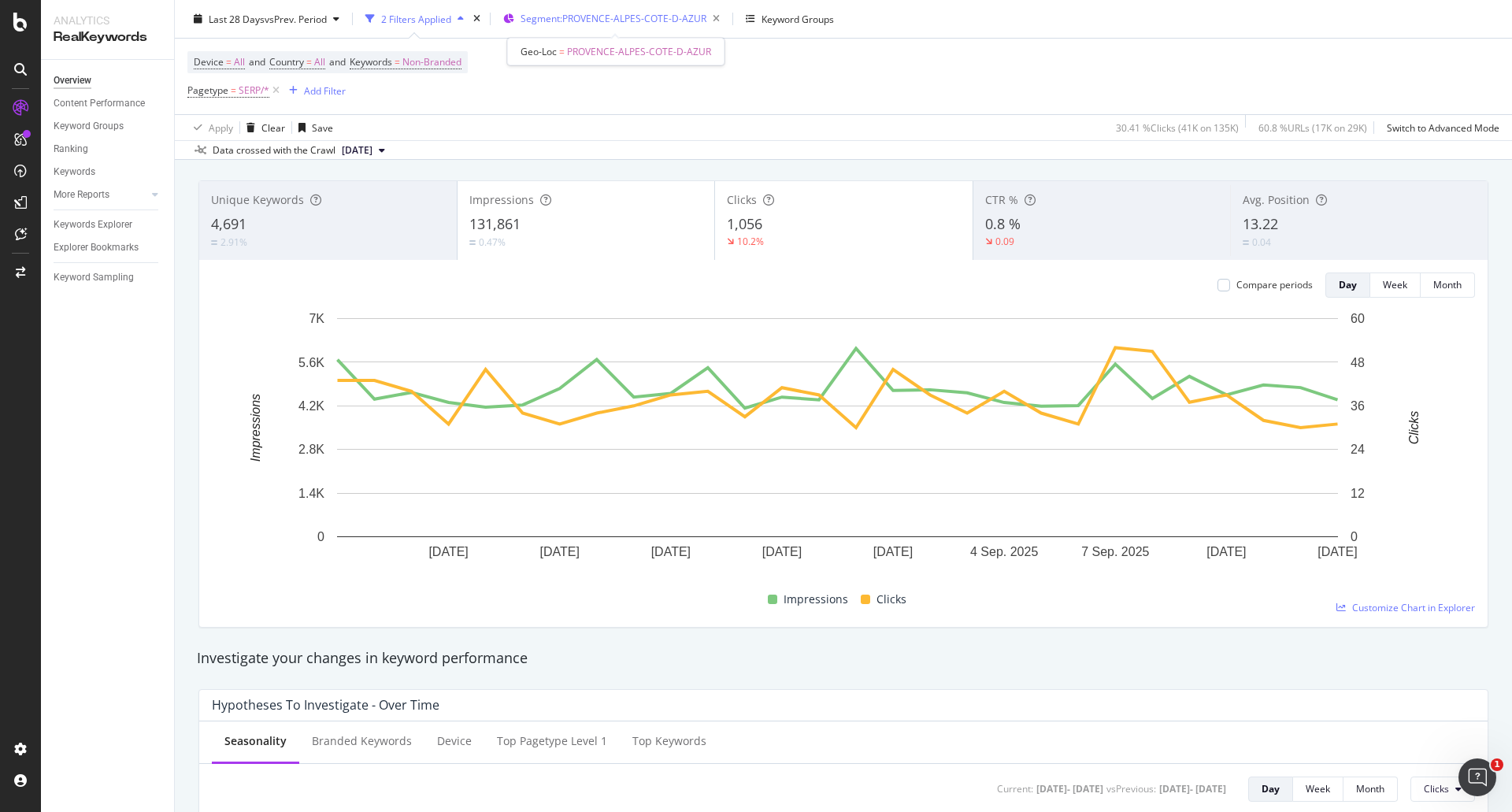
click at [600, 23] on span "Segment: PROVENCE-ALPES-COTE-D-AZUR" at bounding box center [613, 19] width 186 height 13
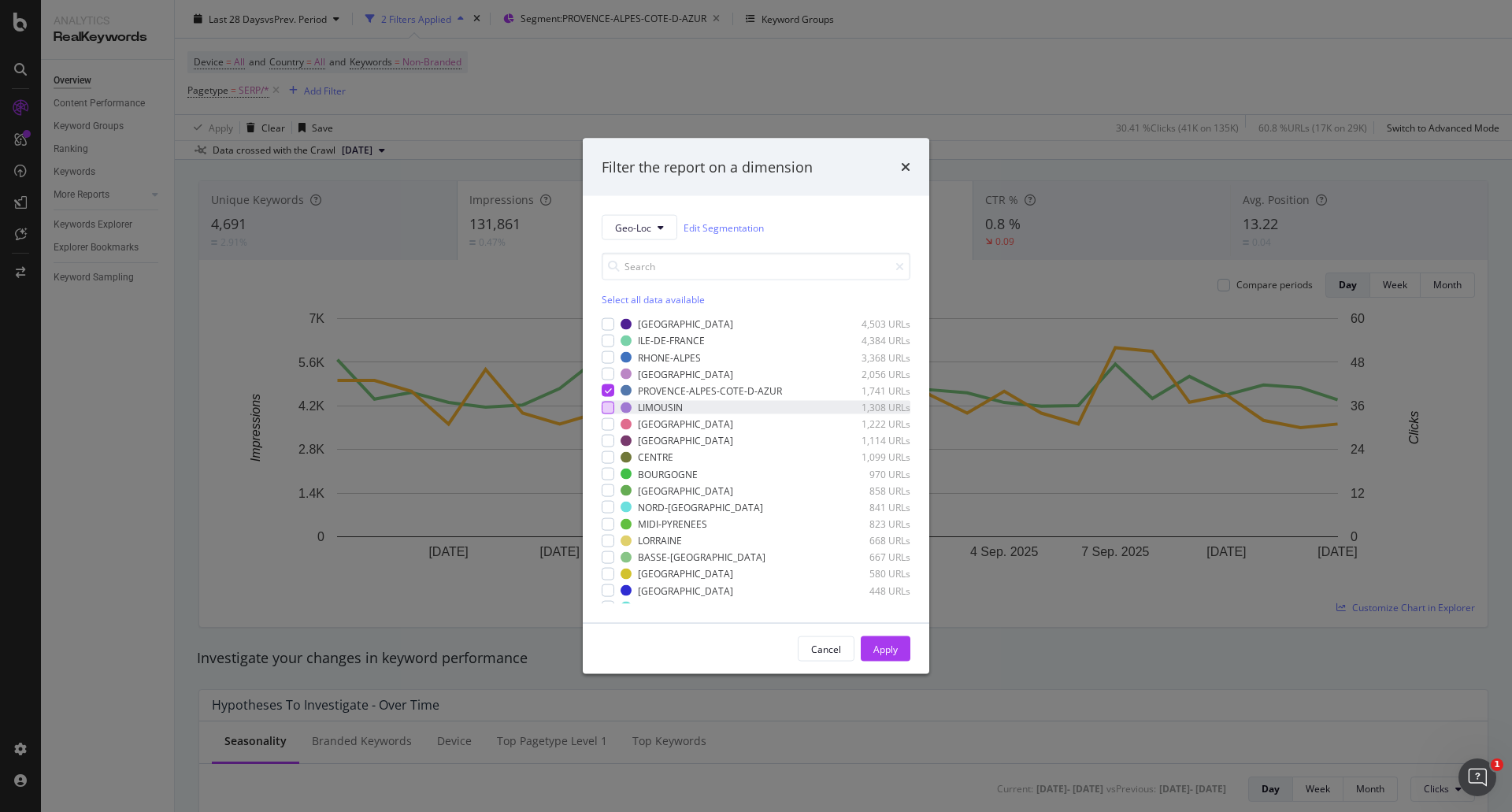
click at [609, 410] on div "modal" at bounding box center [607, 406] width 12 height 12
click at [607, 396] on div "modal" at bounding box center [607, 390] width 12 height 12
click at [884, 645] on div "Apply" at bounding box center [885, 648] width 24 height 13
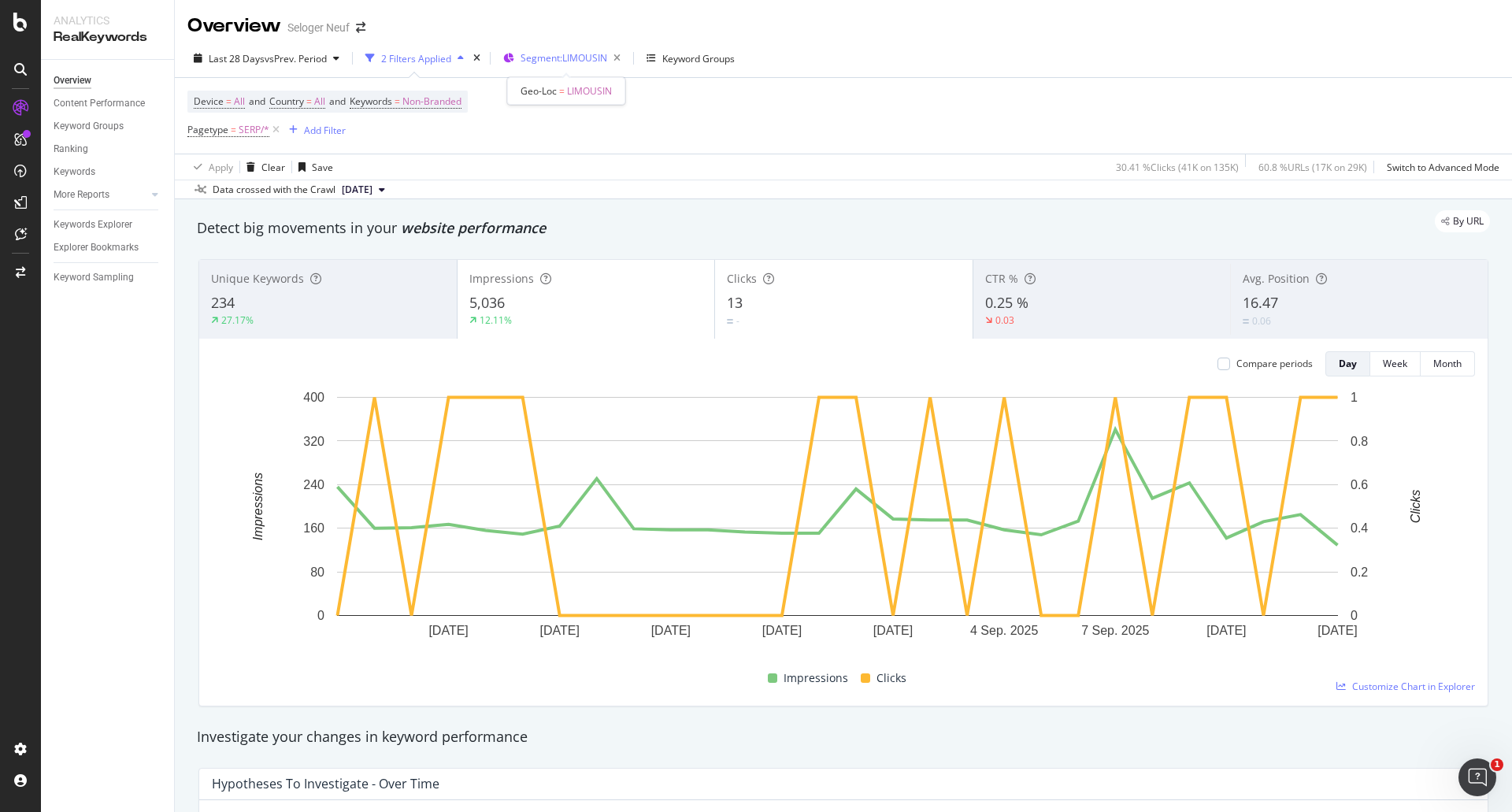
click at [557, 59] on span "Segment: LIMOUSIN" at bounding box center [564, 58] width 86 height 13
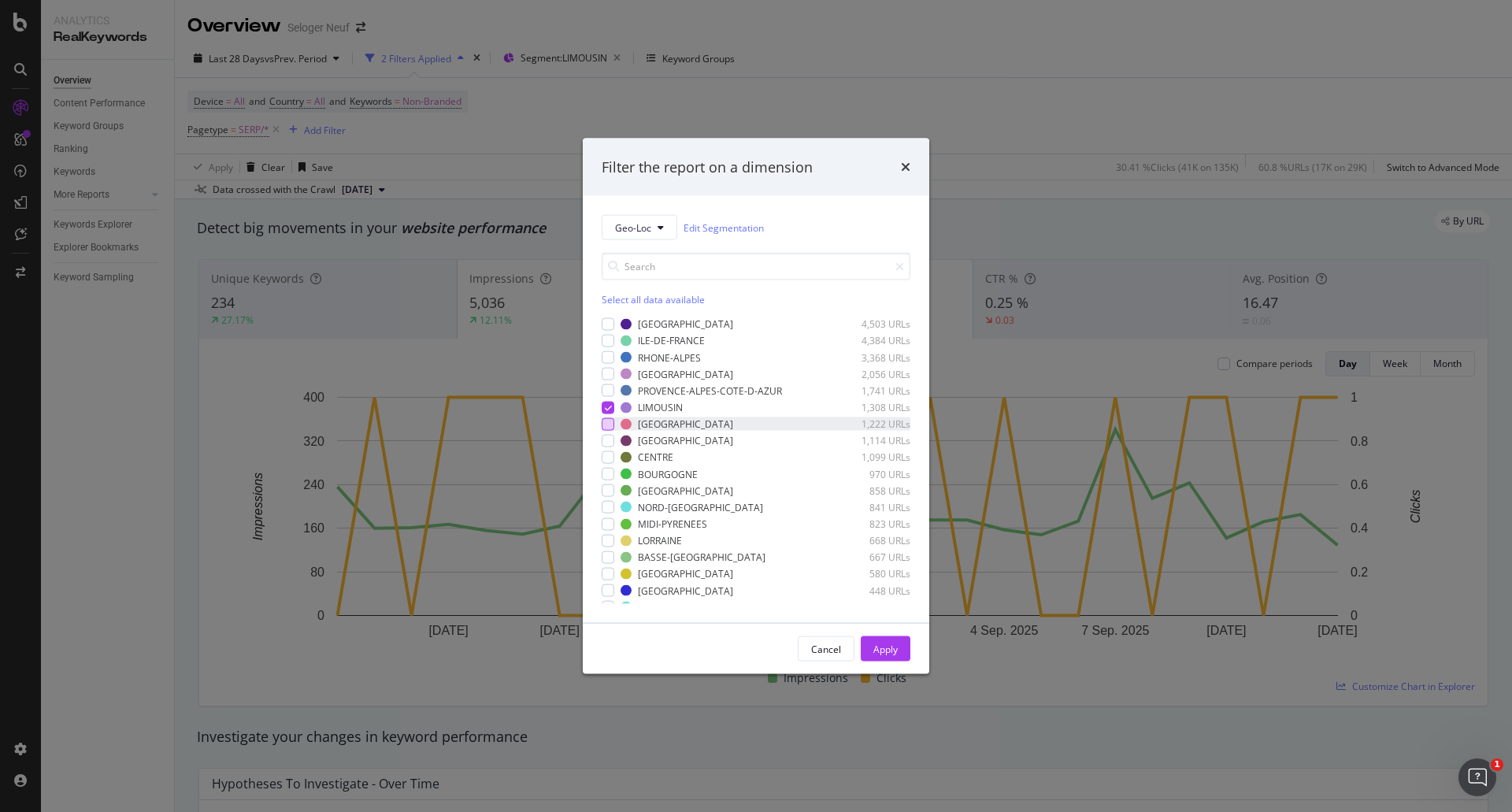
click at [602, 429] on div "modal" at bounding box center [607, 423] width 12 height 12
click at [607, 410] on icon "modal" at bounding box center [609, 407] width 8 height 8
click at [880, 649] on div "Apply" at bounding box center [885, 648] width 24 height 13
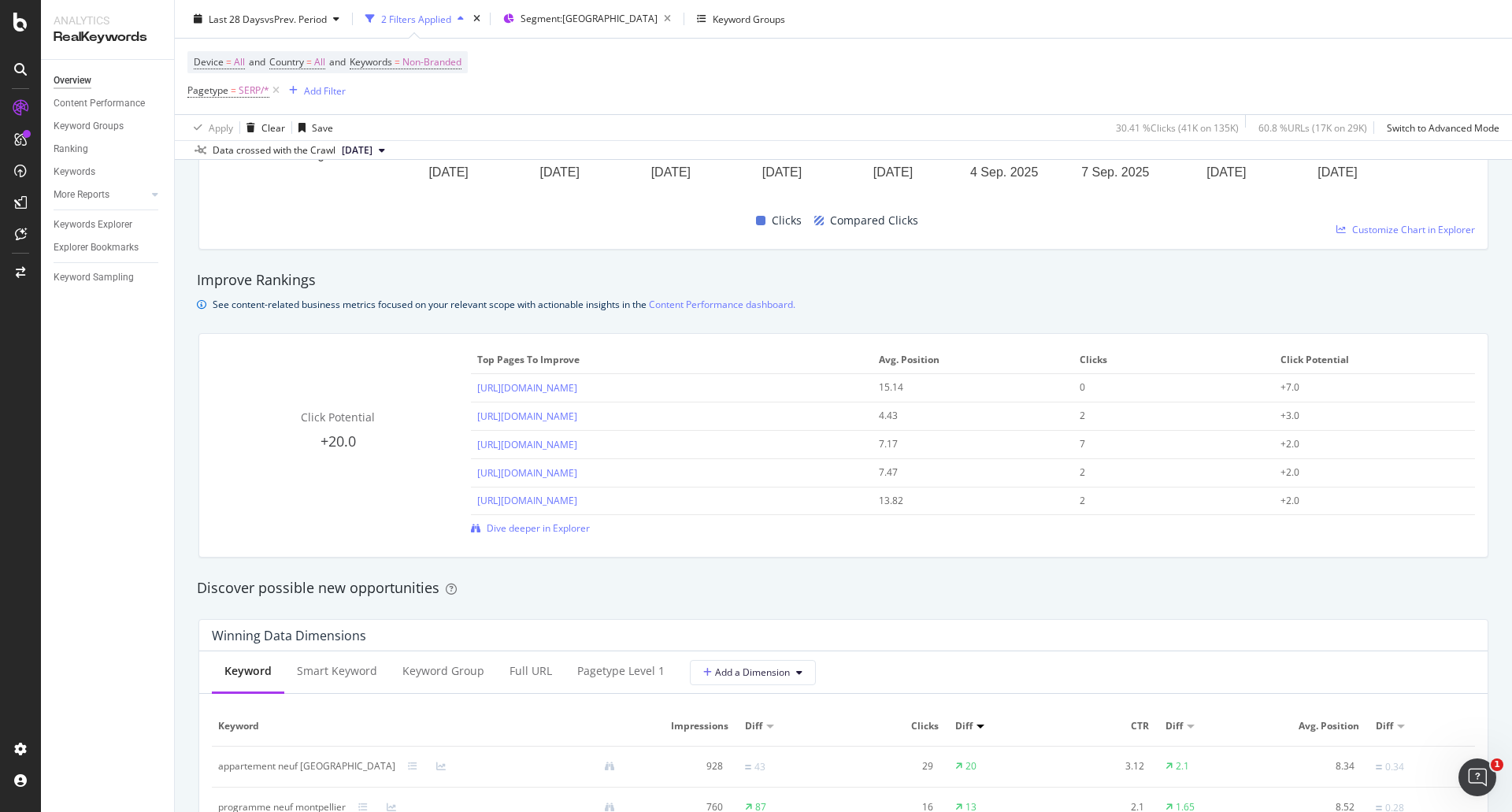
scroll to position [976, 0]
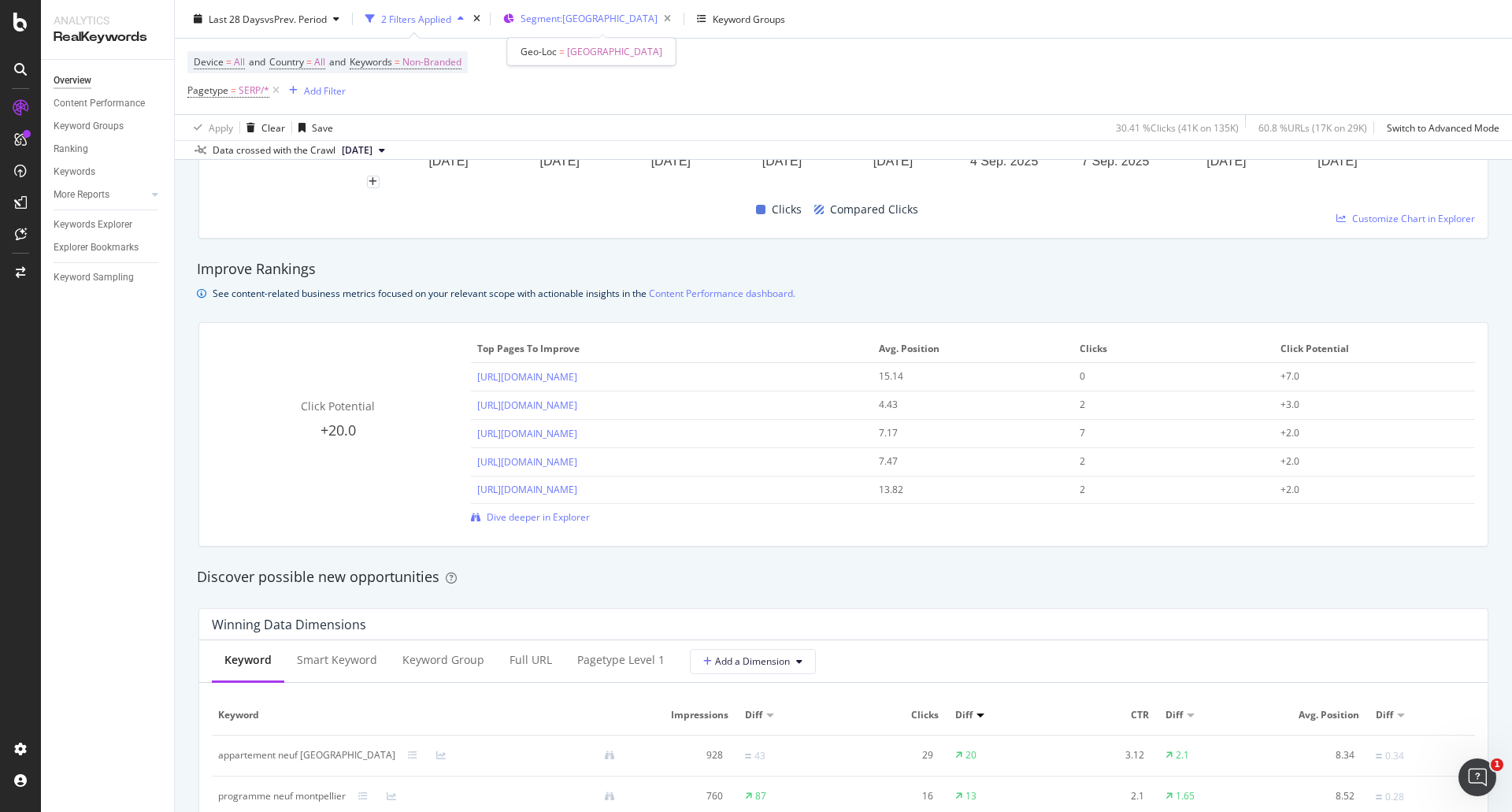
click at [640, 27] on div "Segment: LANGUEDOC-ROUSSILLON" at bounding box center [598, 19] width 157 height 23
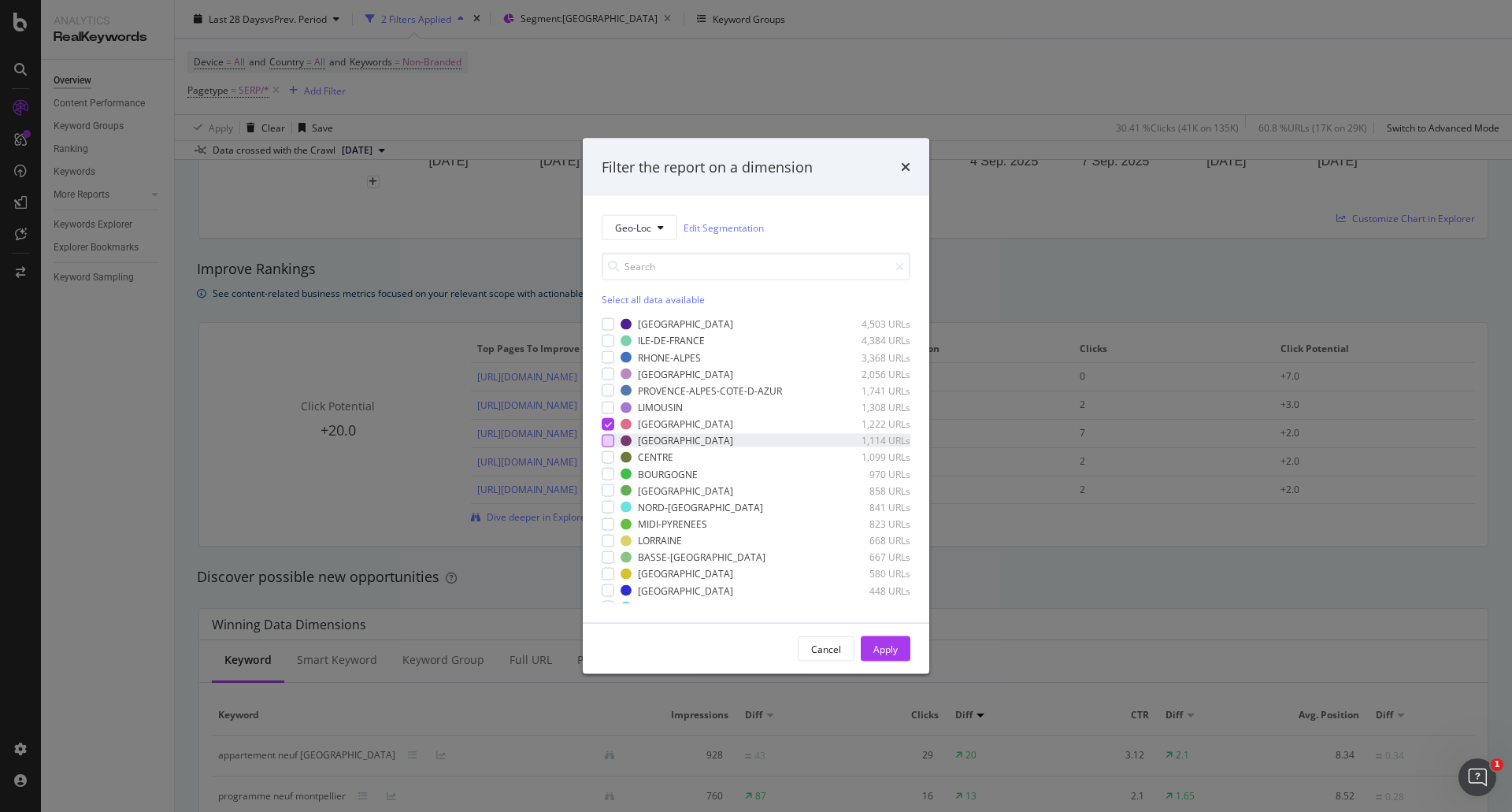
click at [609, 444] on div "modal" at bounding box center [607, 440] width 12 height 12
click at [609, 422] on icon "modal" at bounding box center [609, 423] width 8 height 8
click at [891, 645] on div "Apply" at bounding box center [885, 648] width 24 height 13
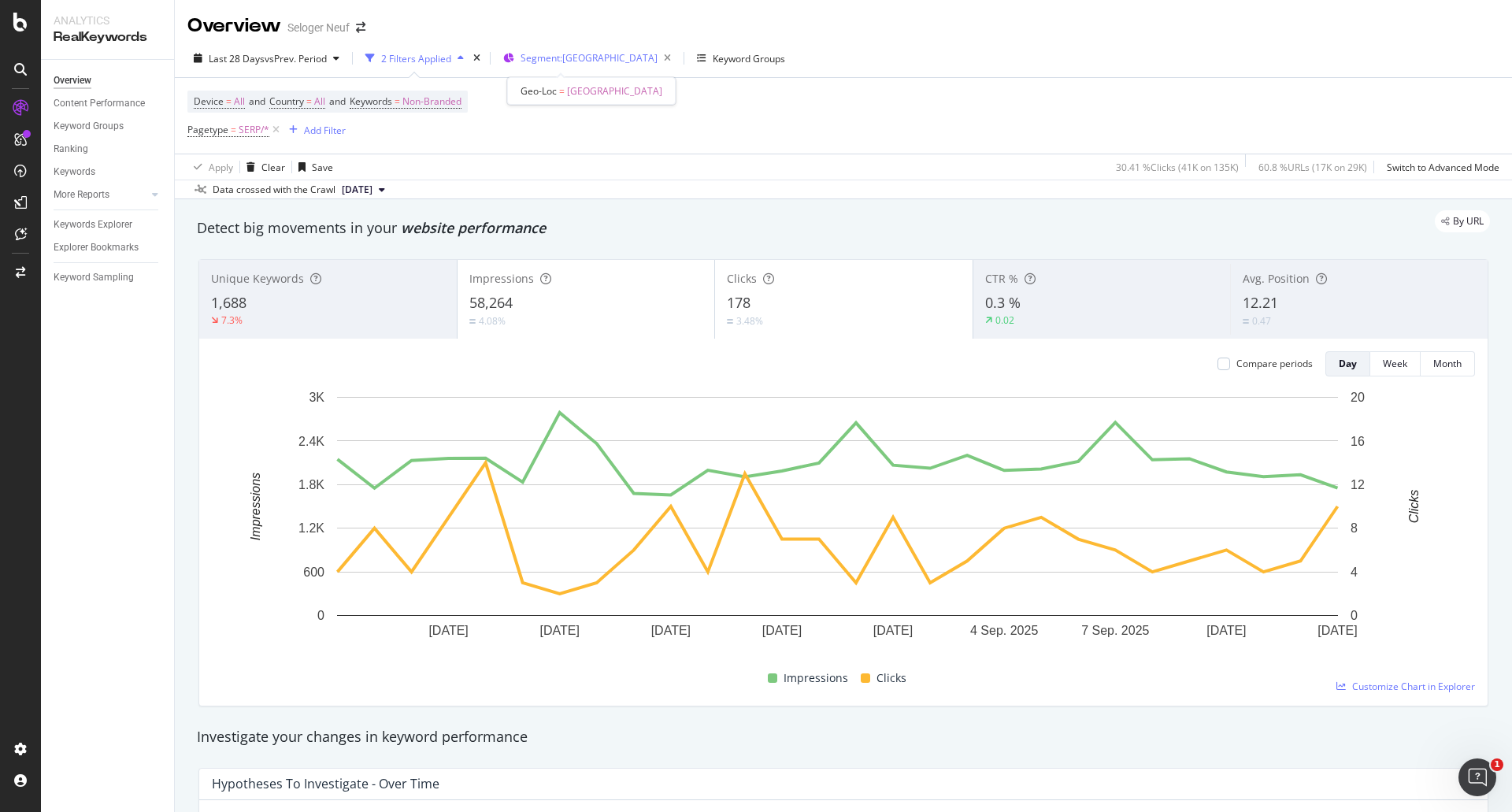
click at [543, 63] on span "Segment: ALSACE" at bounding box center [589, 58] width 137 height 13
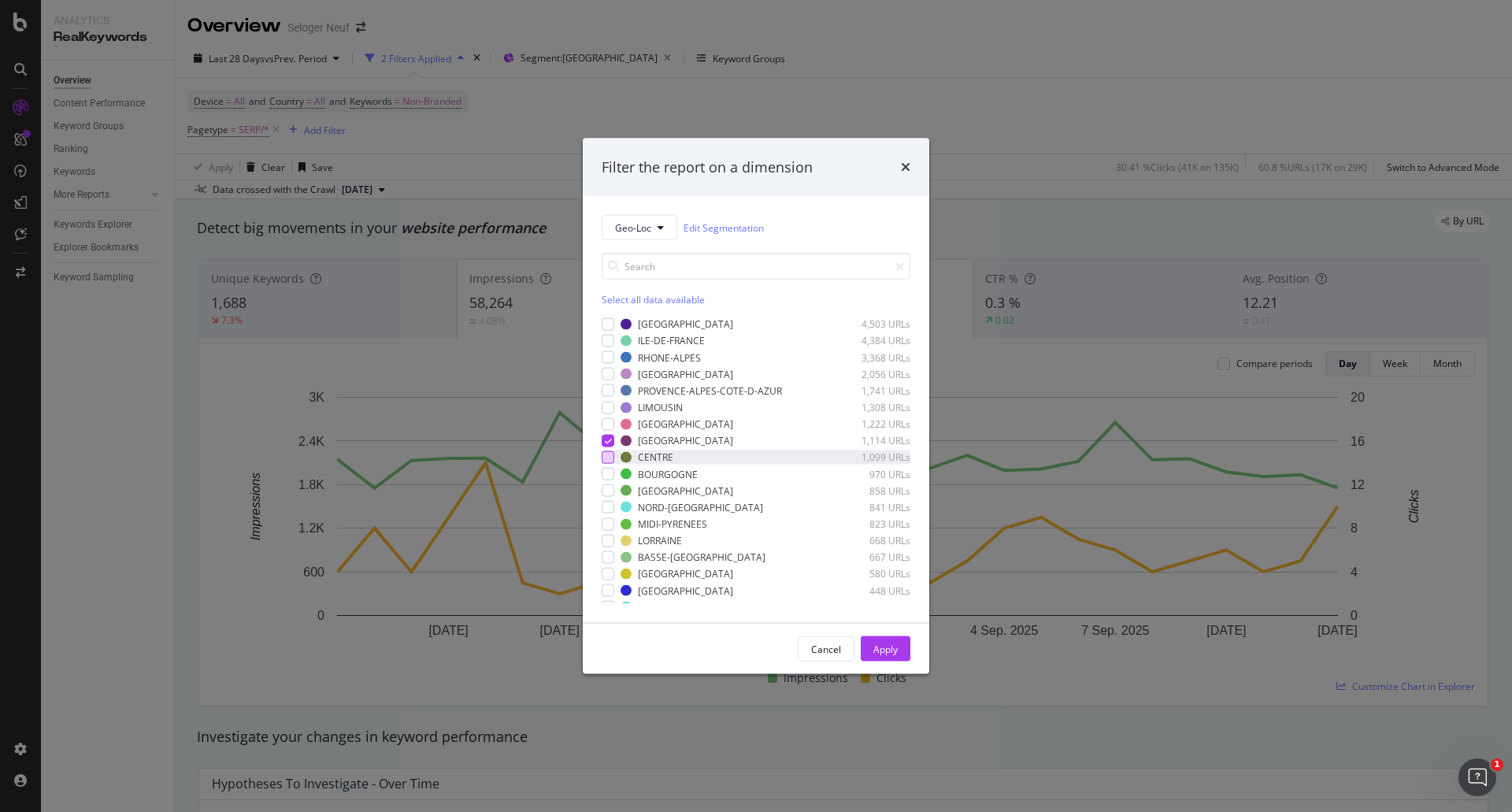
click at [606, 460] on div "modal" at bounding box center [607, 457] width 12 height 12
click at [606, 442] on icon "modal" at bounding box center [609, 440] width 8 height 8
click at [892, 643] on div "Apply" at bounding box center [885, 648] width 24 height 13
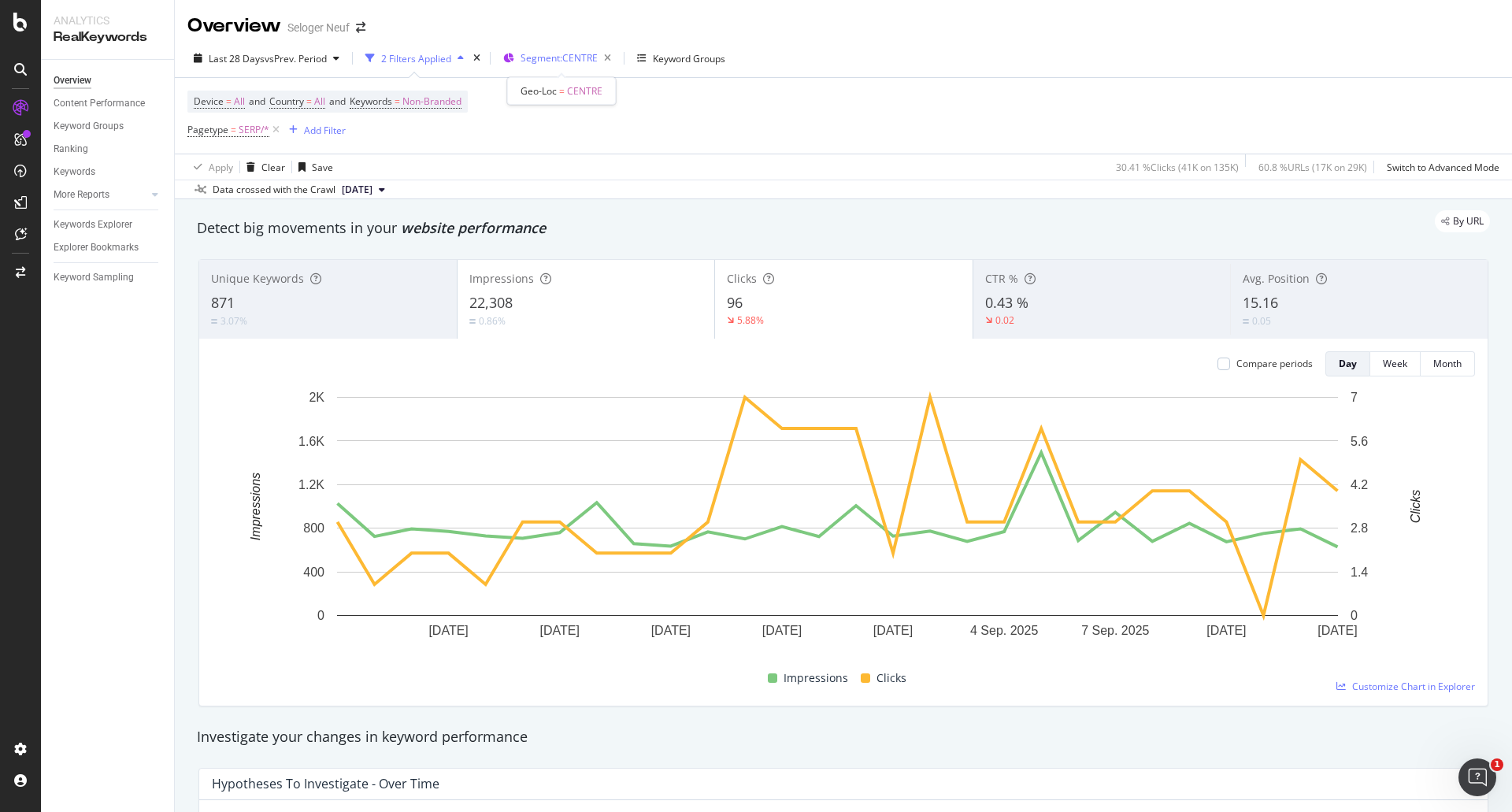
click at [587, 56] on span "Segment: CENTRE" at bounding box center [559, 58] width 77 height 13
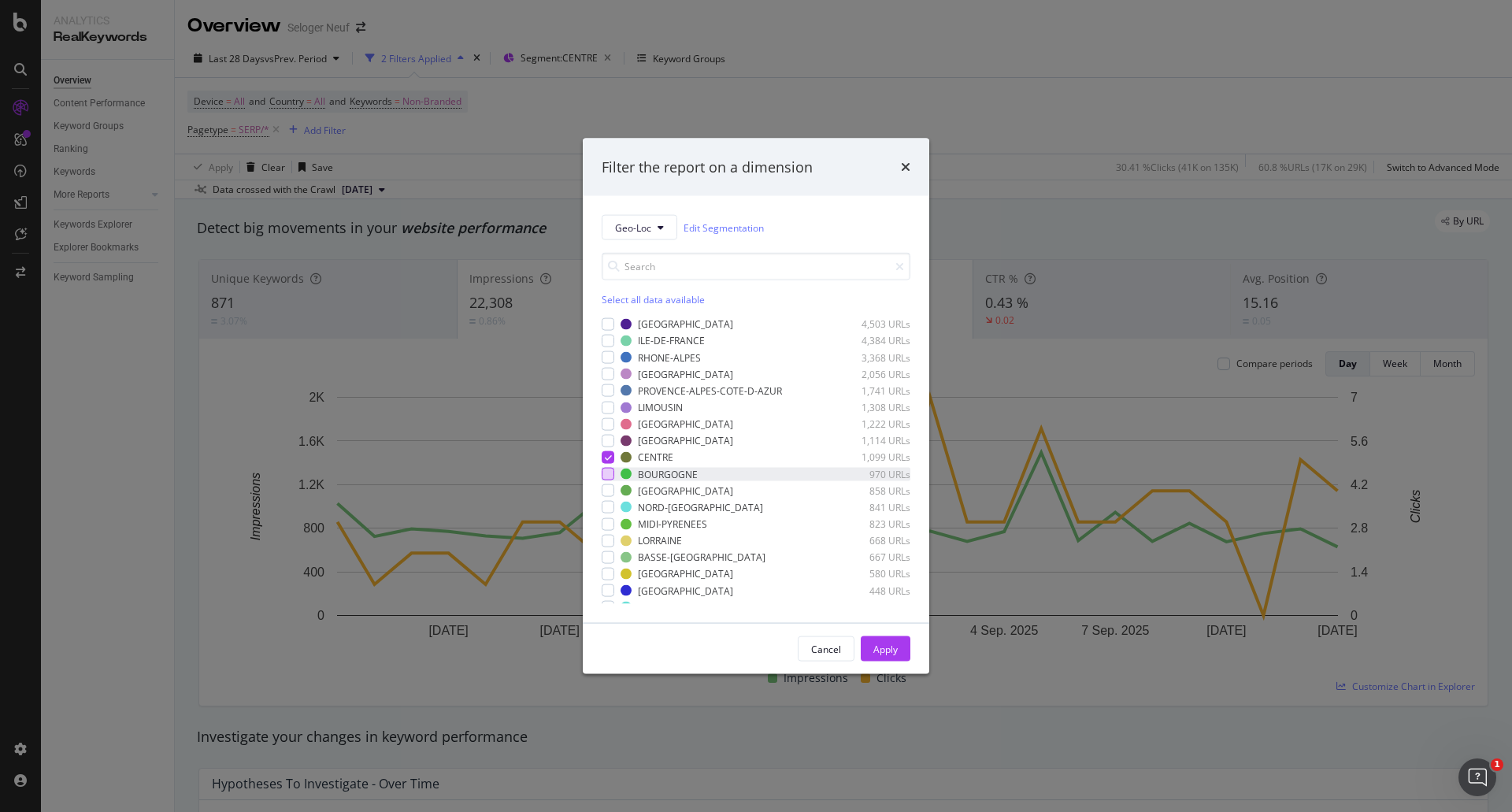
click at [610, 474] on div "modal" at bounding box center [607, 474] width 12 height 12
click at [606, 455] on icon "modal" at bounding box center [609, 458] width 8 height 8
click at [890, 648] on div "Apply" at bounding box center [885, 648] width 24 height 13
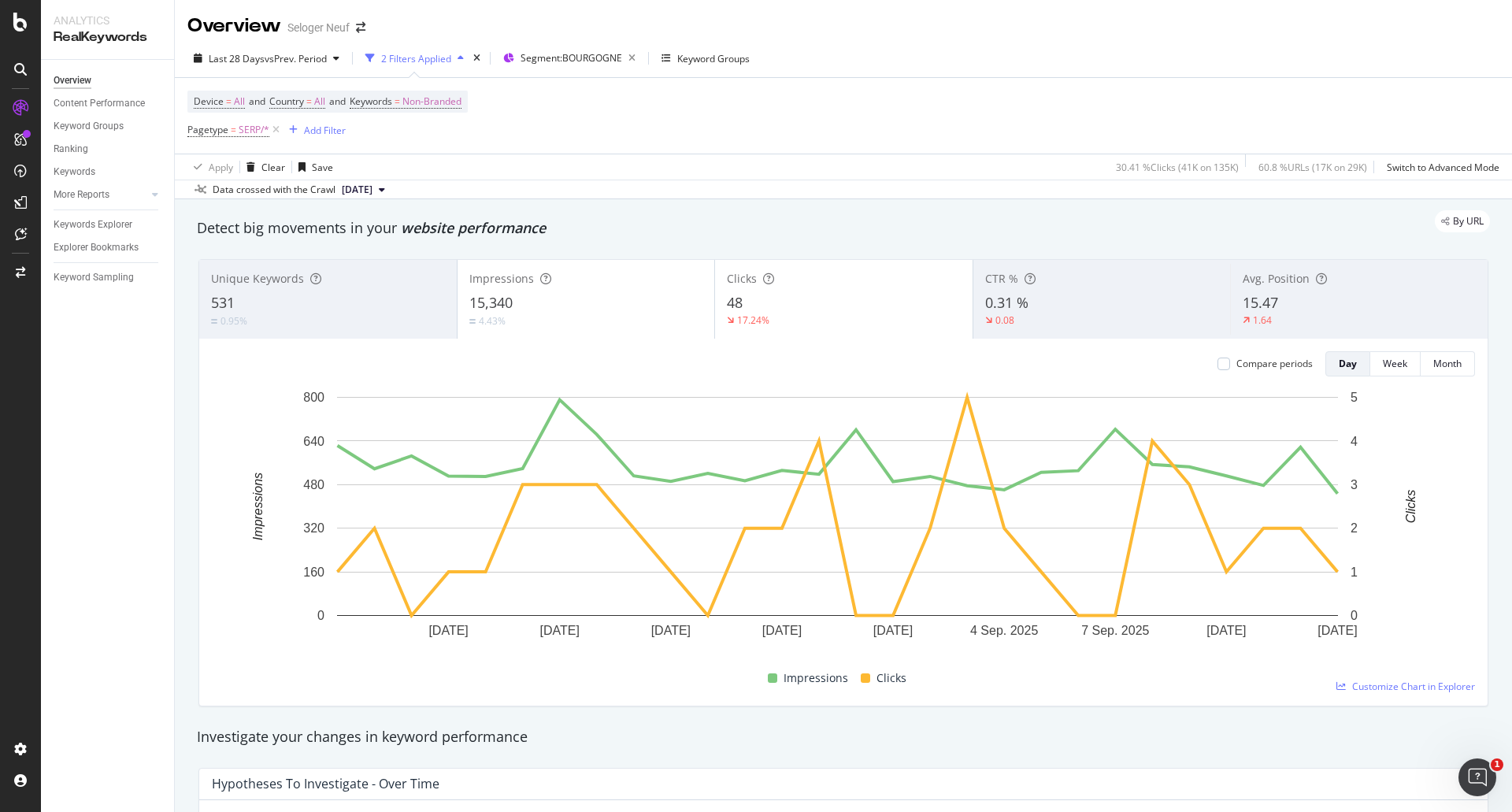
click at [777, 292] on div "Clicks 48 17.24%" at bounding box center [843, 299] width 258 height 71
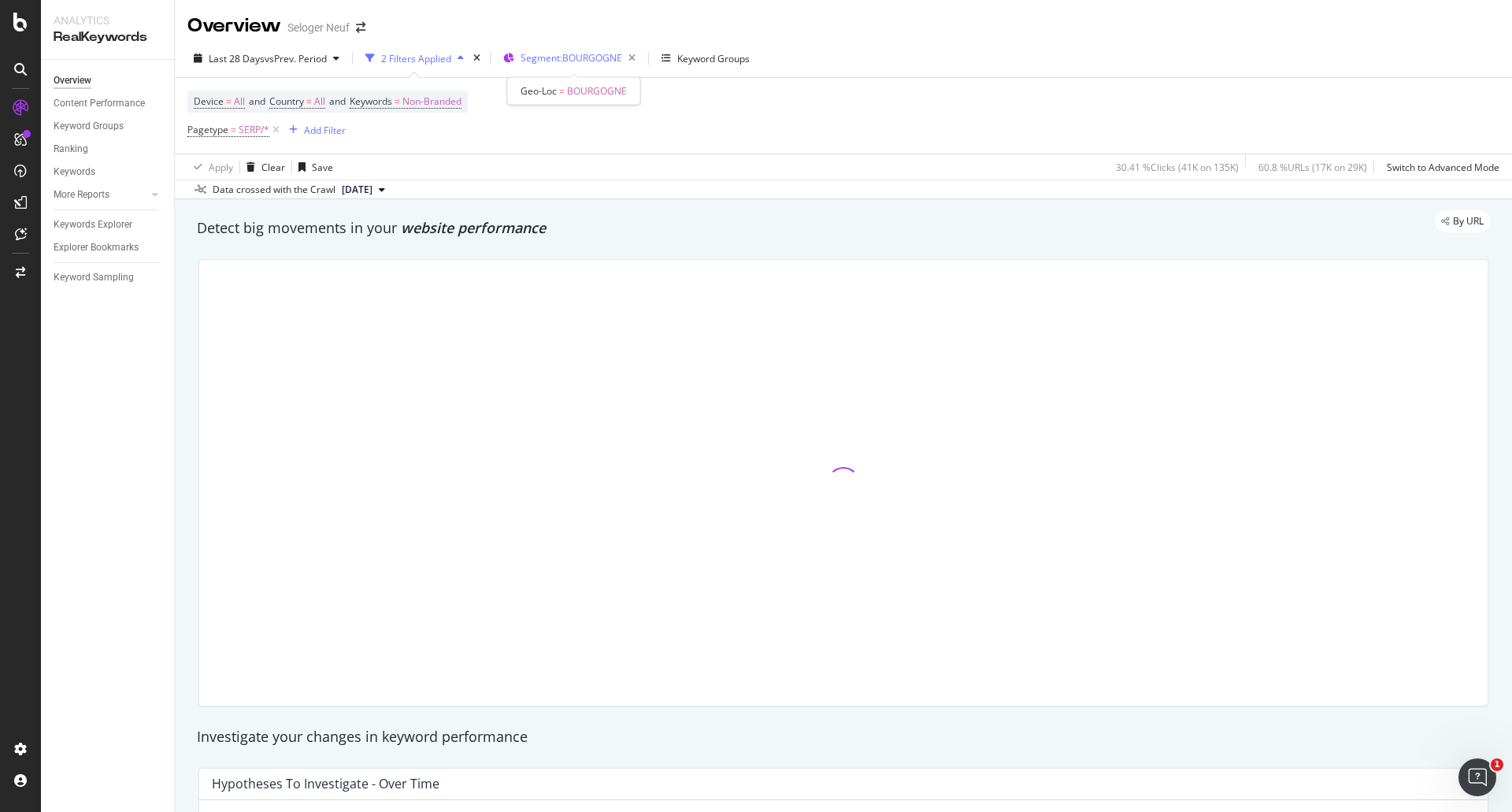
click at [579, 65] on span "Segment: BOURGOGNE" at bounding box center [571, 58] width 101 height 13
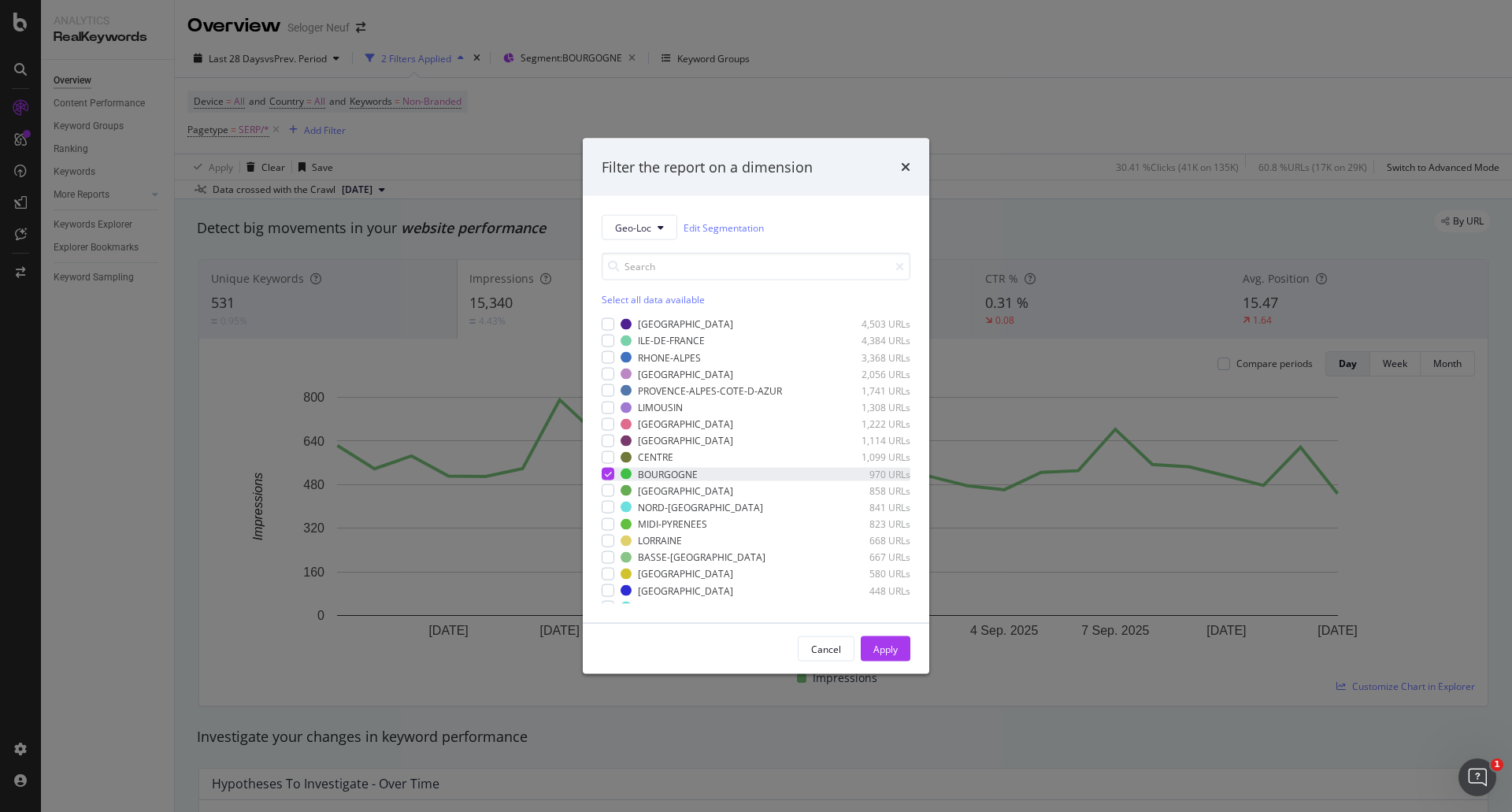
click at [608, 471] on icon "modal" at bounding box center [609, 474] width 8 height 8
click at [608, 490] on div "modal" at bounding box center [607, 489] width 12 height 12
drag, startPoint x: 892, startPoint y: 643, endPoint x: 626, endPoint y: 209, distance: 509.0
click at [893, 643] on div "Apply" at bounding box center [885, 648] width 24 height 13
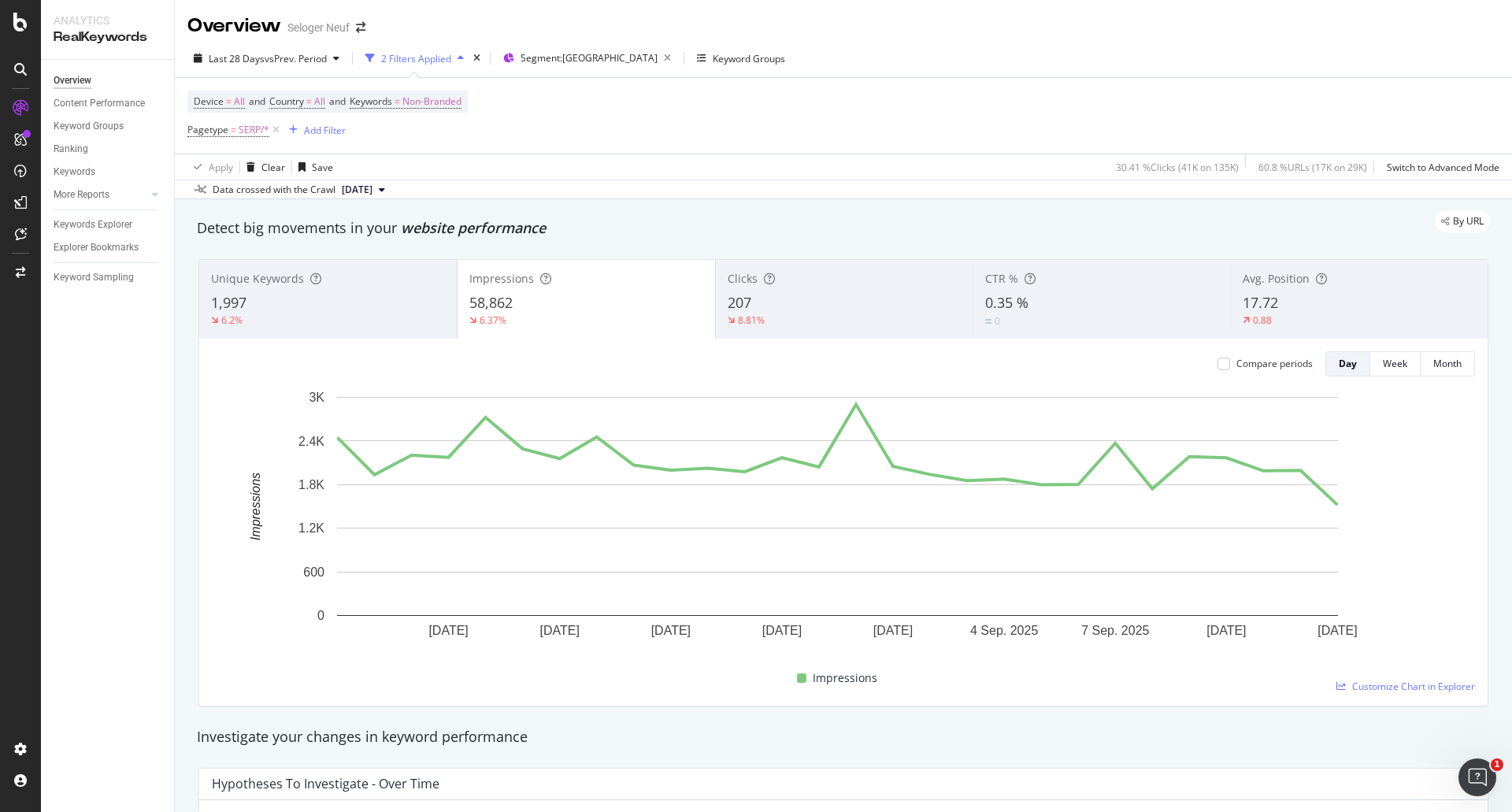
click at [764, 298] on div "207" at bounding box center [844, 303] width 234 height 21
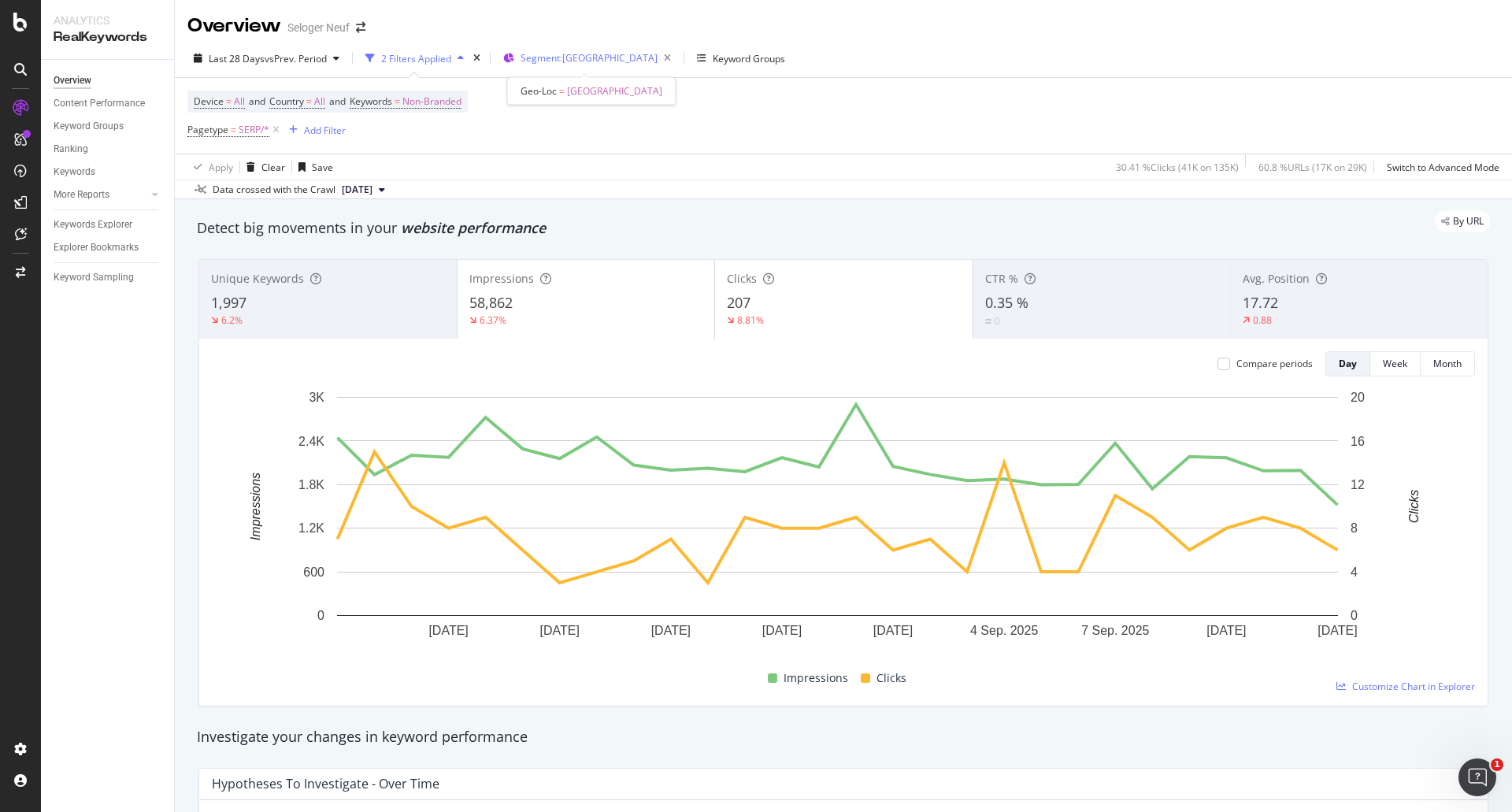
click at [612, 63] on span "Segment: PAYS-DE-LA-LOIRE" at bounding box center [589, 58] width 137 height 13
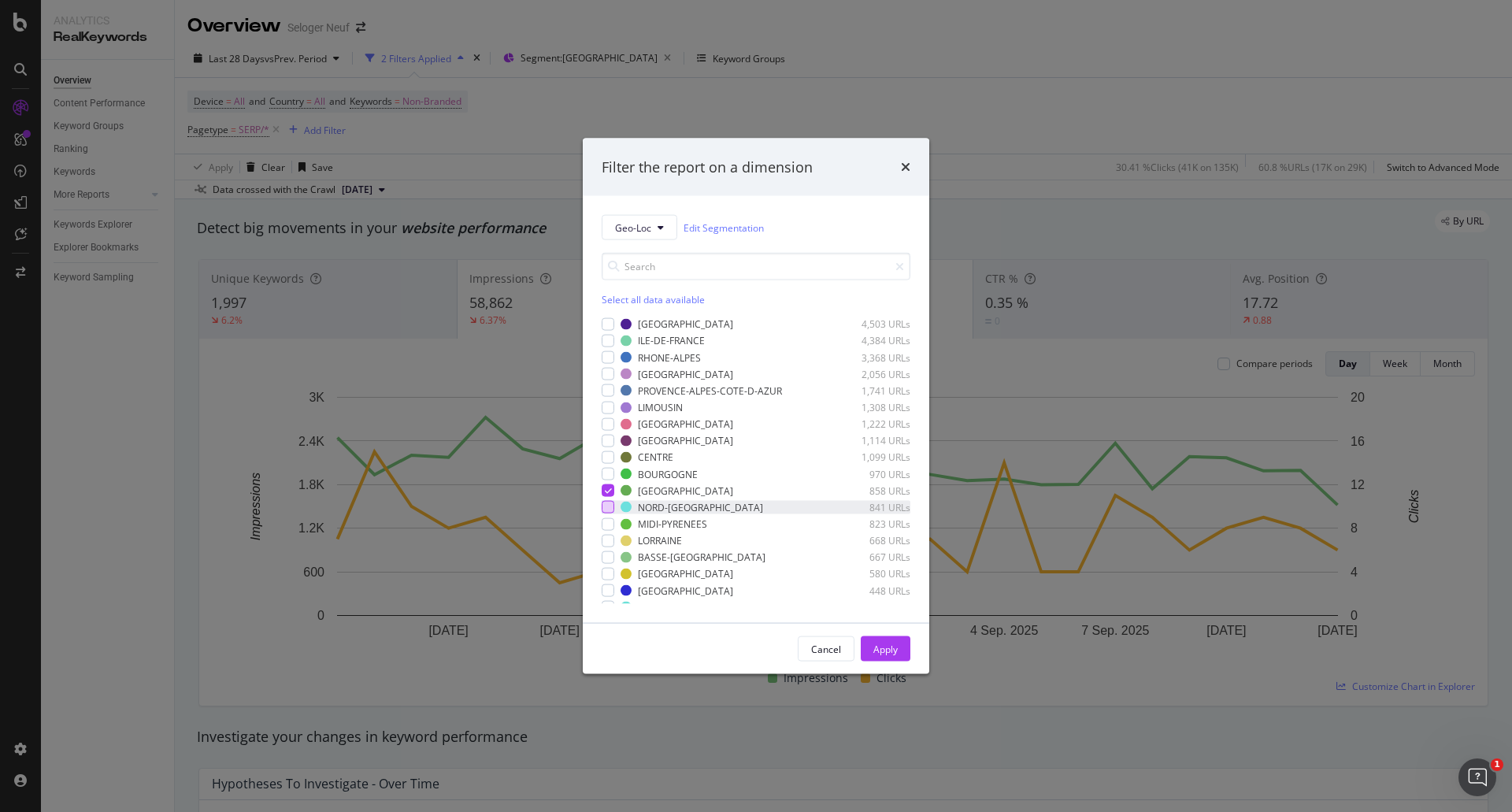
click at [608, 507] on div "modal" at bounding box center [607, 506] width 12 height 12
click at [609, 489] on icon "modal" at bounding box center [609, 490] width 8 height 8
click at [864, 644] on button "Apply" at bounding box center [885, 648] width 50 height 25
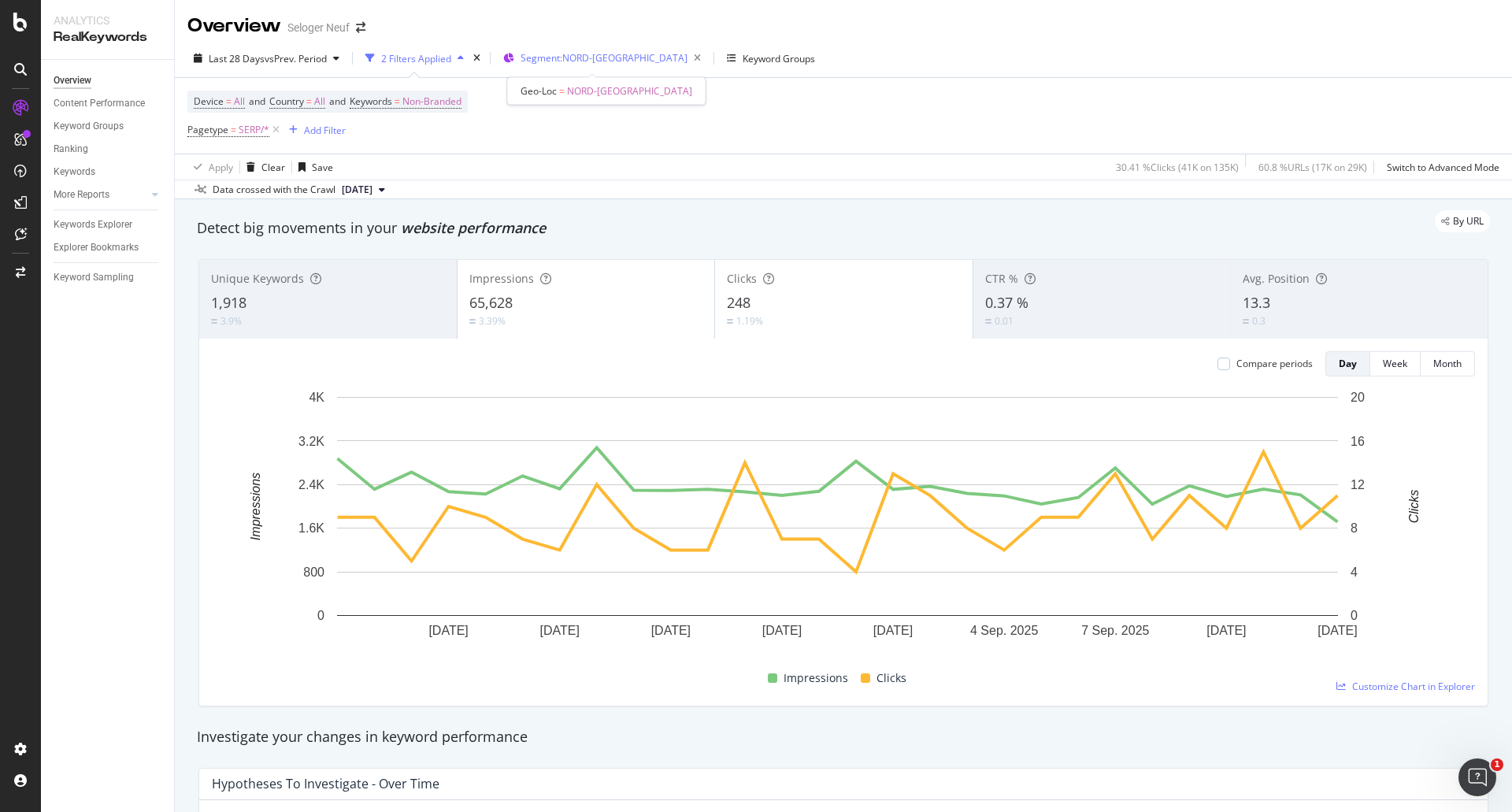
click at [557, 59] on span "Segment: NORD-PAS-DE-CALAIS" at bounding box center [604, 58] width 167 height 13
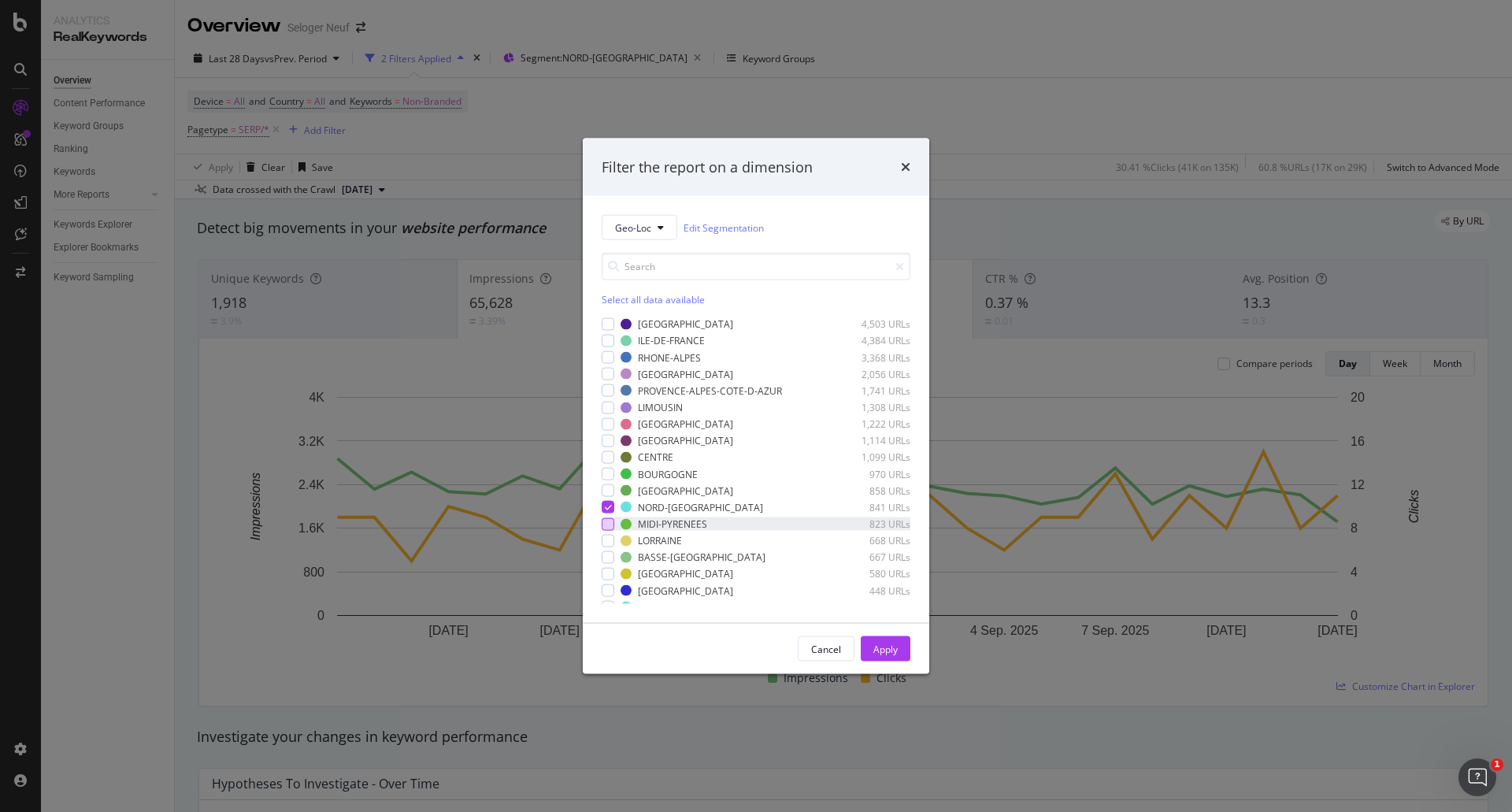
click at [606, 528] on div "modal" at bounding box center [607, 523] width 12 height 12
click at [609, 504] on icon "modal" at bounding box center [609, 506] width 8 height 8
click at [893, 640] on div "Apply" at bounding box center [885, 648] width 24 height 23
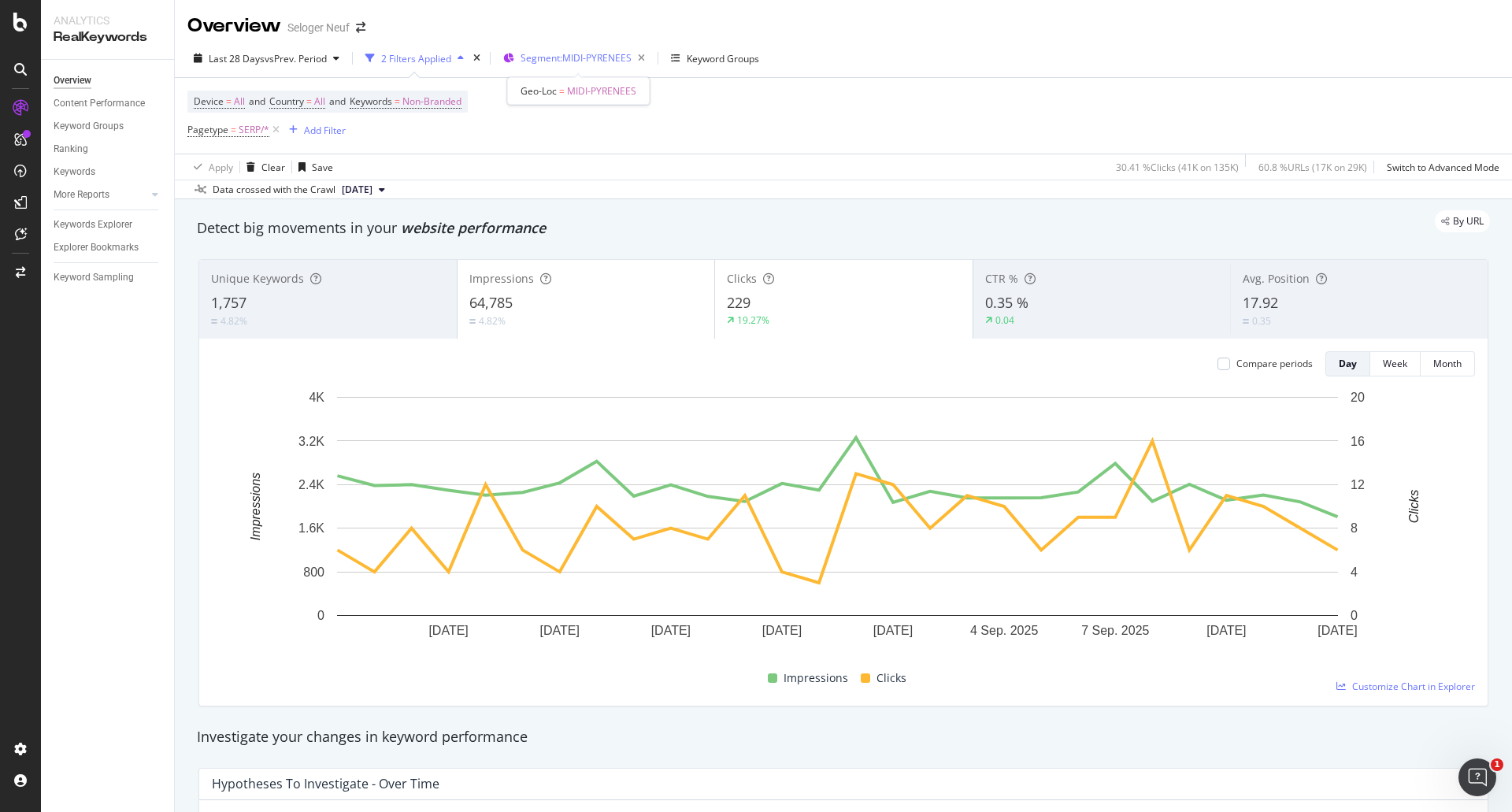
click at [552, 56] on span "Segment: MIDI-PYRENEES" at bounding box center [576, 58] width 111 height 13
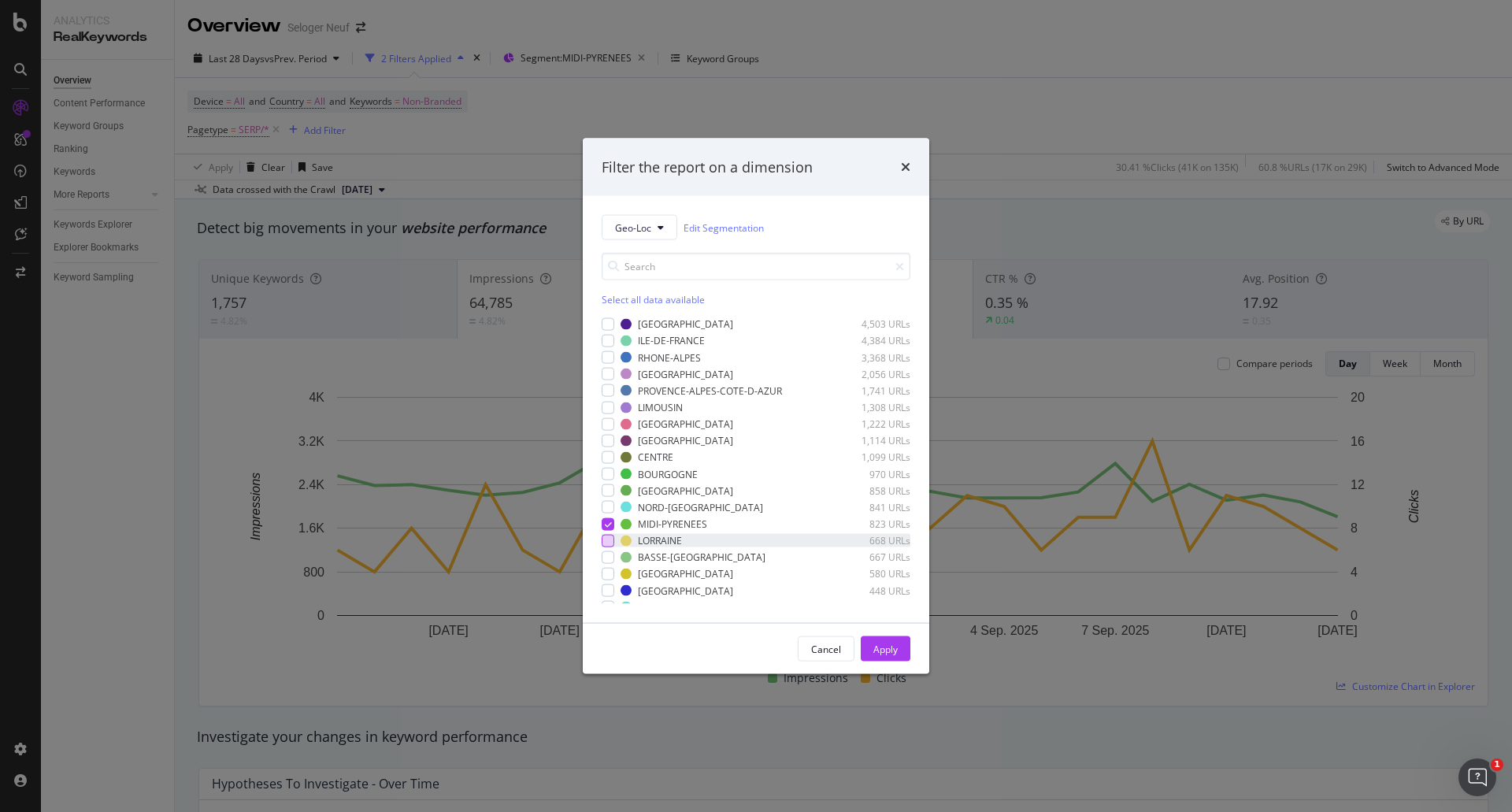
click at [603, 544] on div "modal" at bounding box center [607, 539] width 12 height 12
click at [607, 525] on icon "modal" at bounding box center [609, 523] width 8 height 8
click at [878, 650] on div "Apply" at bounding box center [885, 648] width 24 height 13
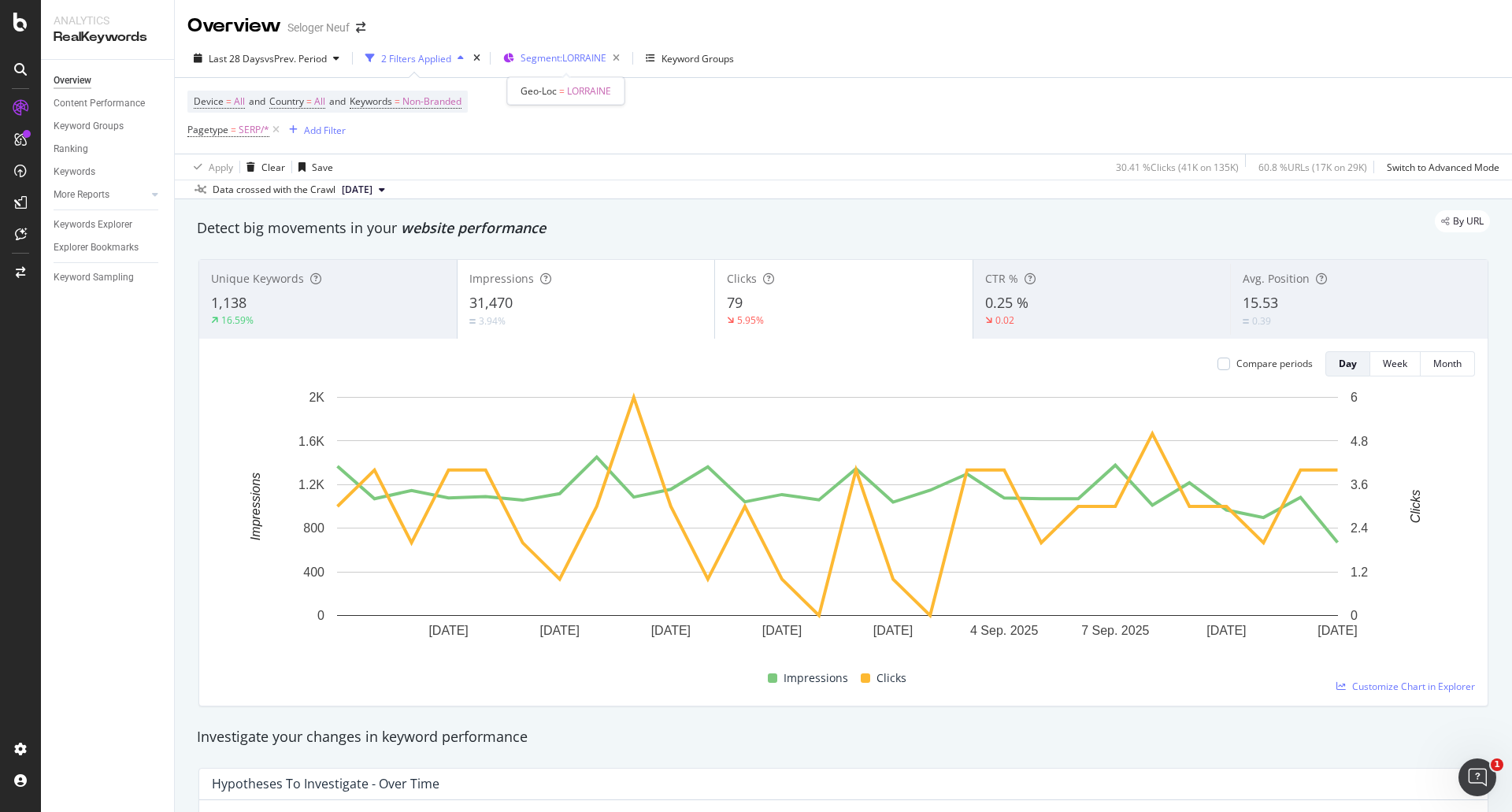
click at [592, 54] on span "Segment: LORRAINE" at bounding box center [564, 58] width 86 height 13
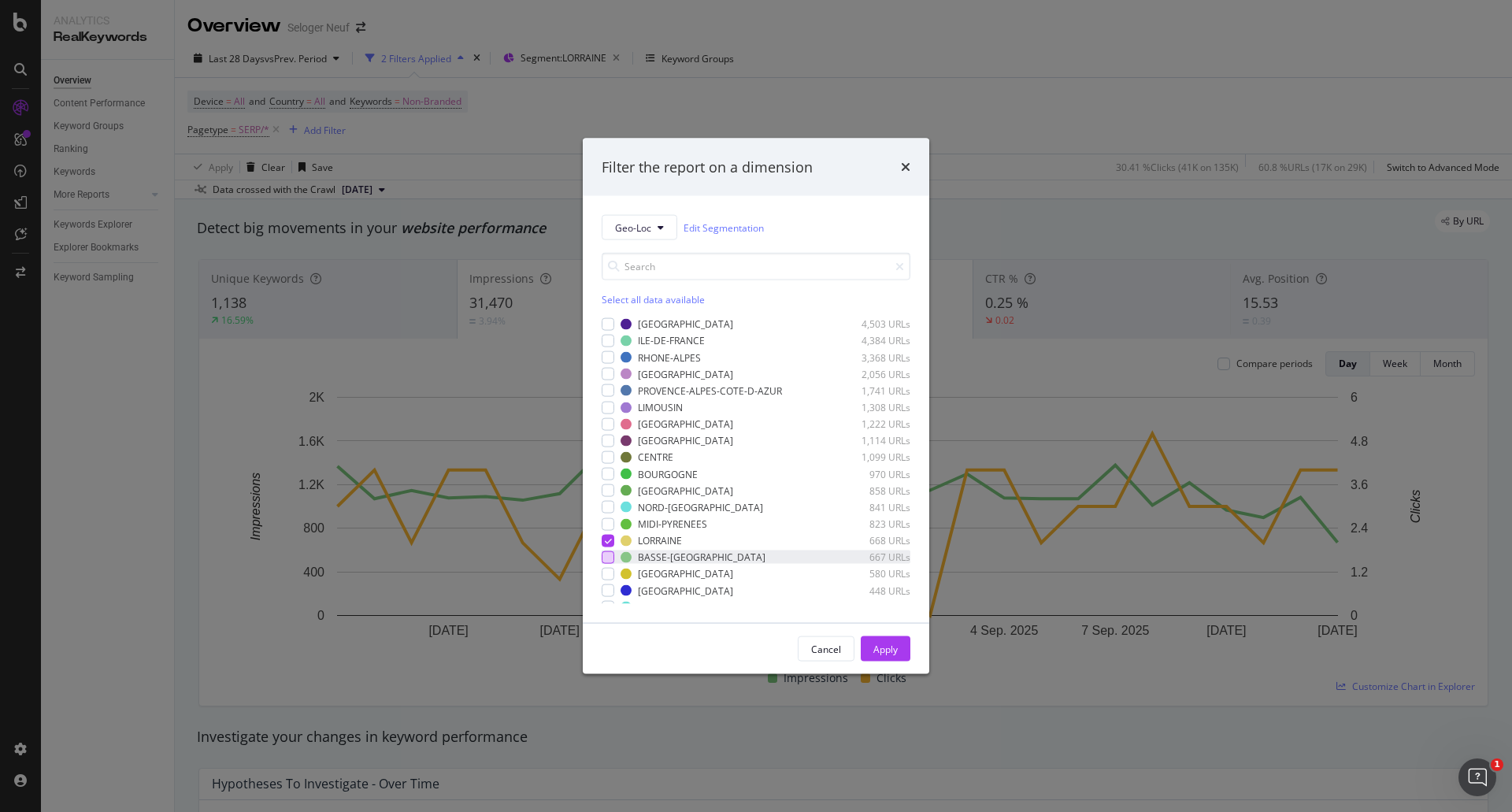
click at [611, 554] on div "modal" at bounding box center [607, 556] width 12 height 12
click at [607, 541] on icon "modal" at bounding box center [609, 540] width 8 height 8
click at [885, 638] on div "Apply" at bounding box center [885, 648] width 24 height 23
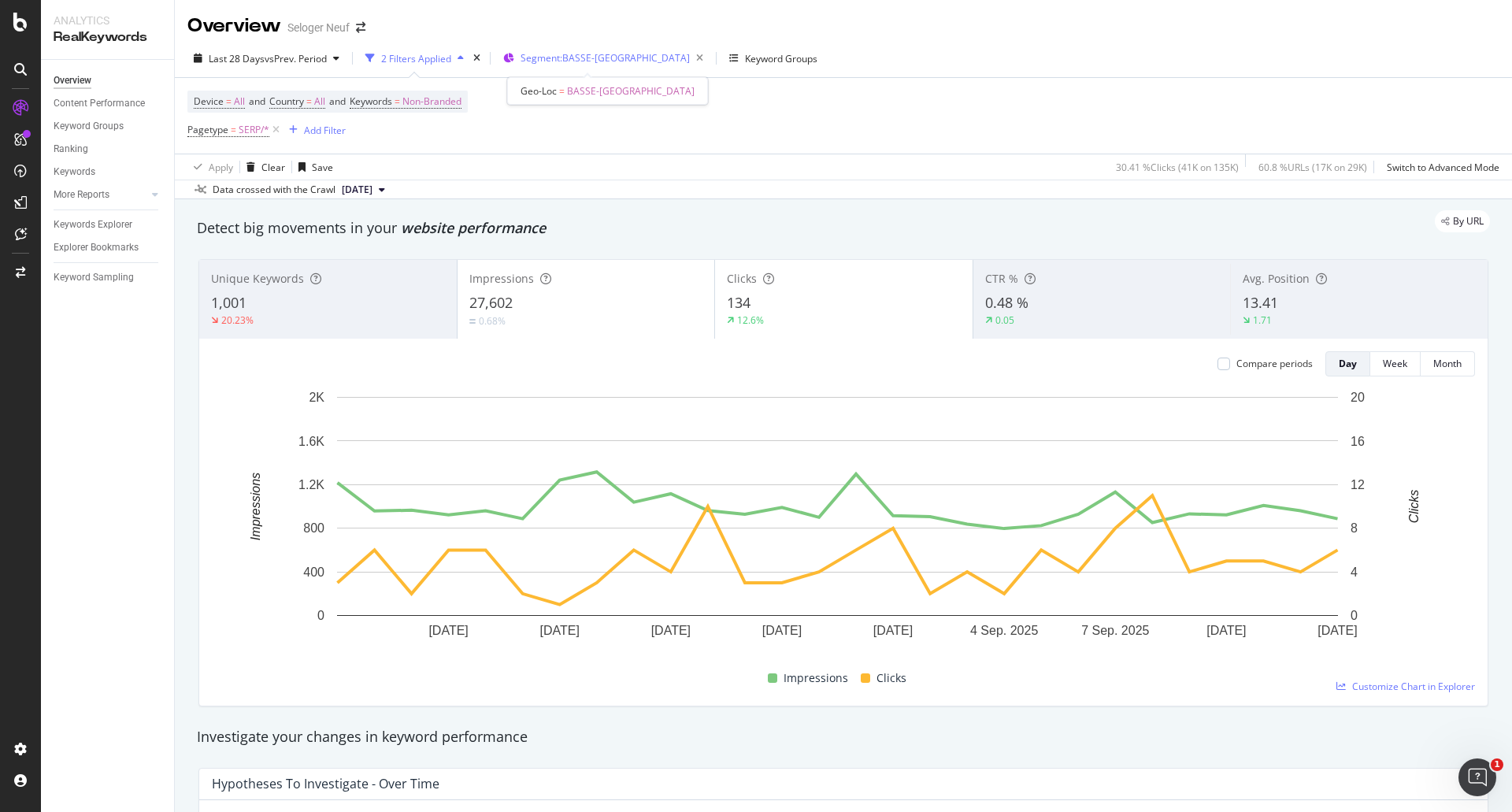
click at [589, 67] on div "Segment: BASSE-NORMANDIE" at bounding box center [614, 58] width 189 height 23
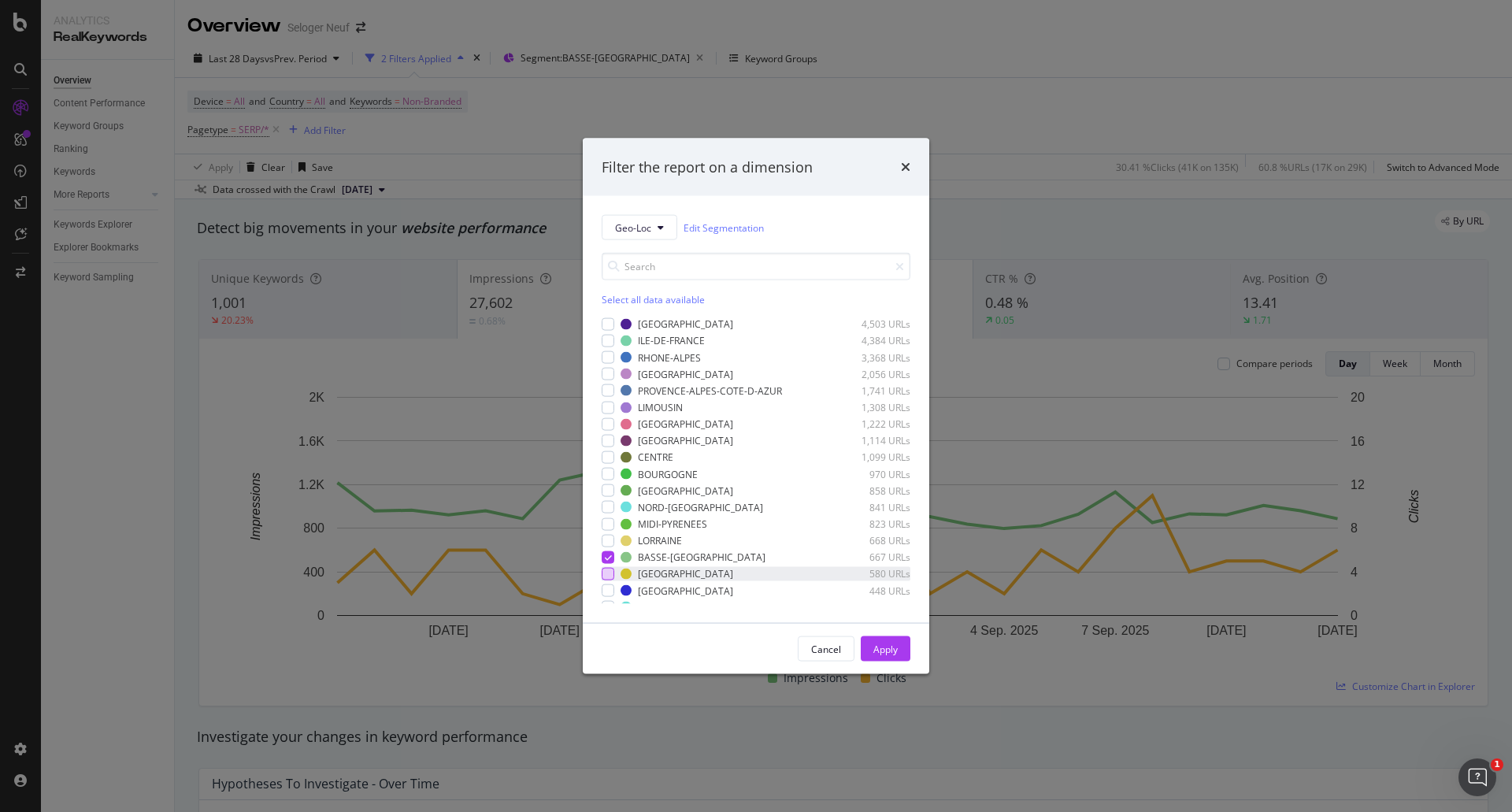
click at [606, 579] on div "modal" at bounding box center [607, 573] width 12 height 12
click at [606, 557] on icon "modal" at bounding box center [609, 556] width 8 height 8
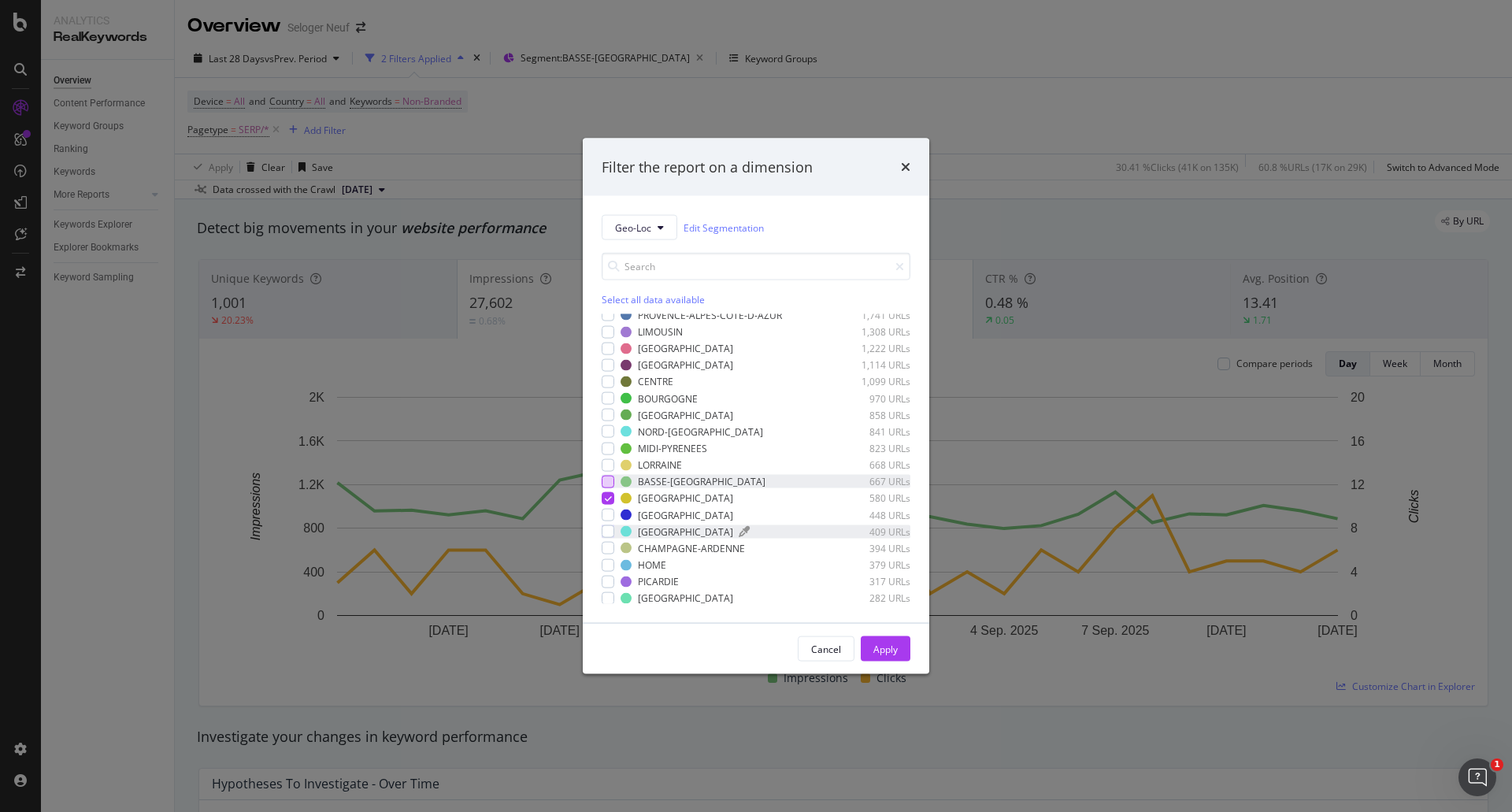
scroll to position [110, 0]
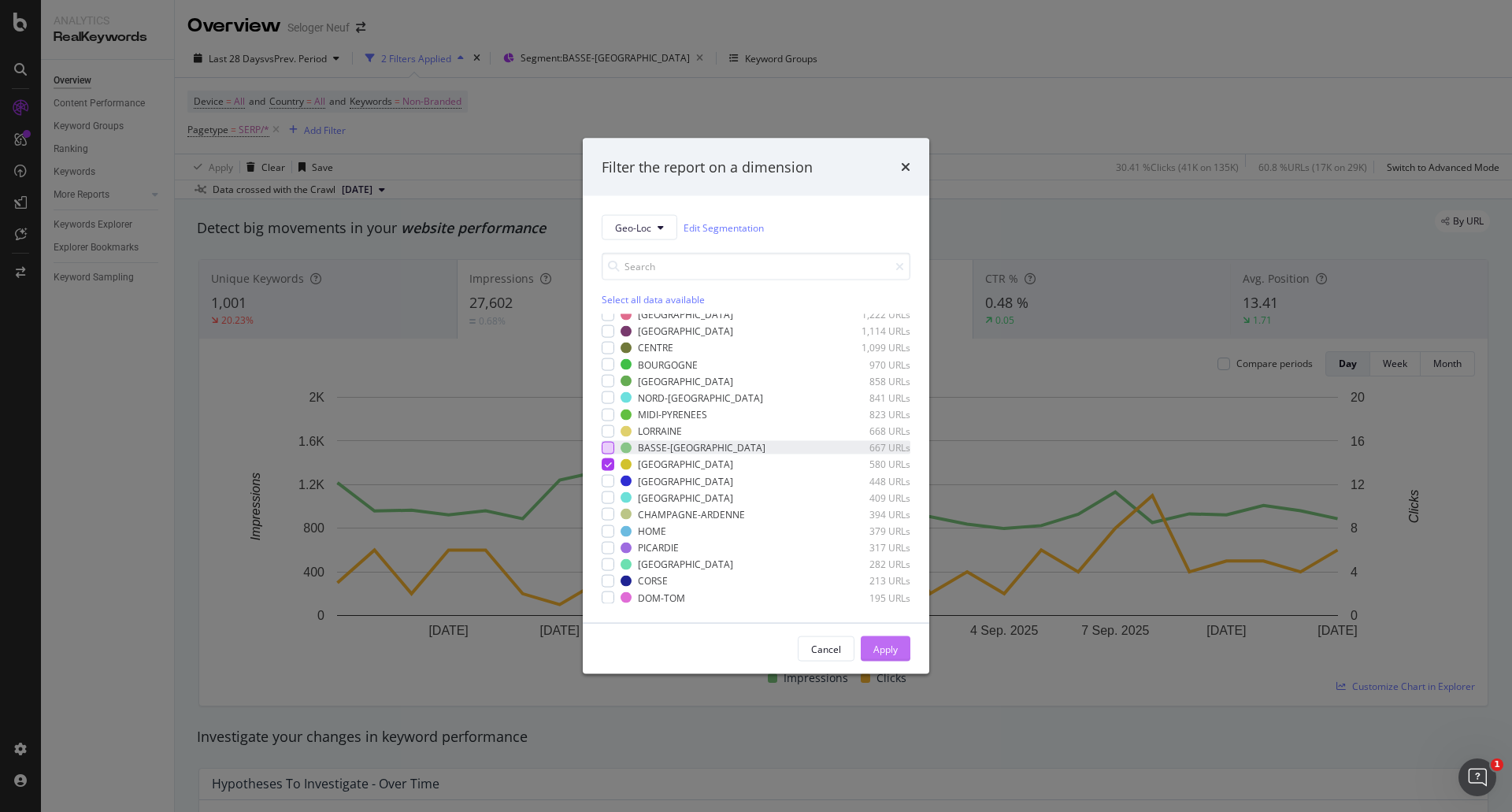
click at [883, 646] on div "Apply" at bounding box center [885, 648] width 24 height 13
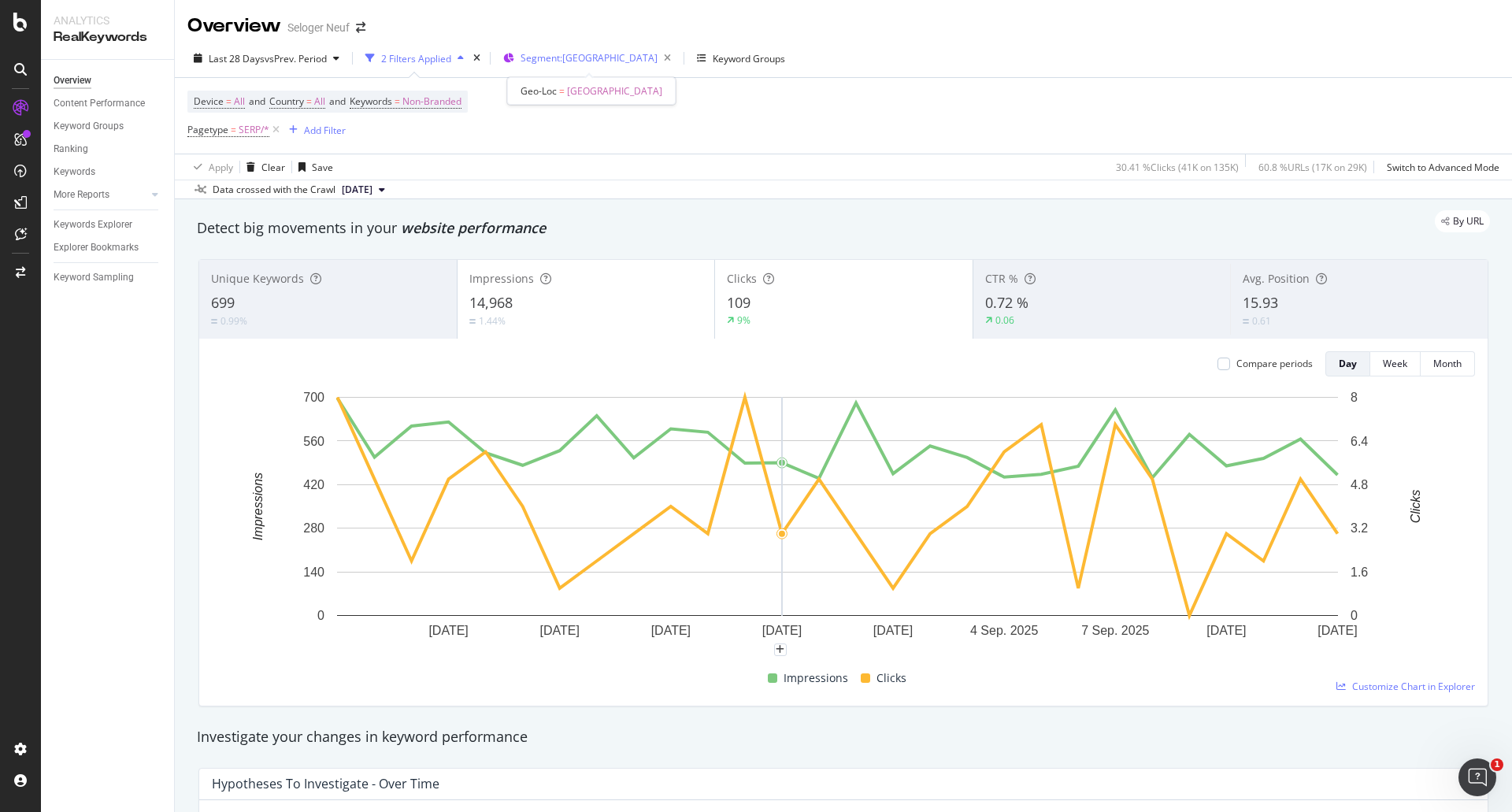
click at [606, 63] on span "Segment: POITOU-CHARENTES" at bounding box center [589, 58] width 137 height 13
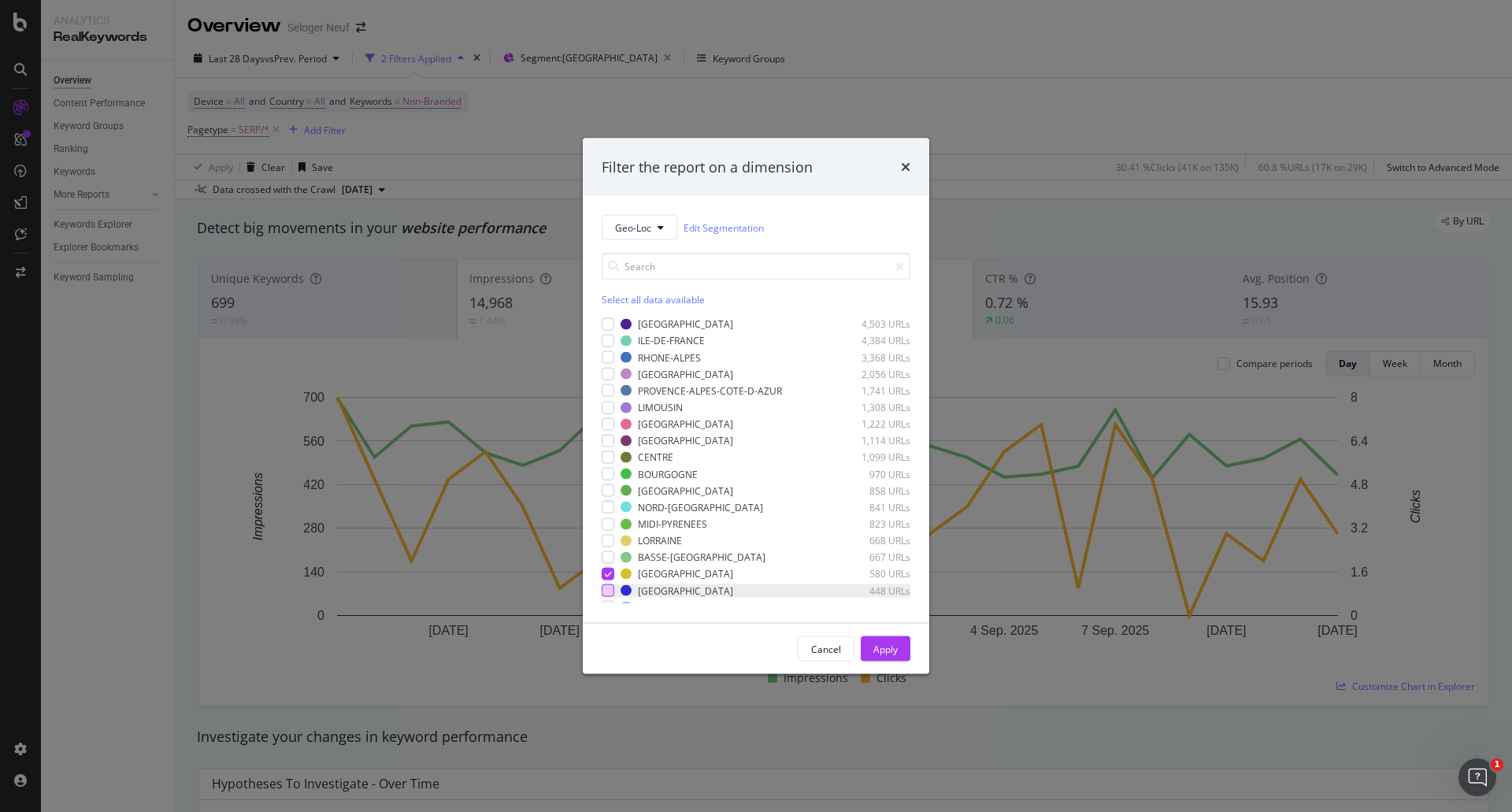
click at [606, 593] on div "modal" at bounding box center [607, 590] width 12 height 12
click at [608, 571] on icon "modal" at bounding box center [609, 574] width 8 height 8
click at [881, 647] on div "Apply" at bounding box center [885, 648] width 24 height 13
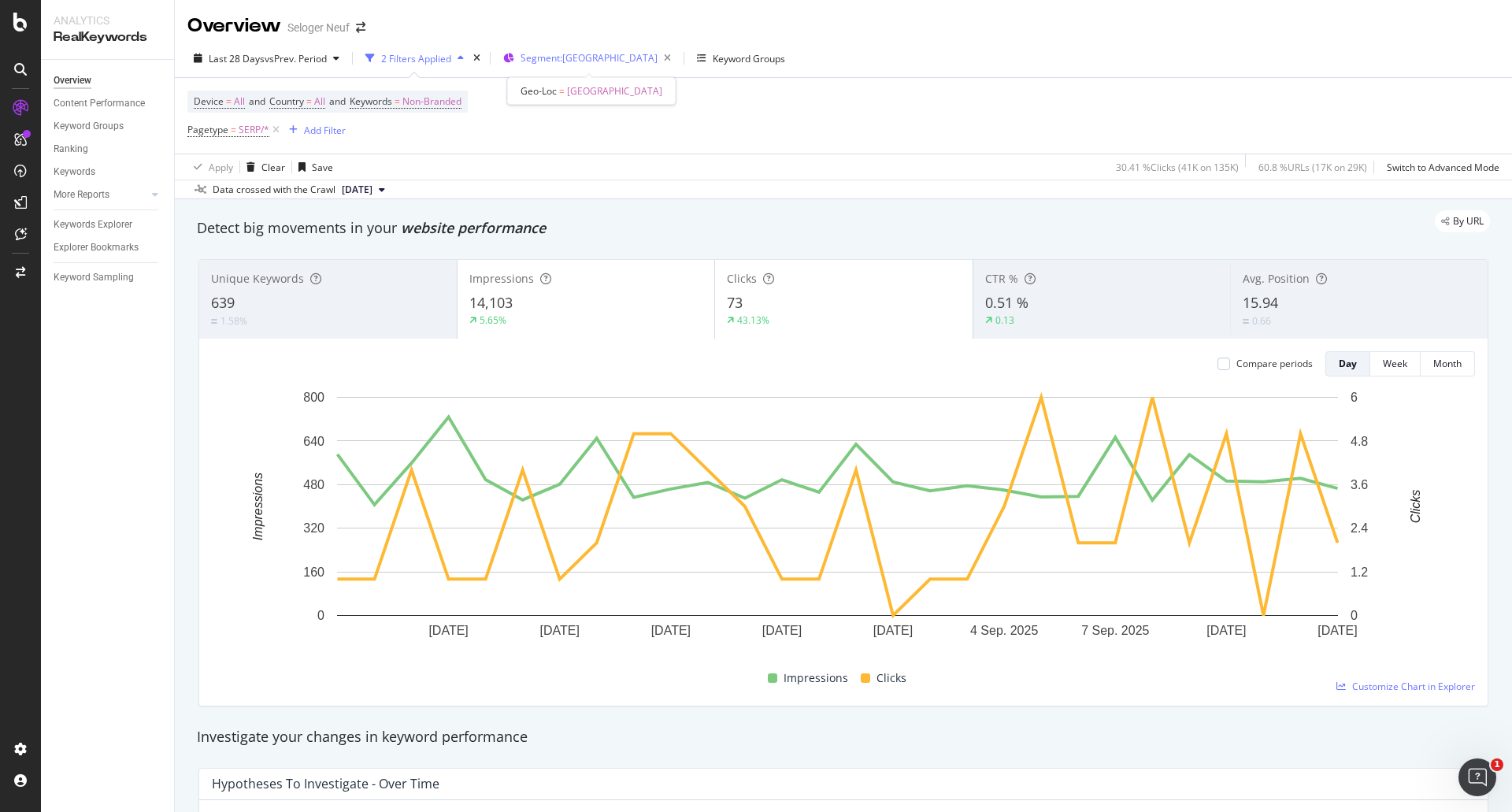
click at [574, 58] on span "Segment: HAUTE-NORMANDIE" at bounding box center [589, 58] width 137 height 13
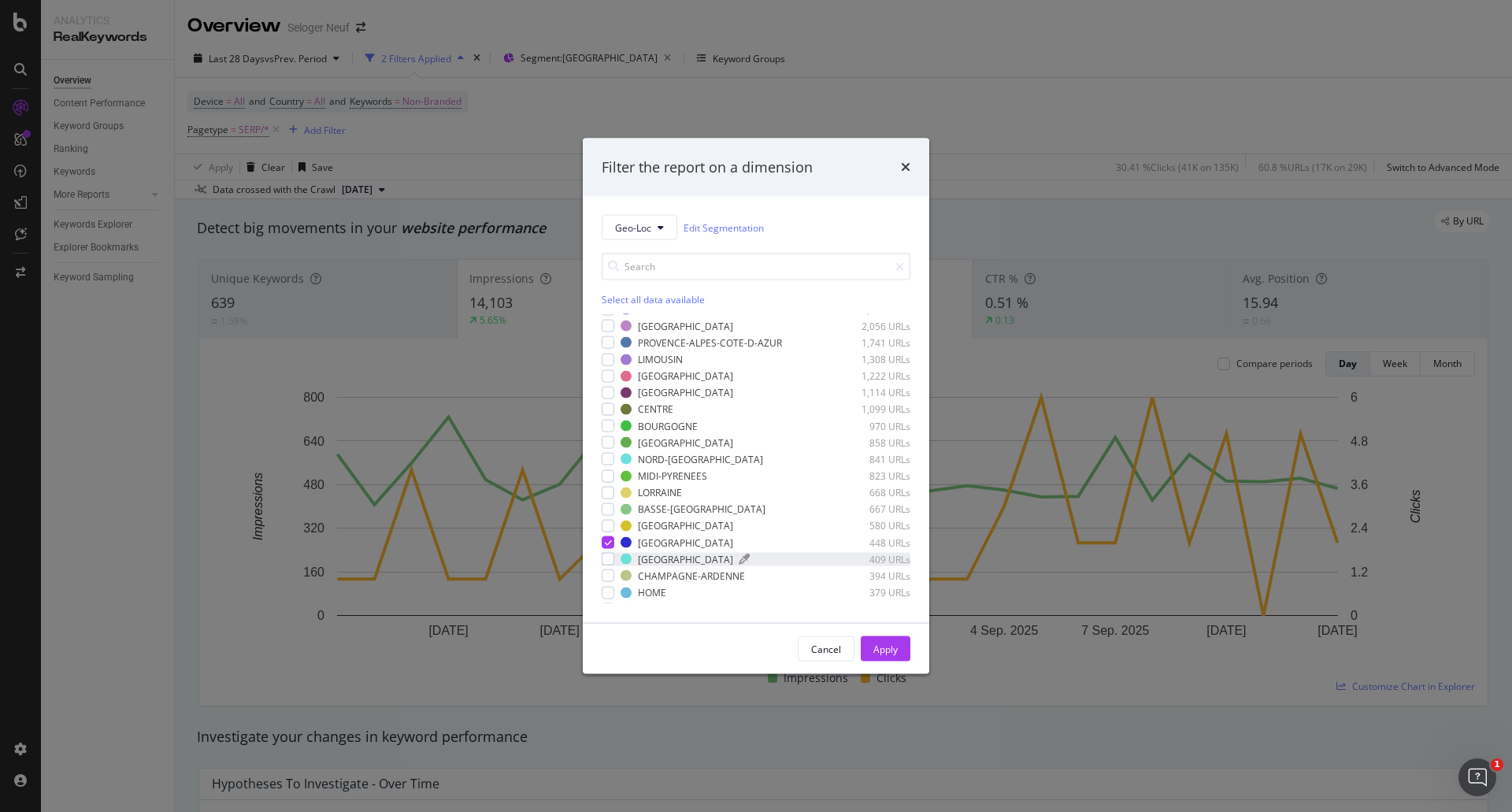
scroll to position [110, 0]
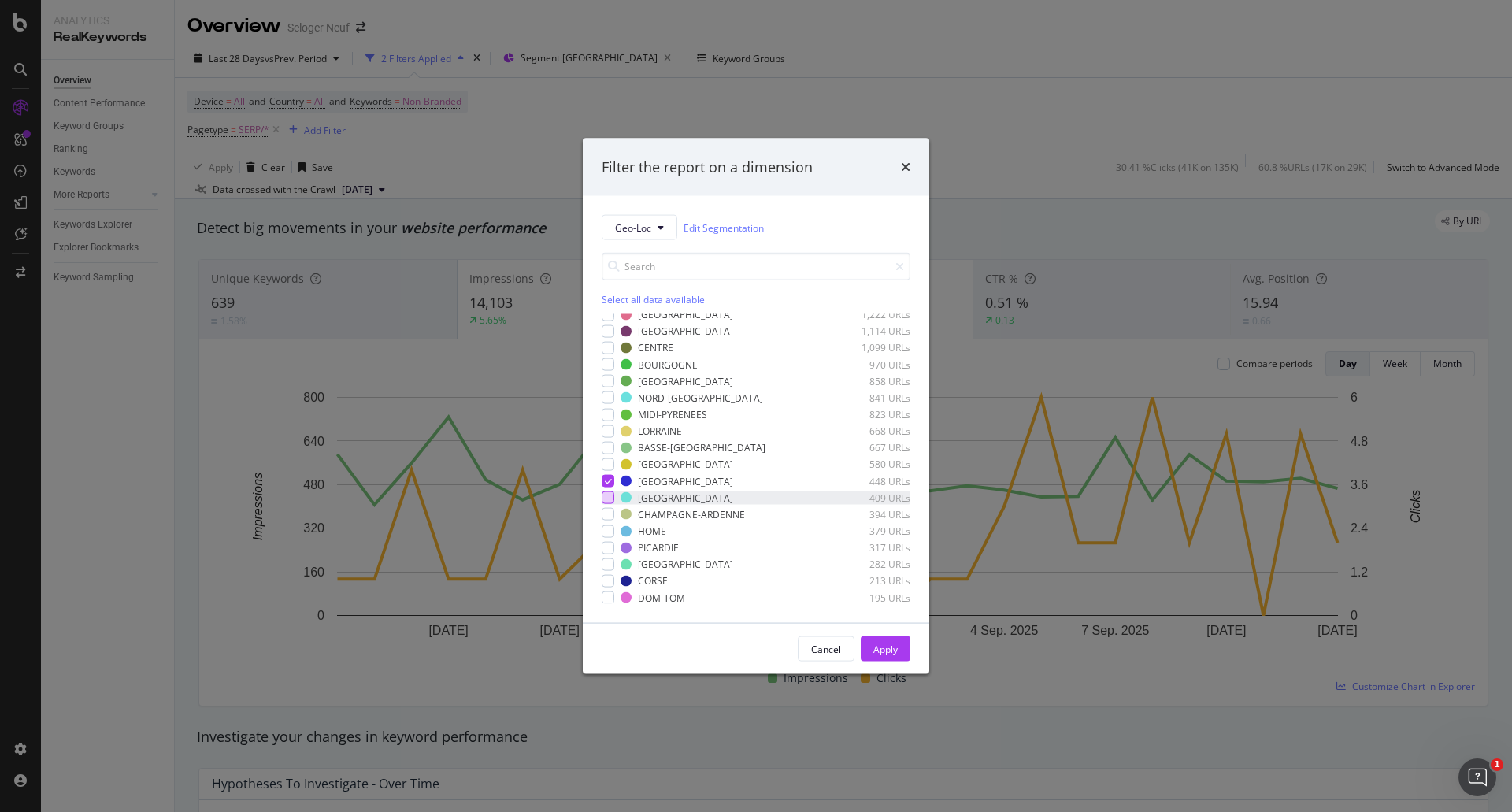
click at [606, 498] on div "modal" at bounding box center [607, 497] width 12 height 12
click at [611, 483] on icon "modal" at bounding box center [609, 481] width 8 height 8
click at [882, 642] on div "Apply" at bounding box center [885, 648] width 24 height 13
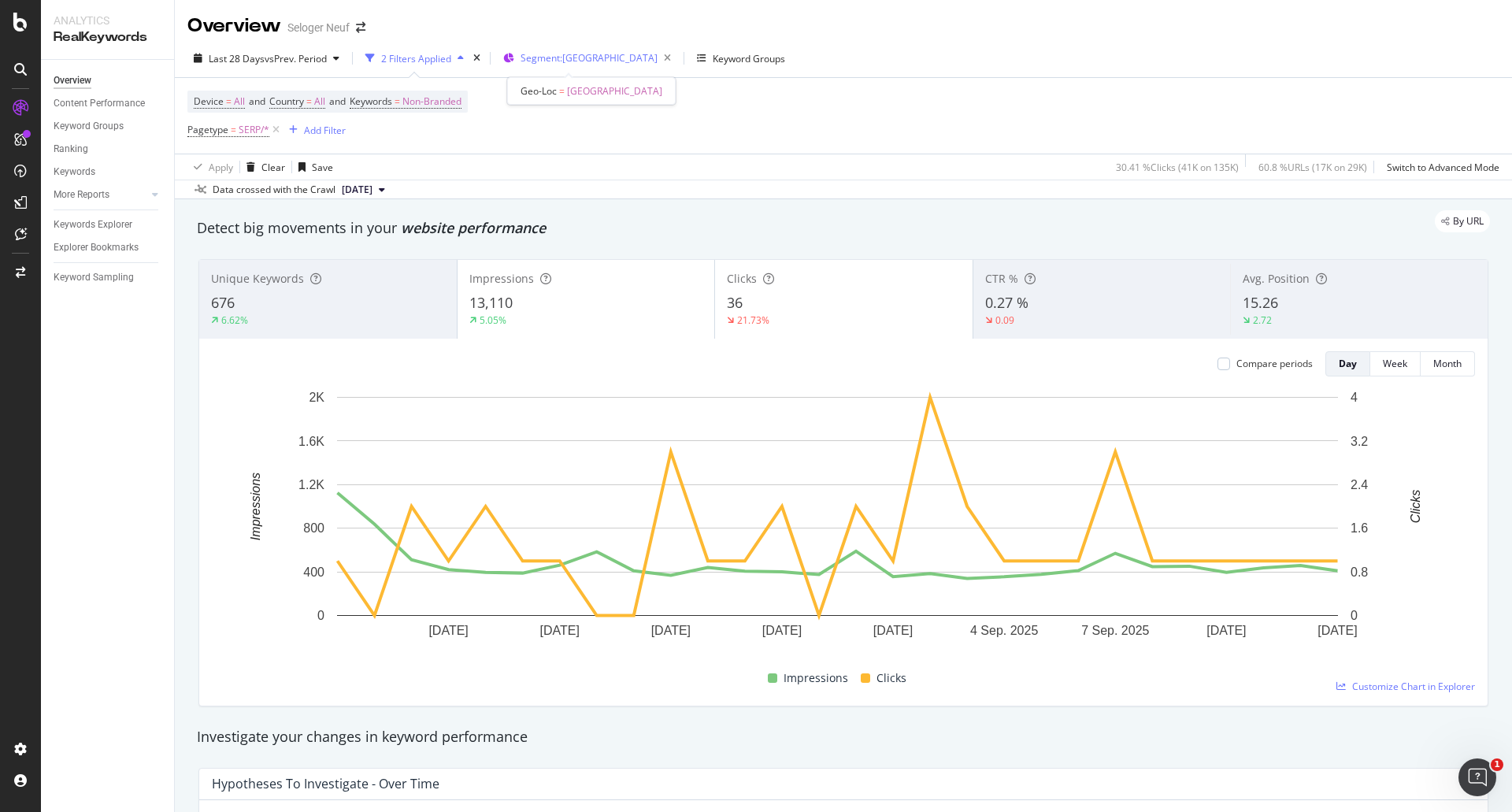
click at [567, 55] on span "Segment: AUVERGNE" at bounding box center [589, 58] width 137 height 13
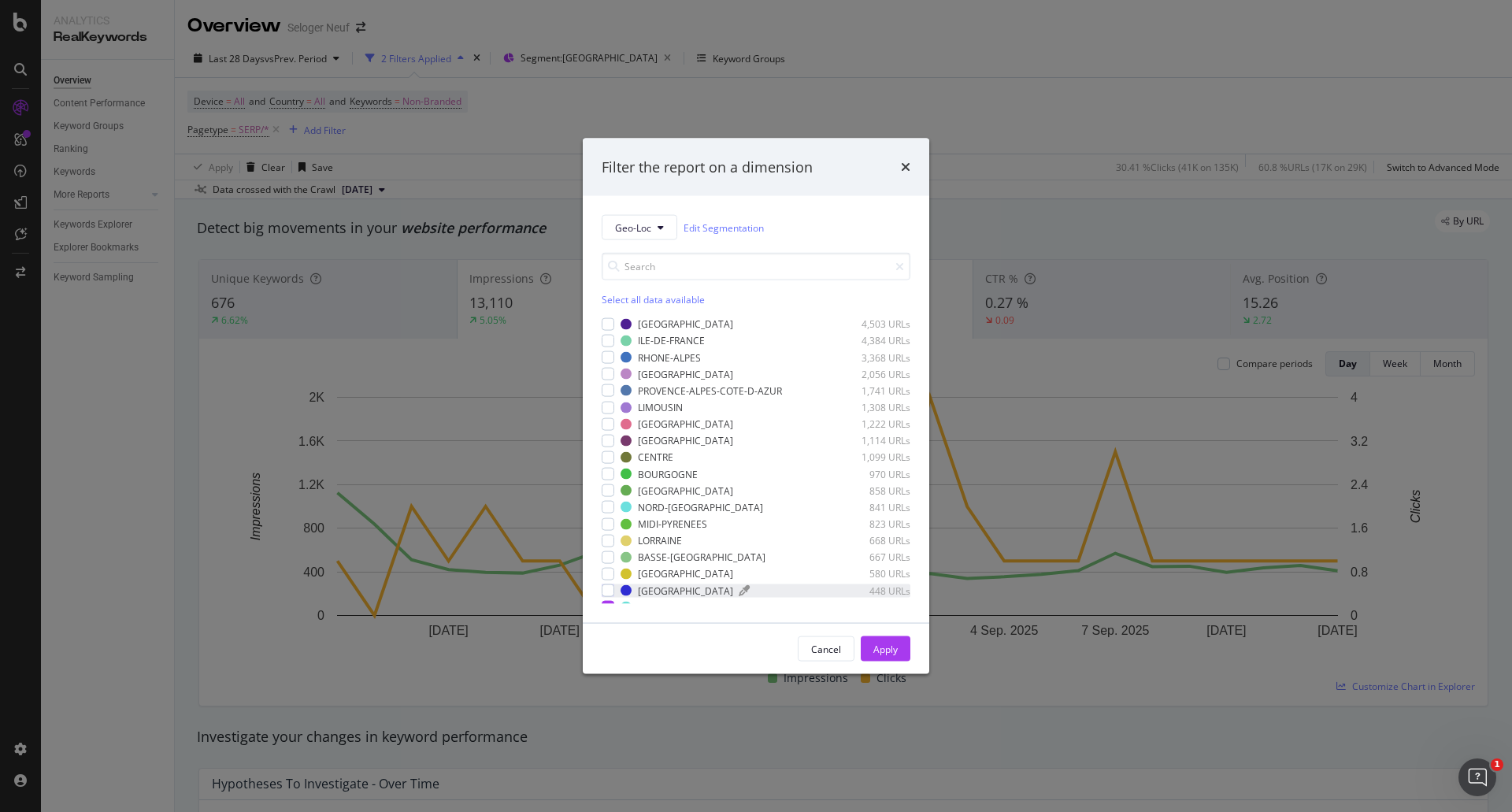
scroll to position [110, 0]
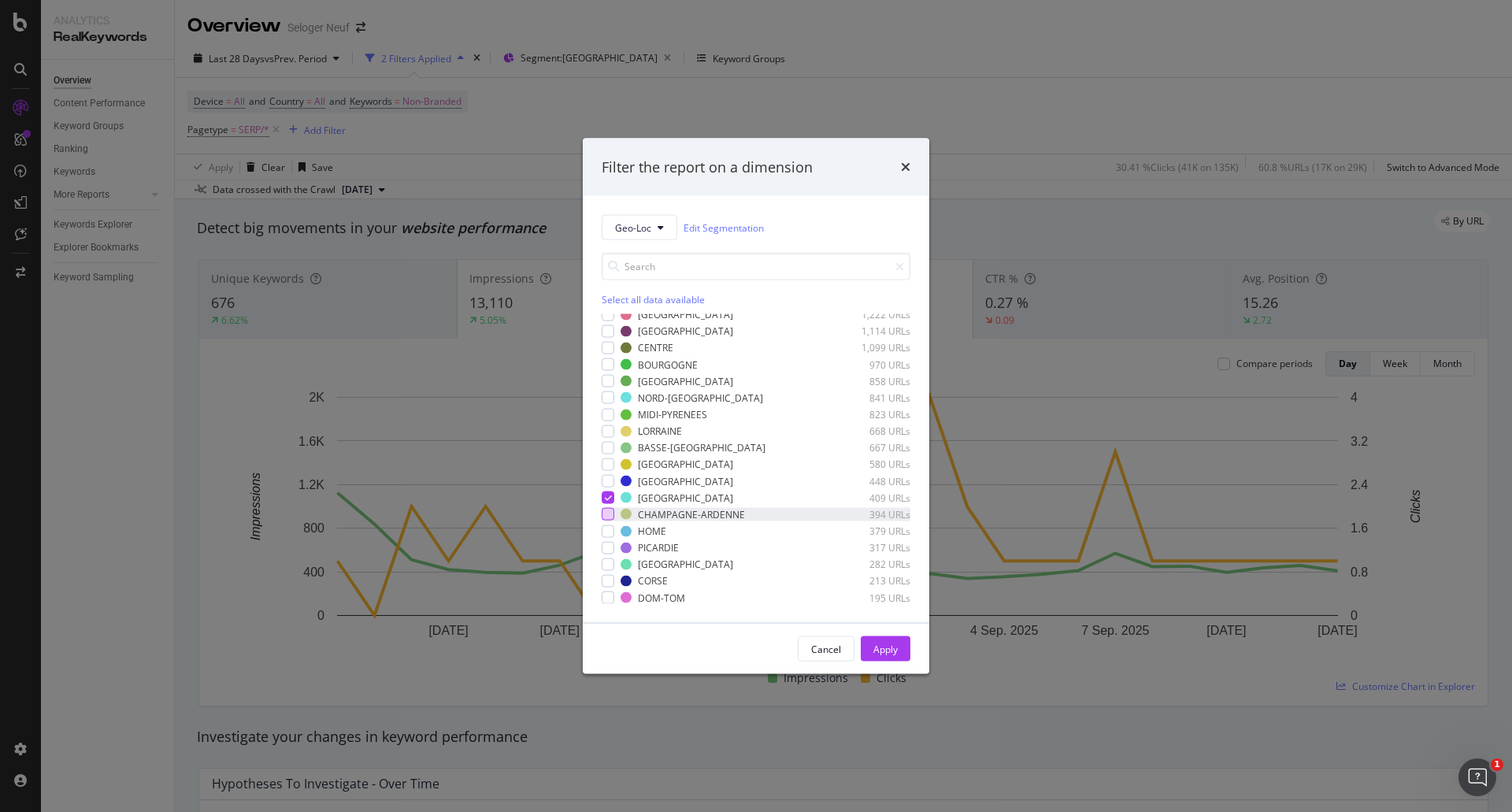
click at [606, 519] on div "modal" at bounding box center [607, 513] width 12 height 12
click at [608, 496] on icon "modal" at bounding box center [609, 497] width 8 height 8
click at [880, 643] on div "Apply" at bounding box center [885, 648] width 24 height 13
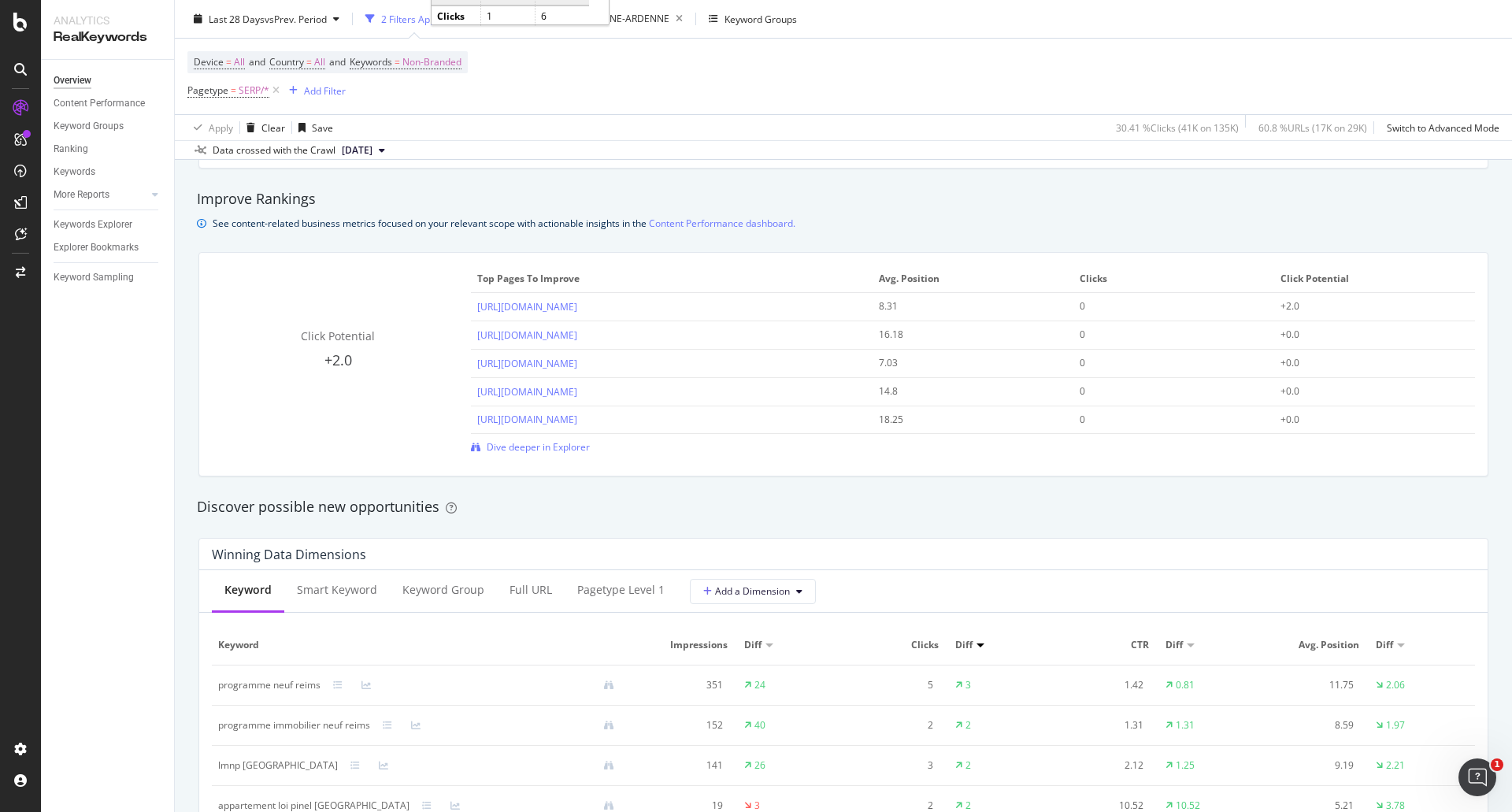
scroll to position [1102, 0]
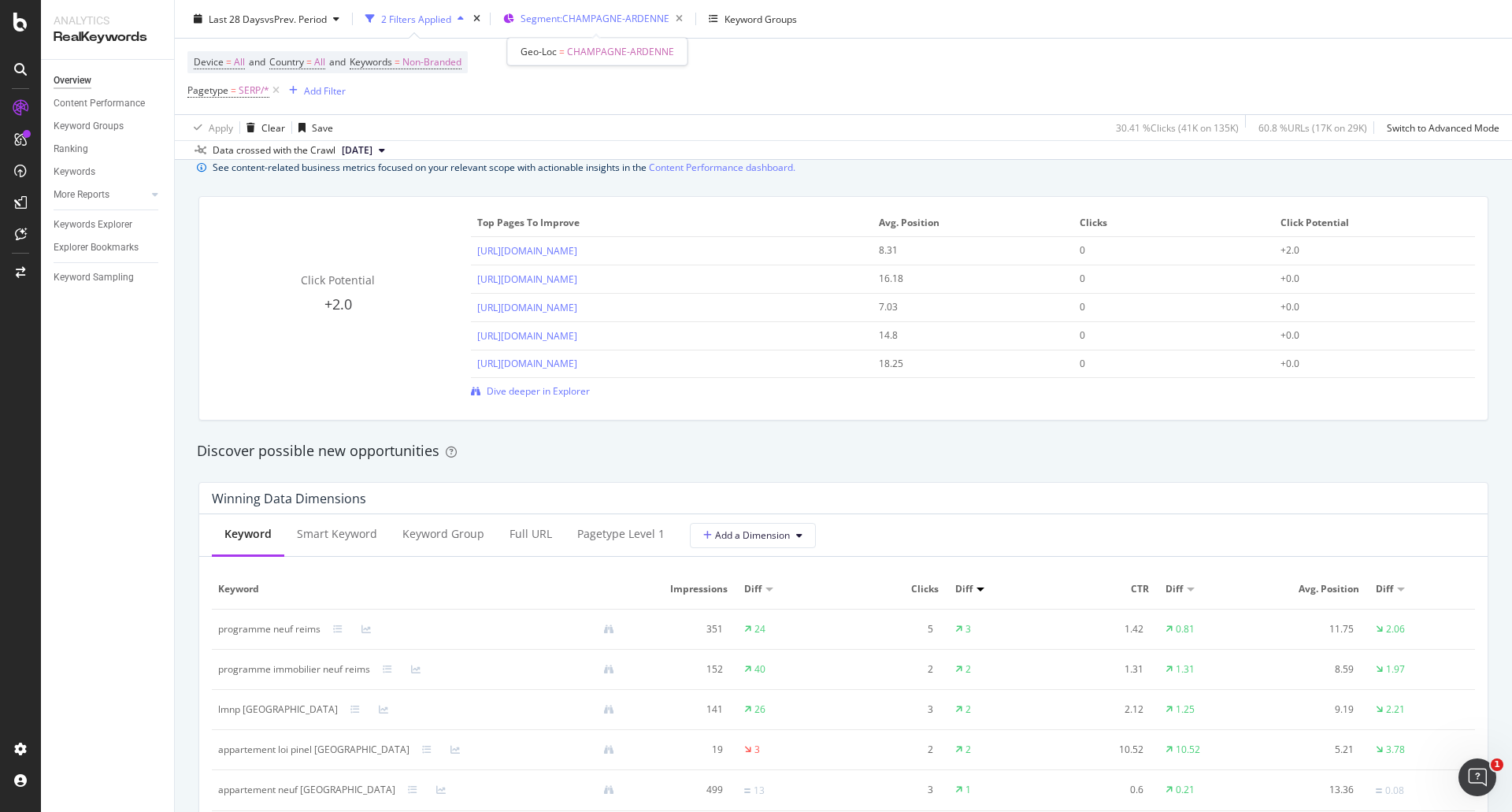
click at [643, 21] on span "Segment: CHAMPAGNE-ARDENNE" at bounding box center [595, 19] width 149 height 13
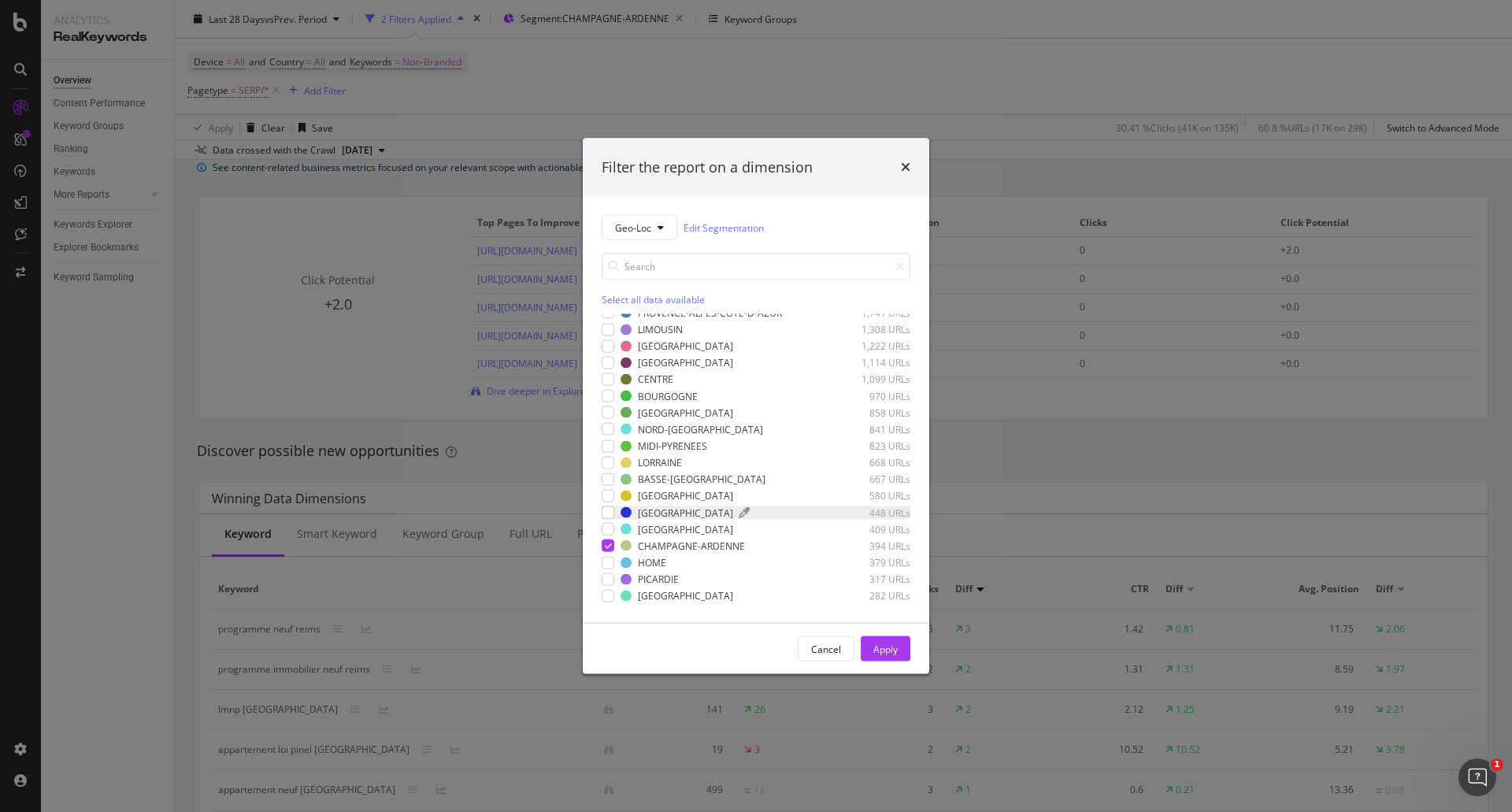
scroll to position [110, 0]
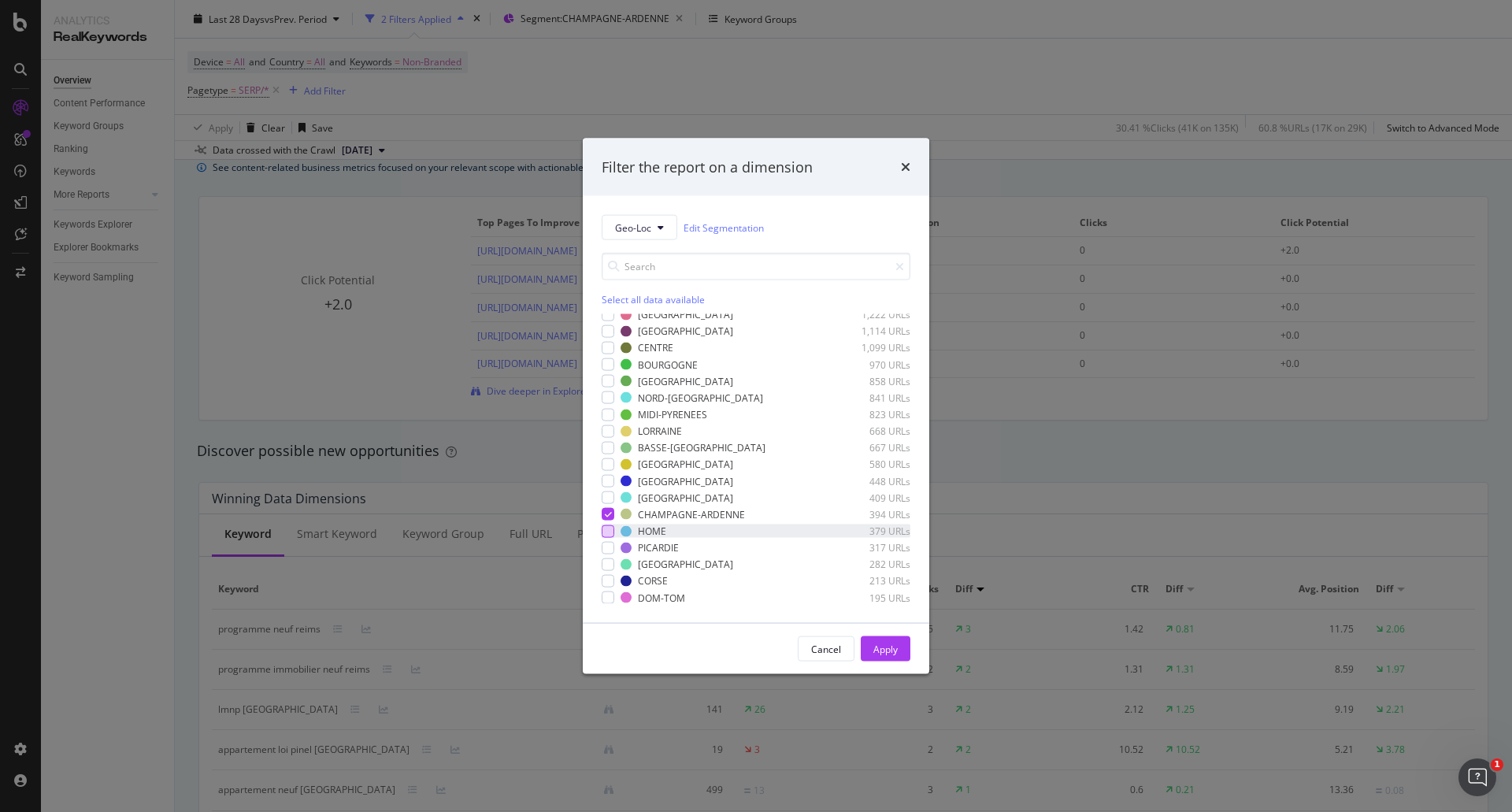
click at [611, 533] on div "modal" at bounding box center [607, 530] width 12 height 12
click at [607, 514] on icon "modal" at bounding box center [609, 514] width 8 height 8
click at [885, 652] on div "Apply" at bounding box center [885, 648] width 24 height 13
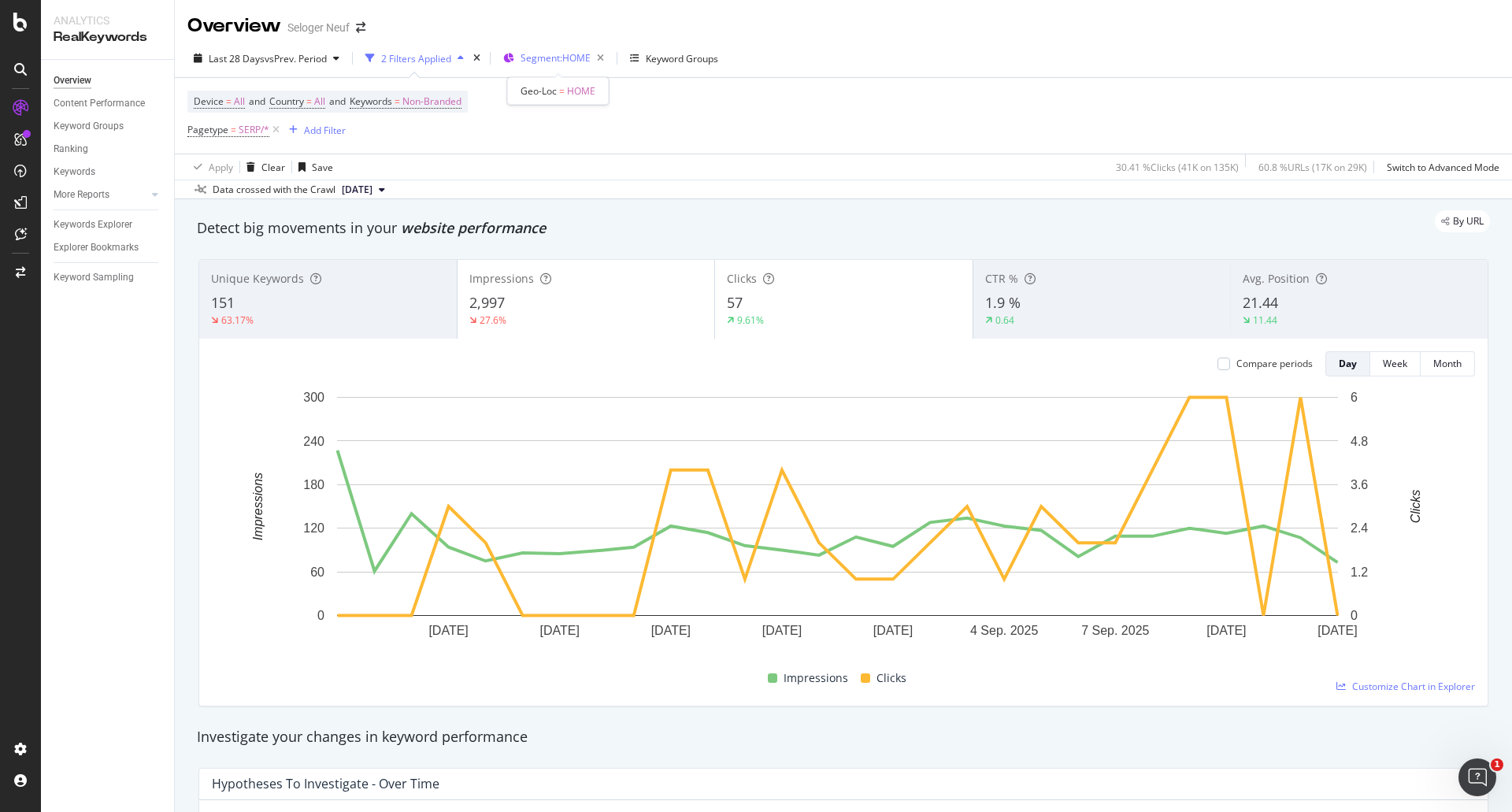
click at [562, 53] on span "Segment: HOME" at bounding box center [555, 58] width 70 height 13
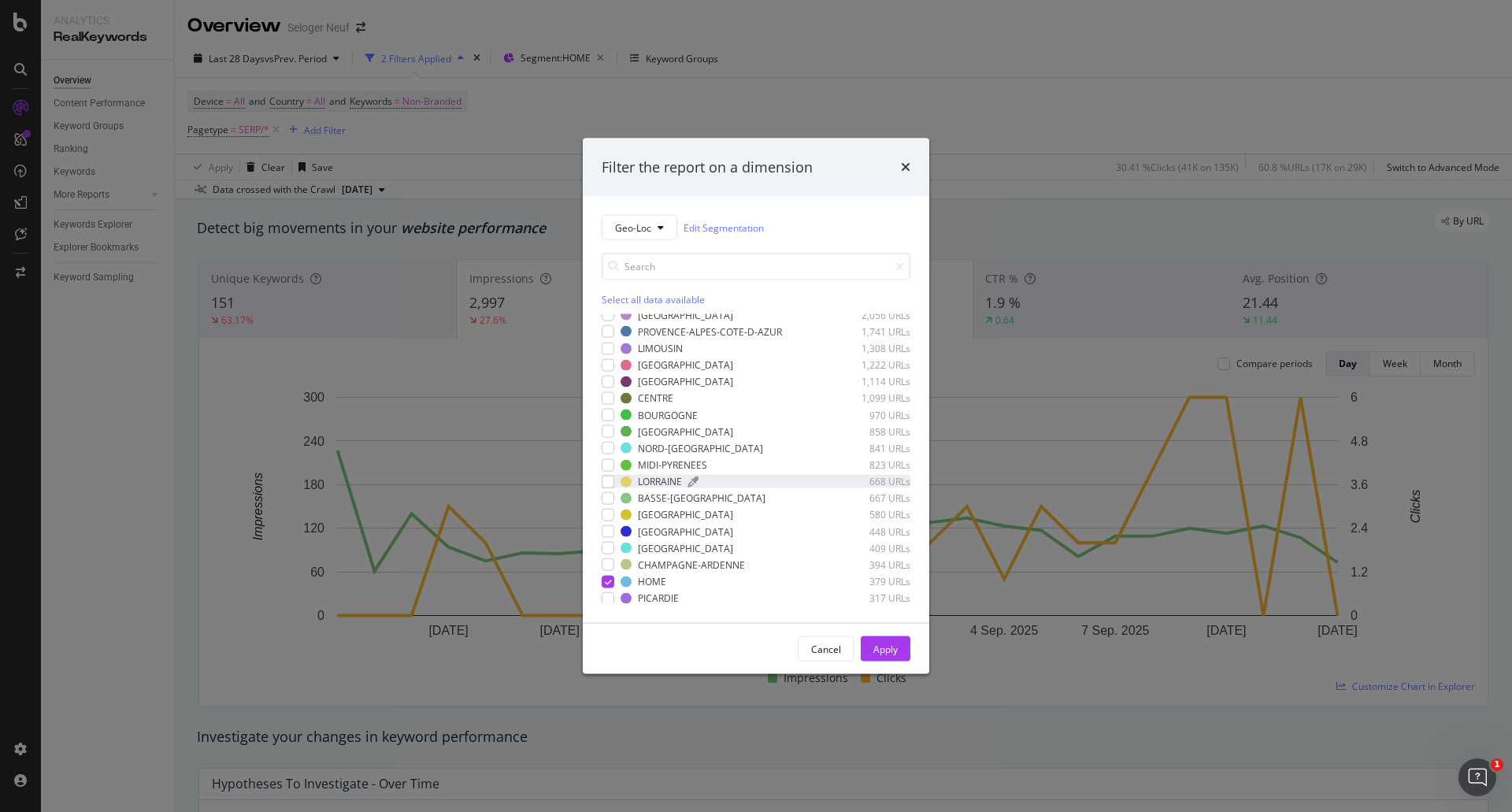
scroll to position [110, 0]
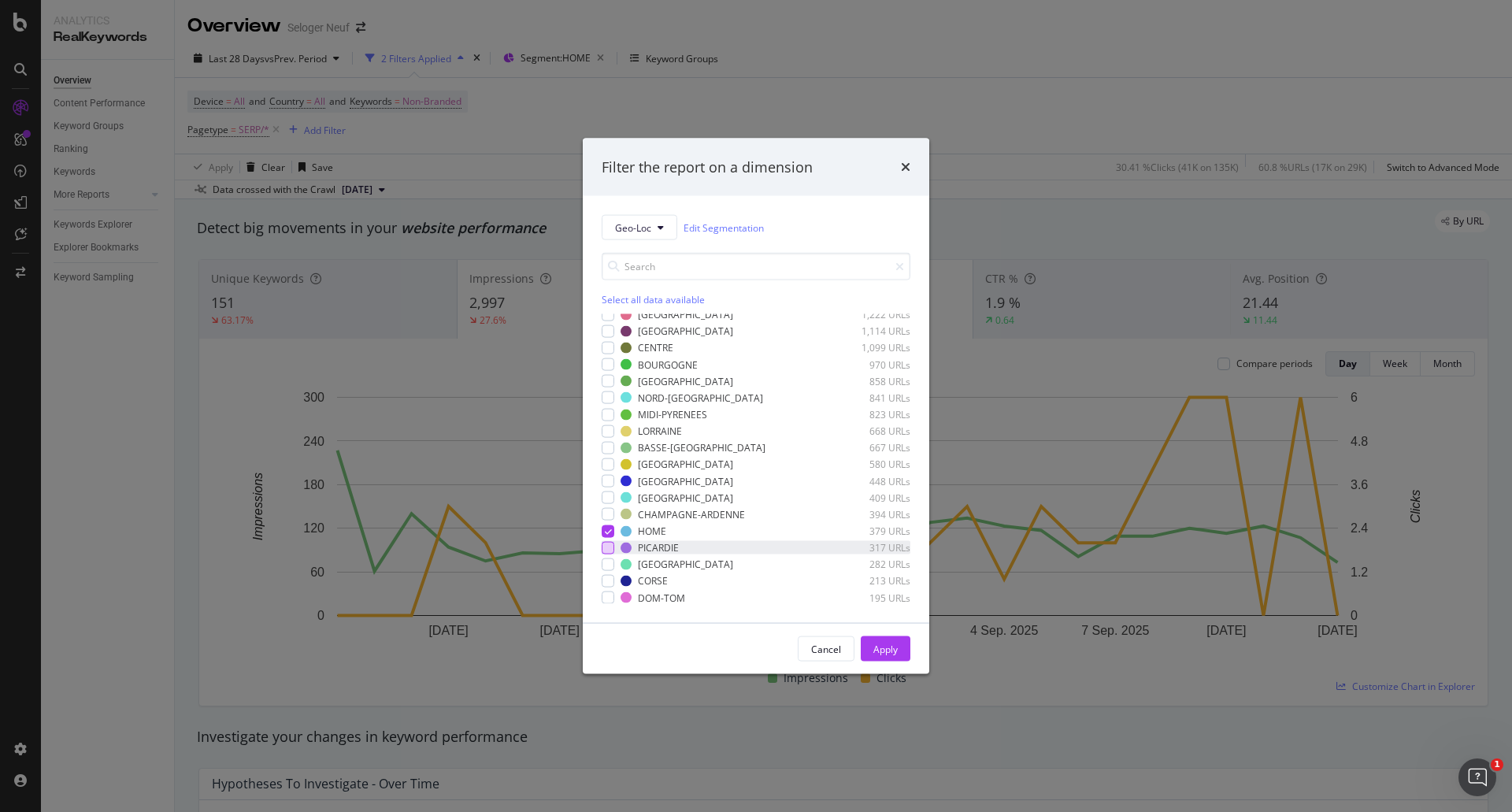
click at [608, 550] on div "modal" at bounding box center [607, 547] width 12 height 12
click at [606, 527] on icon "modal" at bounding box center [609, 531] width 8 height 8
click at [891, 648] on div "Apply" at bounding box center [885, 648] width 24 height 13
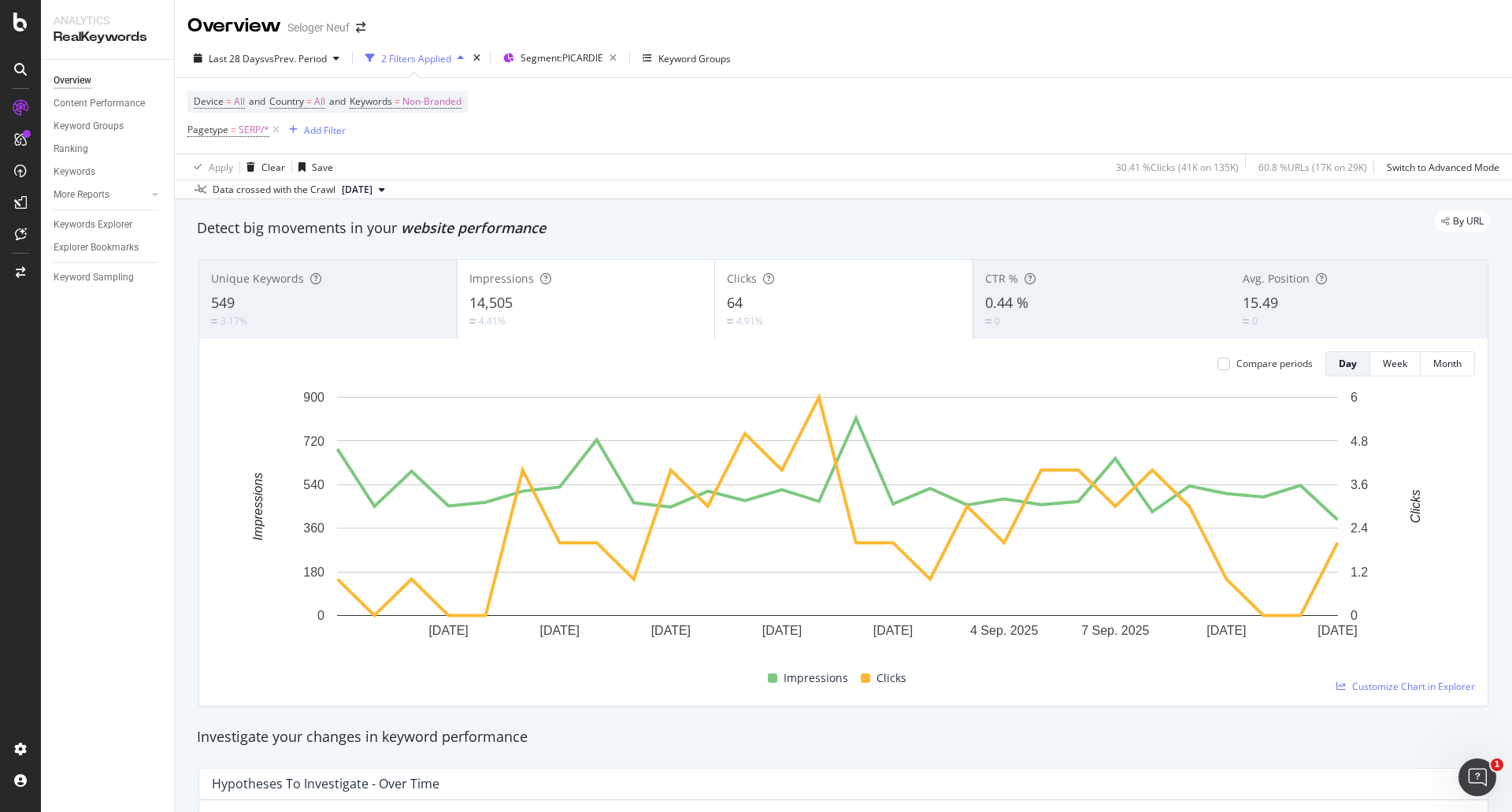
click at [589, 41] on div "Last 28 Days vs Prev. Period 2 Filters Applied Segment: PICARDIE Keyword Groups…" at bounding box center [843, 119] width 1338 height 159
click at [577, 53] on span "Segment: PICARDIE" at bounding box center [562, 58] width 83 height 13
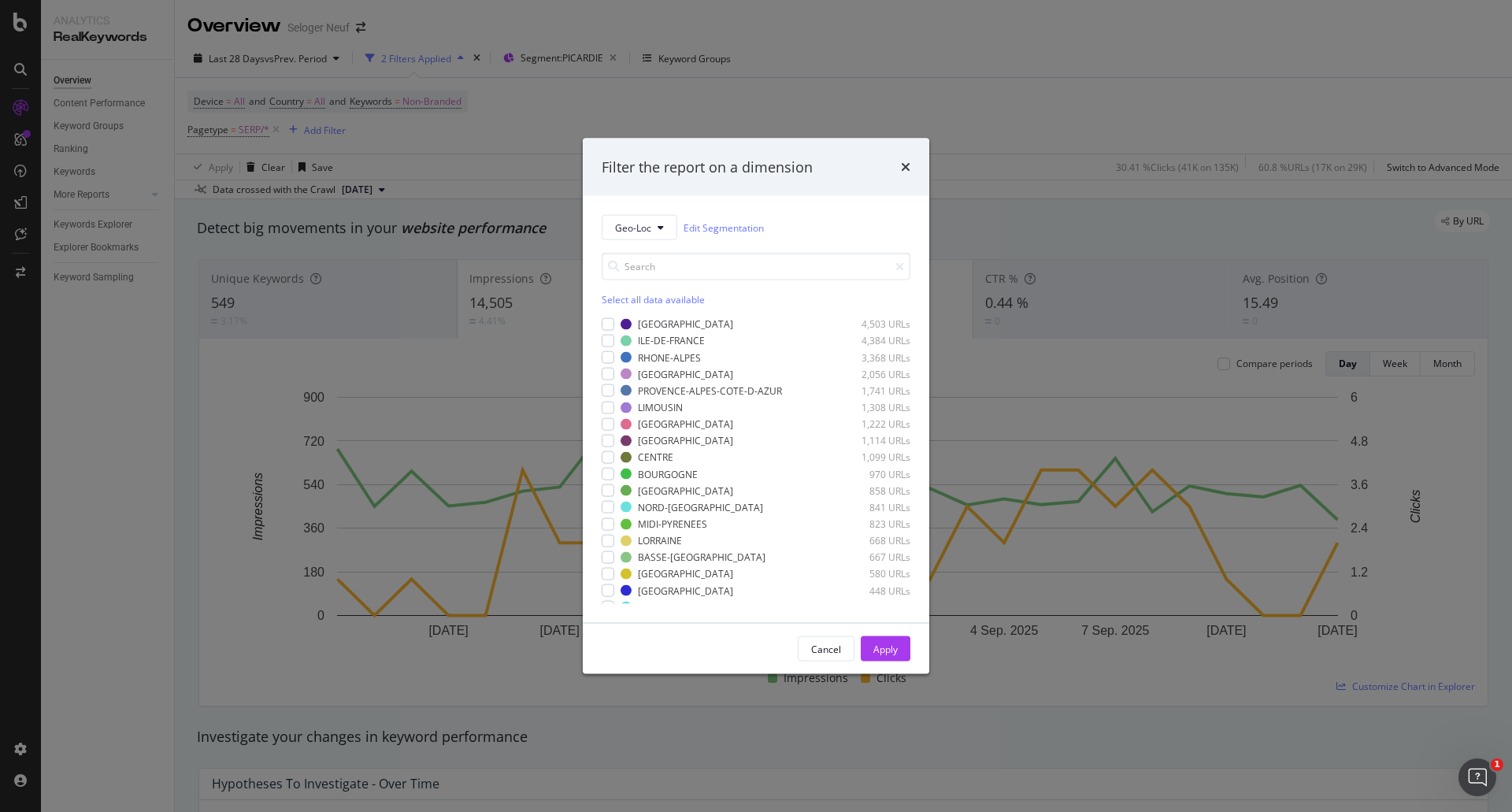
scroll to position [110, 0]
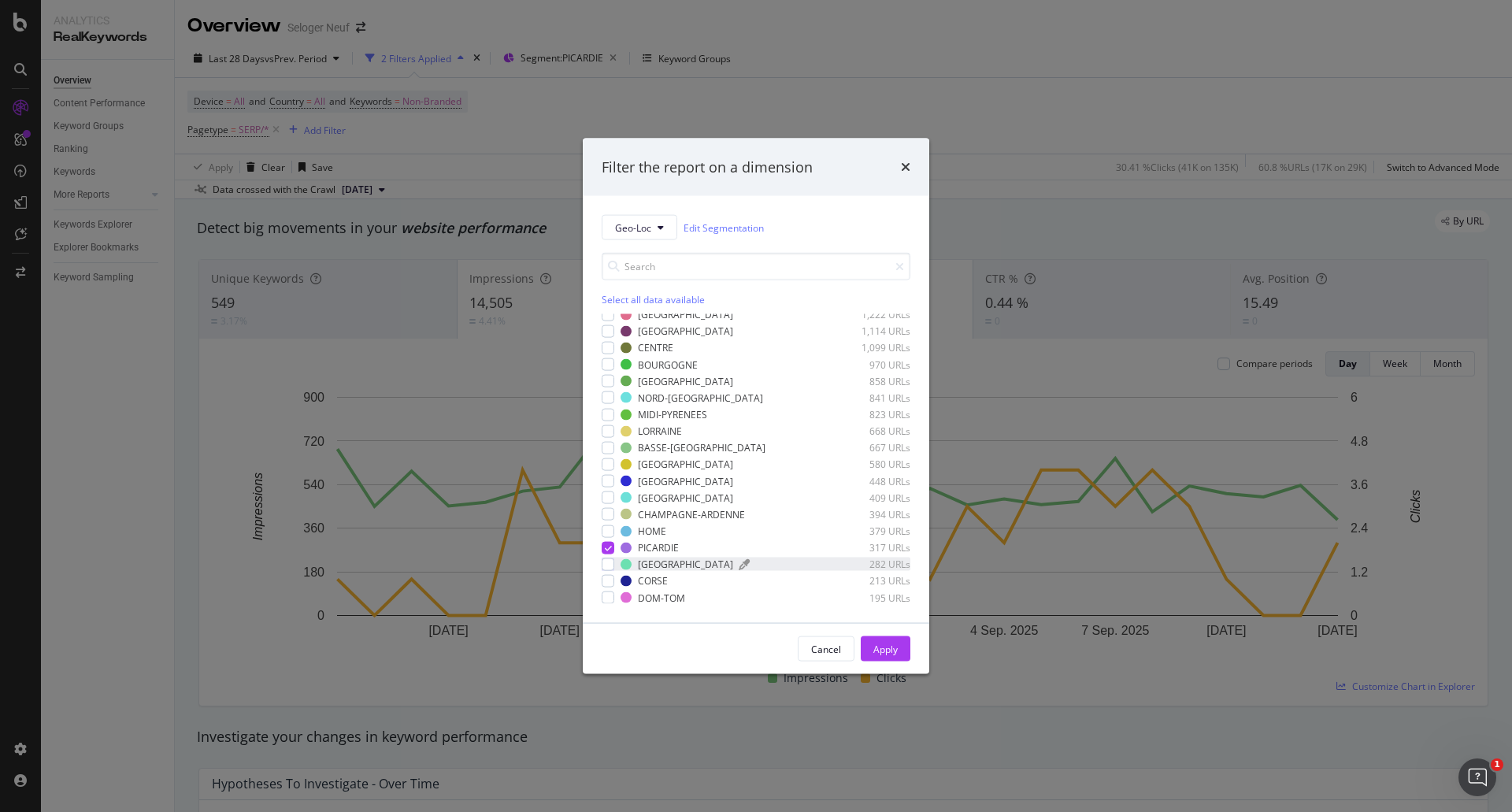
click at [644, 563] on div "FRANCHE-COMTÉ" at bounding box center [686, 564] width 96 height 13
click at [612, 550] on div "modal" at bounding box center [607, 547] width 12 height 12
click at [882, 640] on div "Apply" at bounding box center [885, 648] width 24 height 23
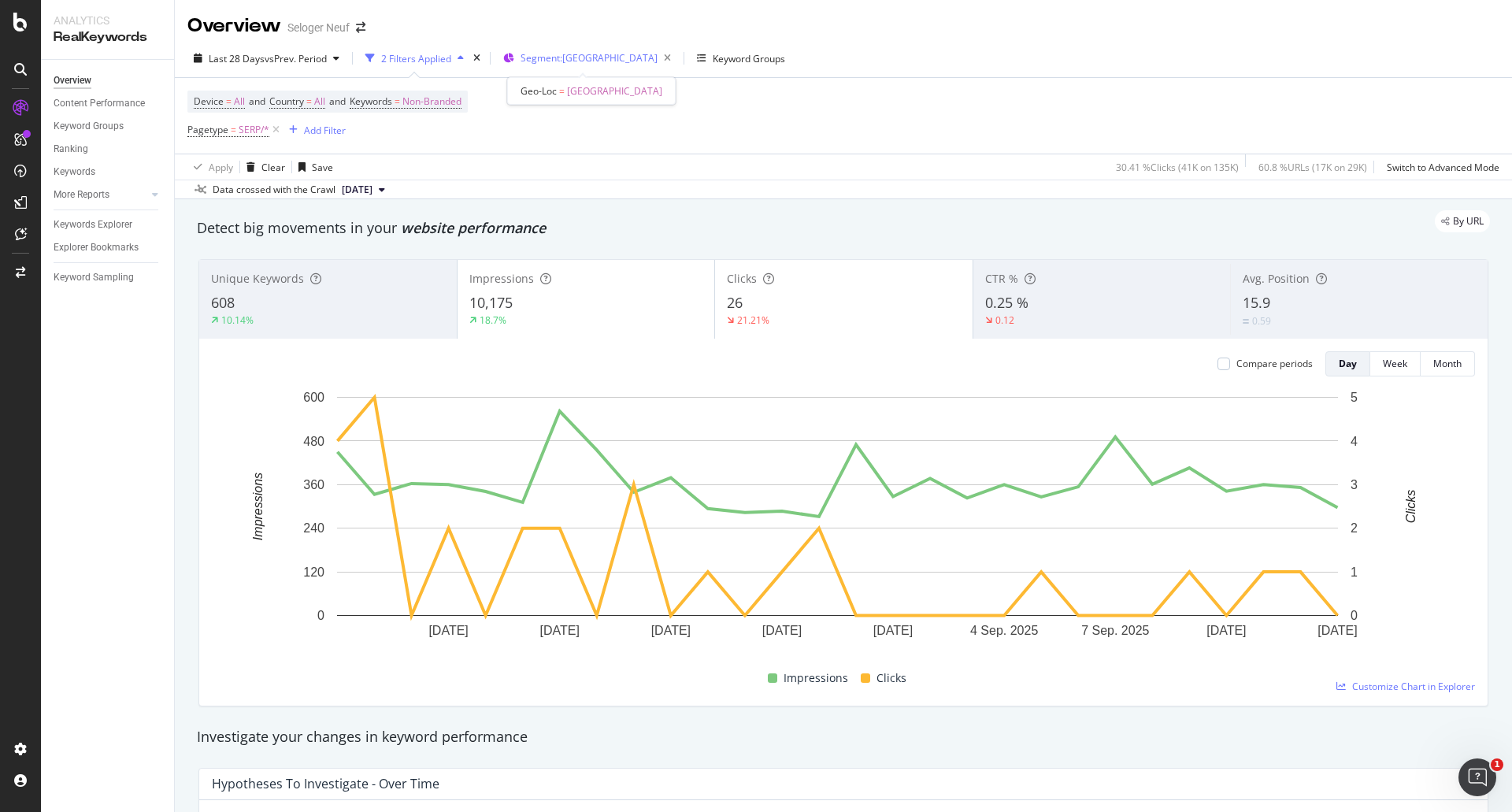
click at [611, 53] on span "Segment: FRANCHE-COMTÉ" at bounding box center [589, 58] width 137 height 13
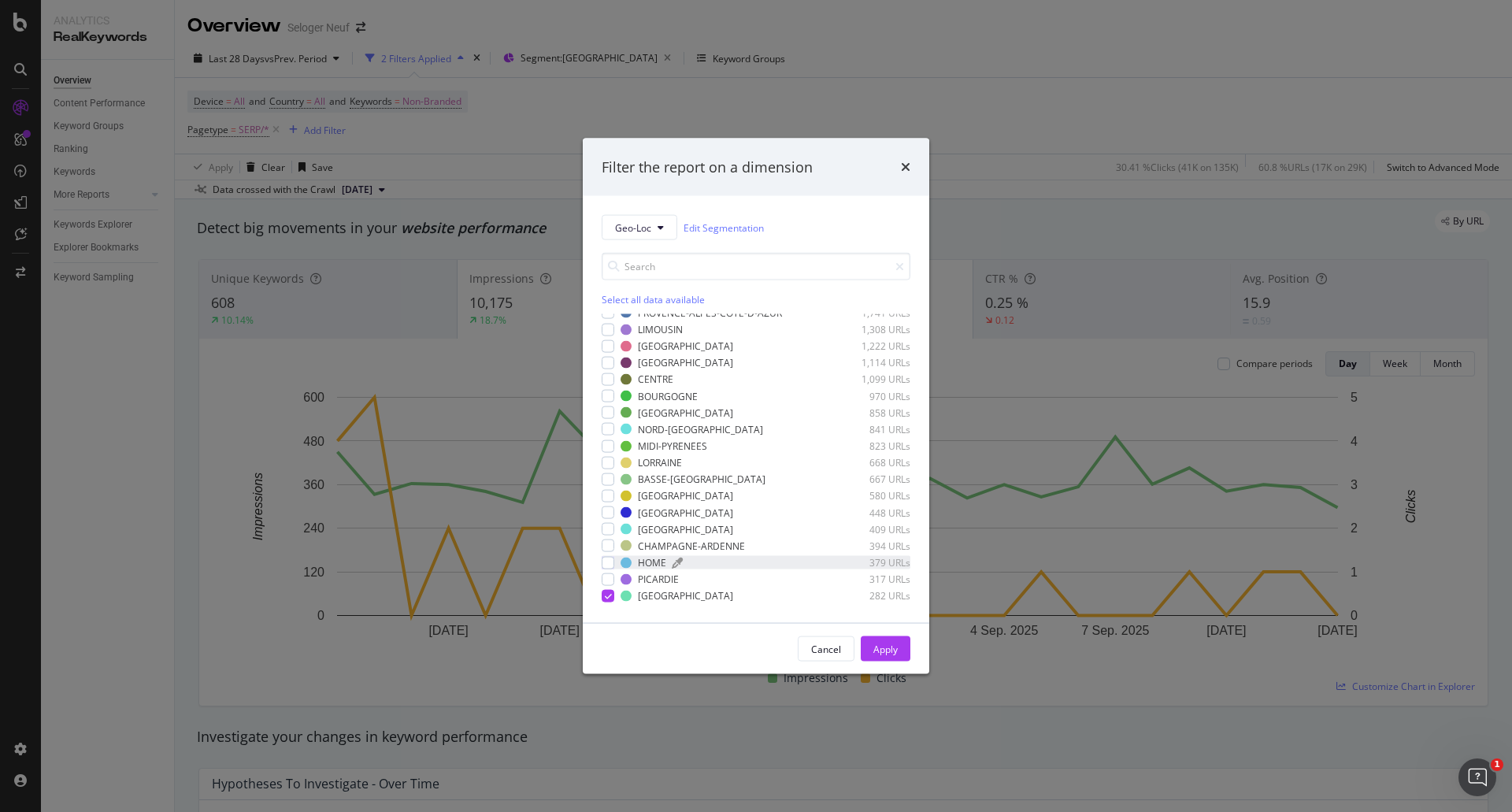
scroll to position [110, 0]
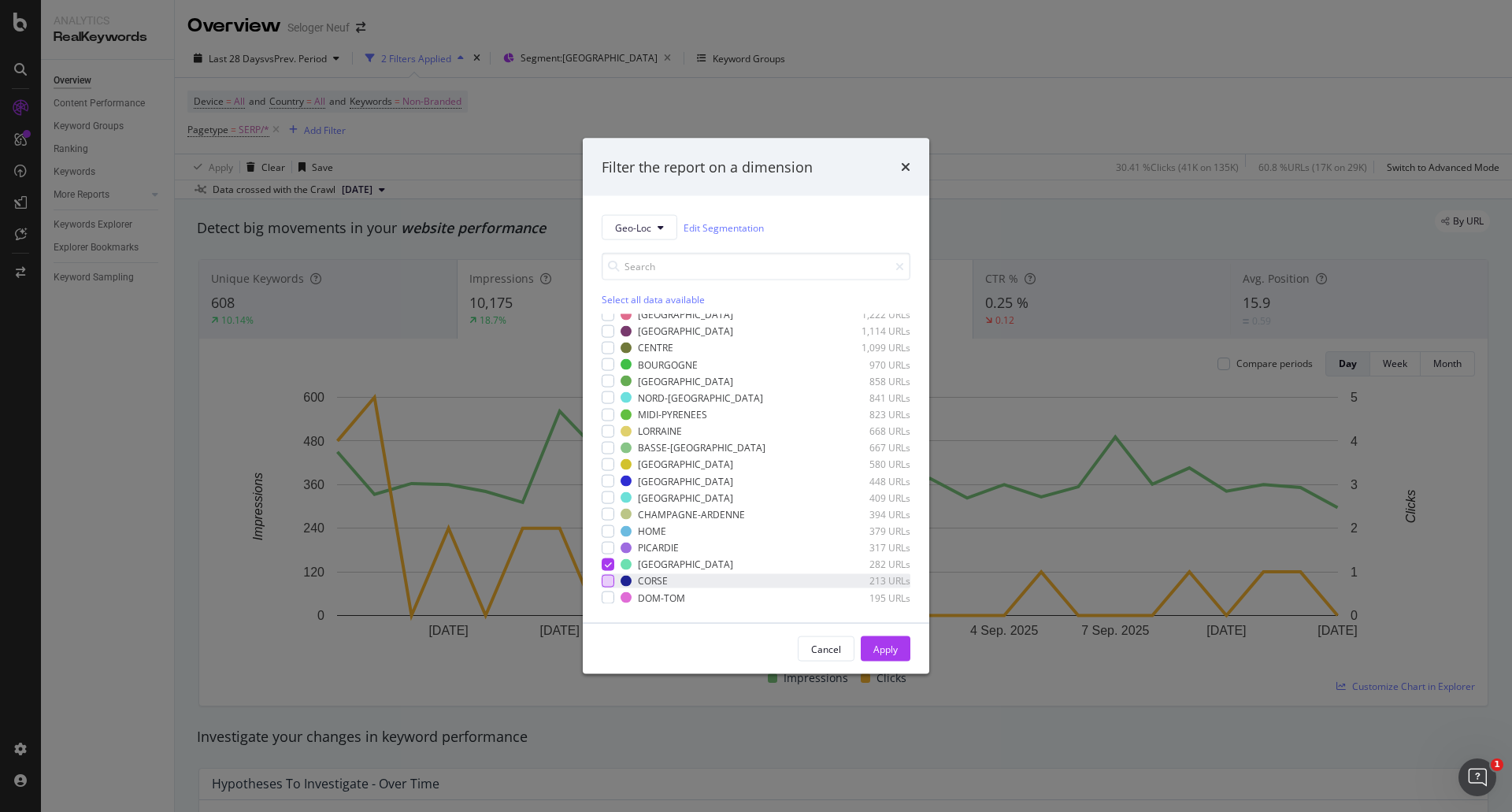
click at [606, 582] on div "modal" at bounding box center [607, 580] width 12 height 12
click at [612, 563] on div "modal" at bounding box center [607, 563] width 12 height 12
click at [890, 651] on div "Apply" at bounding box center [885, 648] width 24 height 13
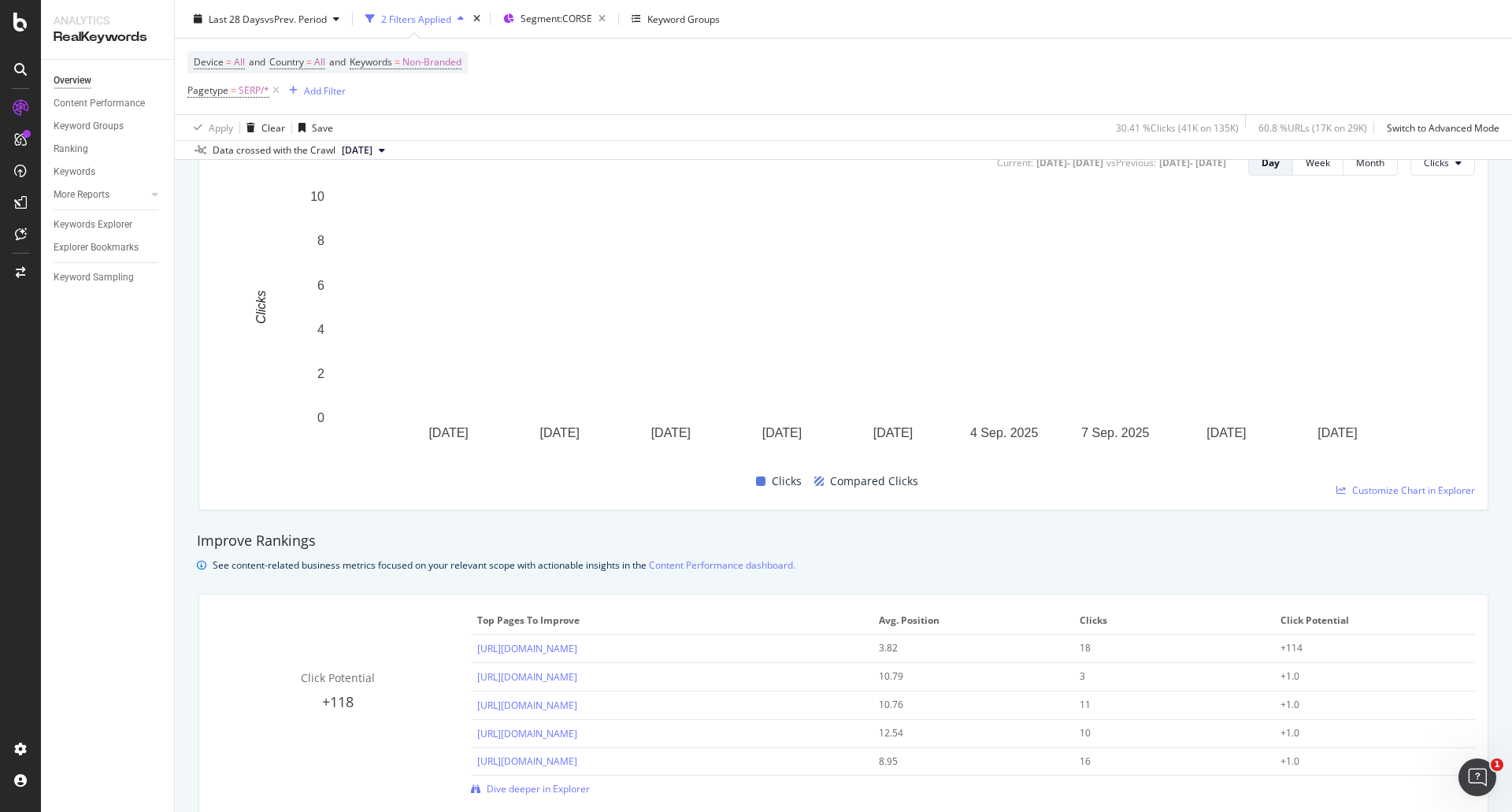
scroll to position [709, 0]
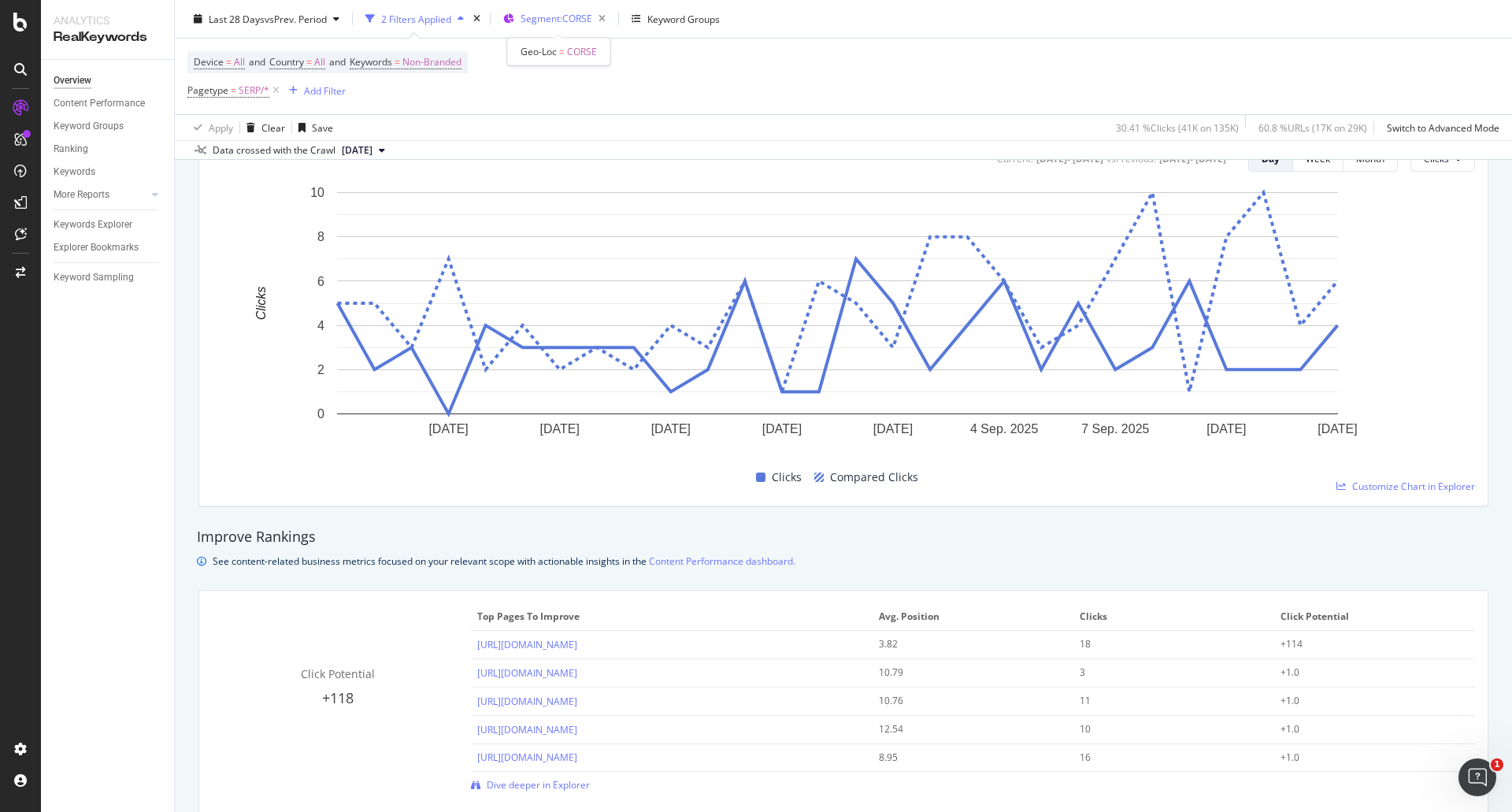
click at [569, 23] on span "Segment: CORSE" at bounding box center [556, 19] width 71 height 13
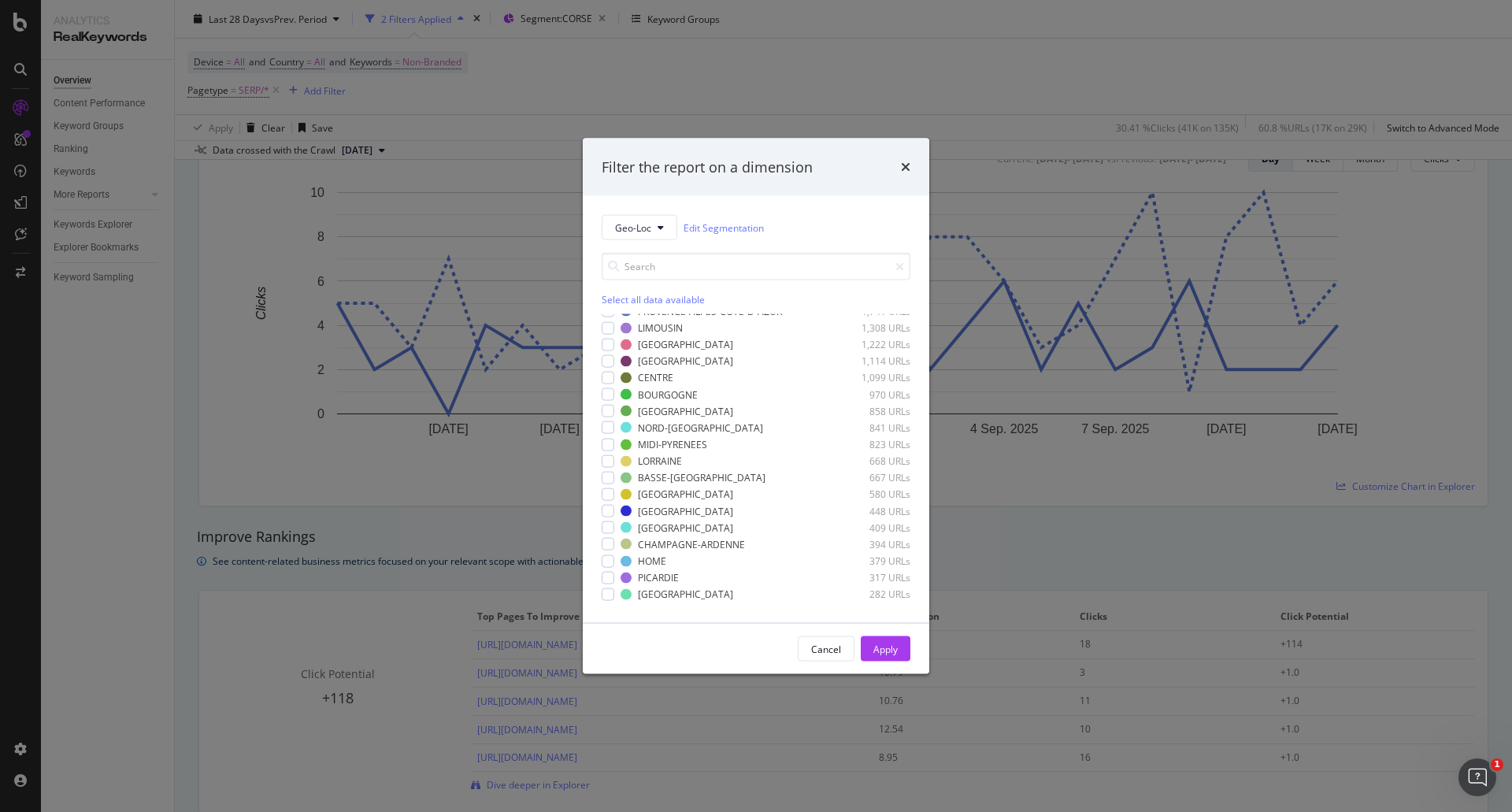
scroll to position [110, 0]
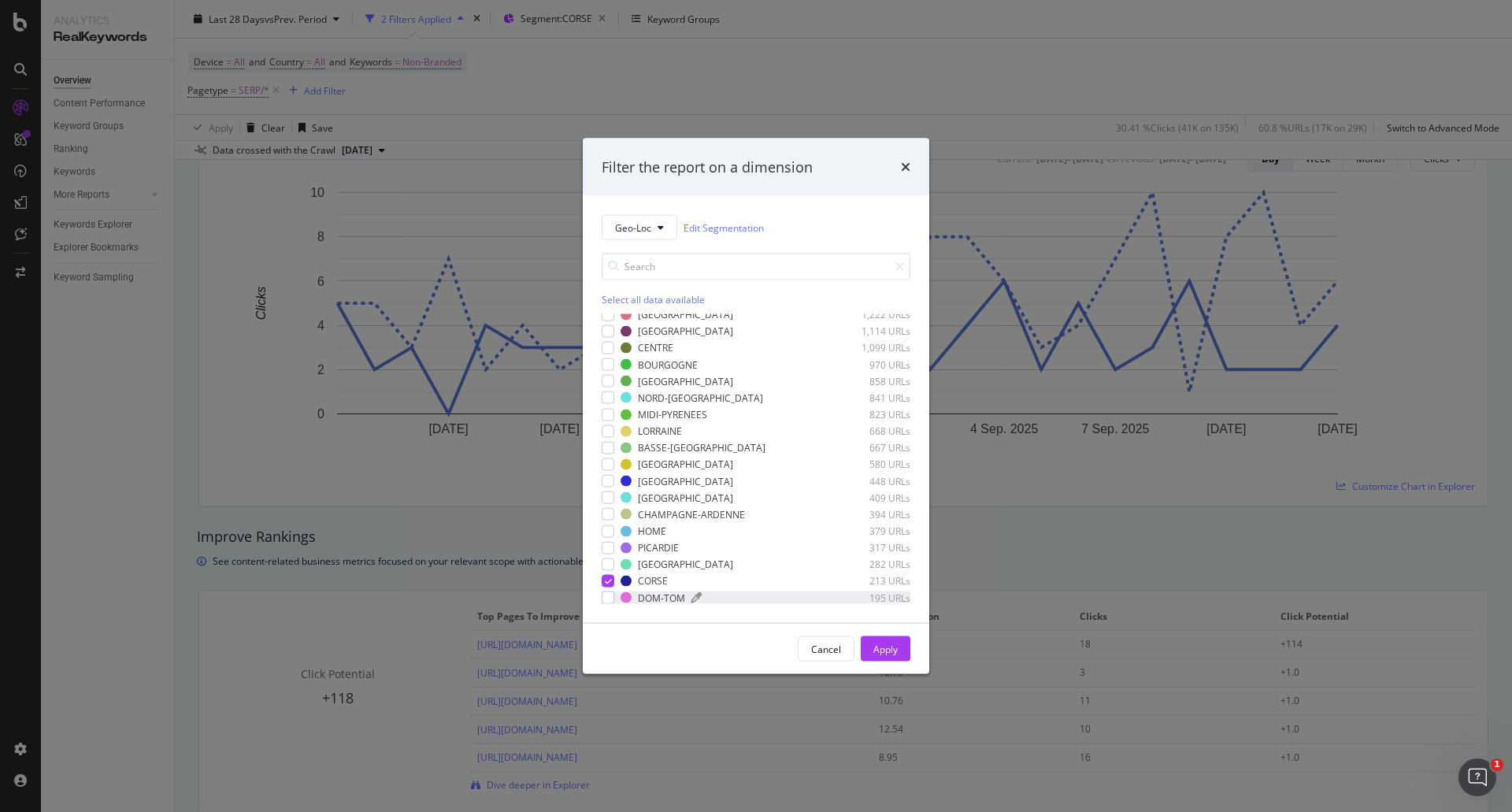
click at [640, 600] on div "DOM-TOM" at bounding box center [661, 597] width 47 height 13
drag, startPoint x: 608, startPoint y: 579, endPoint x: 630, endPoint y: 588, distance: 23.8
click at [609, 579] on icon "modal" at bounding box center [609, 580] width 8 height 8
click at [905, 640] on button "Apply" at bounding box center [885, 648] width 50 height 25
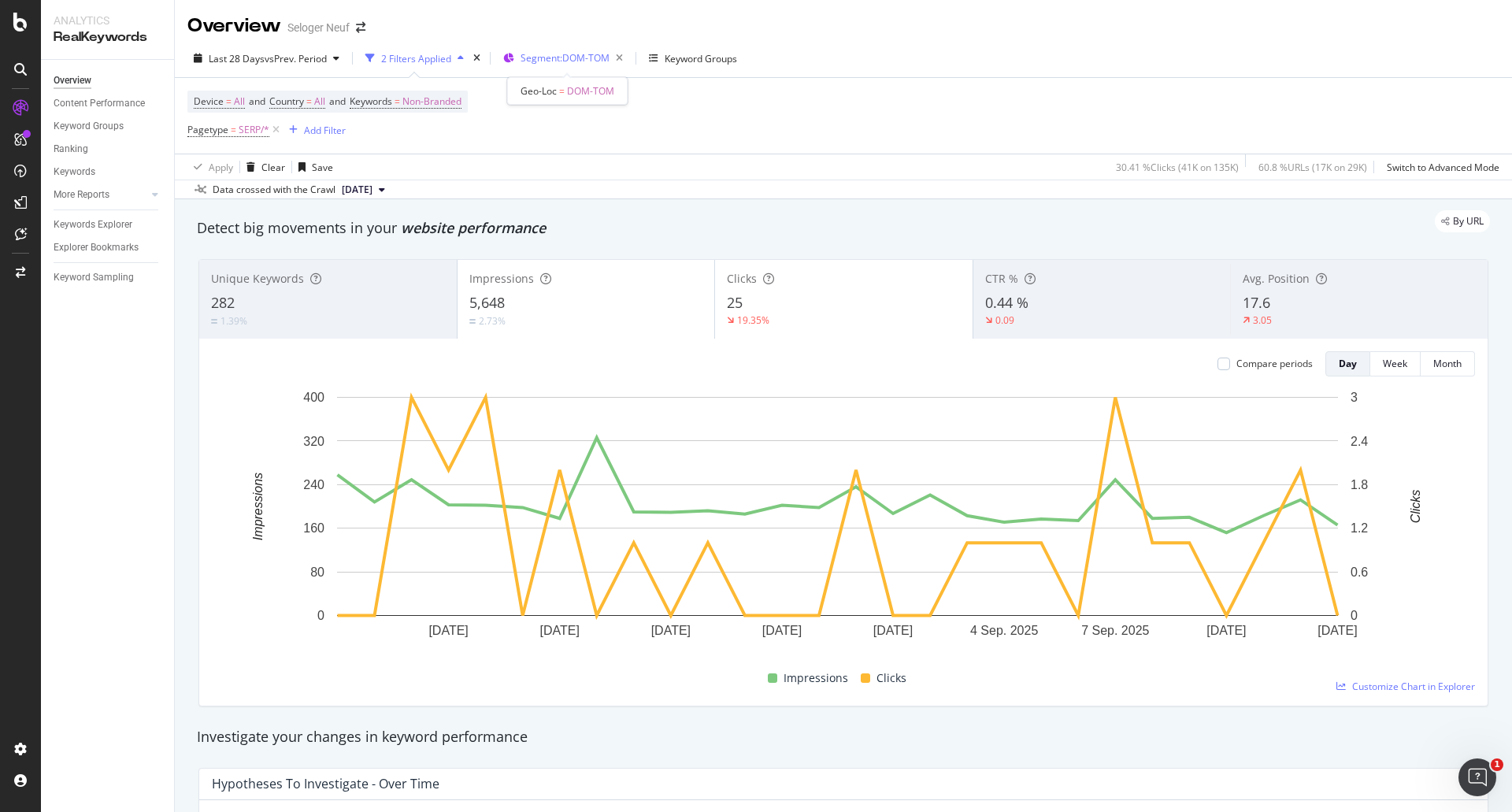
click at [586, 53] on span "Segment: DOM-TOM" at bounding box center [565, 58] width 89 height 13
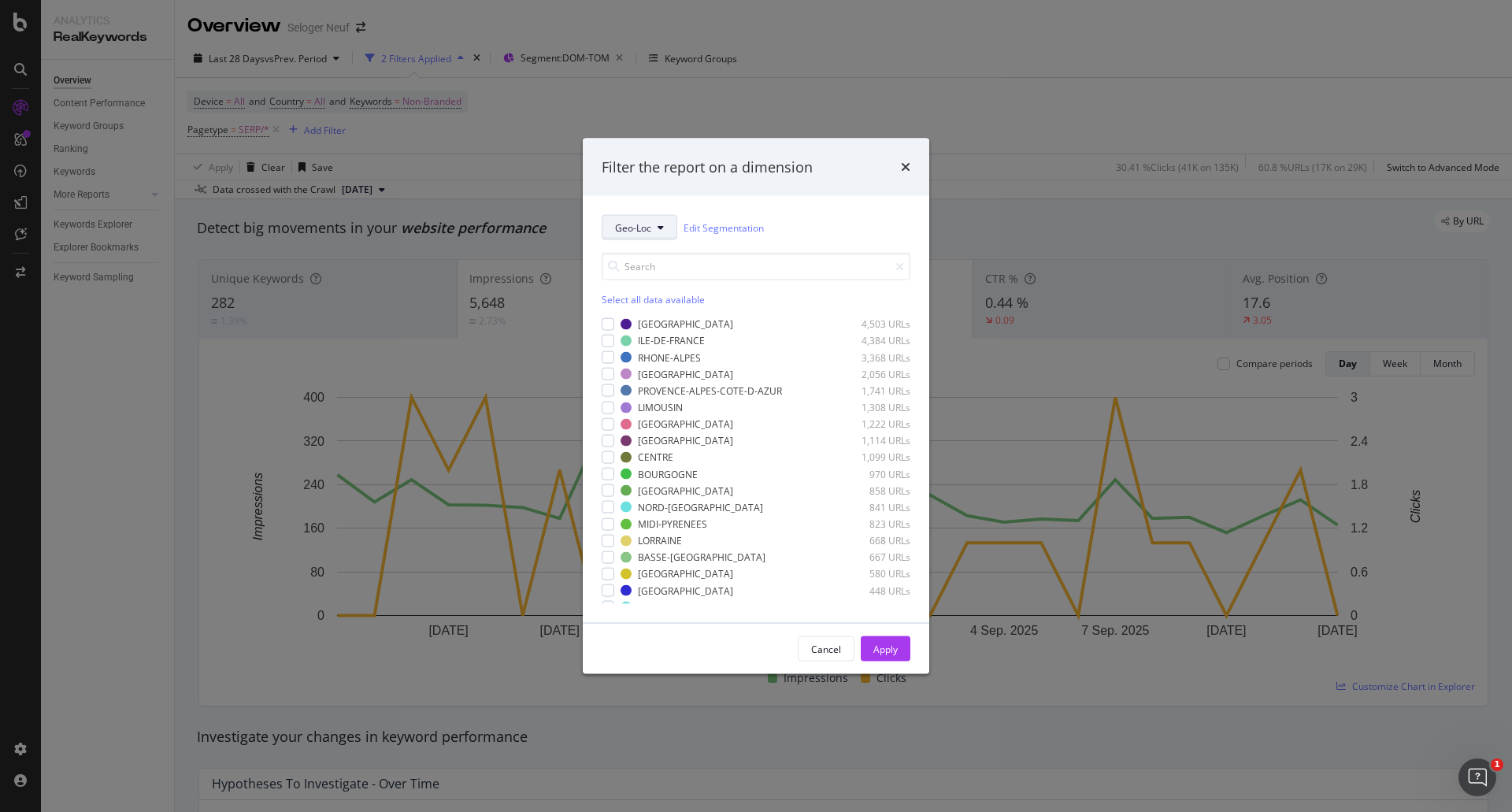
click at [634, 232] on span "Geo-Loc" at bounding box center [633, 227] width 37 height 13
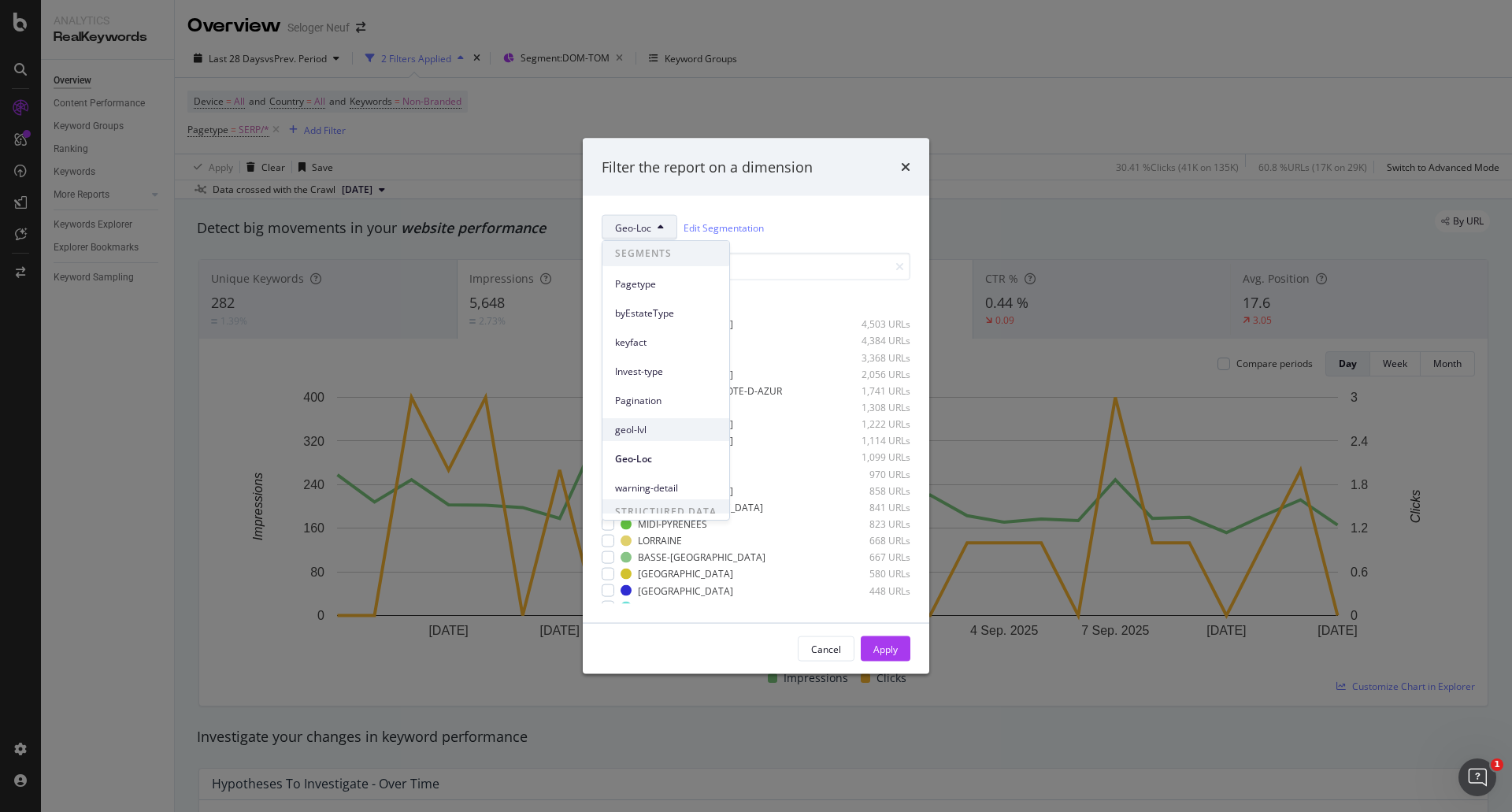
click at [648, 430] on span "geol-lvl" at bounding box center [666, 429] width 101 height 14
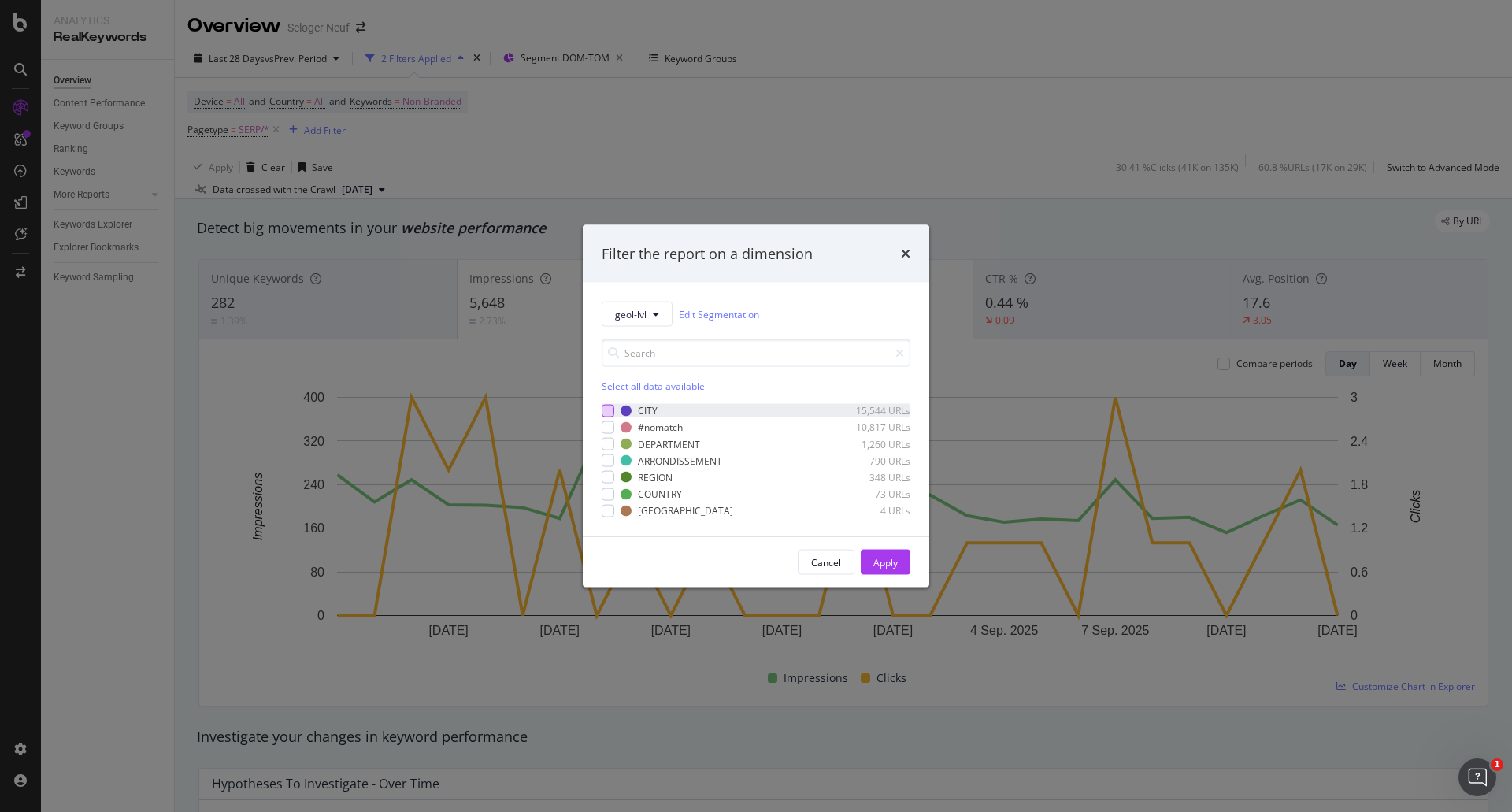
click at [610, 413] on div "modal" at bounding box center [607, 410] width 12 height 12
click at [889, 562] on div "Apply" at bounding box center [885, 562] width 24 height 13
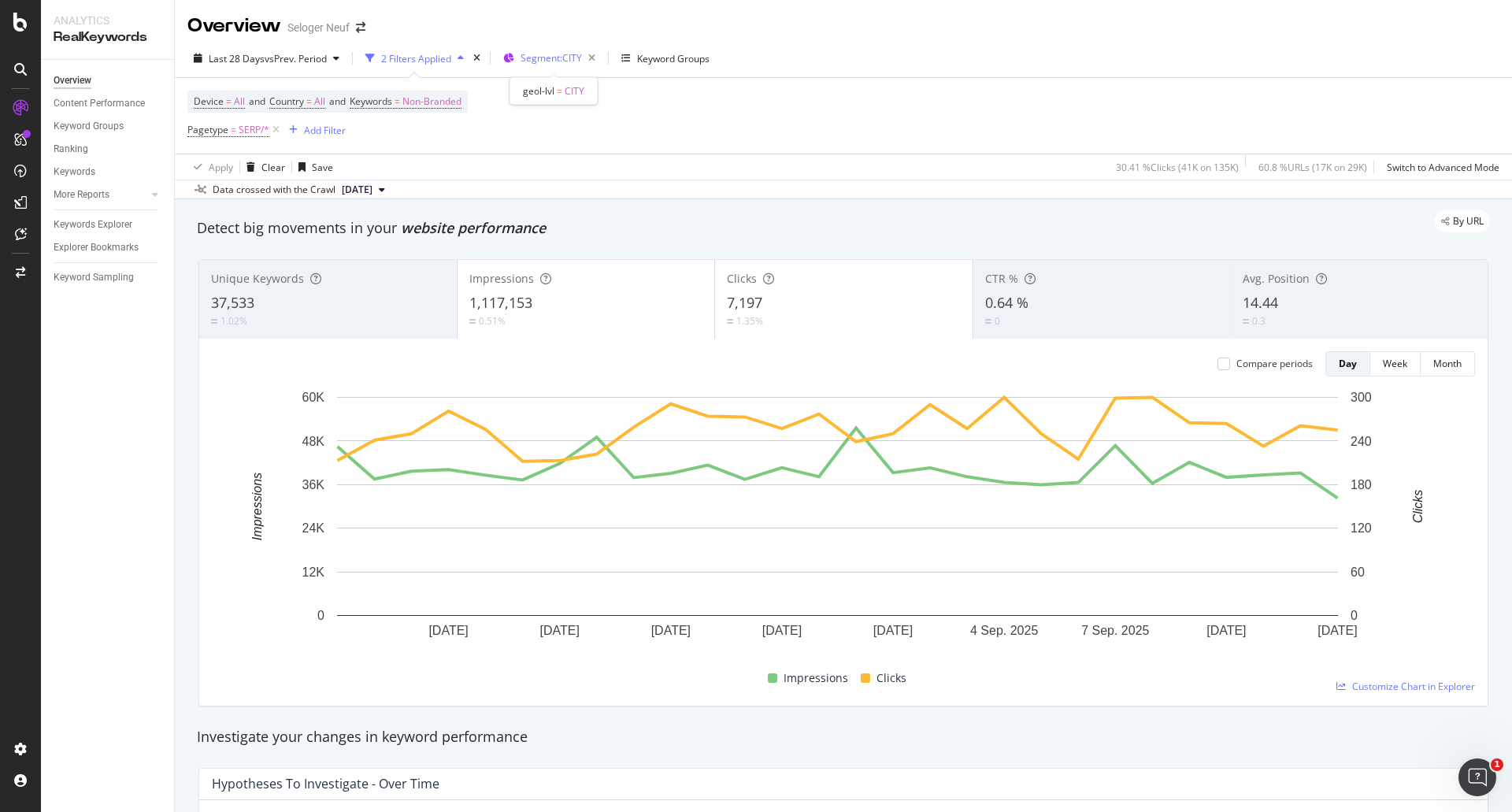
click at [564, 56] on span "Segment: CITY" at bounding box center [551, 58] width 61 height 13
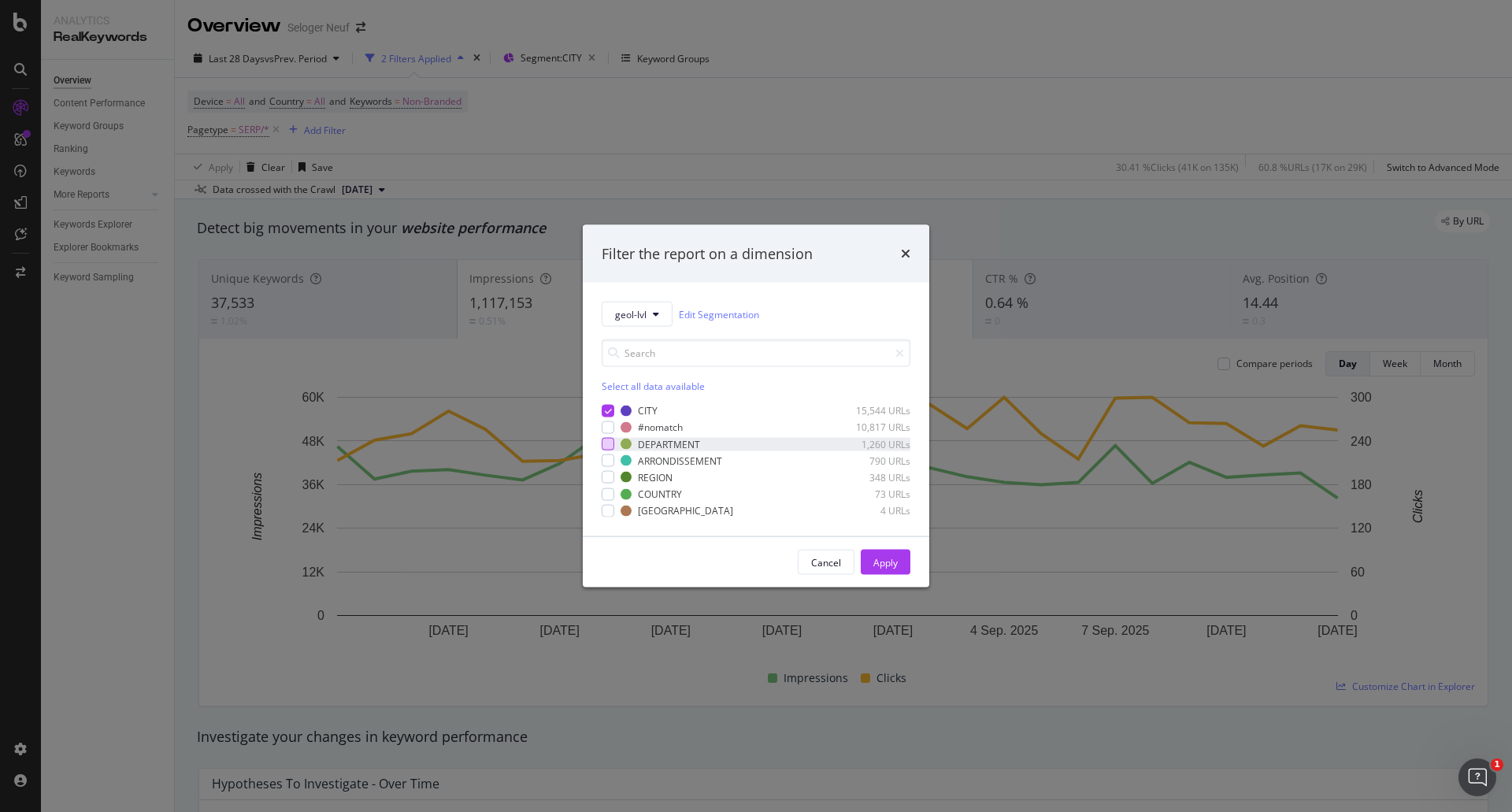
click at [607, 444] on div "modal" at bounding box center [607, 444] width 12 height 12
click at [612, 404] on div "modal" at bounding box center [607, 410] width 12 height 12
click at [896, 561] on div "Apply" at bounding box center [885, 562] width 24 height 13
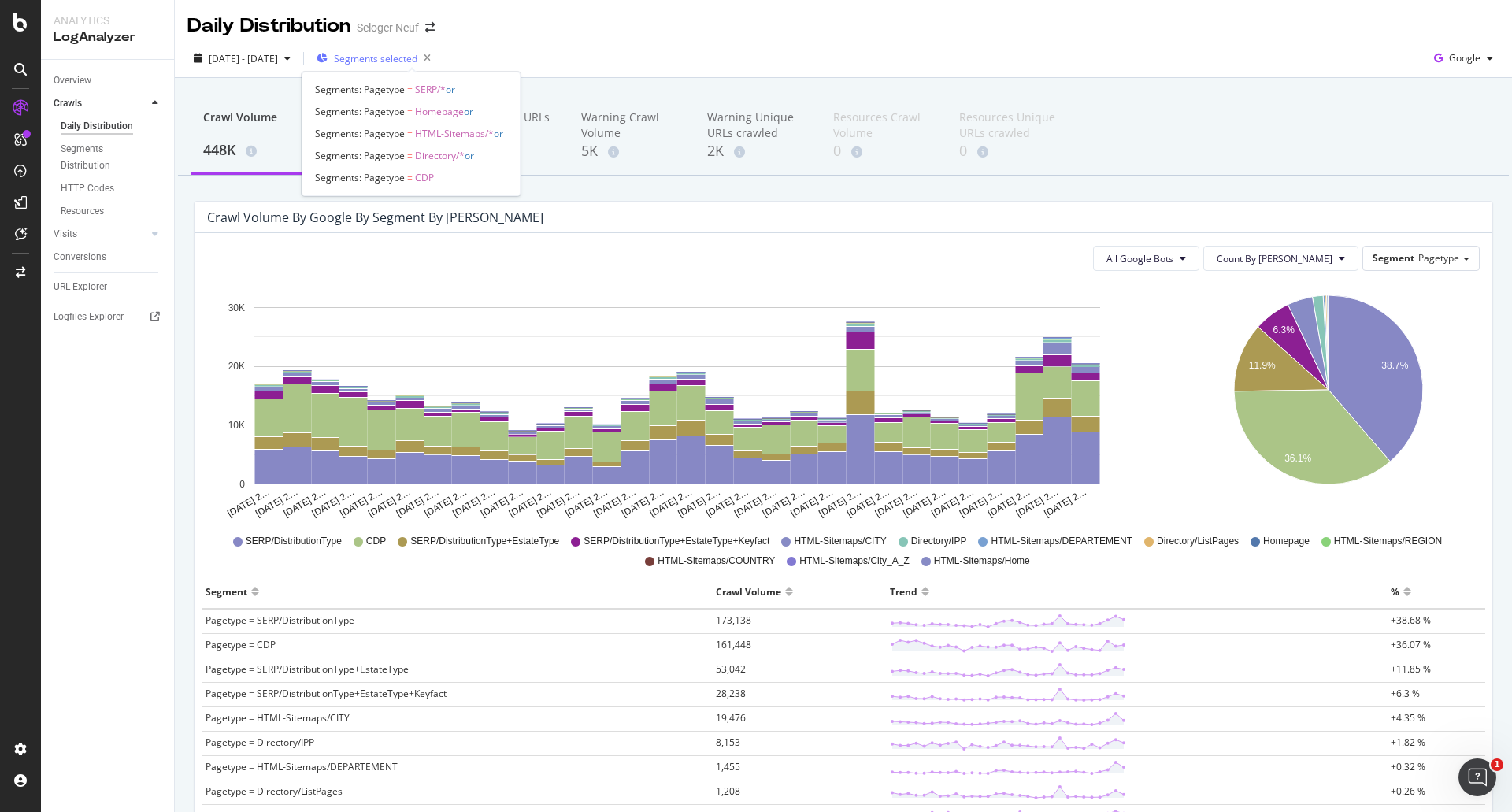
click at [417, 56] on span "Segments selected" at bounding box center [375, 58] width 83 height 13
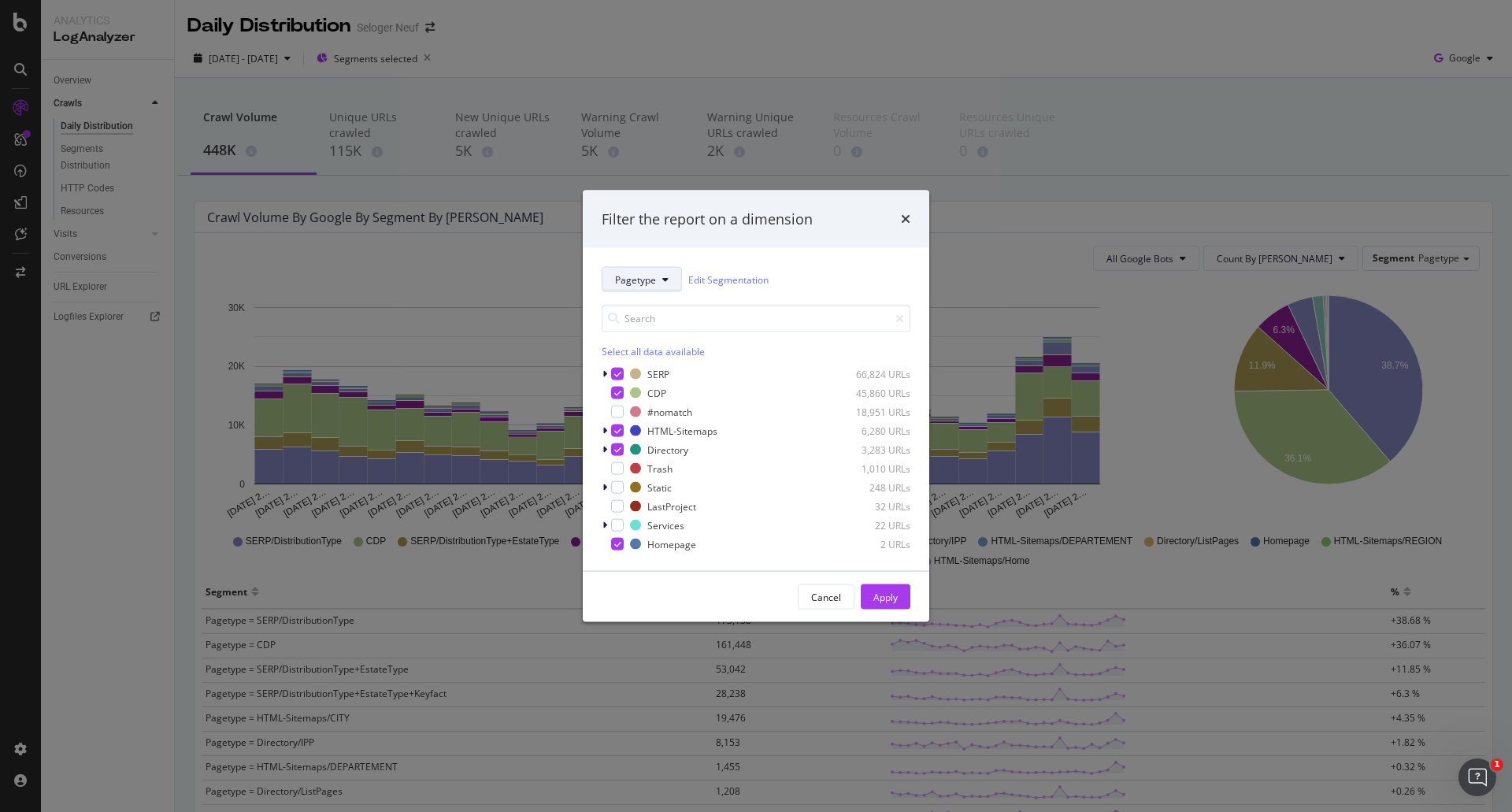
click at [639, 282] on span "Pagetype" at bounding box center [636, 278] width 41 height 13
click at [636, 482] on span "geol-lvl" at bounding box center [646, 481] width 63 height 14
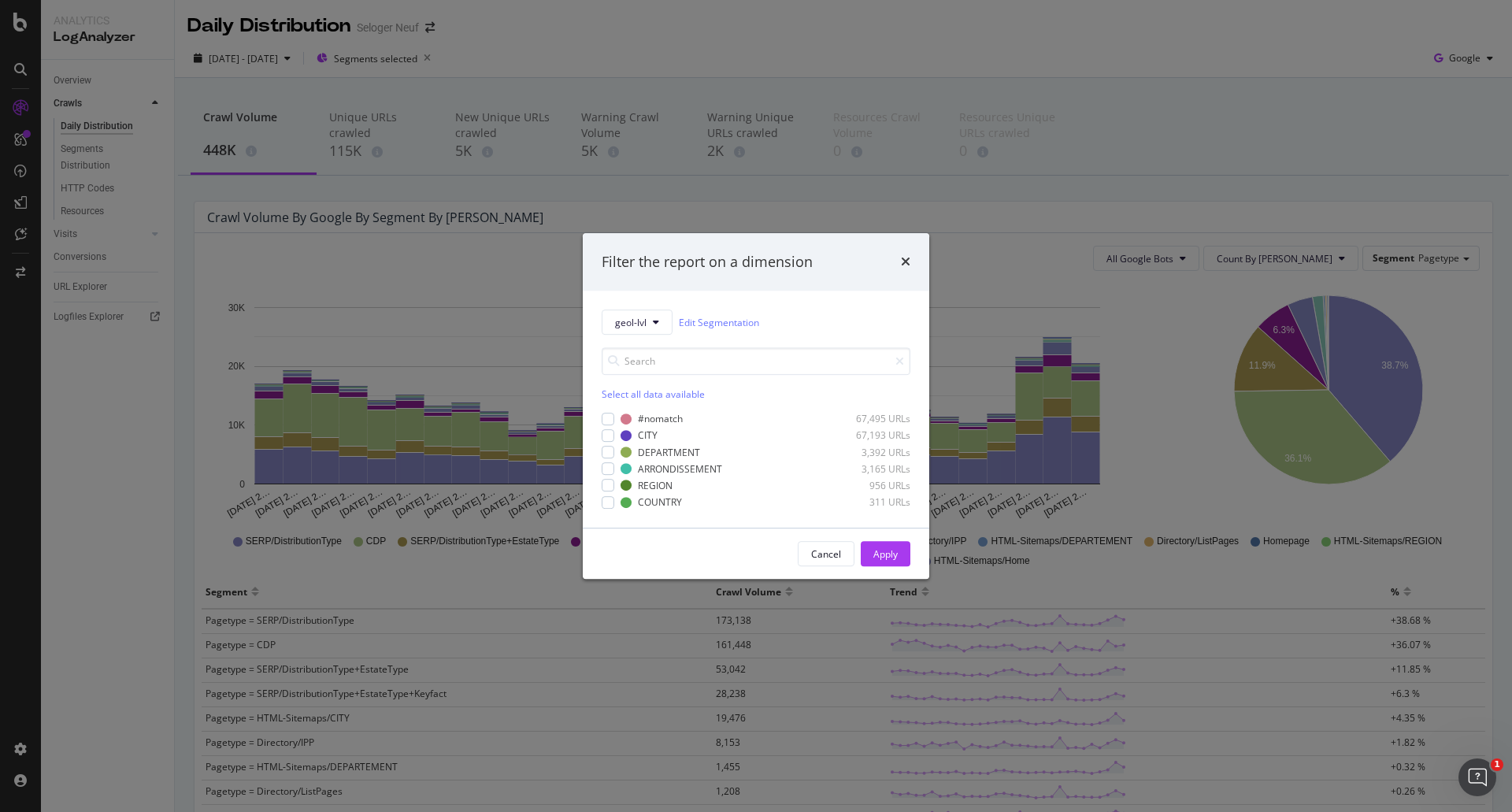
click at [622, 392] on div "Select all data available" at bounding box center [755, 394] width 309 height 13
click at [606, 418] on icon "modal" at bounding box center [609, 418] width 8 height 8
click at [873, 546] on div "Apply" at bounding box center [885, 553] width 24 height 23
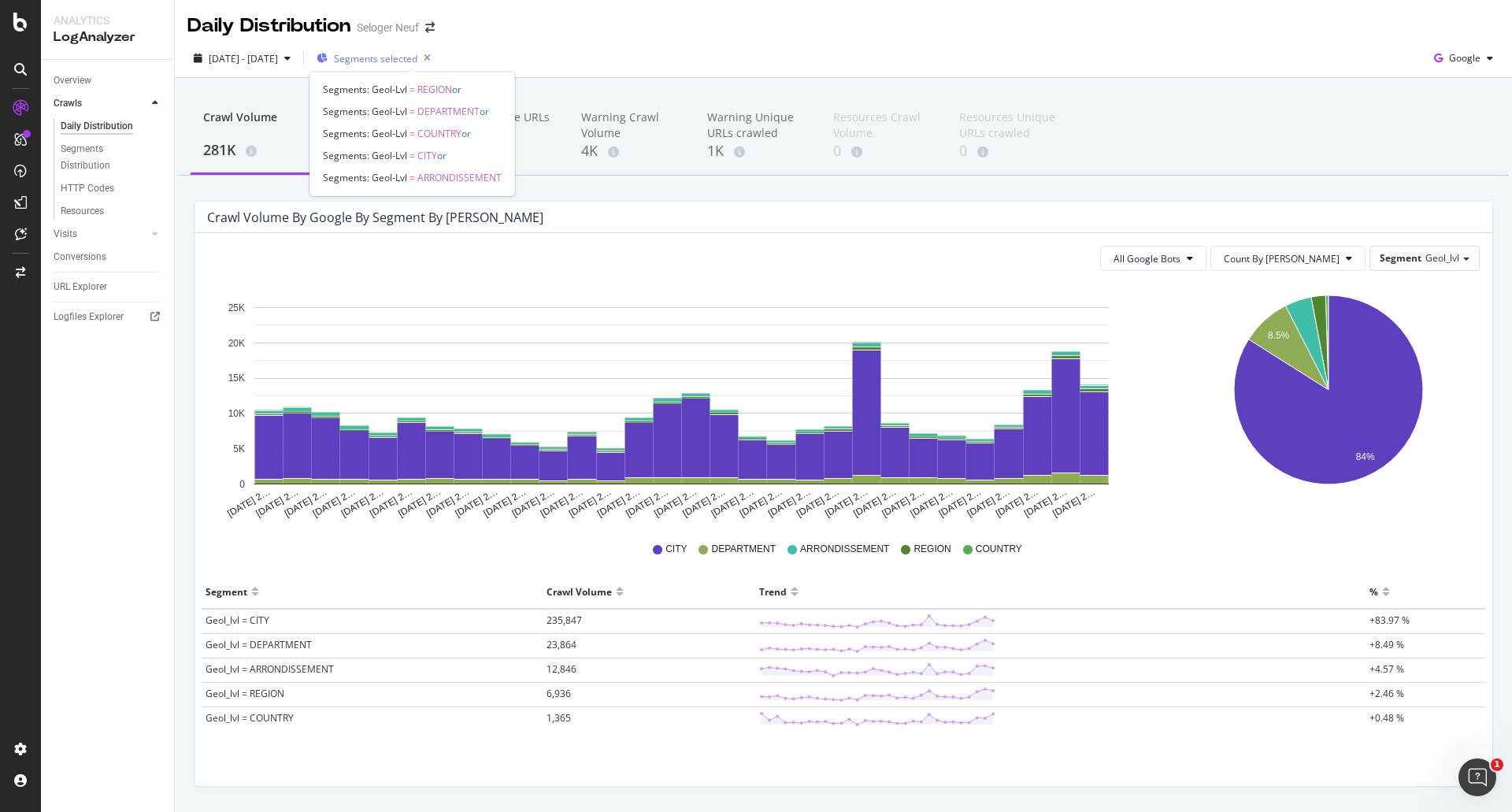
click at [417, 58] on span "Segments selected" at bounding box center [375, 58] width 83 height 13
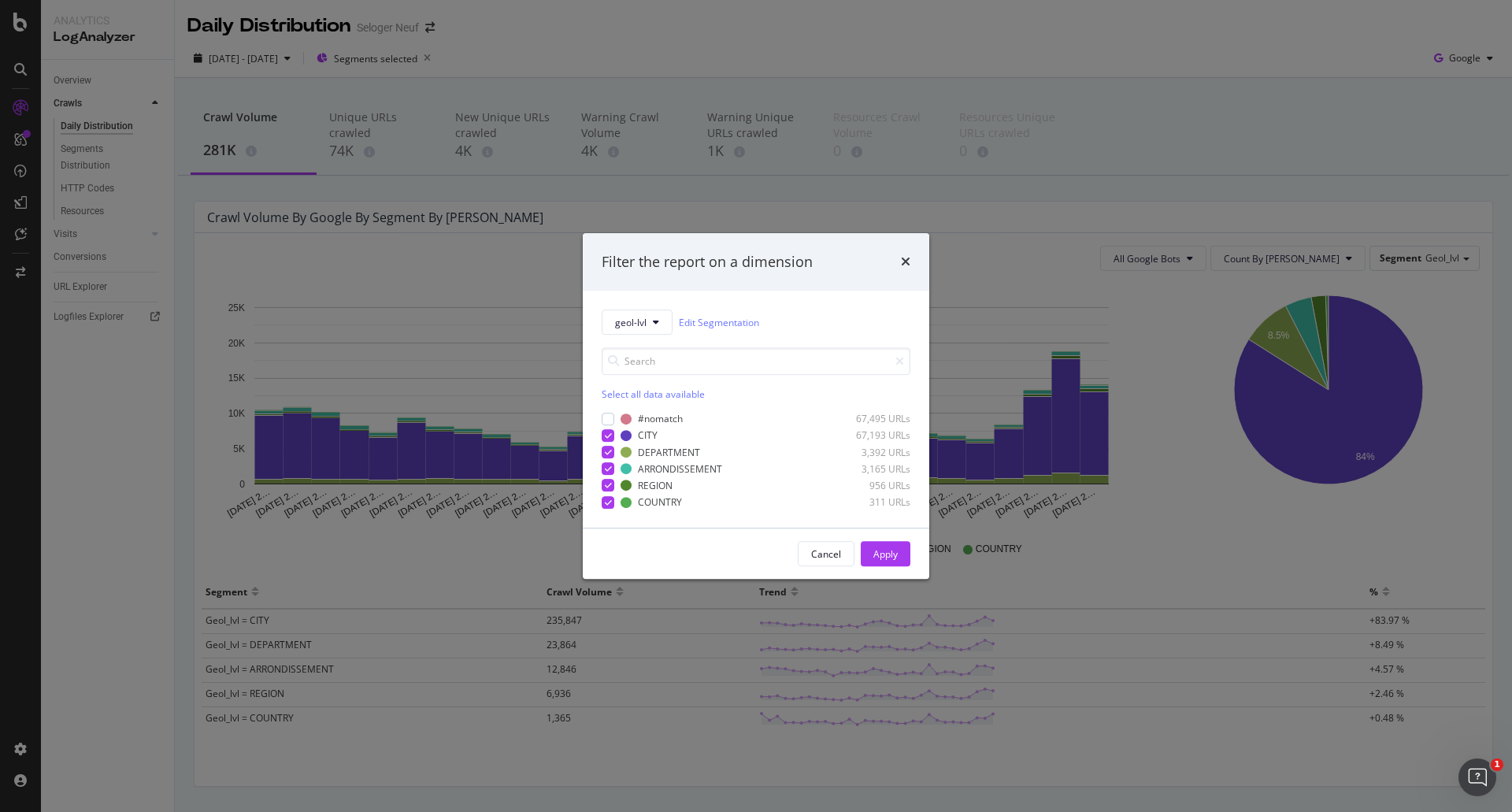
click at [1204, 74] on div "Filter the report on a dimension geol-lvl Edit Segmentation Select all data ava…" at bounding box center [756, 406] width 1512 height 812
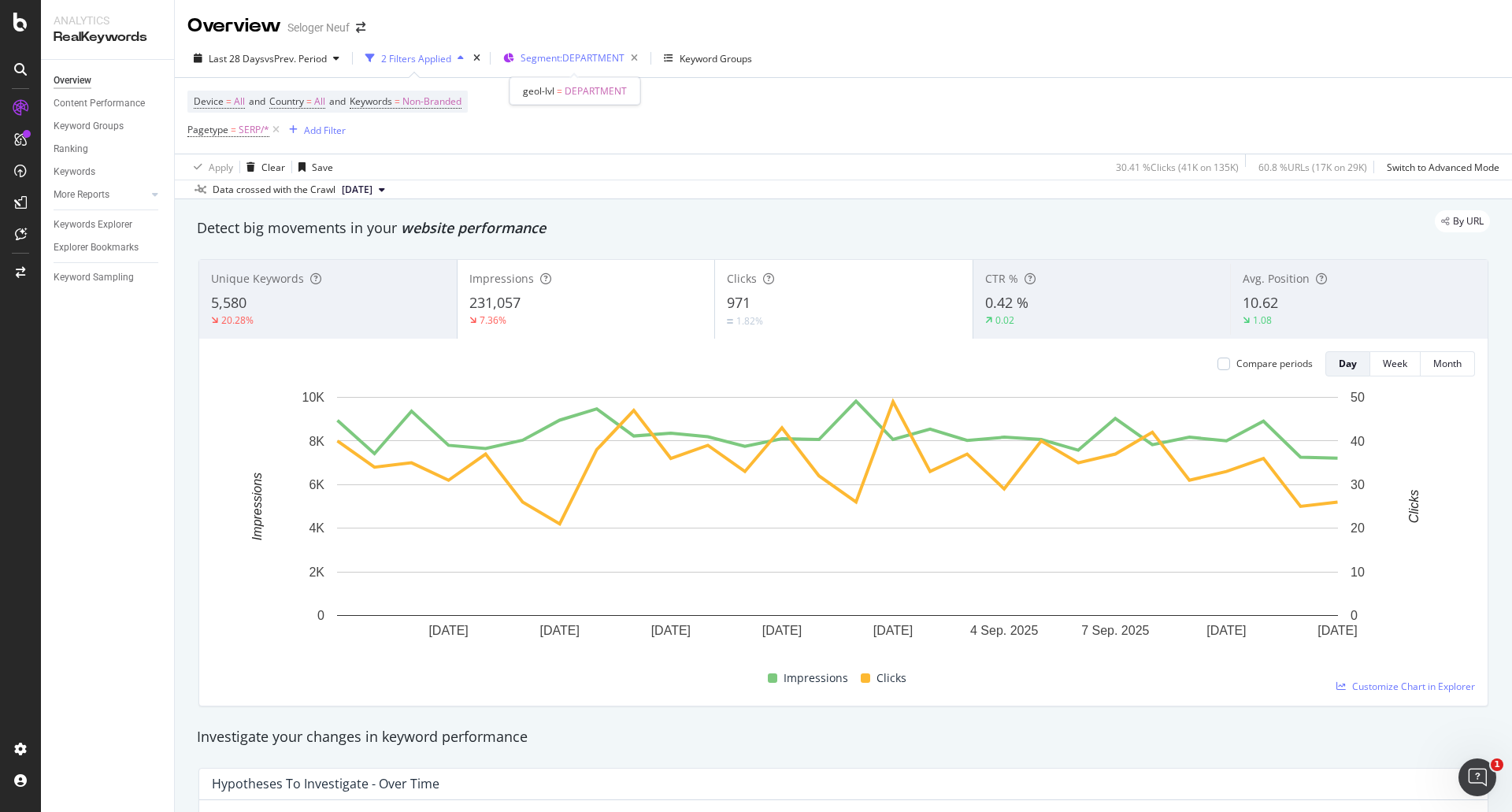
click at [571, 63] on span "Segment: DEPARTMENT" at bounding box center [572, 58] width 104 height 13
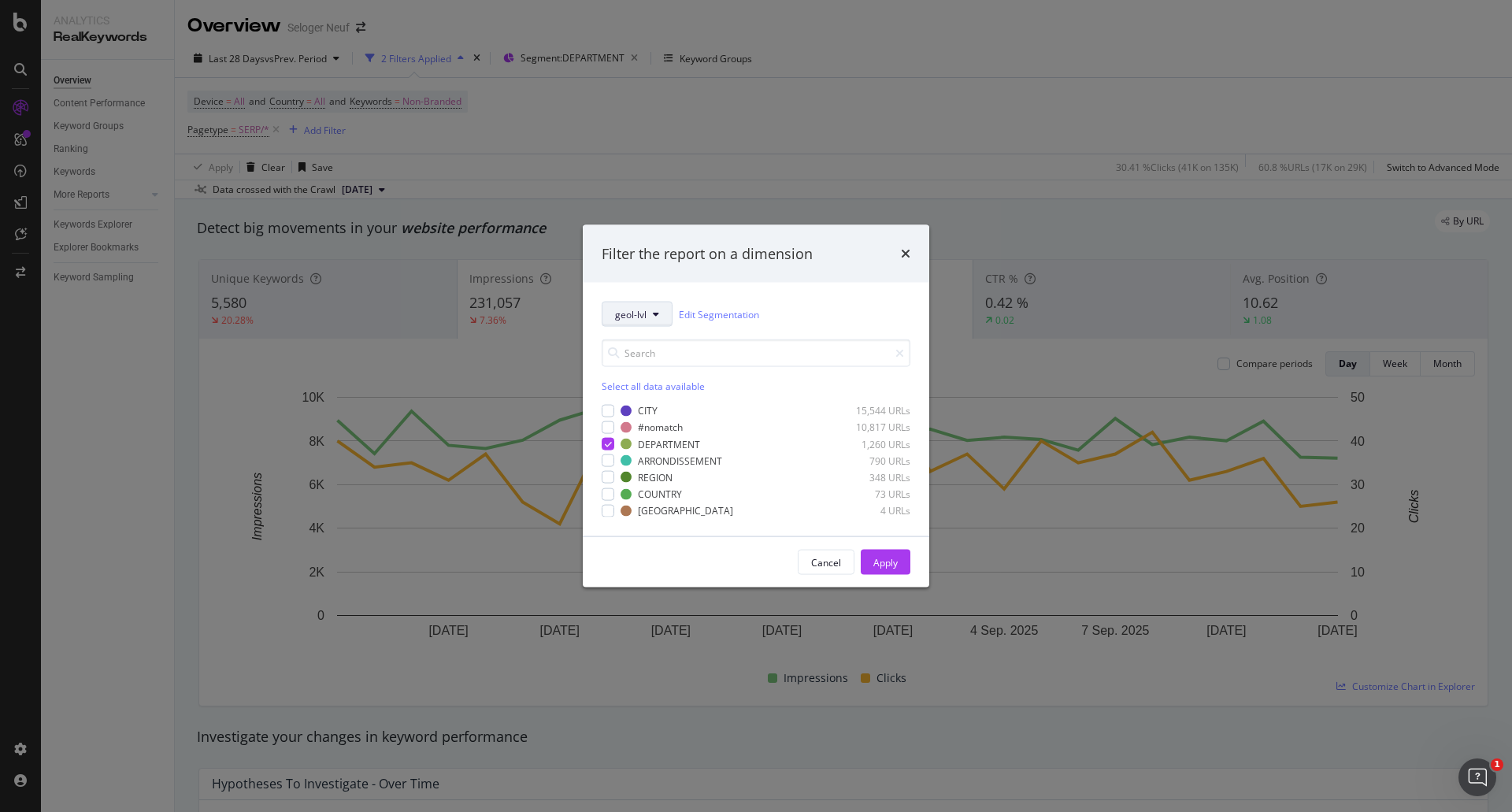
click at [643, 311] on span "geol-lvl" at bounding box center [631, 313] width 32 height 13
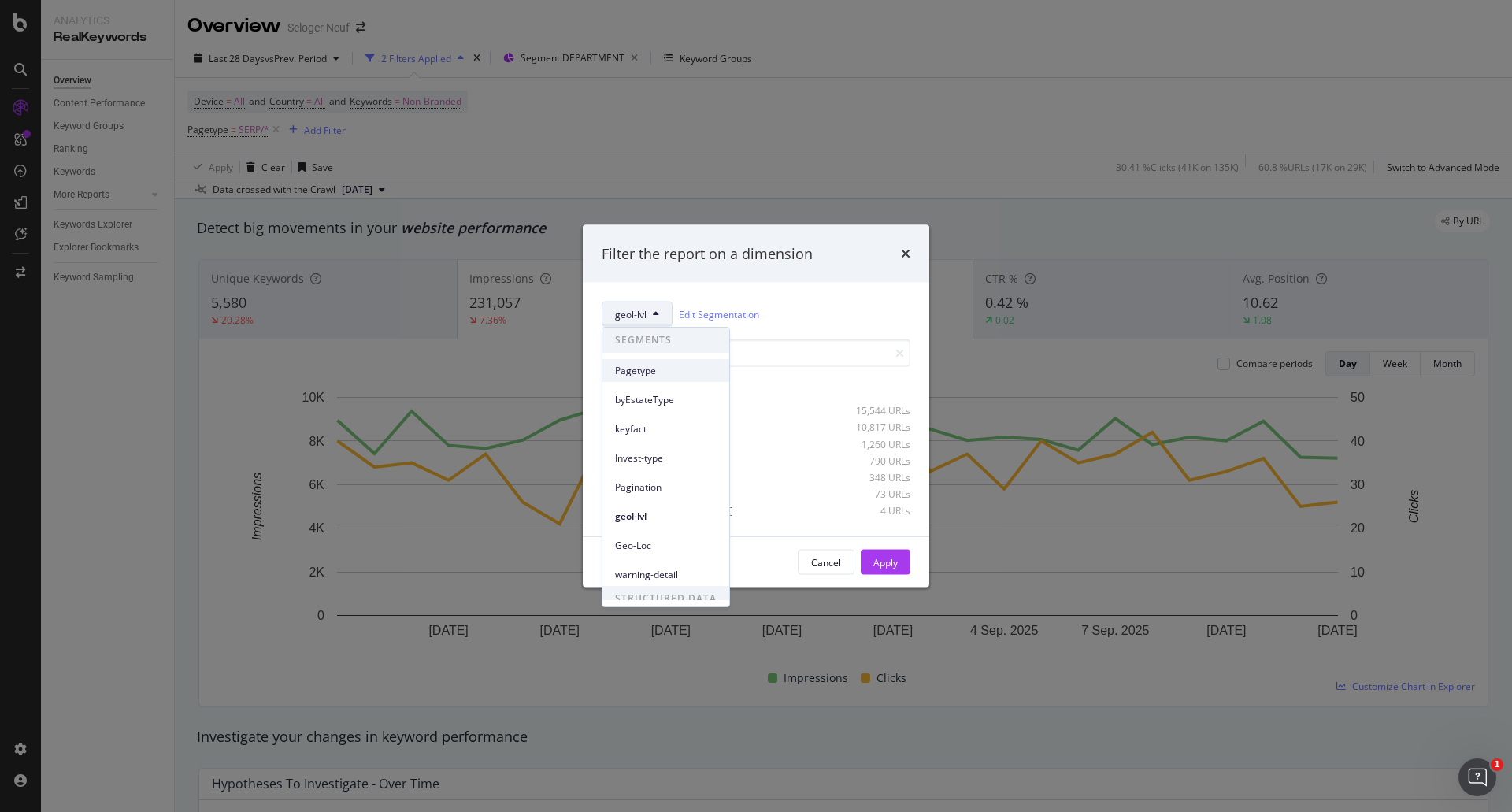
click at [649, 368] on span "Pagetype" at bounding box center [666, 370] width 101 height 14
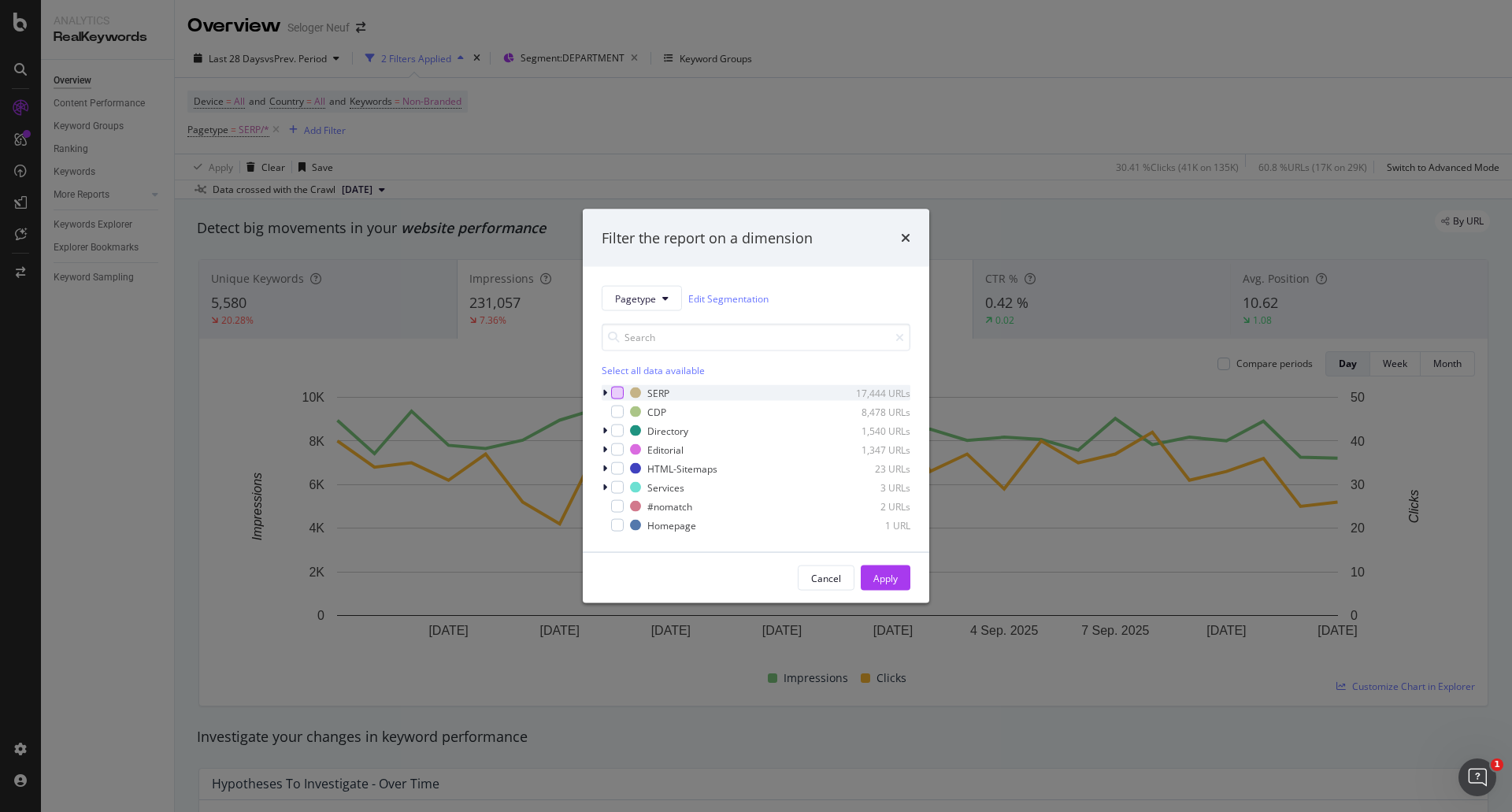
click at [621, 396] on div "modal" at bounding box center [616, 392] width 12 height 12
click at [885, 580] on div "Apply" at bounding box center [885, 578] width 24 height 13
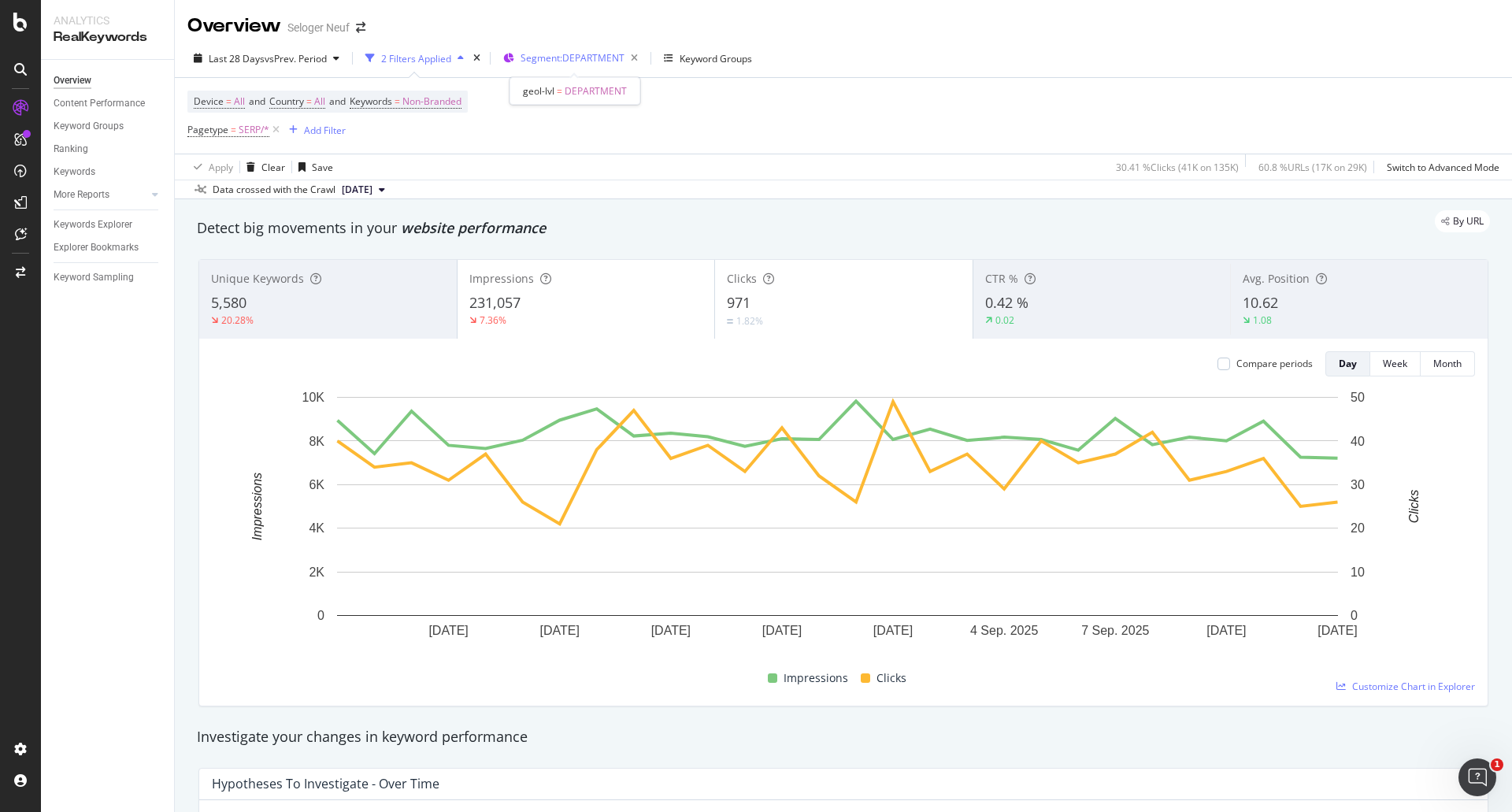
click at [601, 46] on button "Segment: DEPARTMENT" at bounding box center [570, 58] width 147 height 25
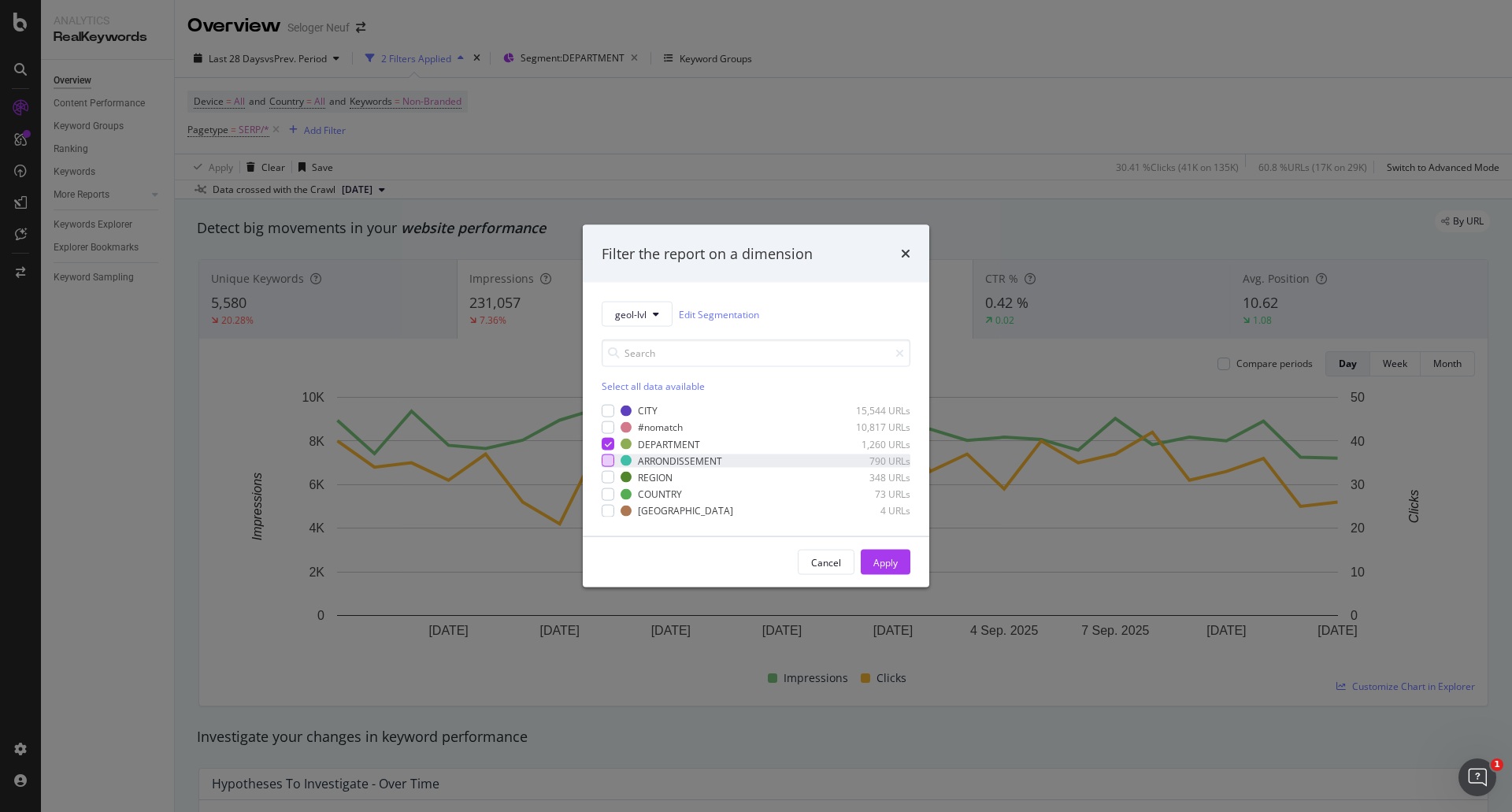
click at [611, 459] on div "modal" at bounding box center [607, 459] width 12 height 12
click at [606, 444] on icon "modal" at bounding box center [609, 444] width 8 height 8
click at [891, 558] on div "Apply" at bounding box center [885, 562] width 24 height 13
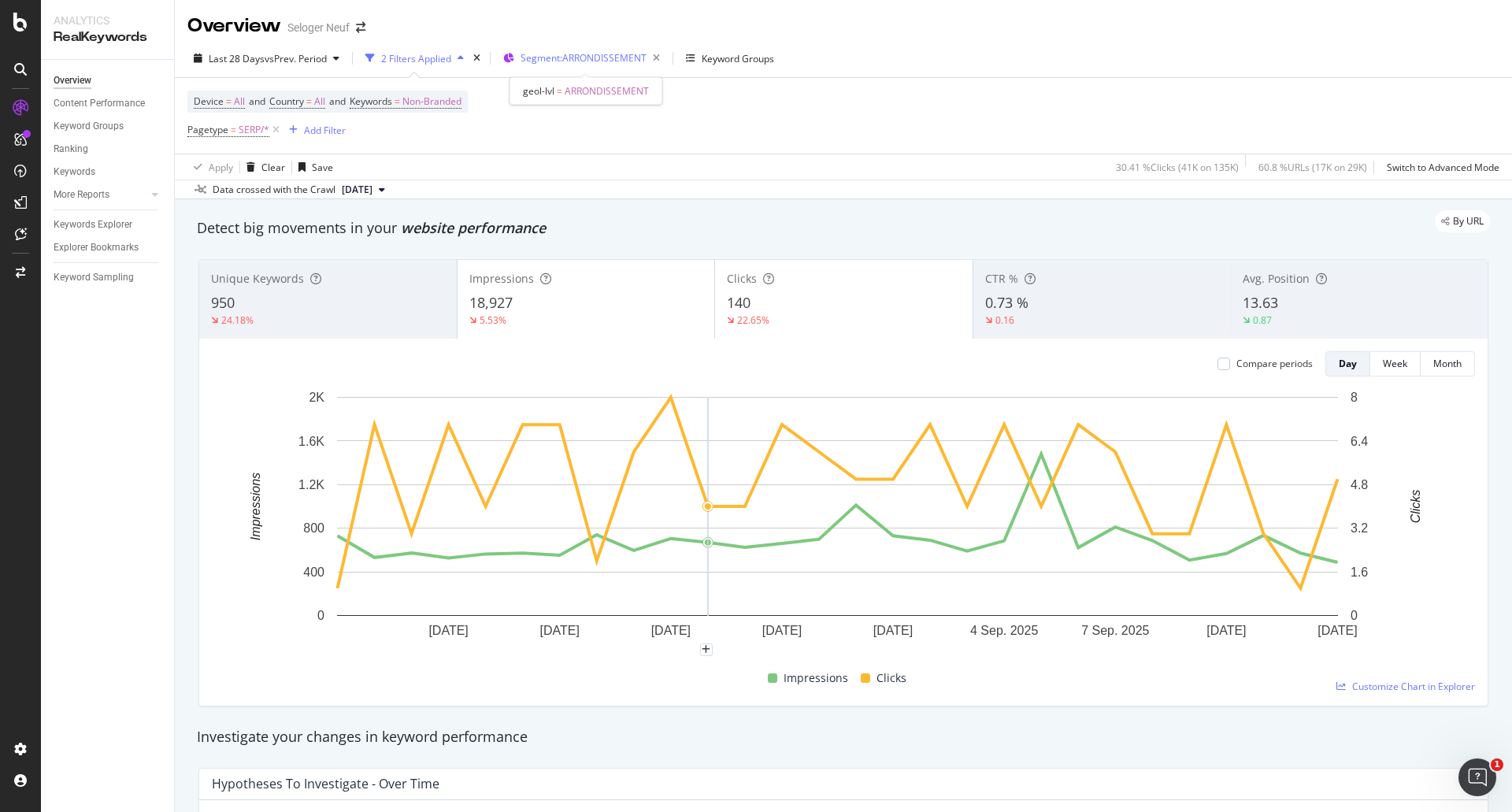
click at [603, 55] on span "Segment: ARRONDISSEMENT" at bounding box center [583, 58] width 126 height 13
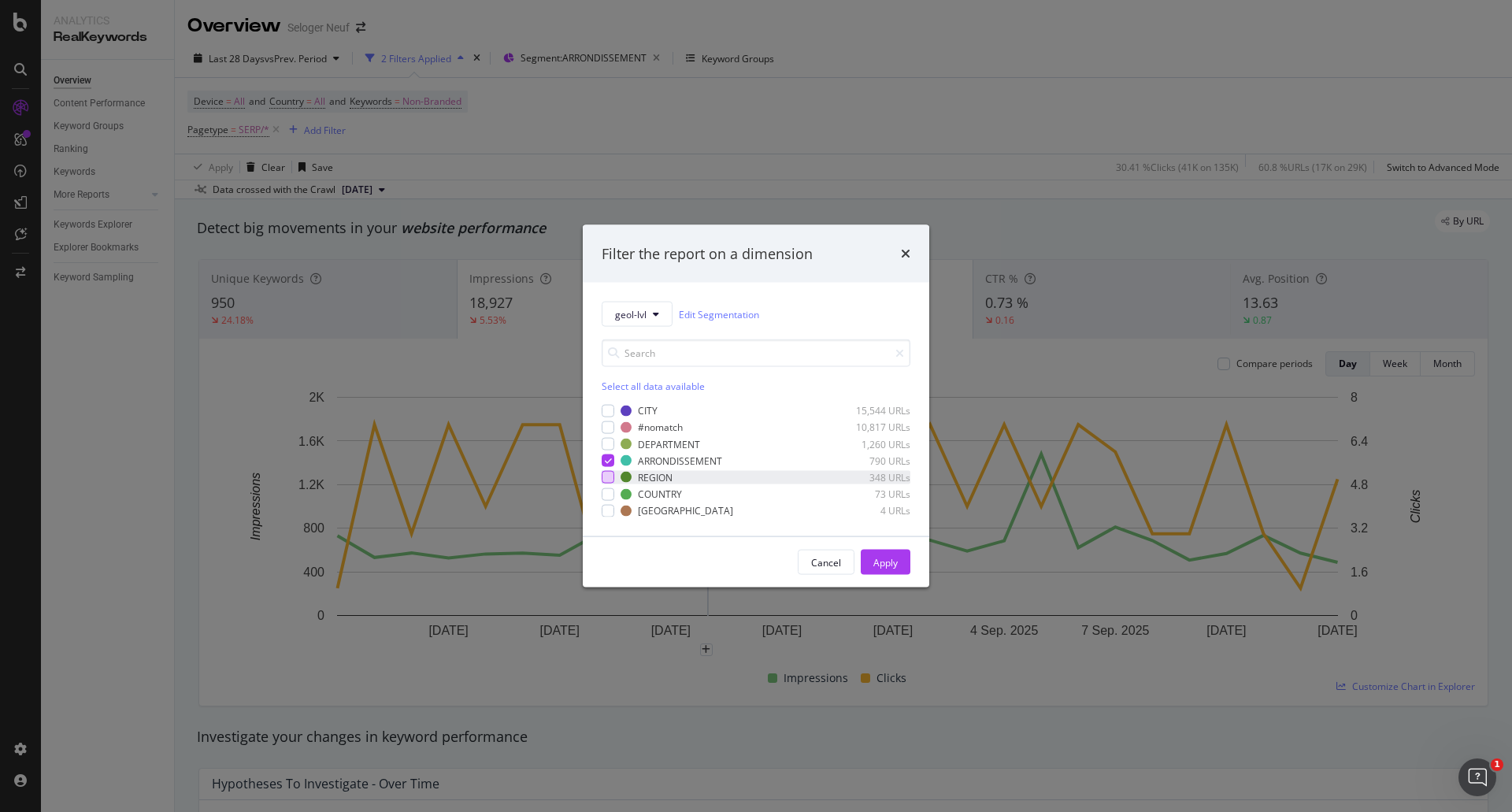
click at [605, 479] on div "modal" at bounding box center [607, 476] width 12 height 12
click at [605, 459] on icon "modal" at bounding box center [609, 460] width 8 height 8
click at [881, 564] on div "Apply" at bounding box center [885, 562] width 24 height 13
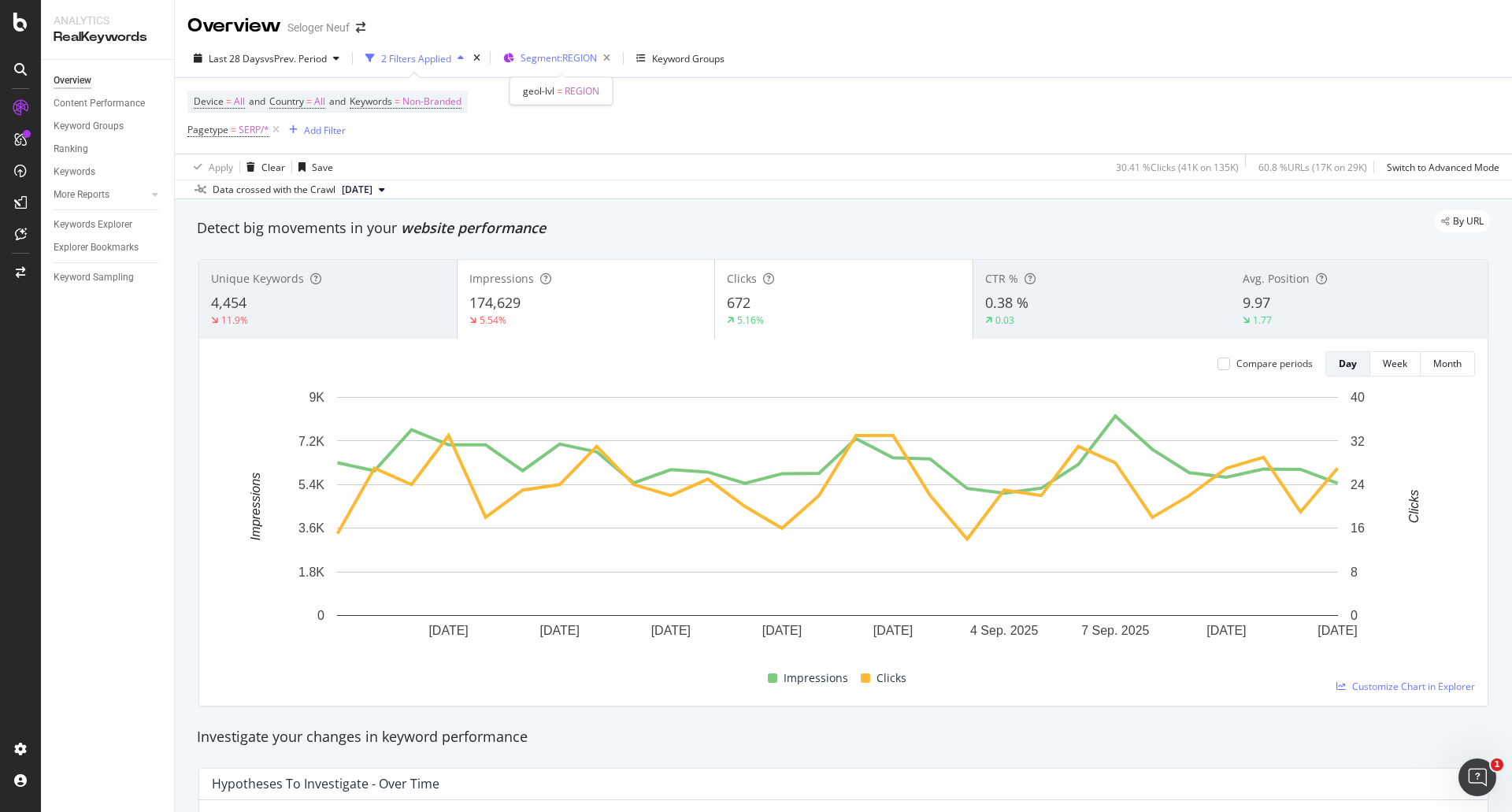
click at [586, 60] on span "Segment: REGION" at bounding box center [558, 58] width 76 height 13
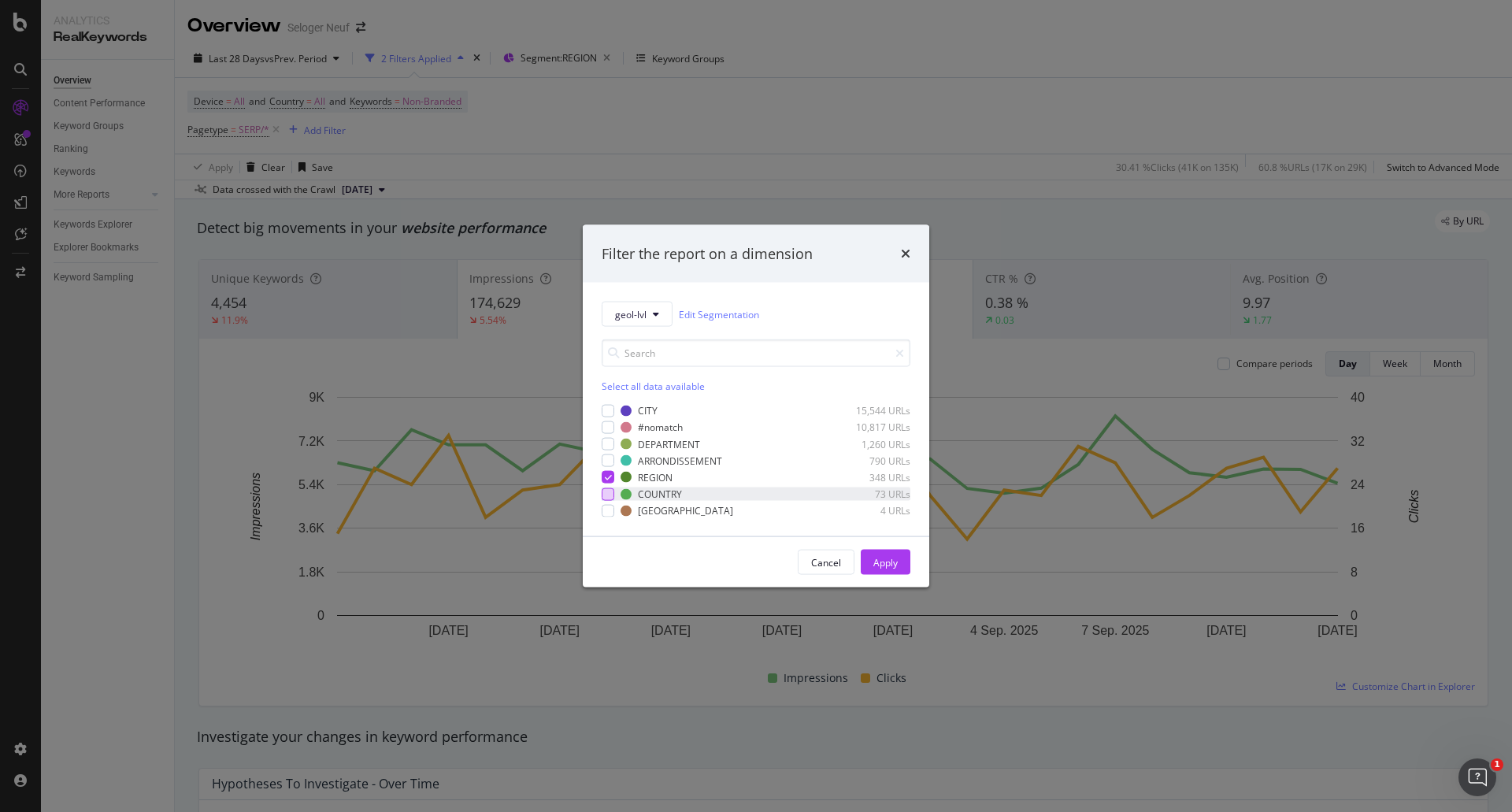
click at [607, 493] on div "modal" at bounding box center [607, 493] width 12 height 12
click at [605, 474] on icon "modal" at bounding box center [609, 477] width 8 height 8
click at [892, 550] on div "Apply" at bounding box center [885, 562] width 24 height 23
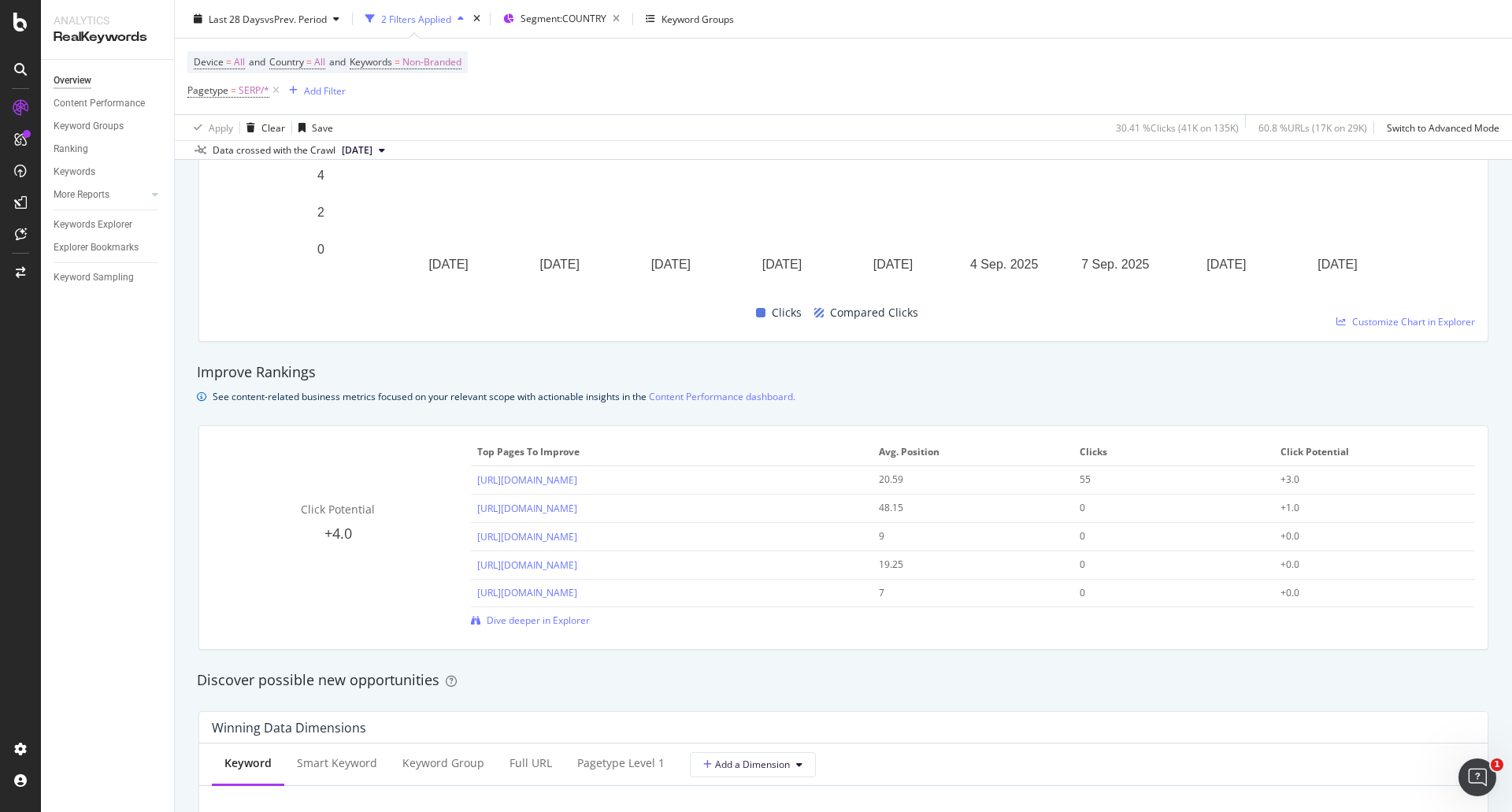
scroll to position [1023, 0]
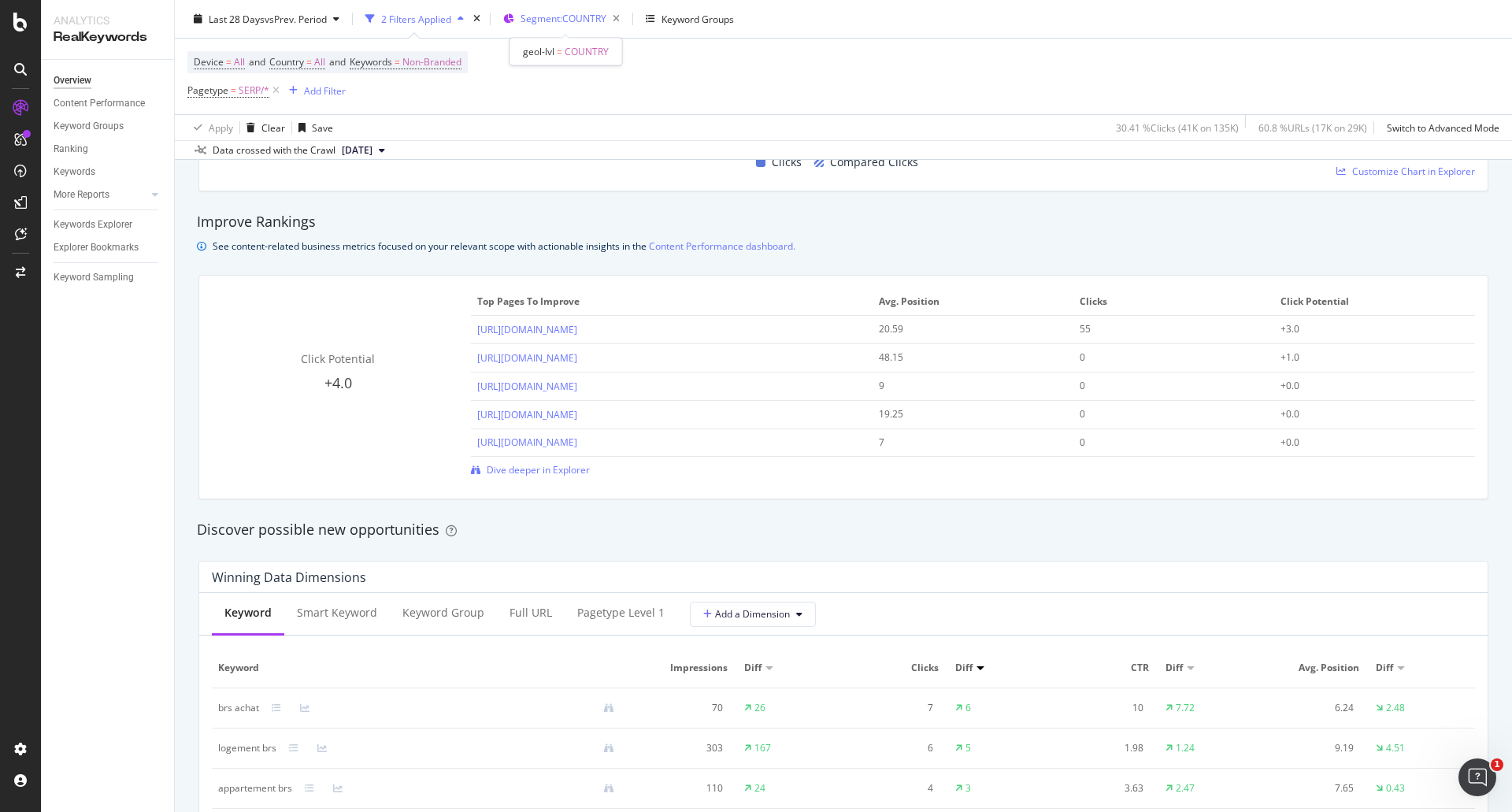
click at [552, 26] on div "Segment: COUNTRY" at bounding box center [573, 19] width 105 height 23
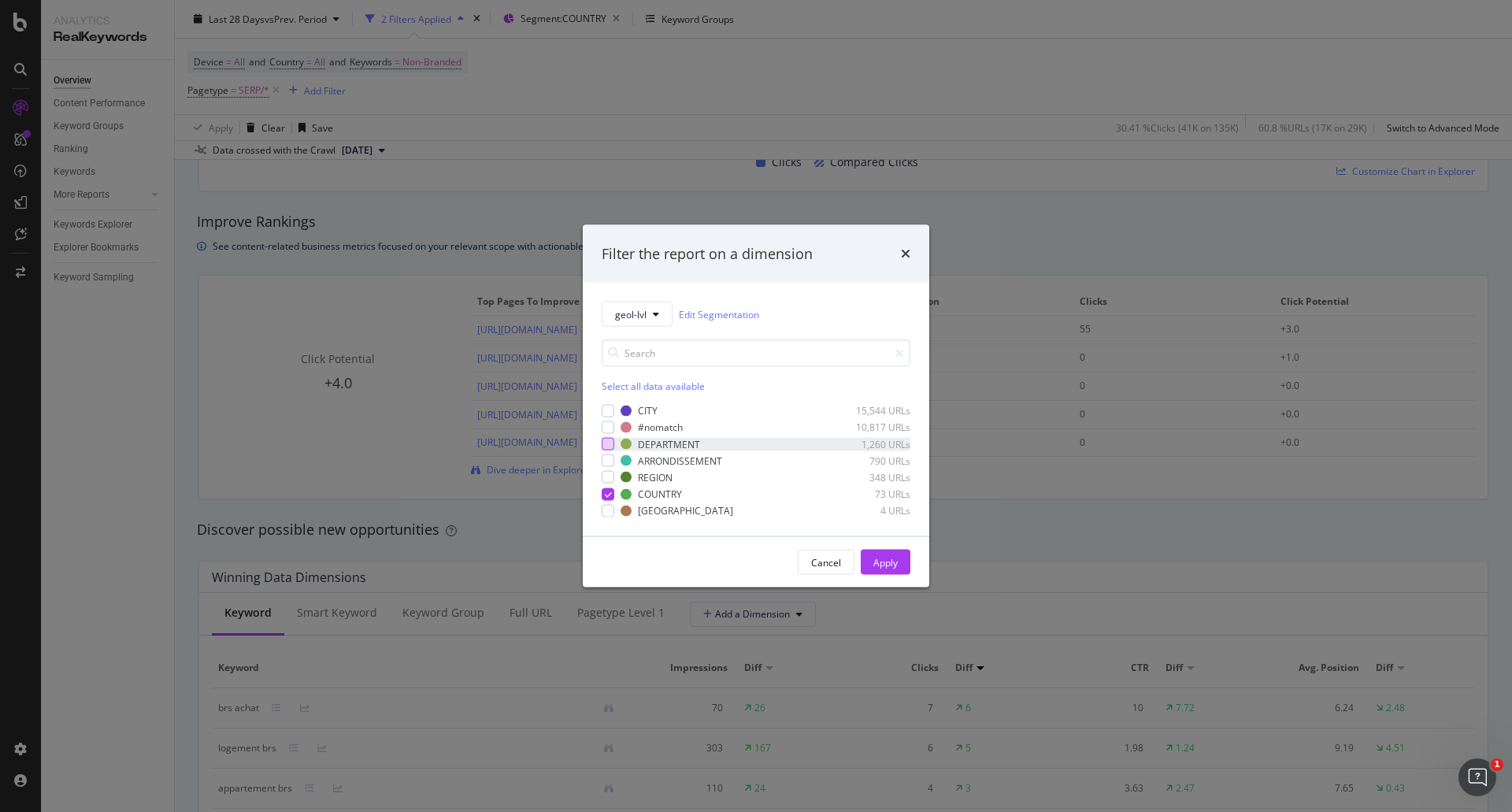
click at [612, 443] on div "modal" at bounding box center [607, 444] width 12 height 12
click at [605, 492] on icon "modal" at bounding box center [609, 493] width 8 height 8
click at [889, 561] on div "Apply" at bounding box center [885, 562] width 24 height 13
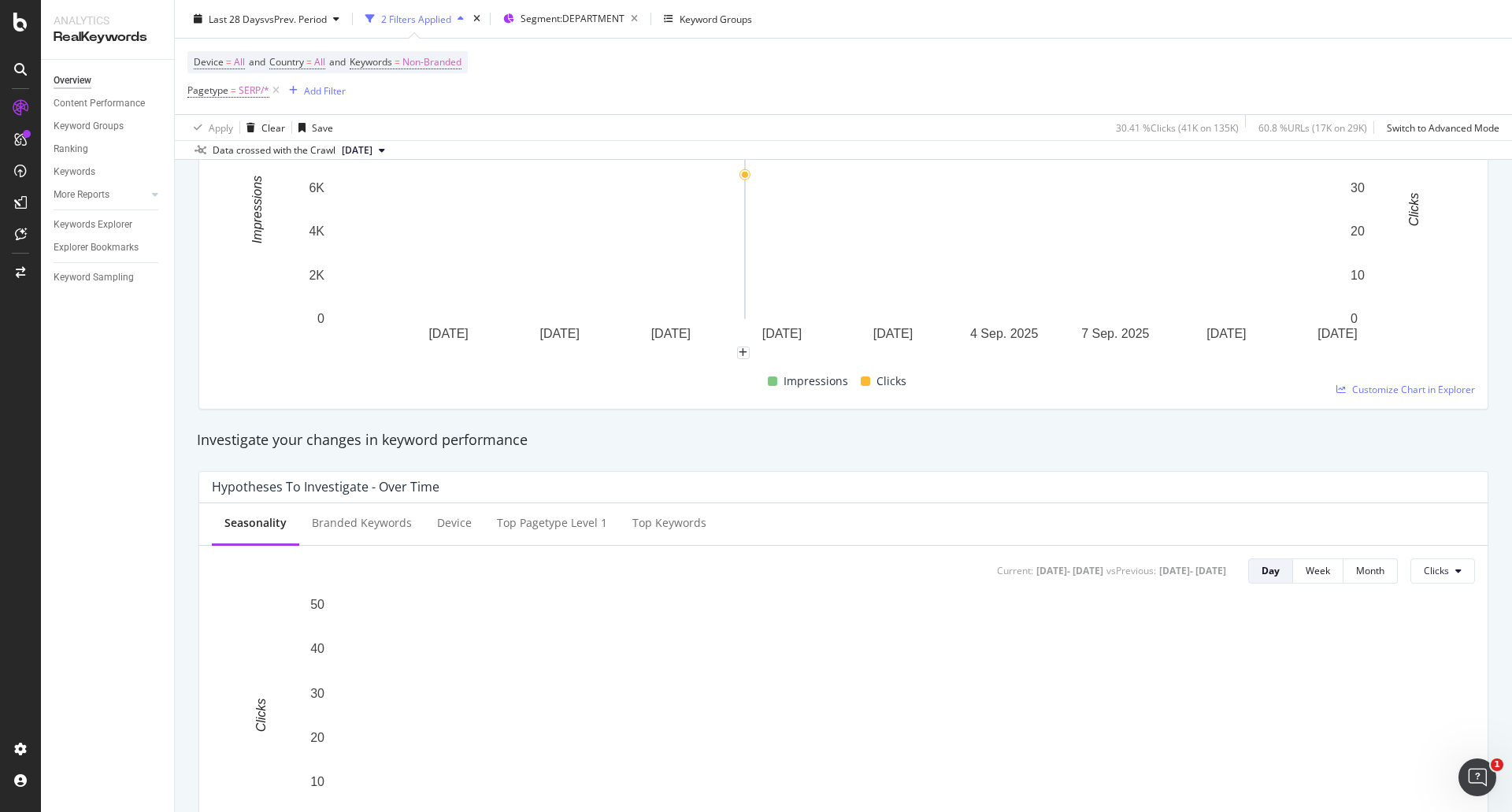
scroll to position [709, 0]
